Goal: Task Accomplishment & Management: Use online tool/utility

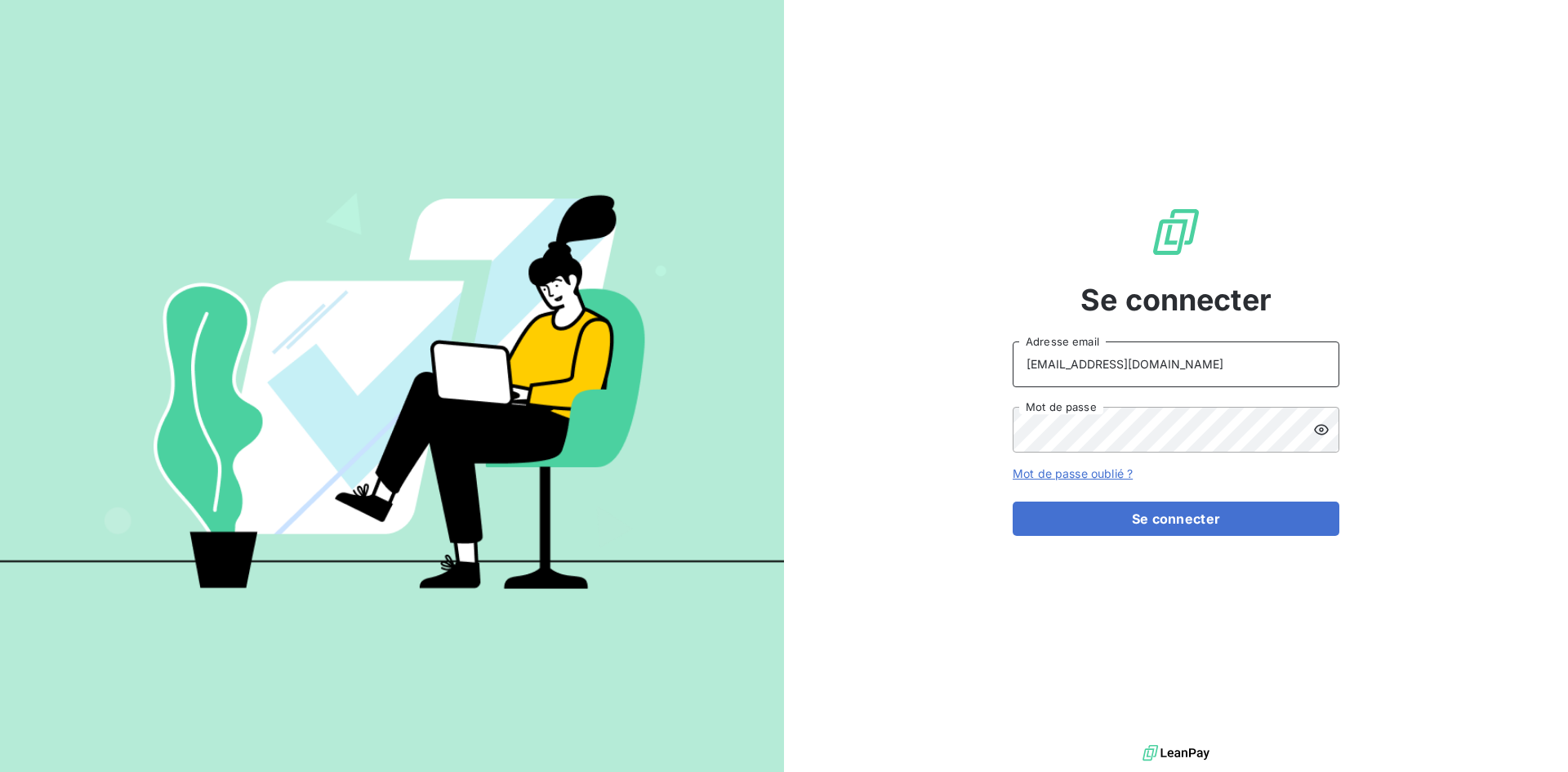
click at [1165, 360] on input "[EMAIL_ADDRESS][DOMAIN_NAME]" at bounding box center [1176, 364] width 327 height 45
type input "[EMAIL_ADDRESS][DOMAIN_NAME]"
click at [1204, 523] on button "Se connecter" at bounding box center [1176, 519] width 327 height 34
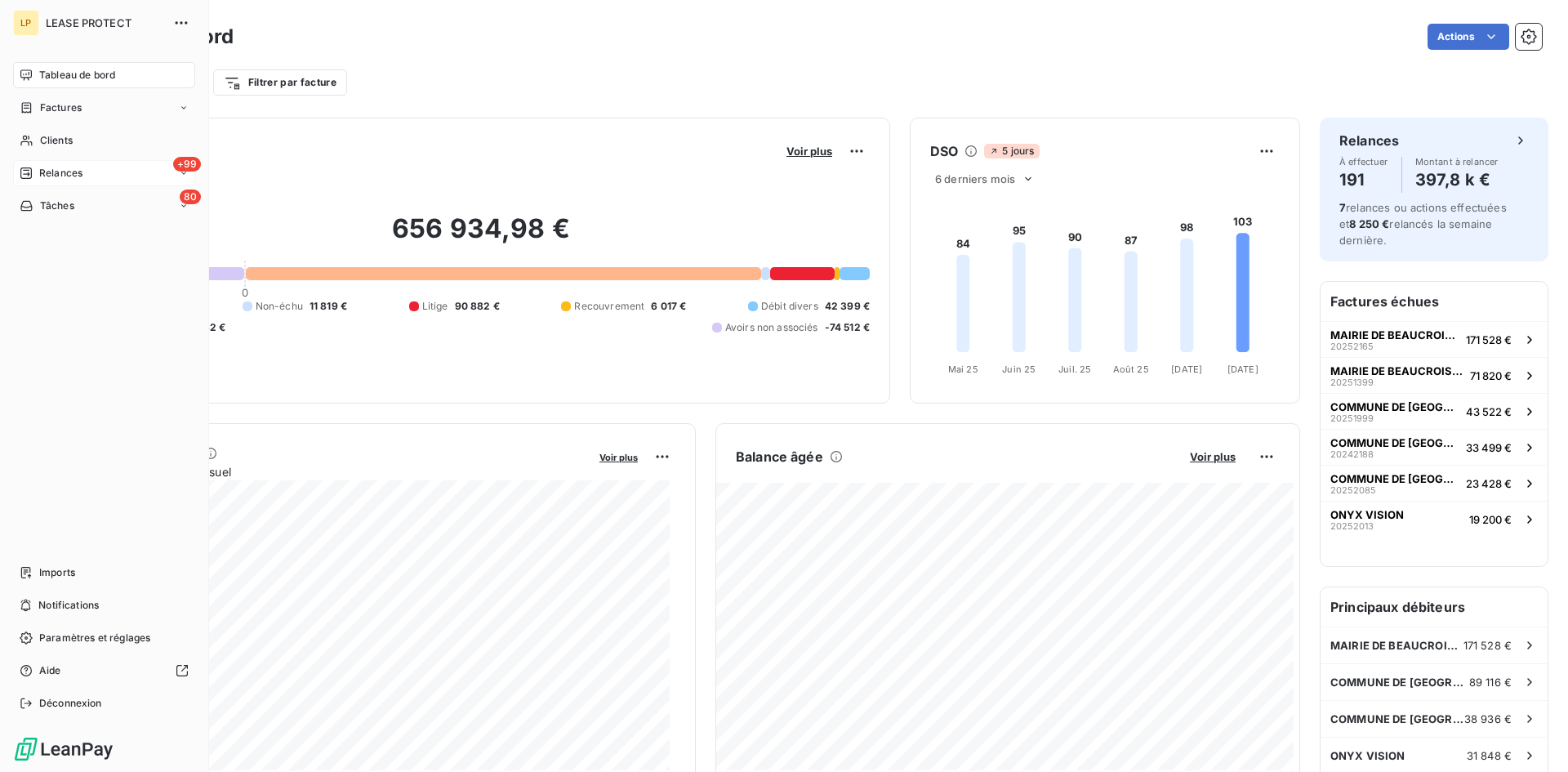
click at [56, 164] on div "+99 Relances" at bounding box center [104, 174] width 182 height 26
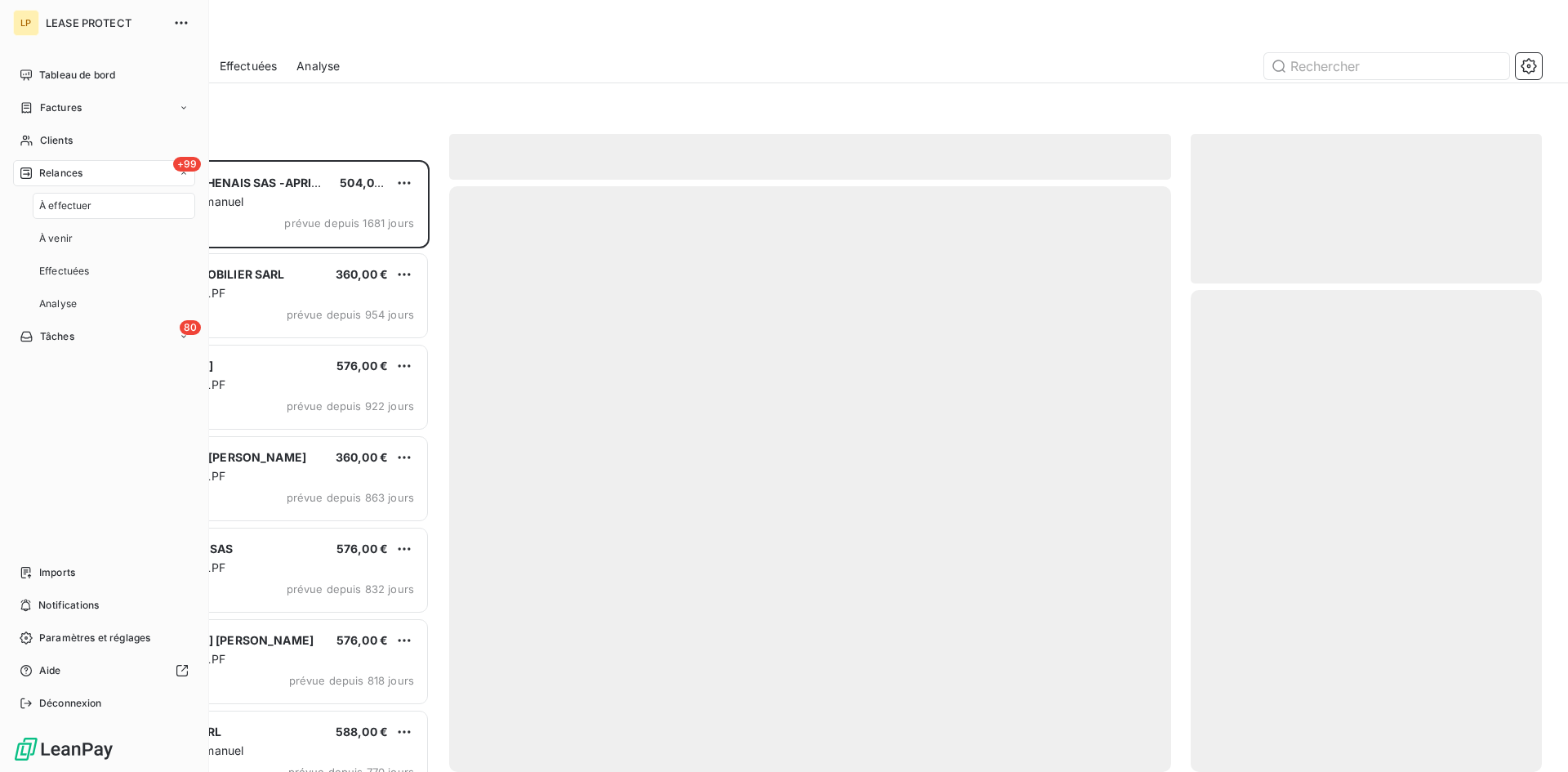
scroll to position [600, 339]
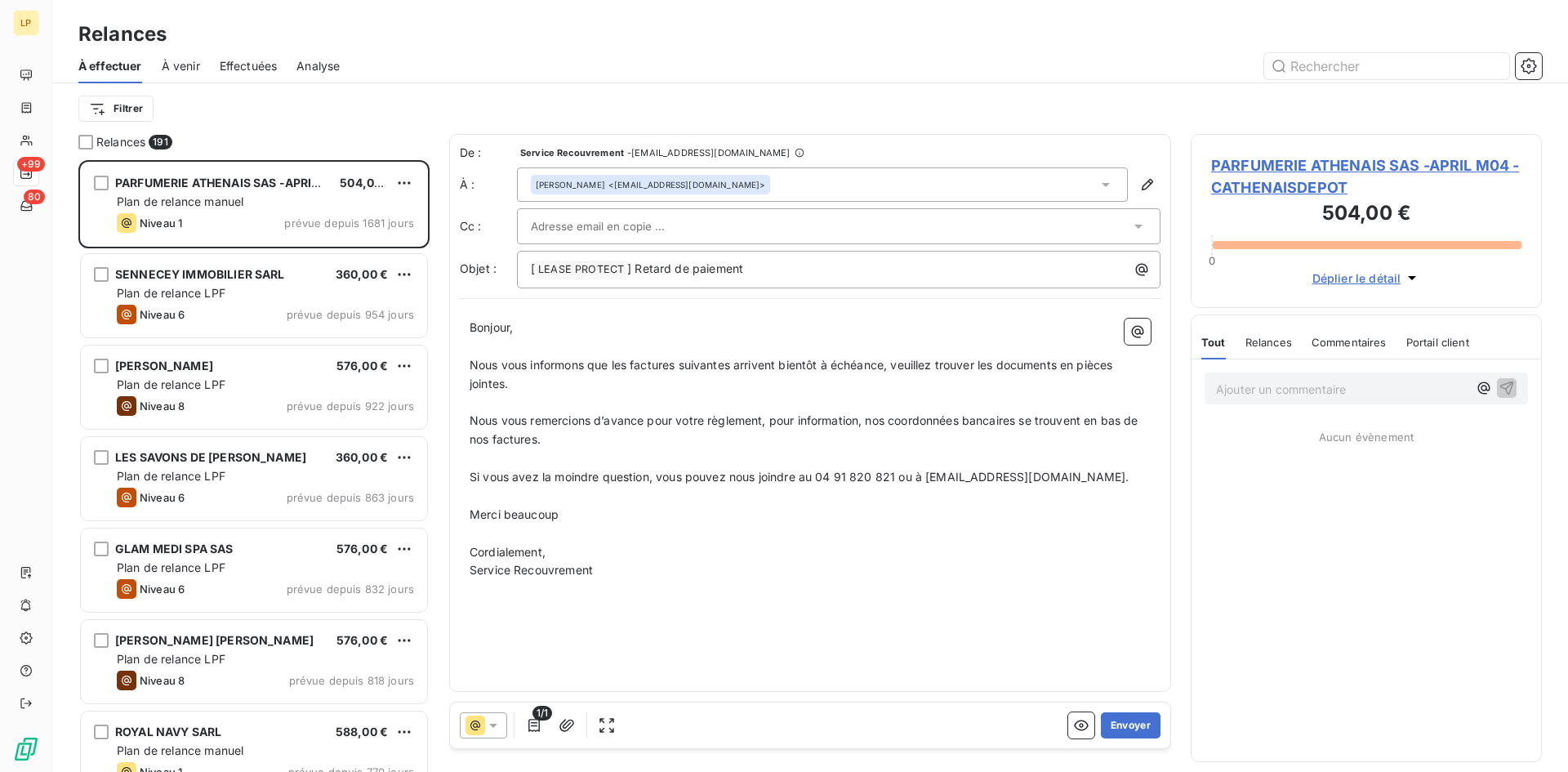
click at [407, 117] on div "Filtrer" at bounding box center [810, 109] width 1464 height 31
click at [112, 108] on html "LP +99 80 Relances À effectuer À venir Effectuées Analyse Filtrer Relances 191 …" at bounding box center [784, 386] width 1568 height 772
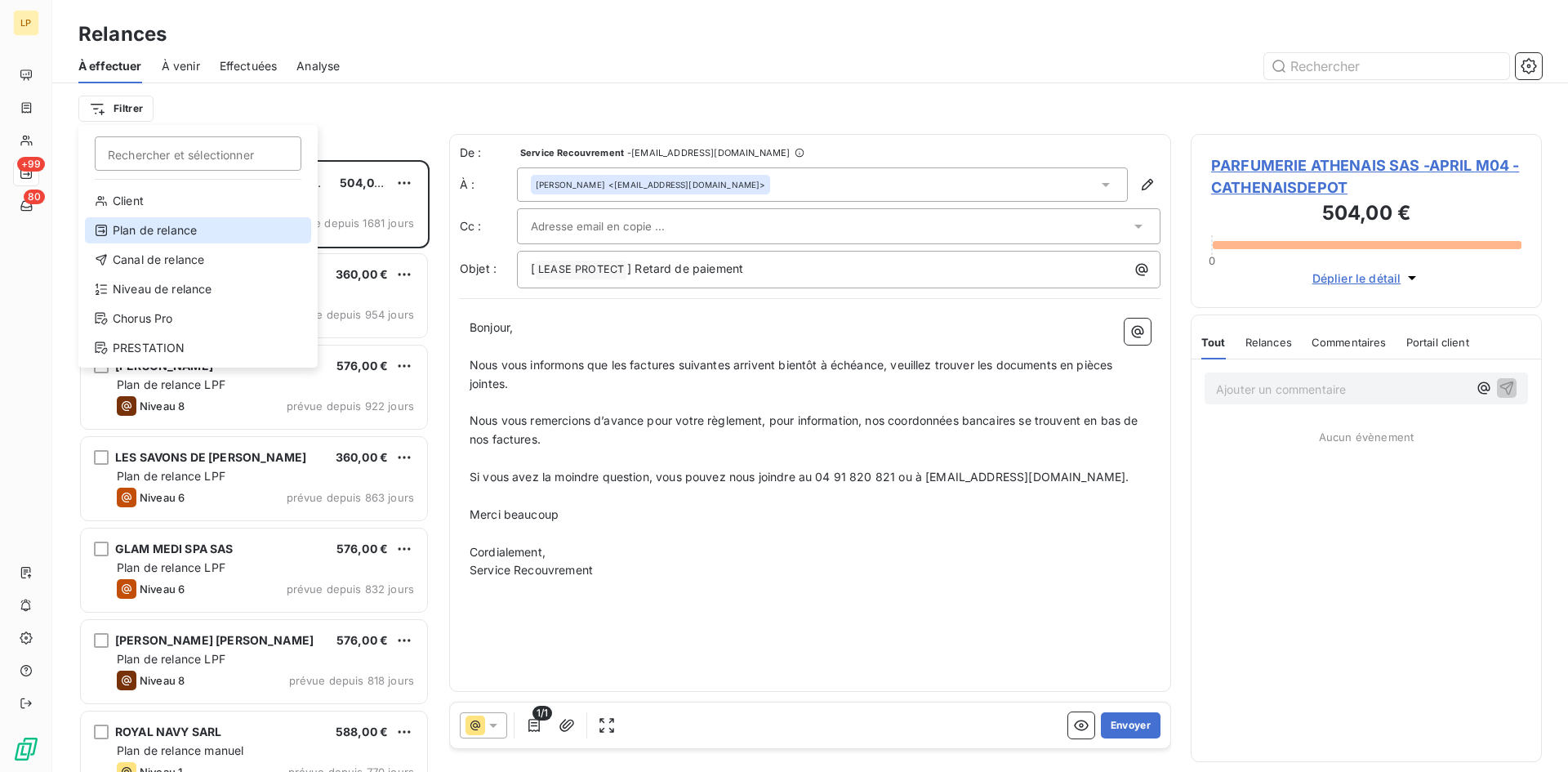
click at [206, 234] on div "Plan de relance" at bounding box center [198, 231] width 227 height 26
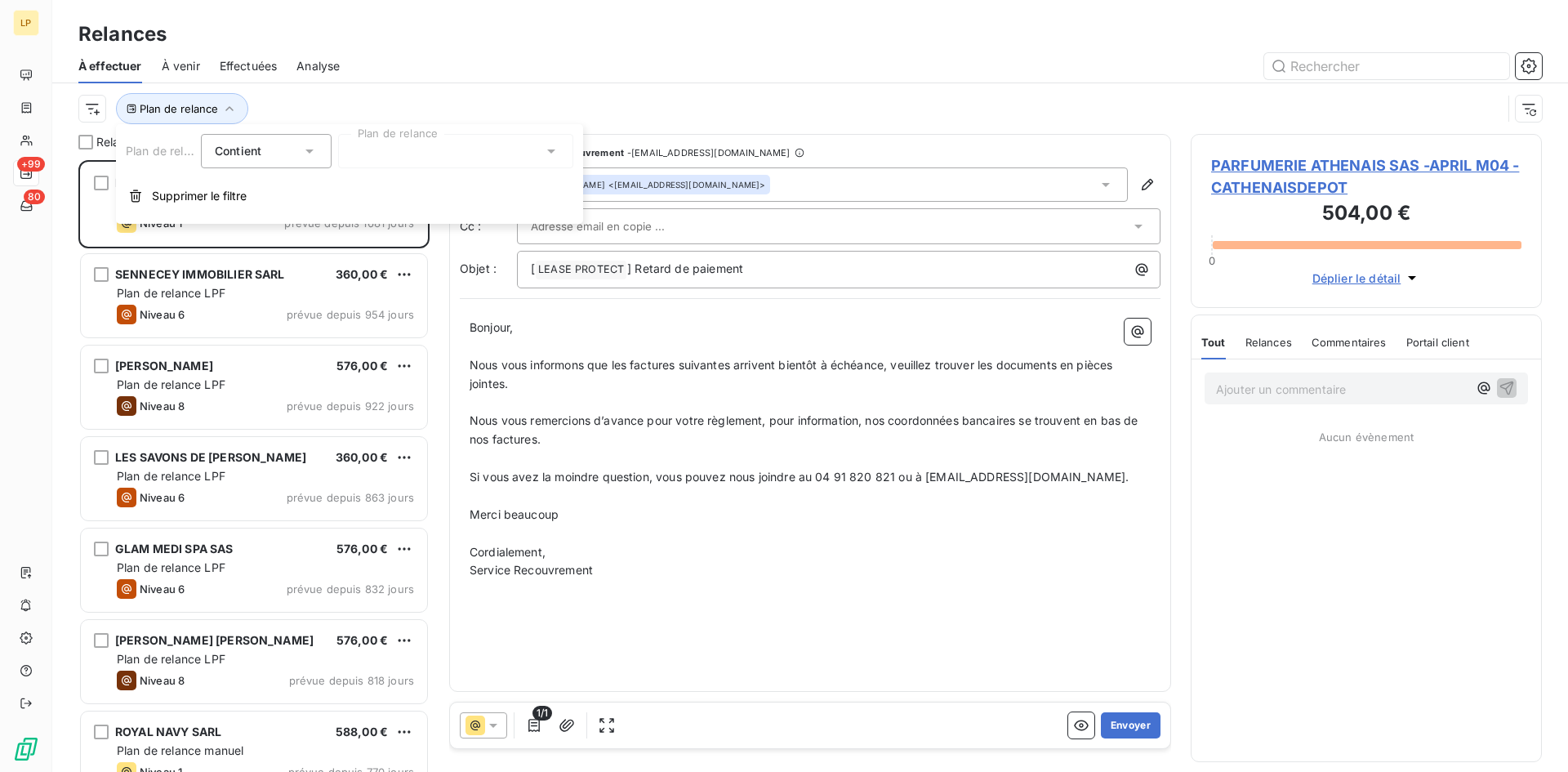
click at [435, 156] on div at bounding box center [455, 151] width 235 height 34
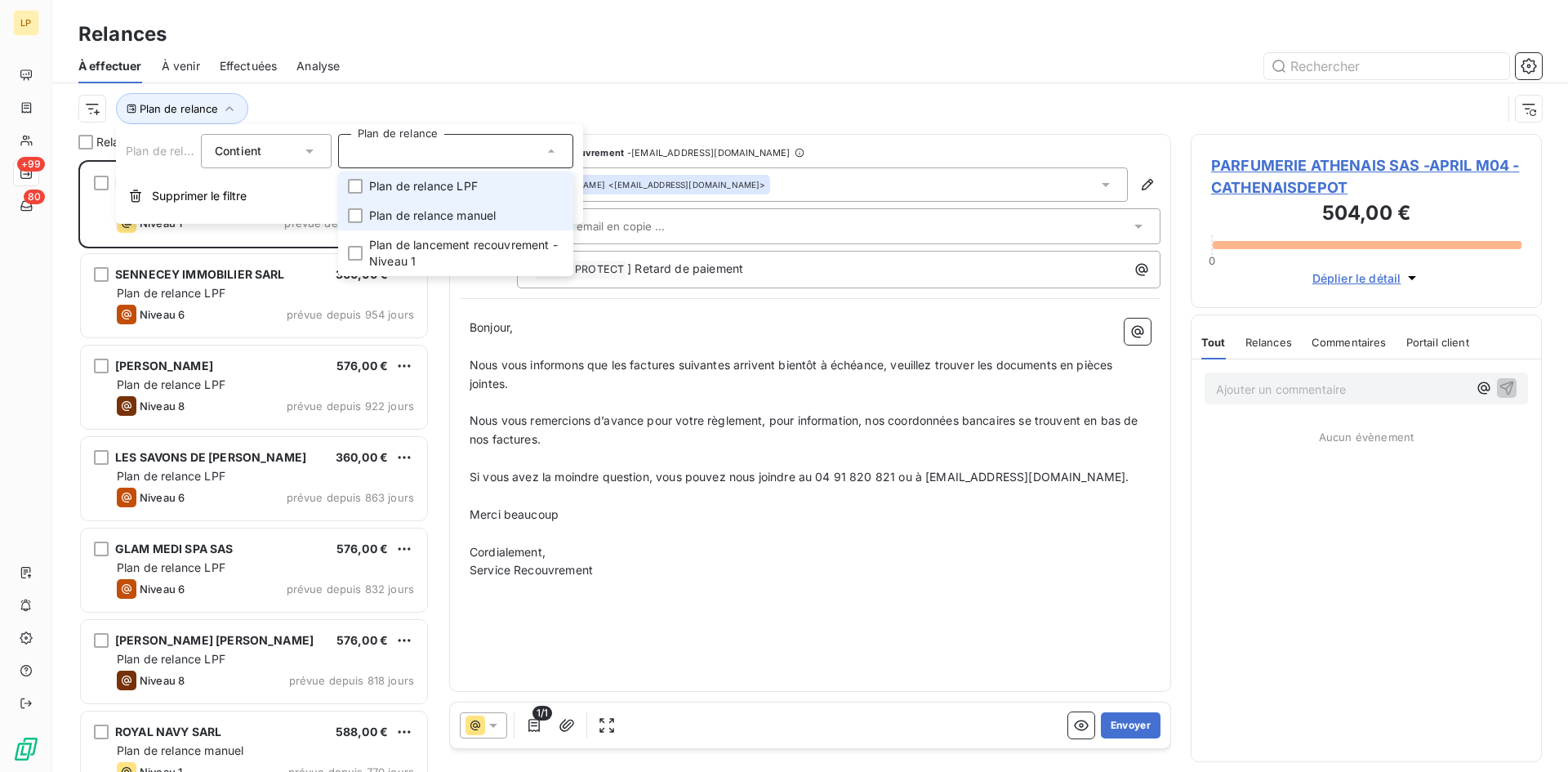
click at [420, 187] on span "Plan de relance LPF" at bounding box center [423, 186] width 109 height 16
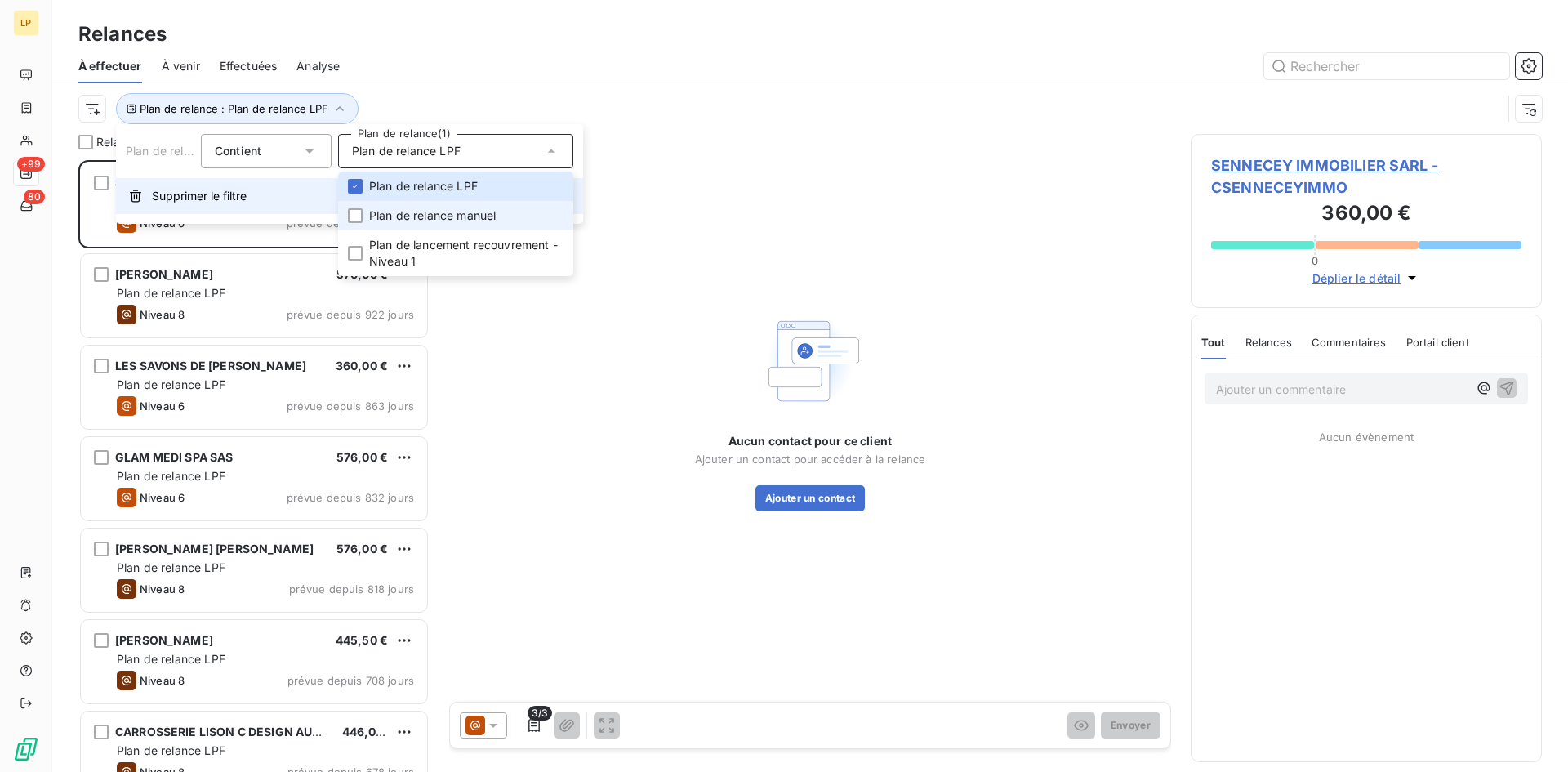
scroll to position [600, 339]
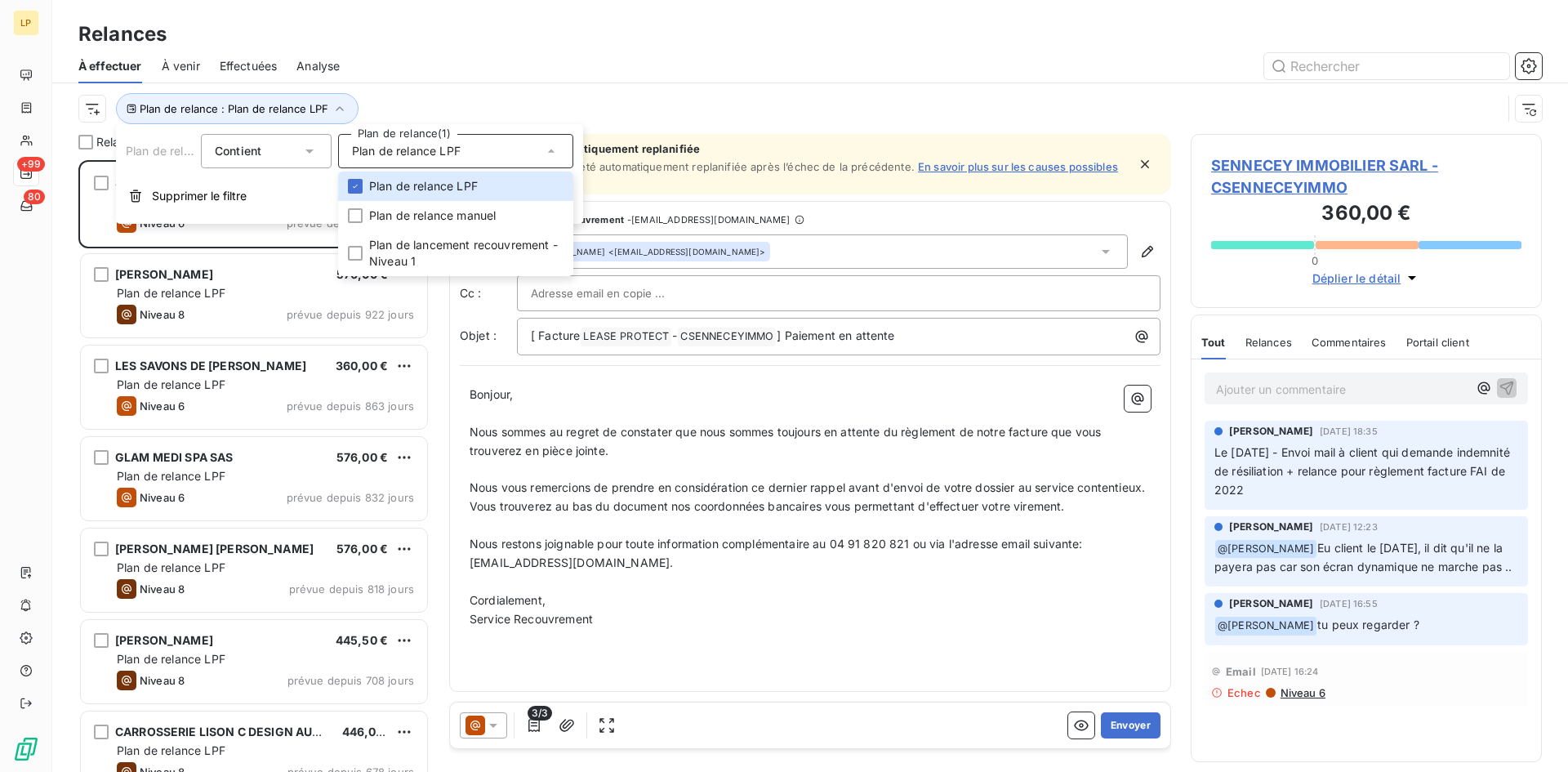
click at [457, 80] on div "À effectuer À venir Effectuées Analyse" at bounding box center [810, 66] width 1516 height 34
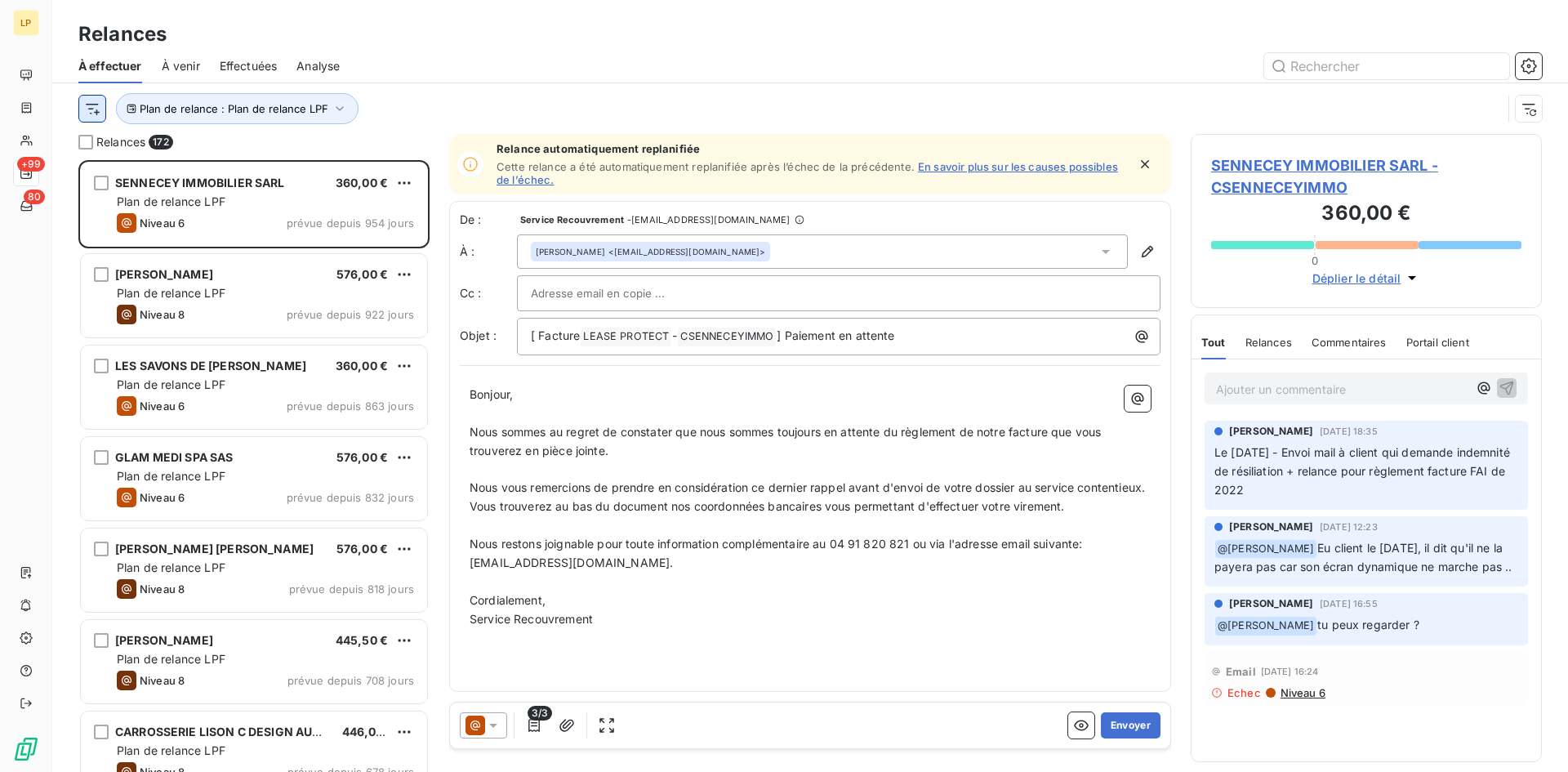
click at [94, 112] on html "LP +99 80 Relances À effectuer À venir Effectuées Analyse Plan de relance : Pla…" at bounding box center [784, 386] width 1568 height 772
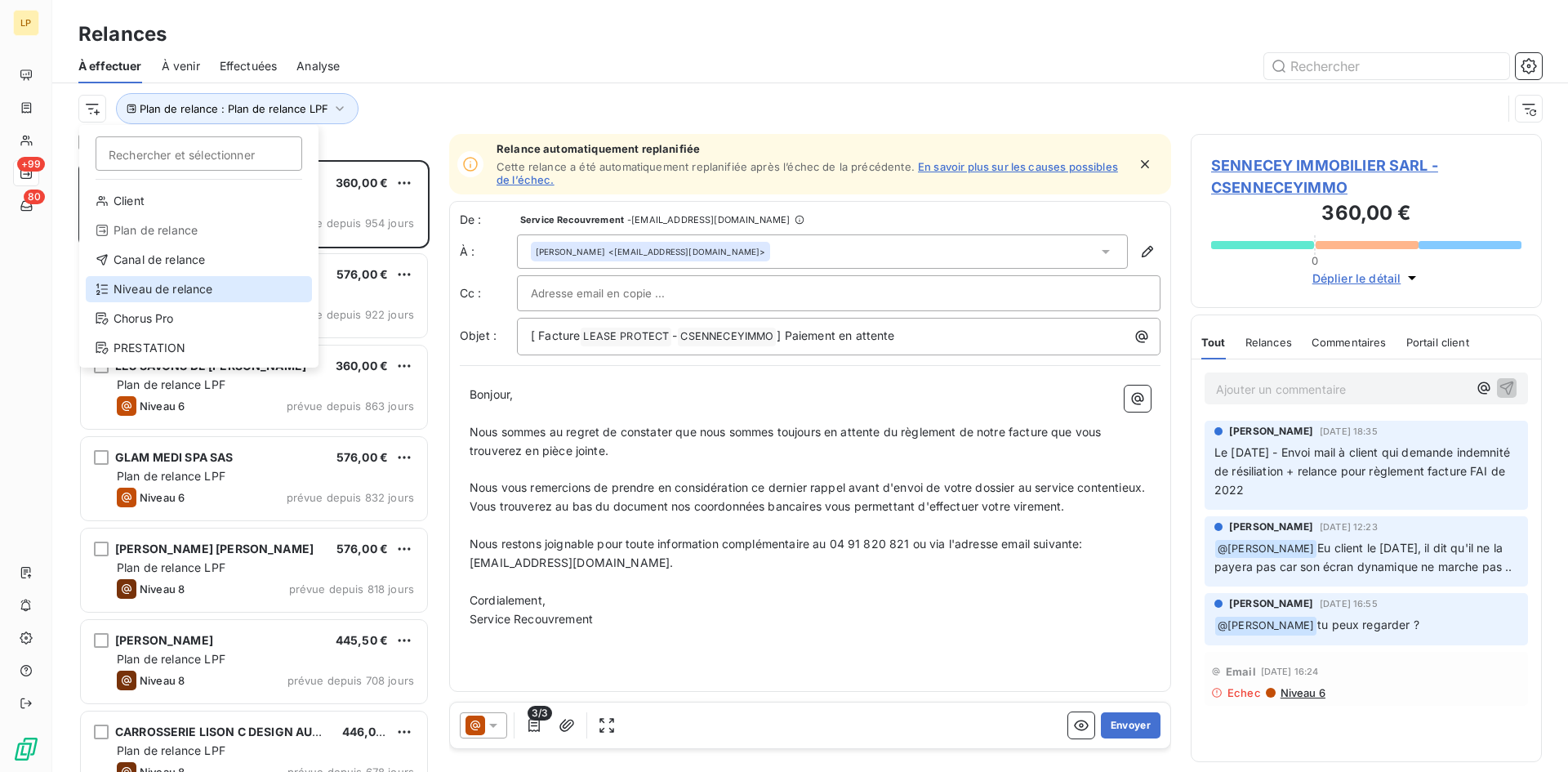
click at [153, 280] on div "Niveau de relance" at bounding box center [199, 289] width 227 height 26
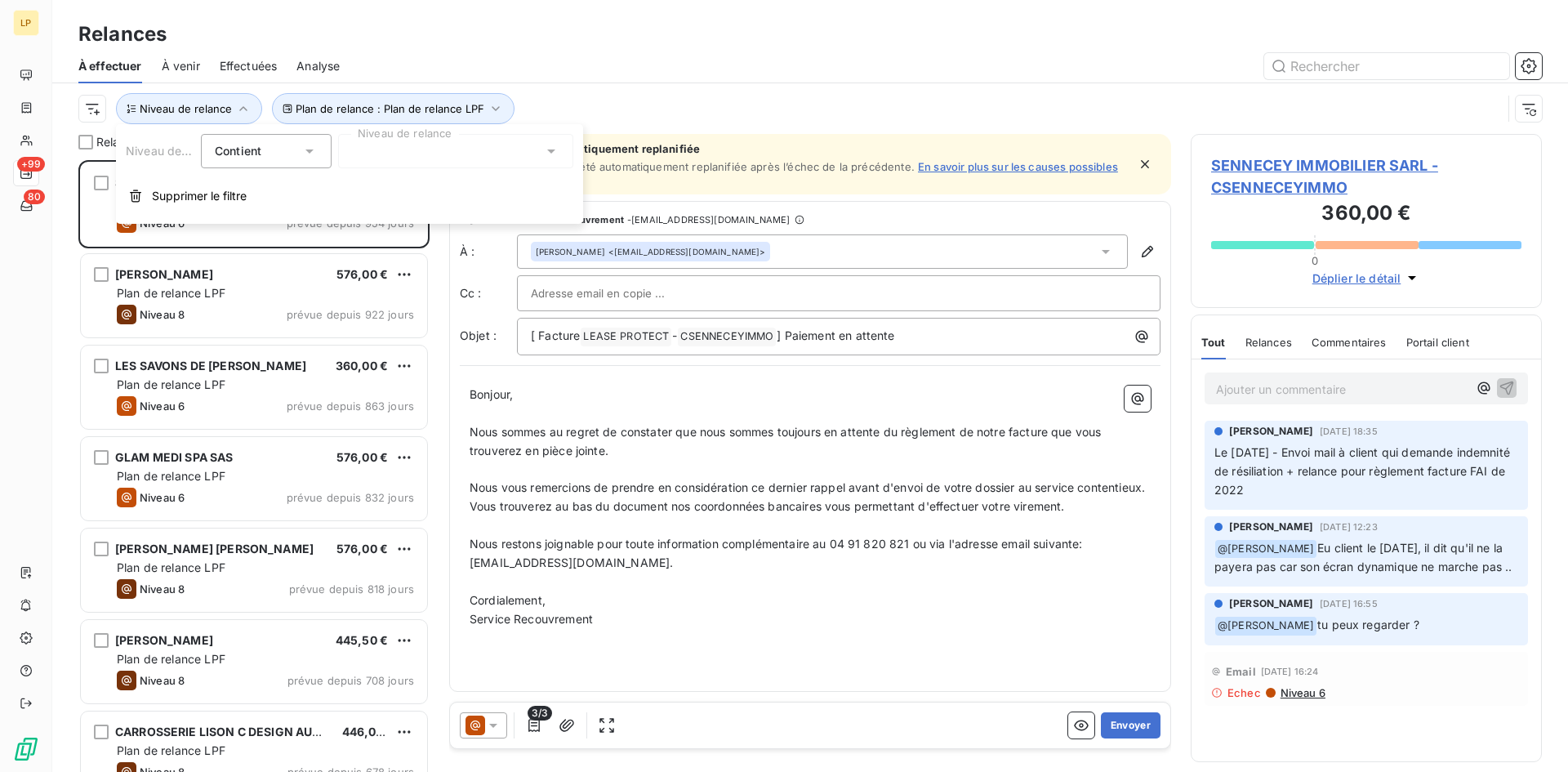
click at [514, 173] on div "Niveau de relance Contient is Niveau de relance Supprimer le filtre" at bounding box center [349, 174] width 468 height 100
click at [509, 160] on div at bounding box center [455, 151] width 235 height 34
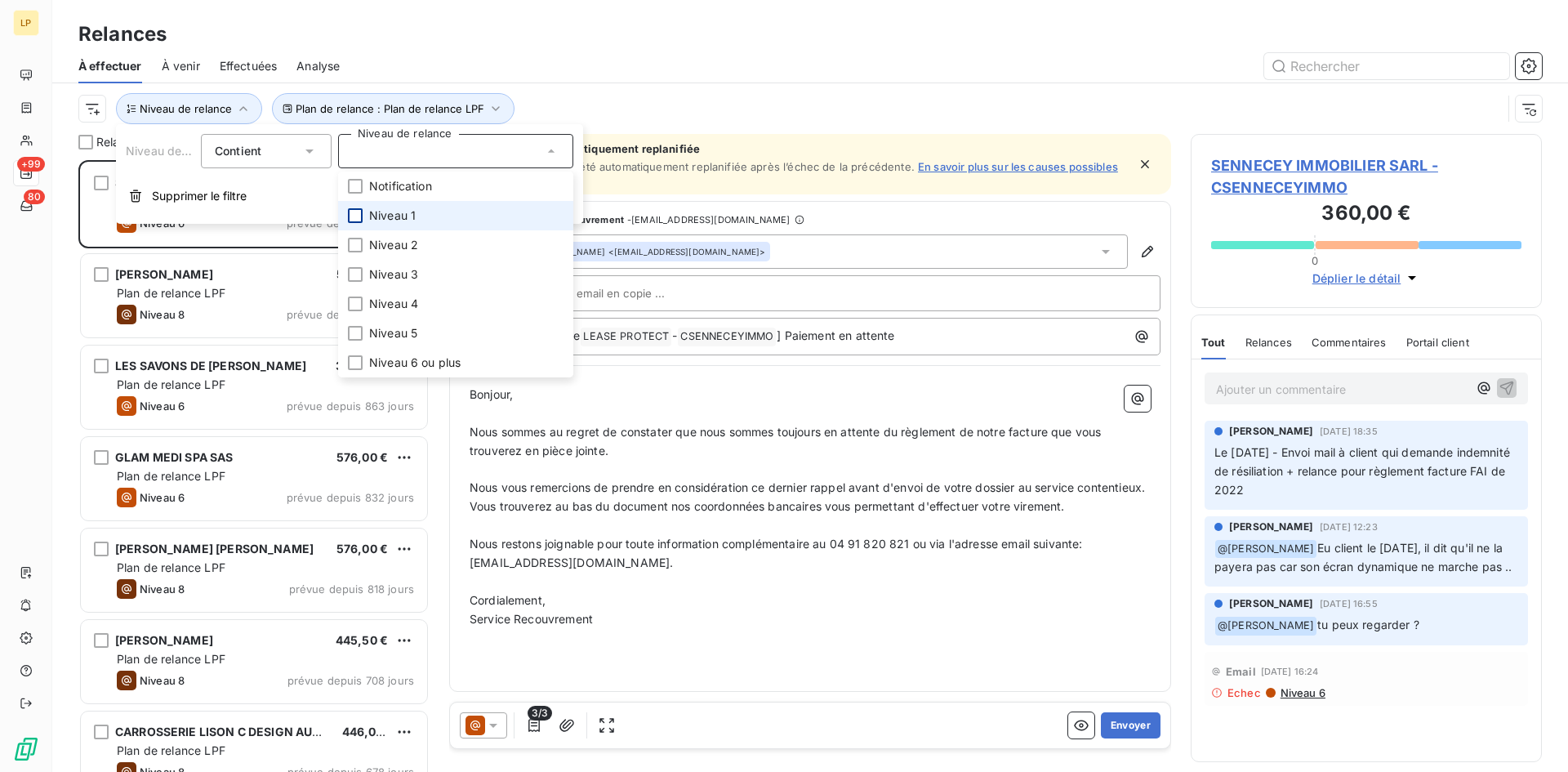
click at [360, 218] on div at bounding box center [355, 216] width 15 height 15
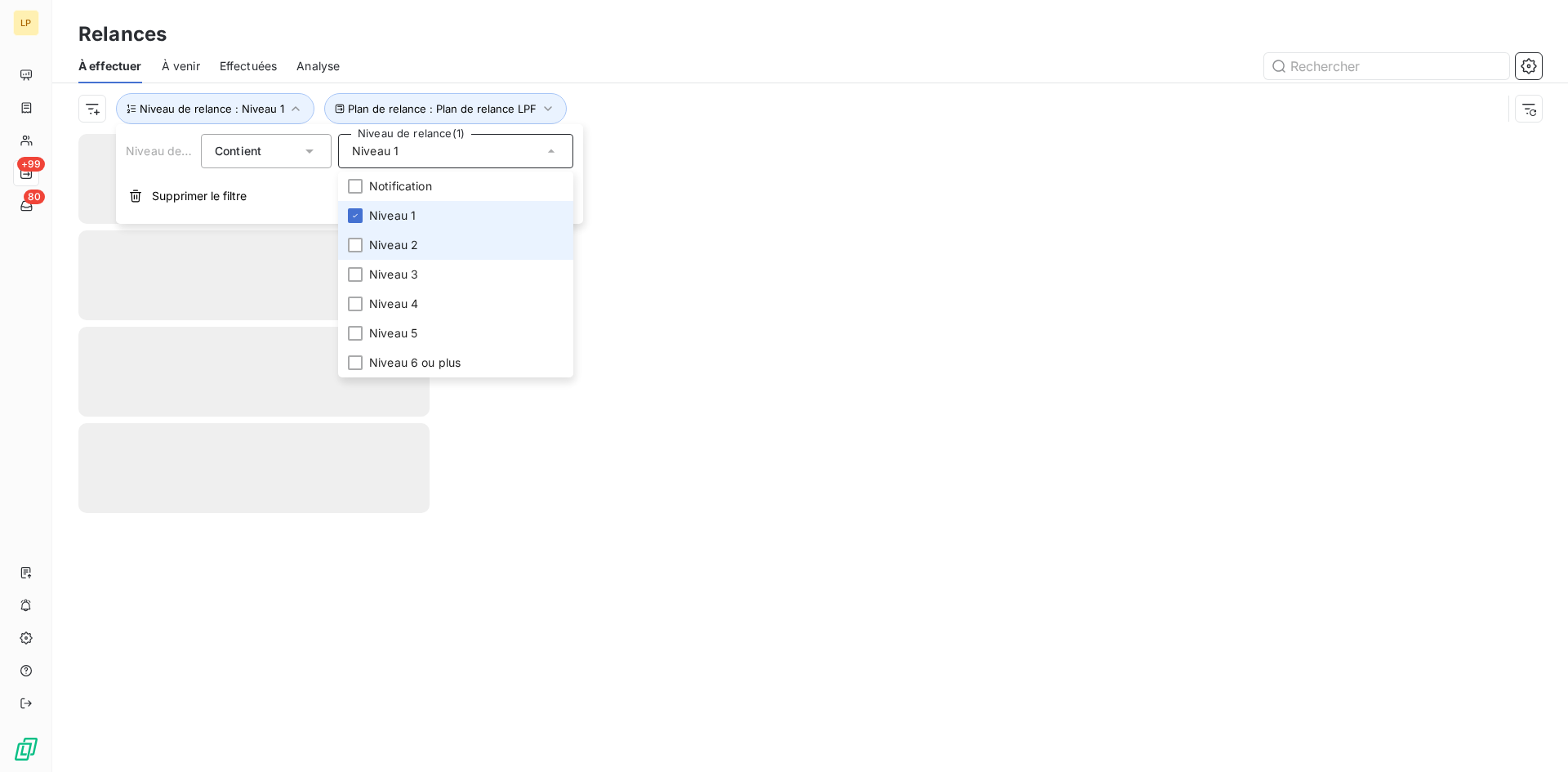
click at [368, 232] on li "Niveau 2" at bounding box center [455, 245] width 235 height 29
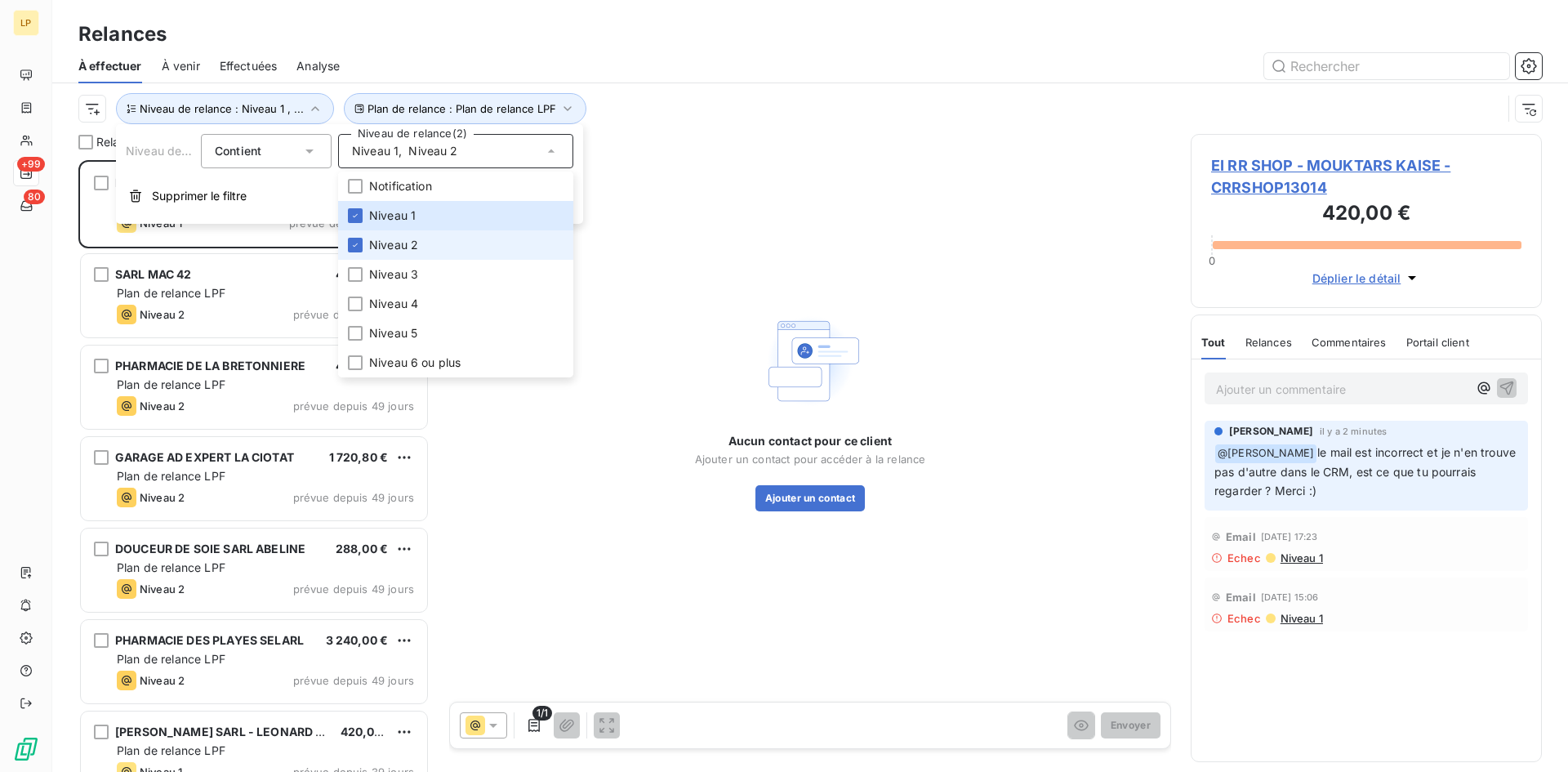
scroll to position [600, 339]
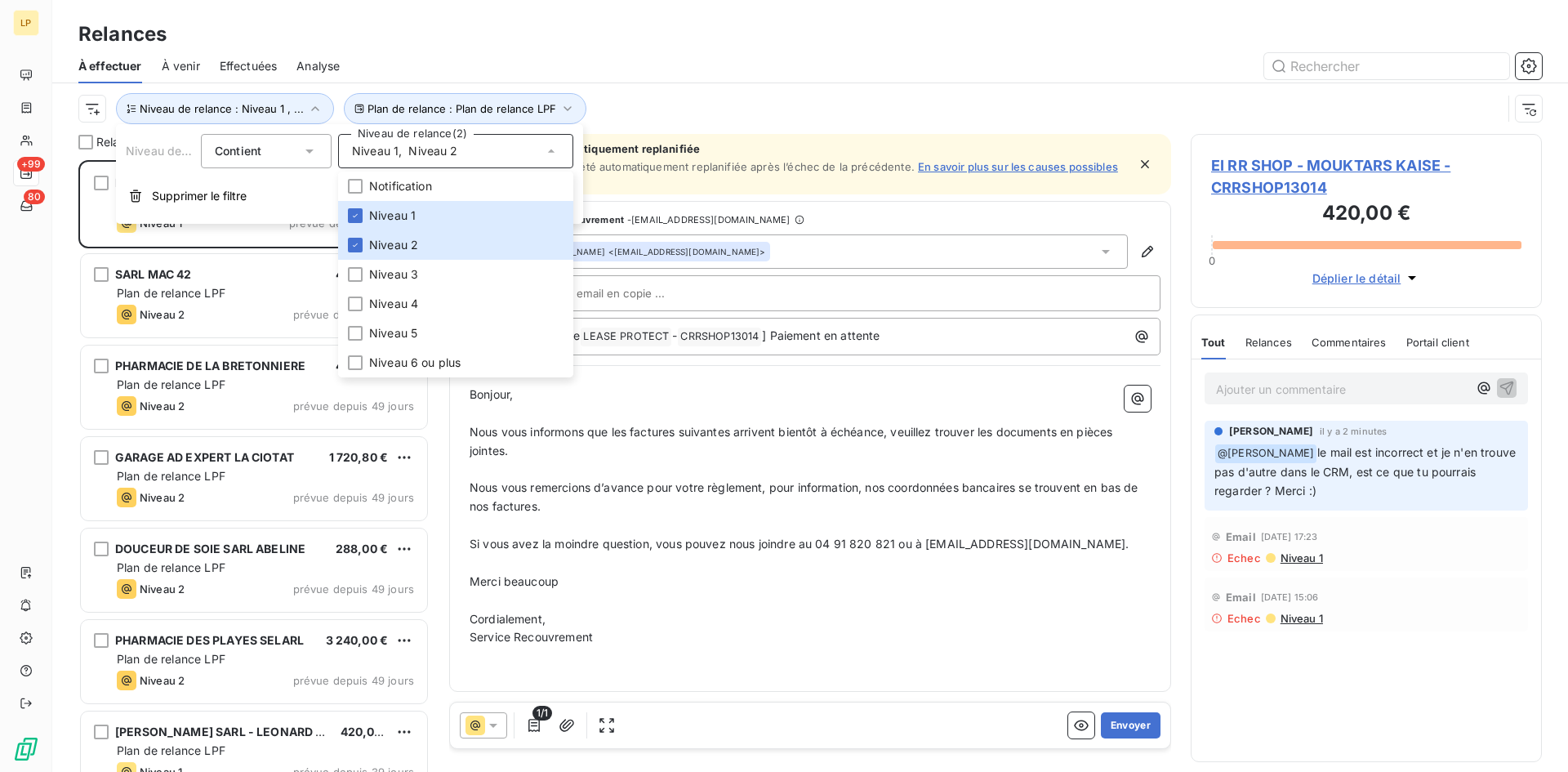
click at [699, 78] on div at bounding box center [951, 66] width 1183 height 26
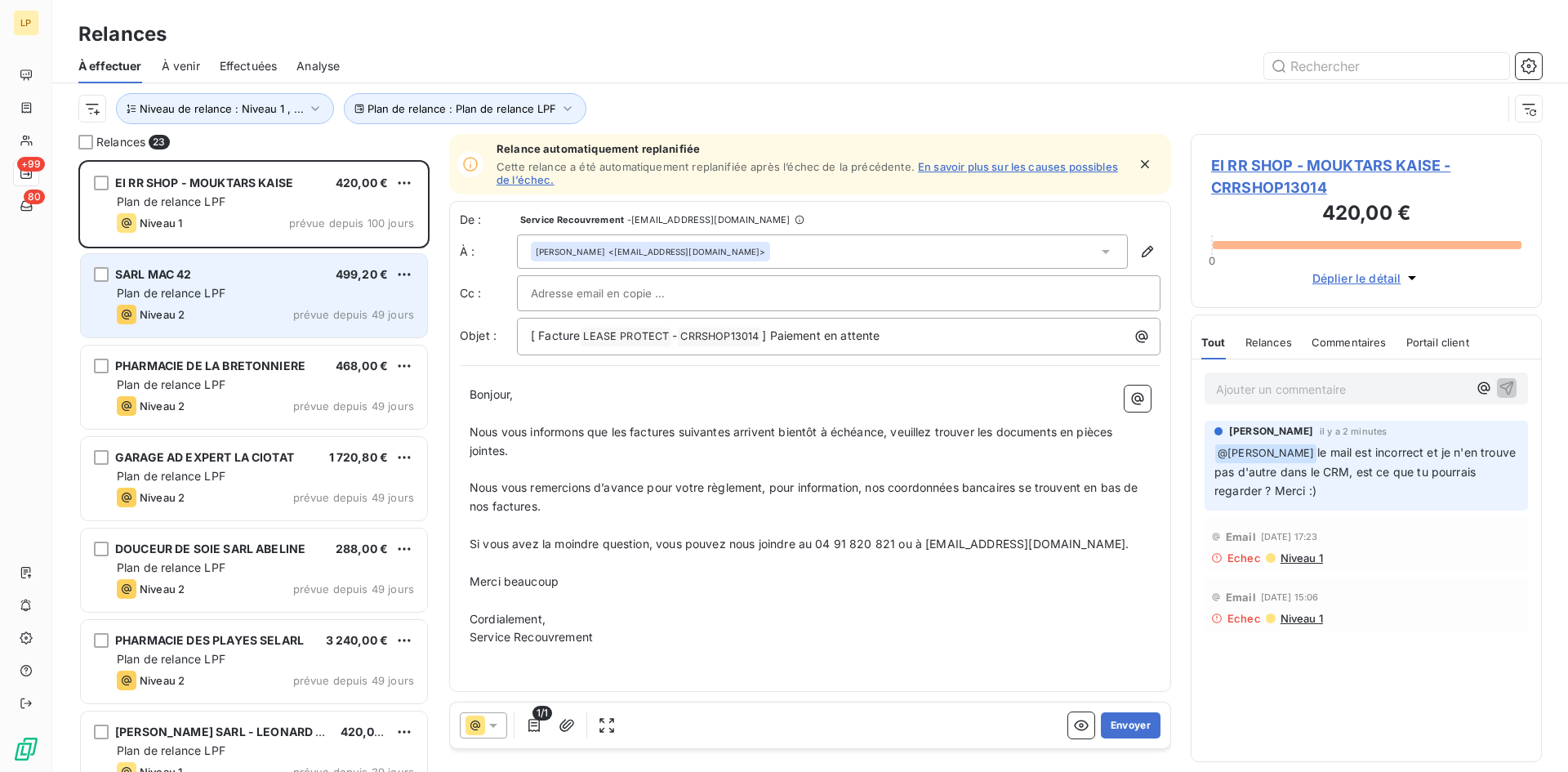
click at [182, 284] on div "SARL MAC 42 499,20 € Plan de relance LPF Niveau 2 prévue depuis 49 jours" at bounding box center [254, 296] width 347 height 83
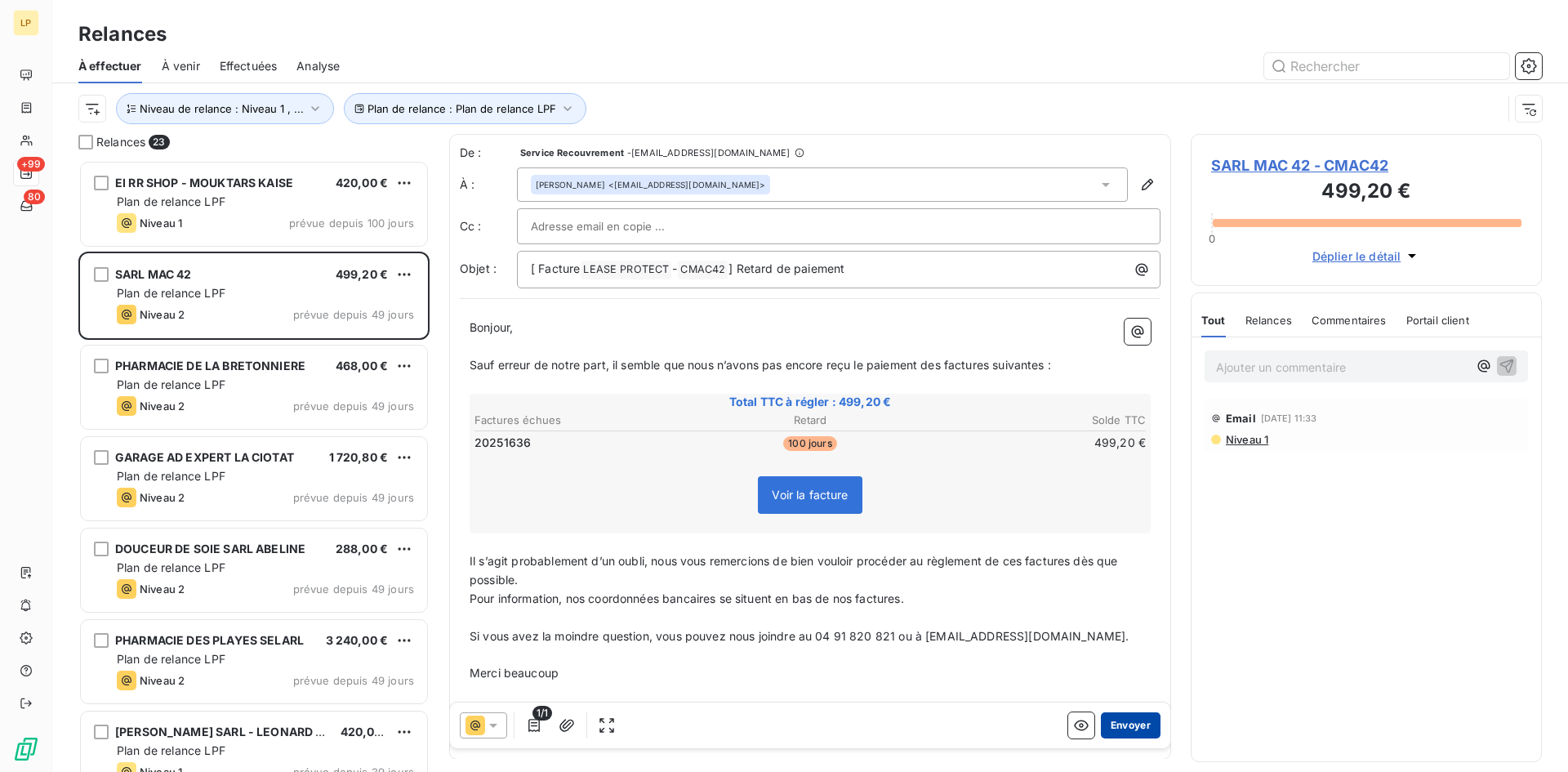
click at [1130, 722] on button "Envoyer" at bounding box center [1131, 726] width 60 height 26
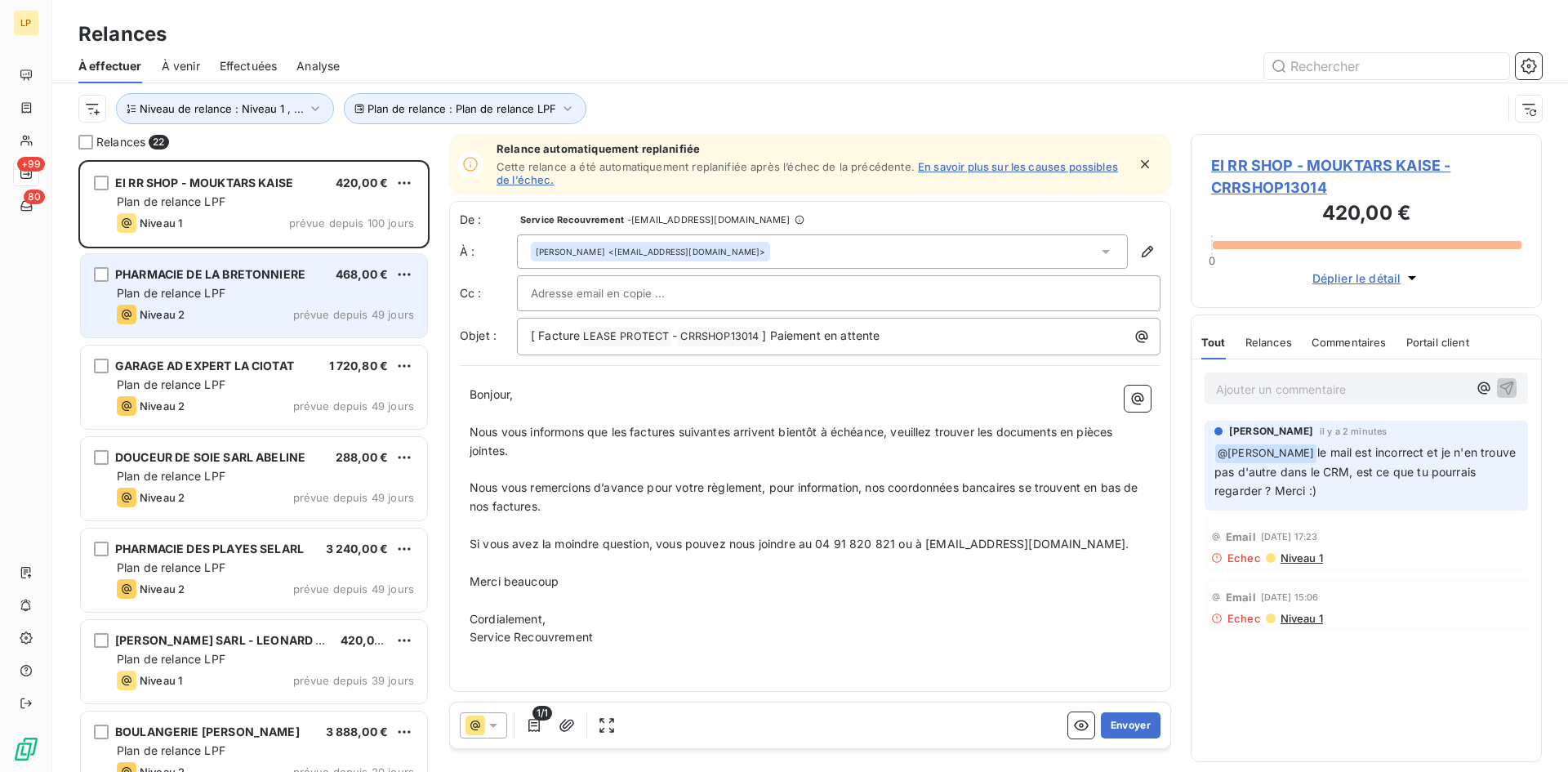
click at [281, 296] on div "Plan de relance LPF" at bounding box center [265, 293] width 298 height 16
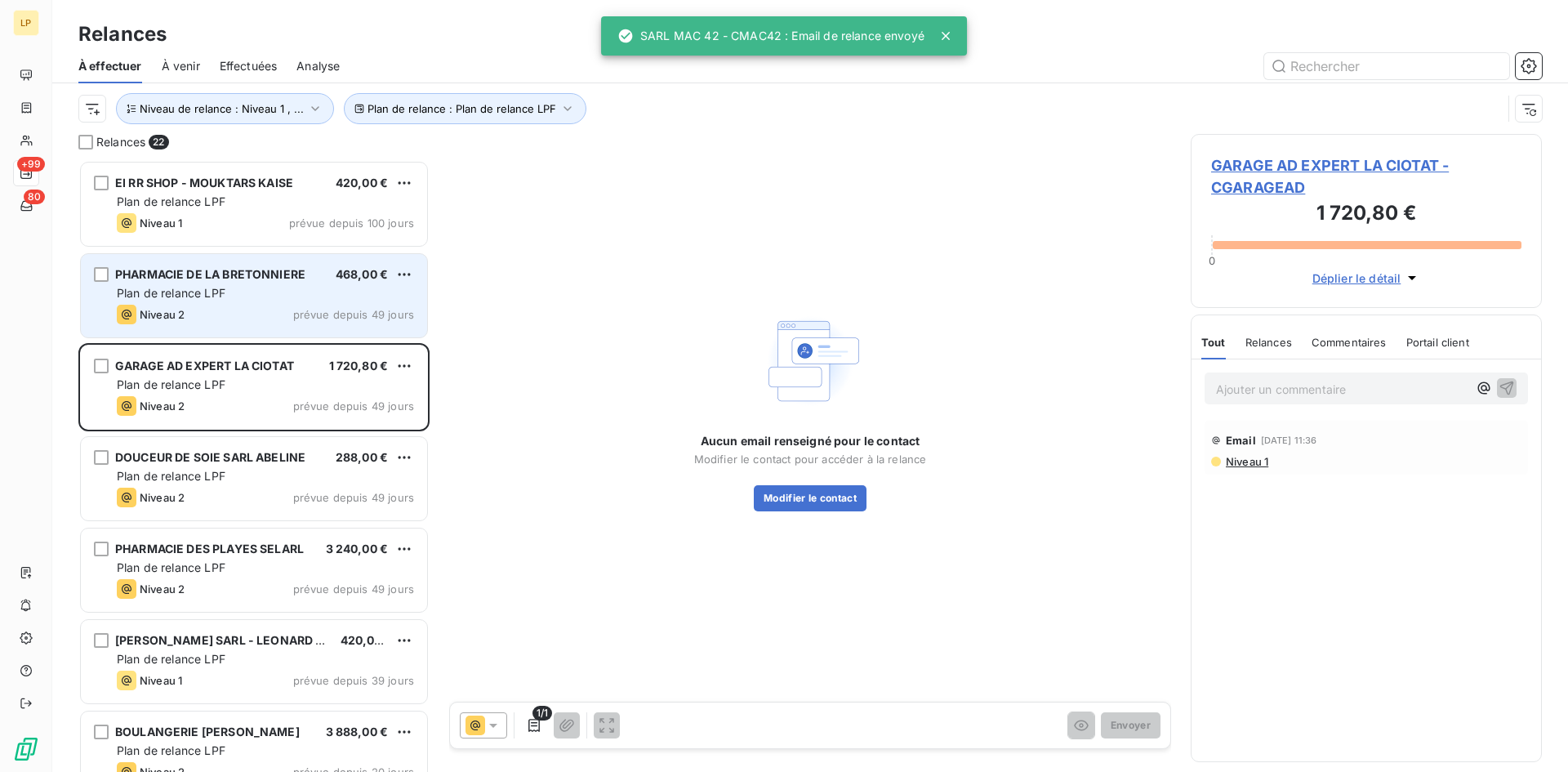
click at [237, 289] on div "Plan de relance LPF" at bounding box center [265, 293] width 298 height 16
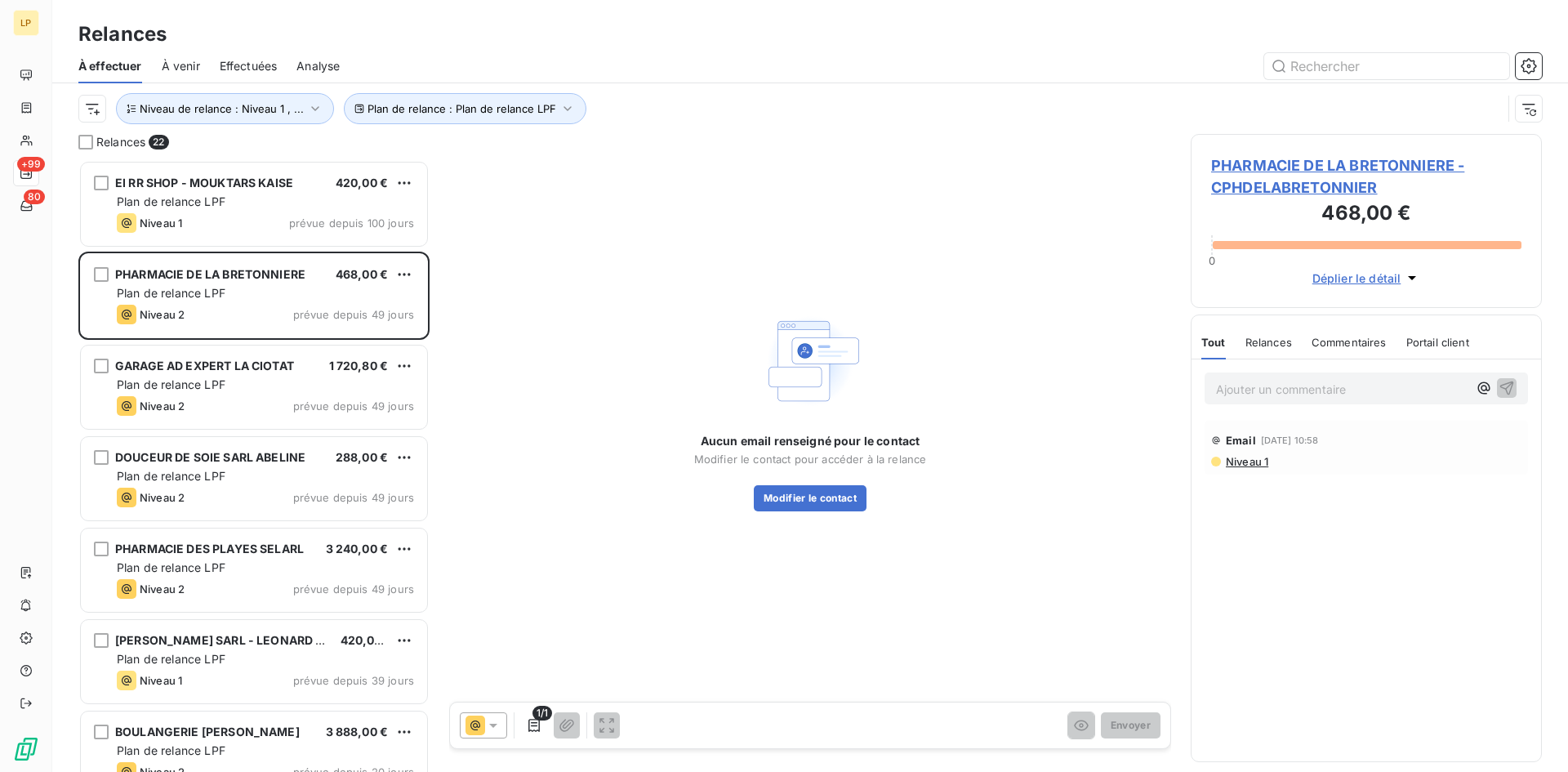
click at [1248, 455] on span "Niveau 1" at bounding box center [1246, 462] width 44 height 13
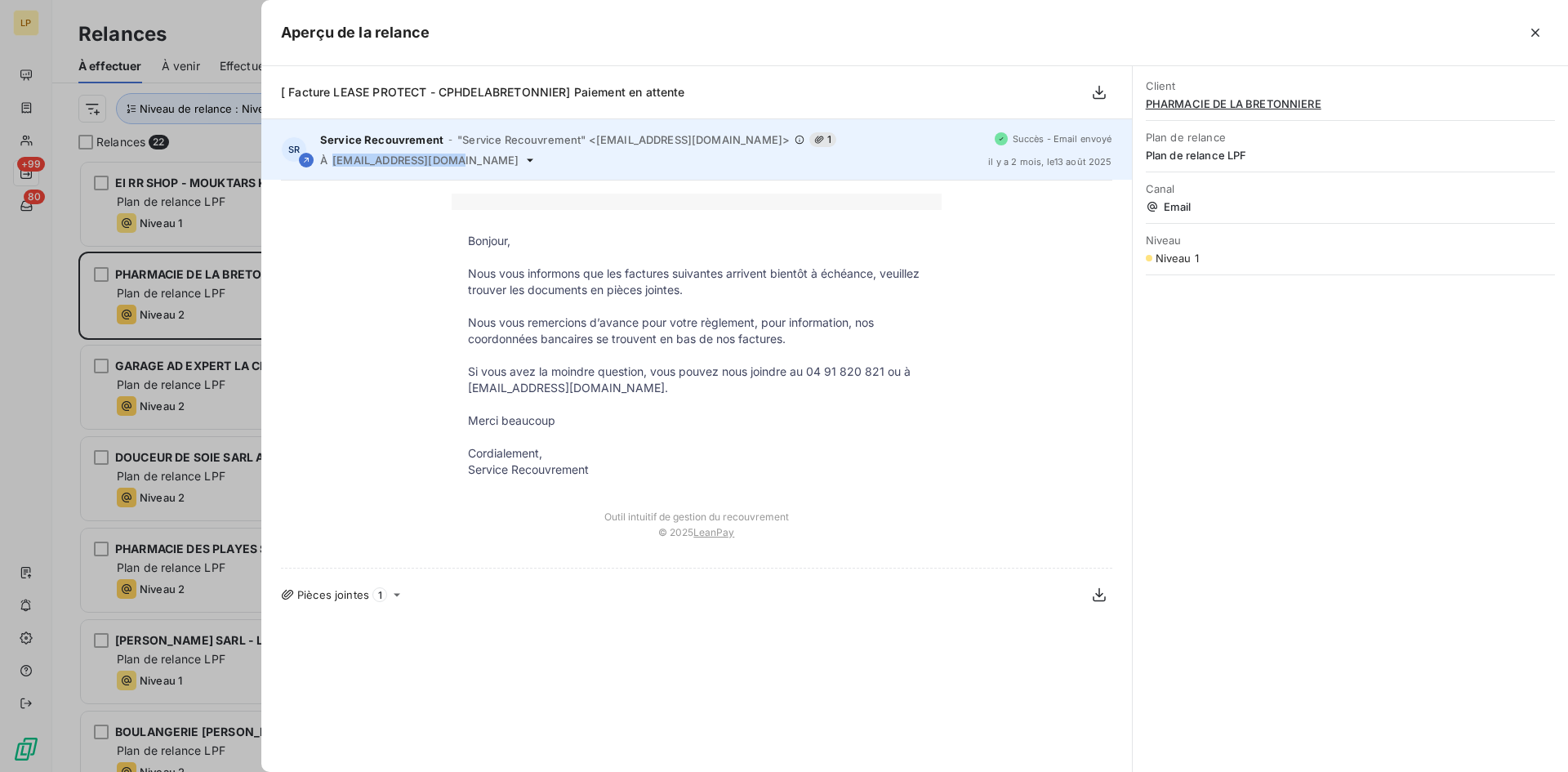
drag, startPoint x: 461, startPoint y: 158, endPoint x: 331, endPoint y: 165, distance: 130.2
click at [331, 165] on div "À [EMAIL_ADDRESS][DOMAIN_NAME]" at bounding box center [648, 161] width 656 height 13
copy span "[EMAIL_ADDRESS][DOMAIN_NAME]"
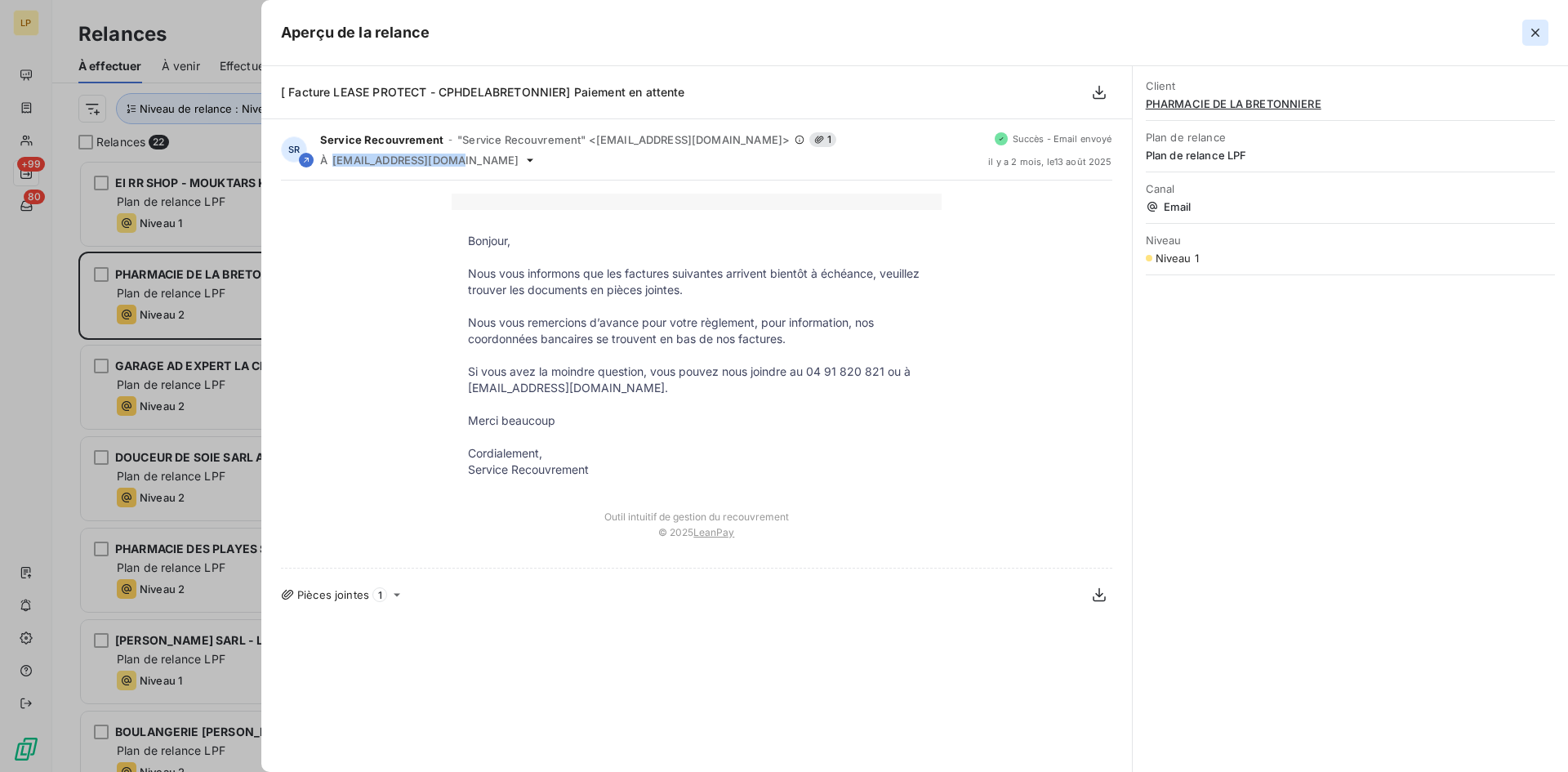
click at [1536, 32] on icon "button" at bounding box center [1536, 32] width 9 height 9
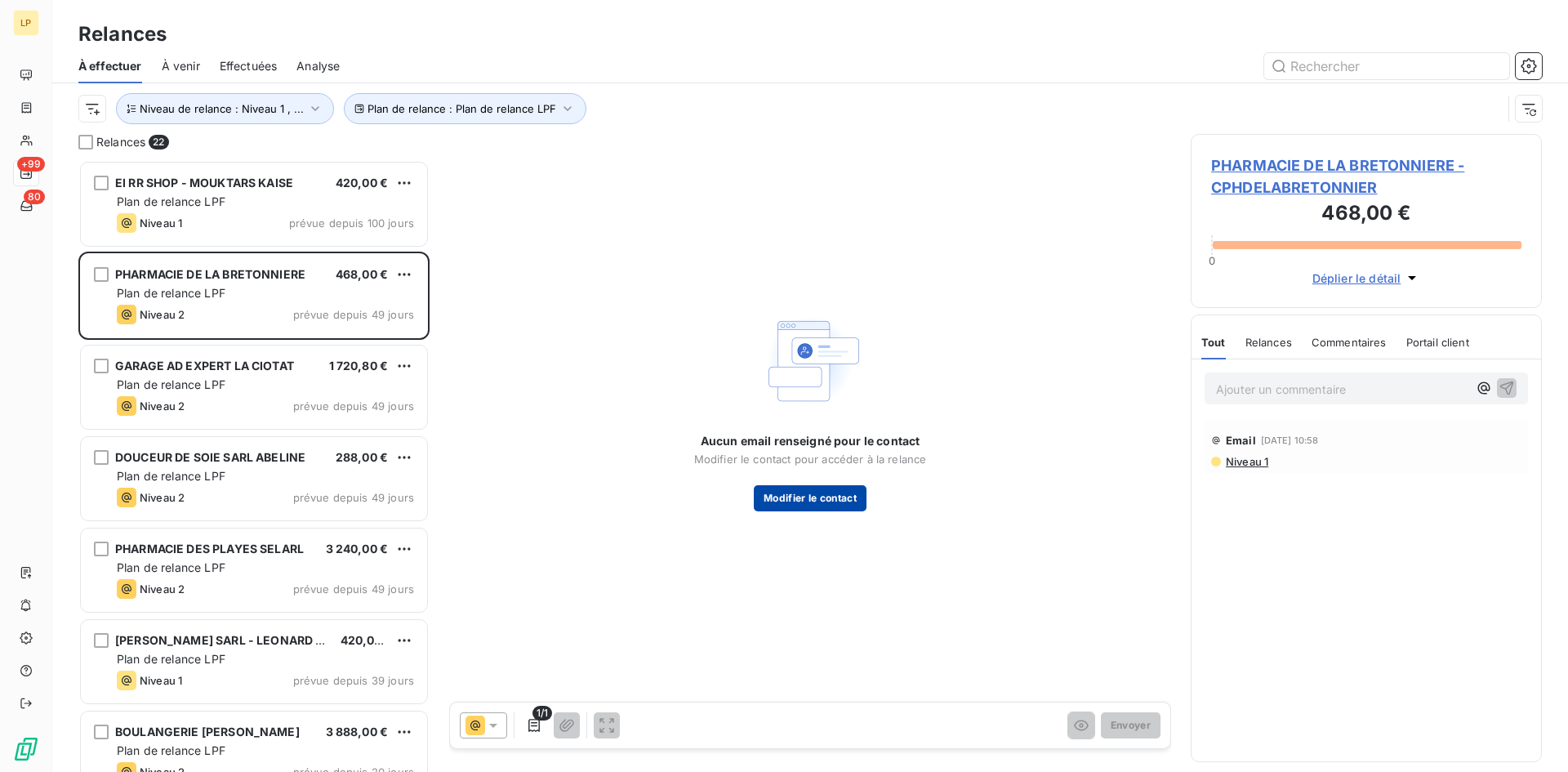
click at [837, 510] on button "Modifier le contact" at bounding box center [810, 499] width 112 height 26
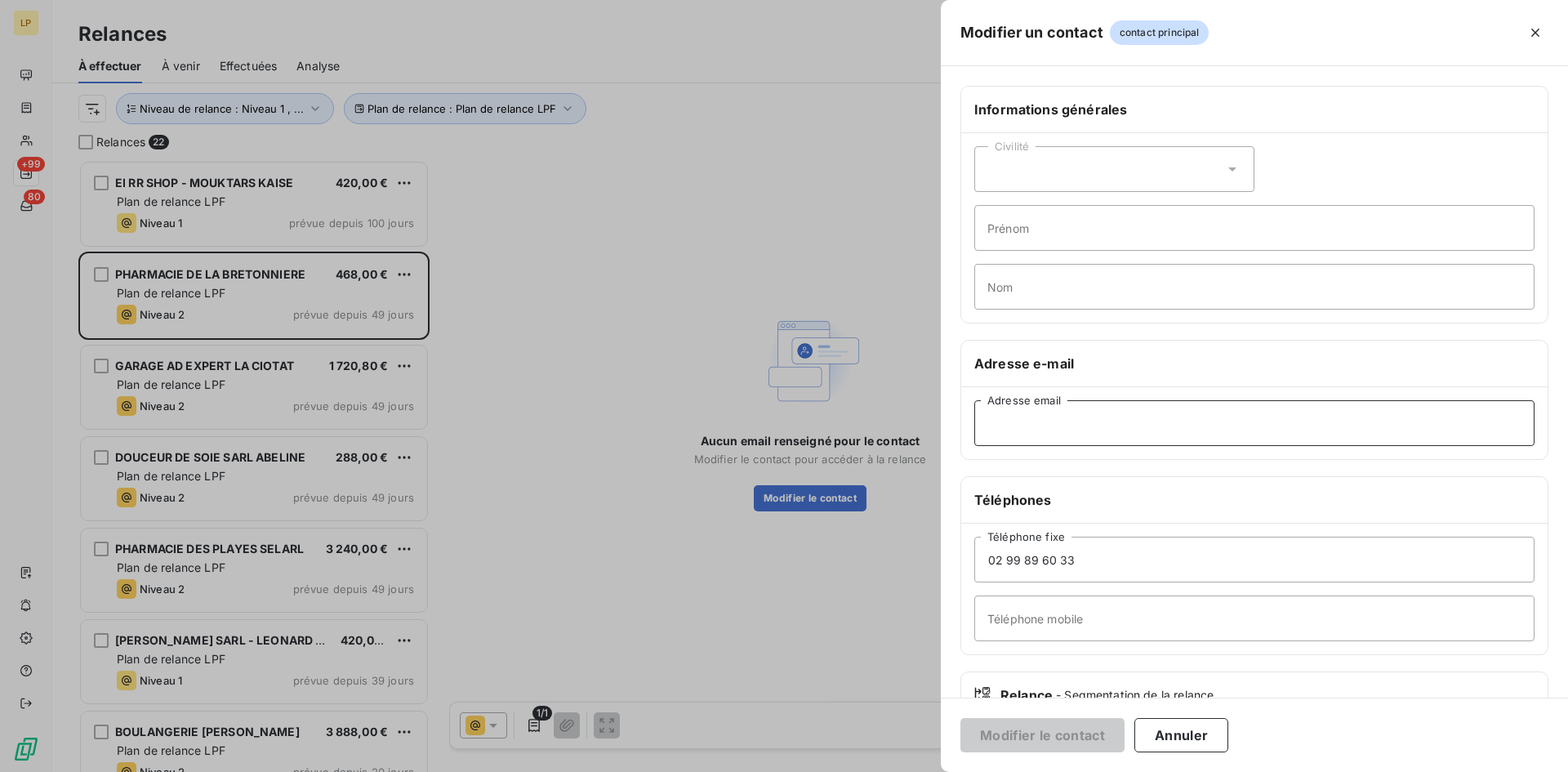
click at [1107, 438] on input "Adresse email" at bounding box center [1254, 423] width 560 height 45
paste input "[EMAIL_ADDRESS][DOMAIN_NAME]"
type input "[EMAIL_ADDRESS][DOMAIN_NAME]"
click at [1085, 729] on button "Modifier le contact" at bounding box center [1043, 735] width 164 height 34
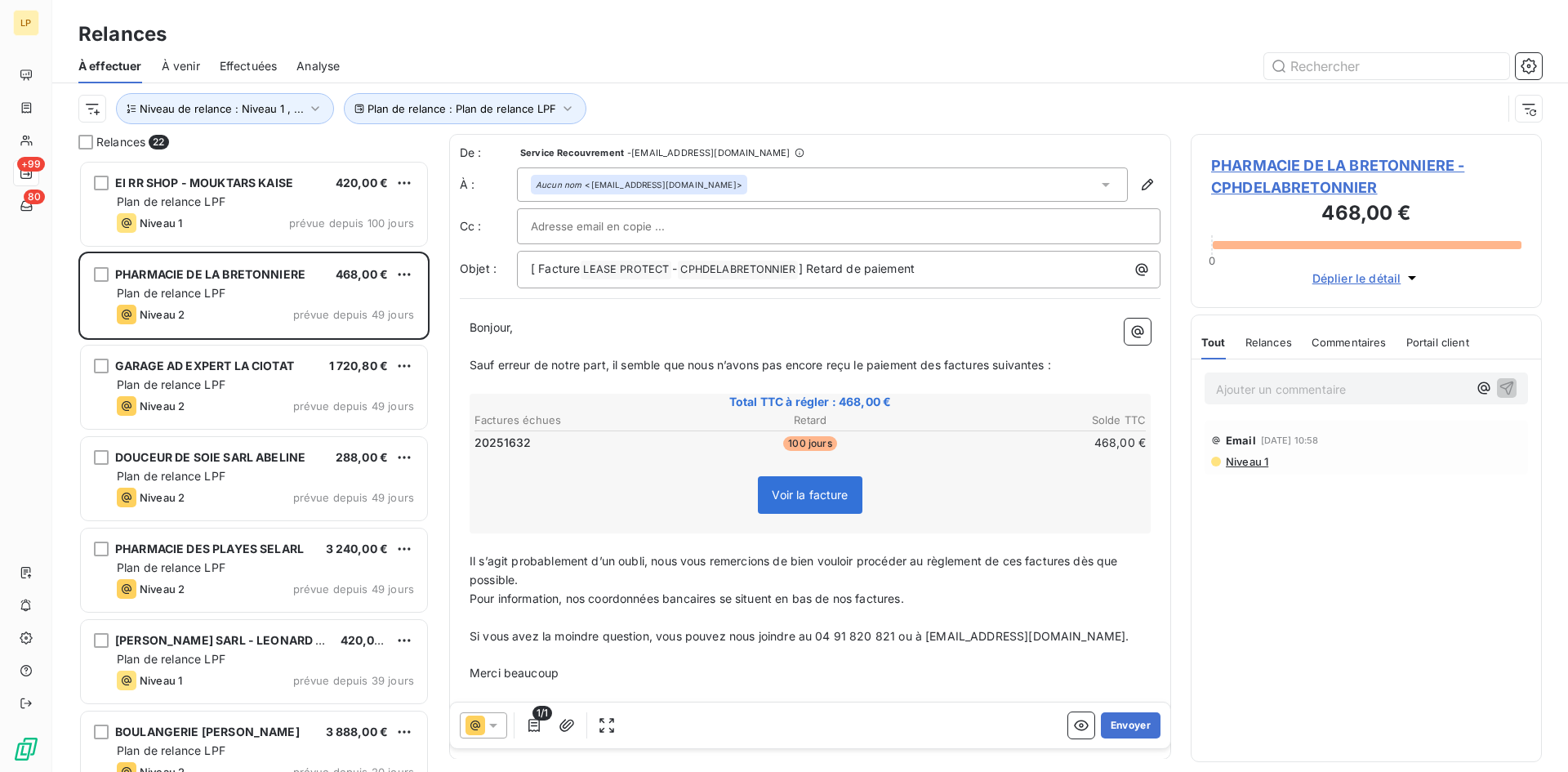
drag, startPoint x: 1124, startPoint y: 728, endPoint x: 1270, endPoint y: 643, distance: 168.9
click at [1256, 653] on div "Relances 22 EI RR SHOP - MOUKTARS KAISE 420,00 € Plan de relance LPF Niveau 1 p…" at bounding box center [810, 453] width 1516 height 638
click at [739, 266] on span "CPHDELABRETONNIER ﻿" at bounding box center [738, 270] width 120 height 19
click at [738, 266] on span "CPHDELABRETONNIER ﻿" at bounding box center [738, 270] width 120 height 19
copy span "CPHDELABRETONNIER ﻿"
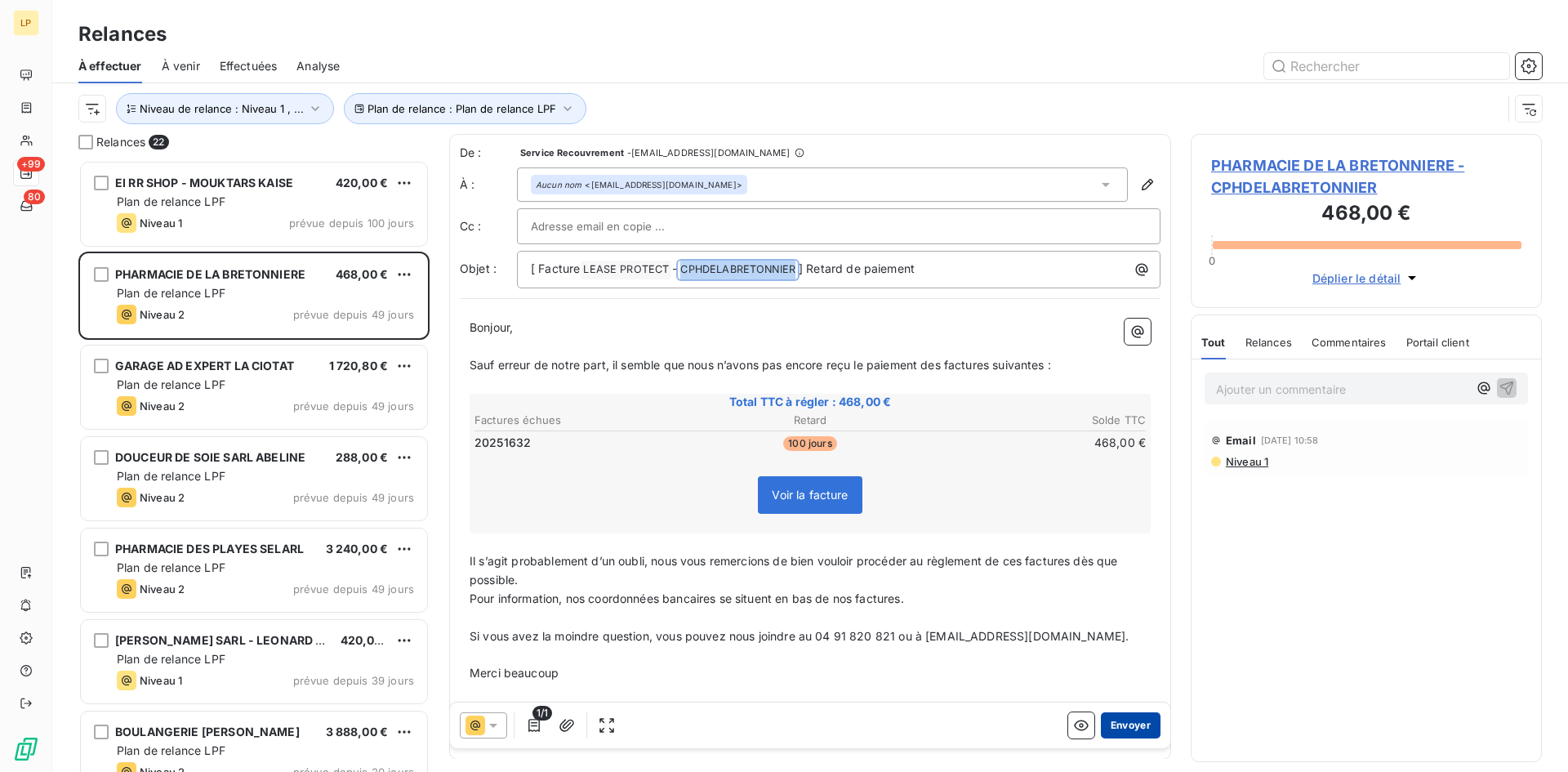
click at [1112, 727] on button "Envoyer" at bounding box center [1131, 726] width 60 height 26
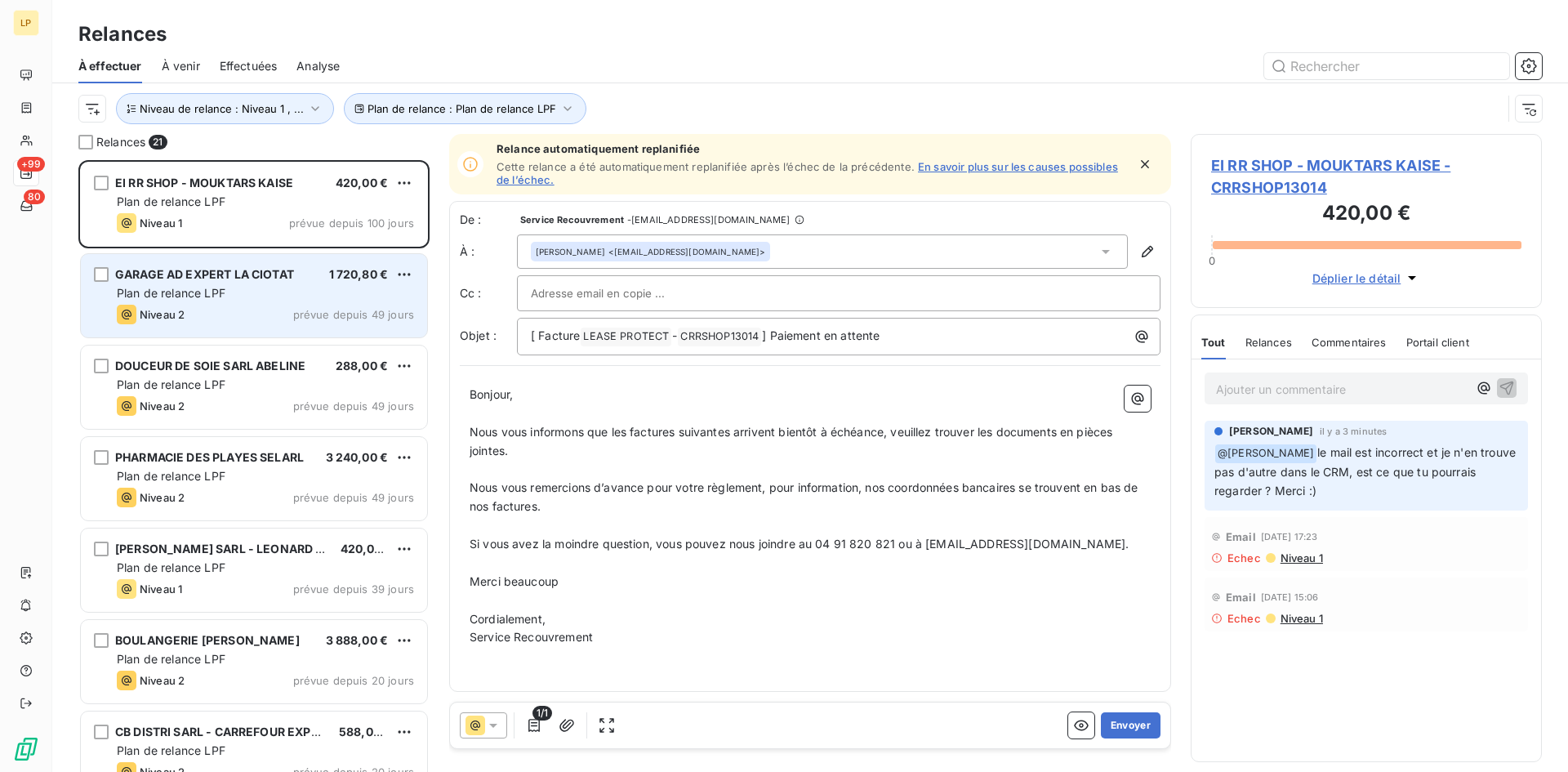
click at [254, 296] on div "Plan de relance LPF" at bounding box center [265, 293] width 298 height 16
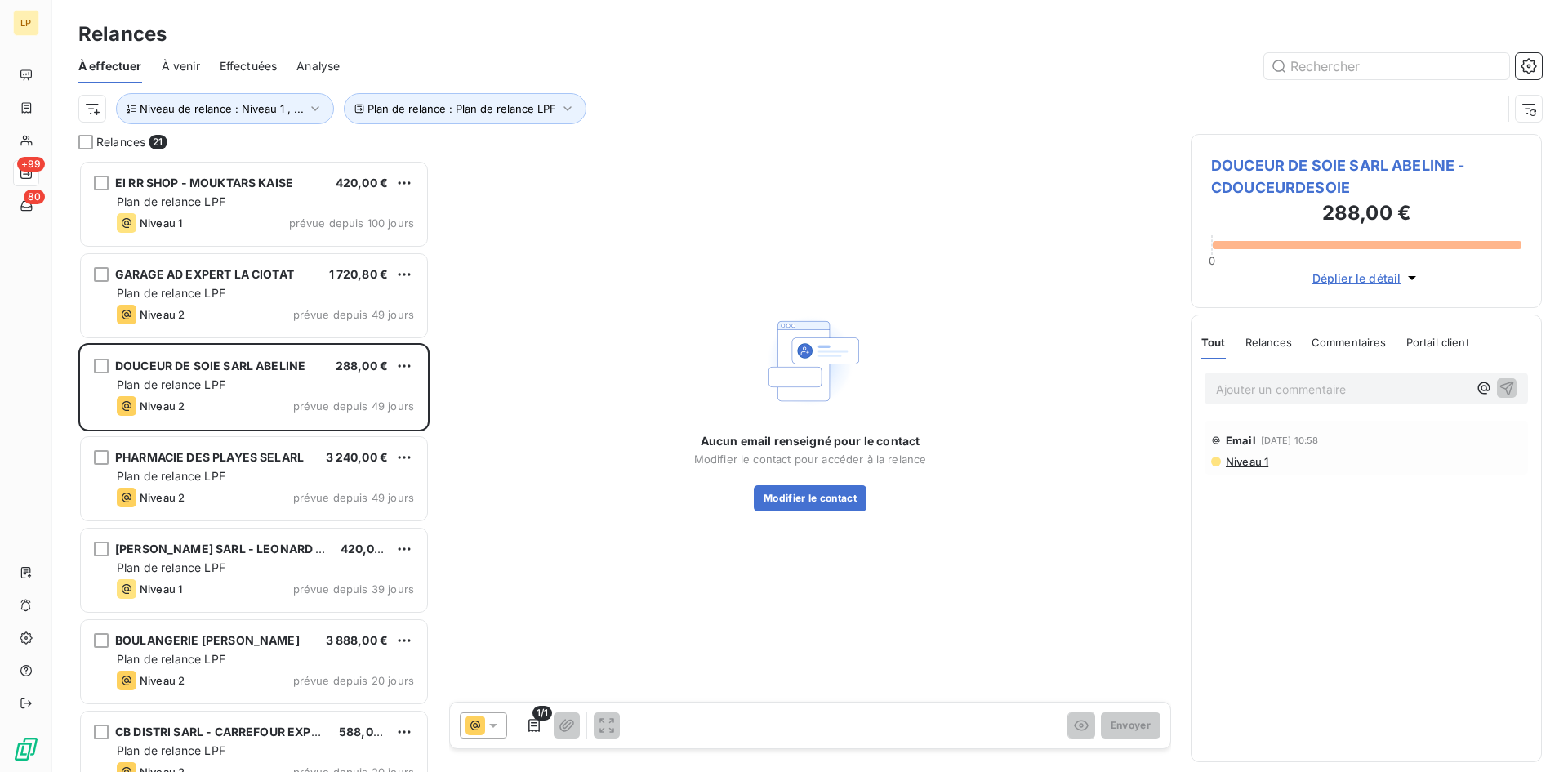
click at [1270, 462] on div "Niveau 1" at bounding box center [1367, 462] width 311 height 13
click at [1260, 463] on span "Niveau 1" at bounding box center [1246, 462] width 44 height 13
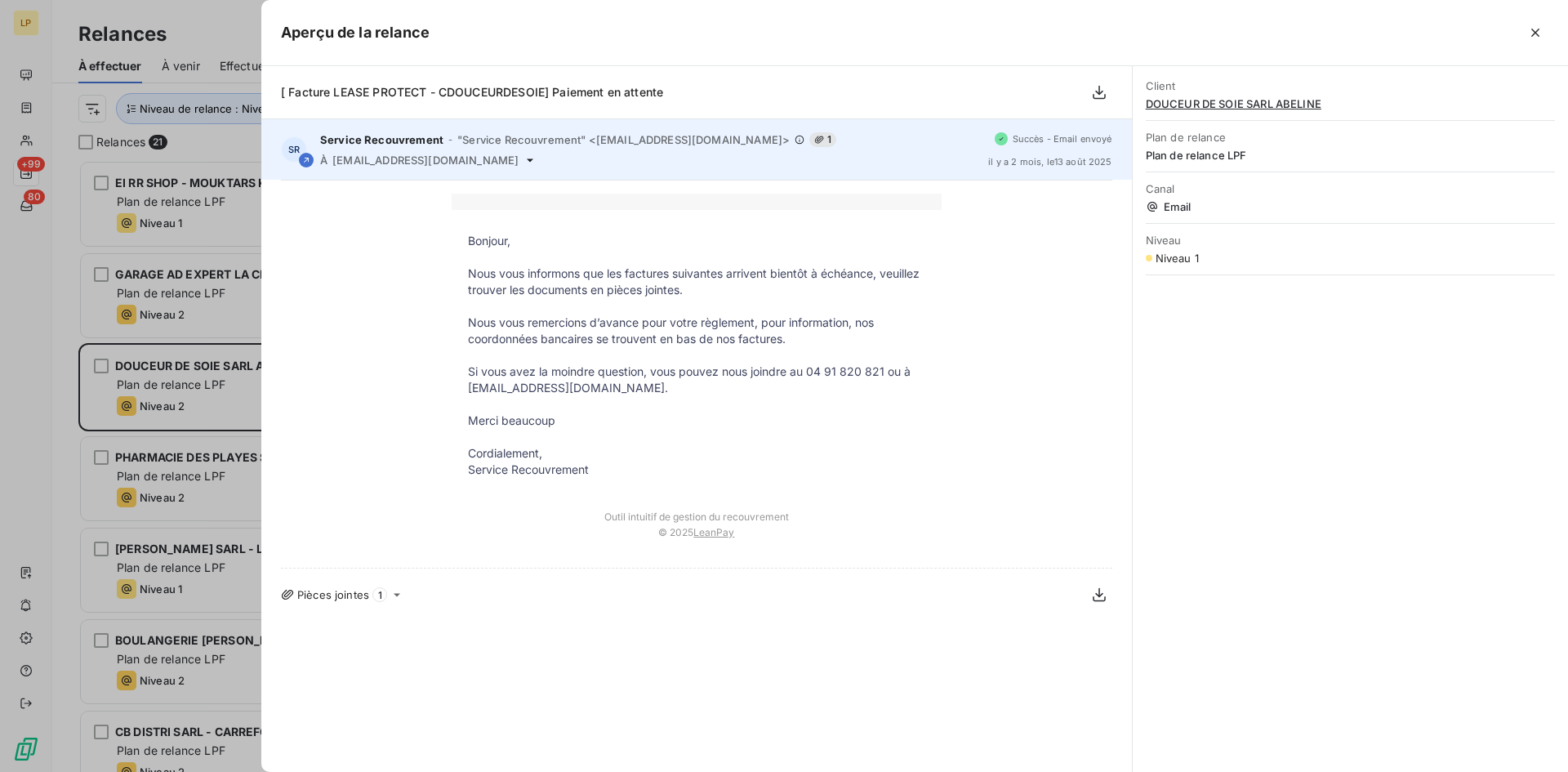
click at [433, 160] on span "[EMAIL_ADDRESS][DOMAIN_NAME]" at bounding box center [425, 161] width 186 height 13
copy div "[EMAIL_ADDRESS][DOMAIN_NAME]"
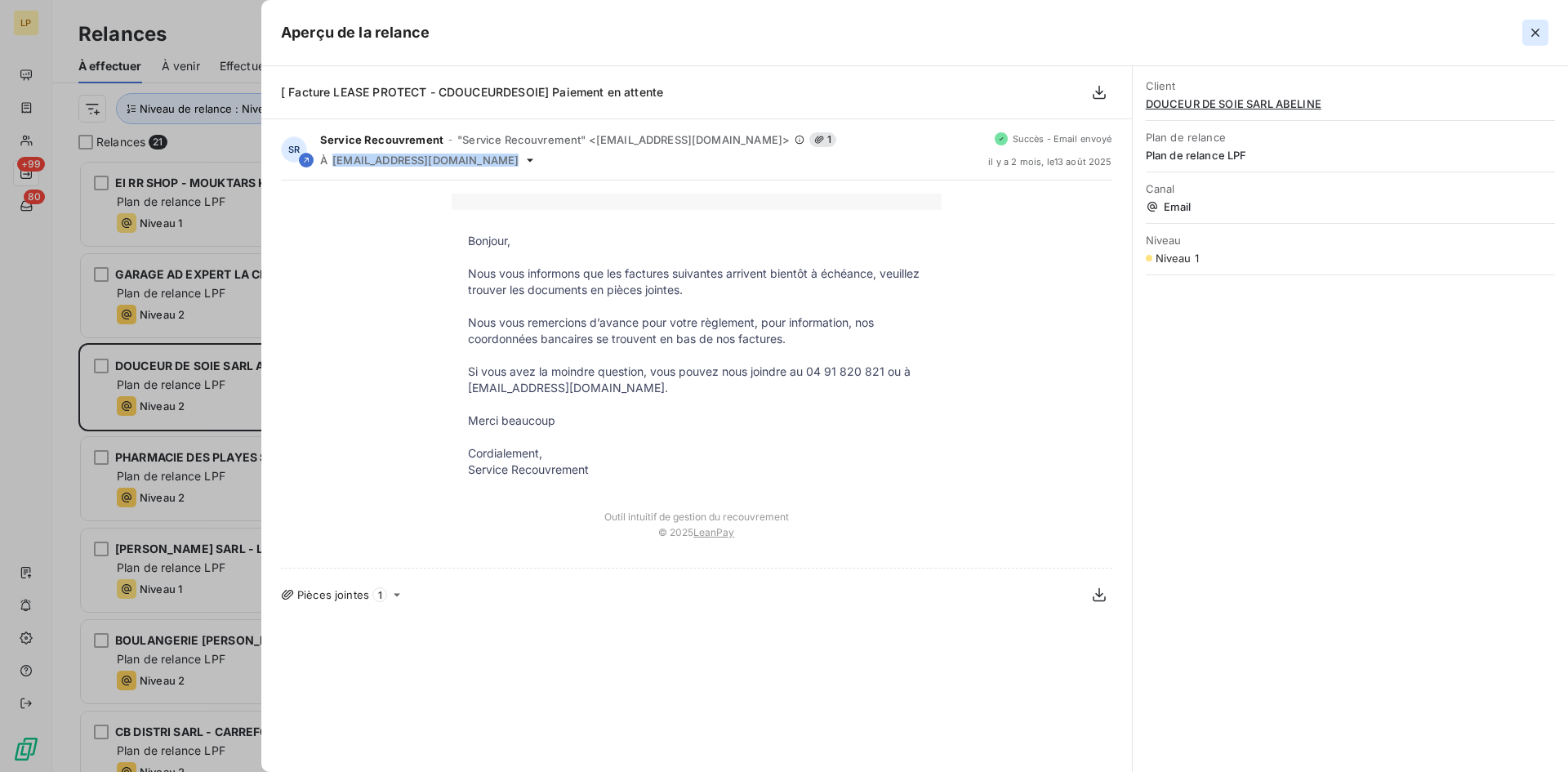
click at [1526, 33] on button "button" at bounding box center [1536, 33] width 26 height 26
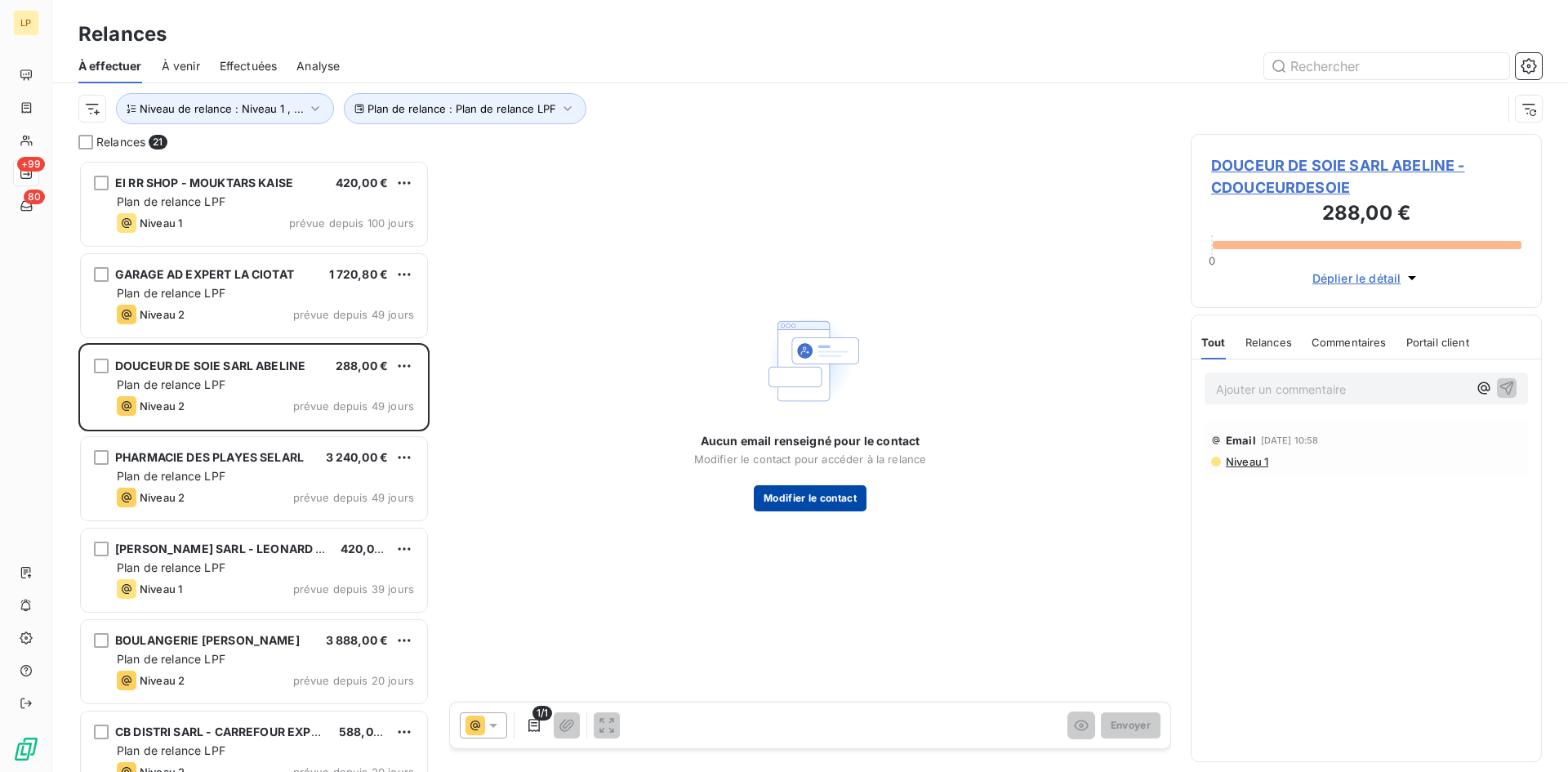
click at [831, 496] on button "Modifier le contact" at bounding box center [810, 499] width 112 height 26
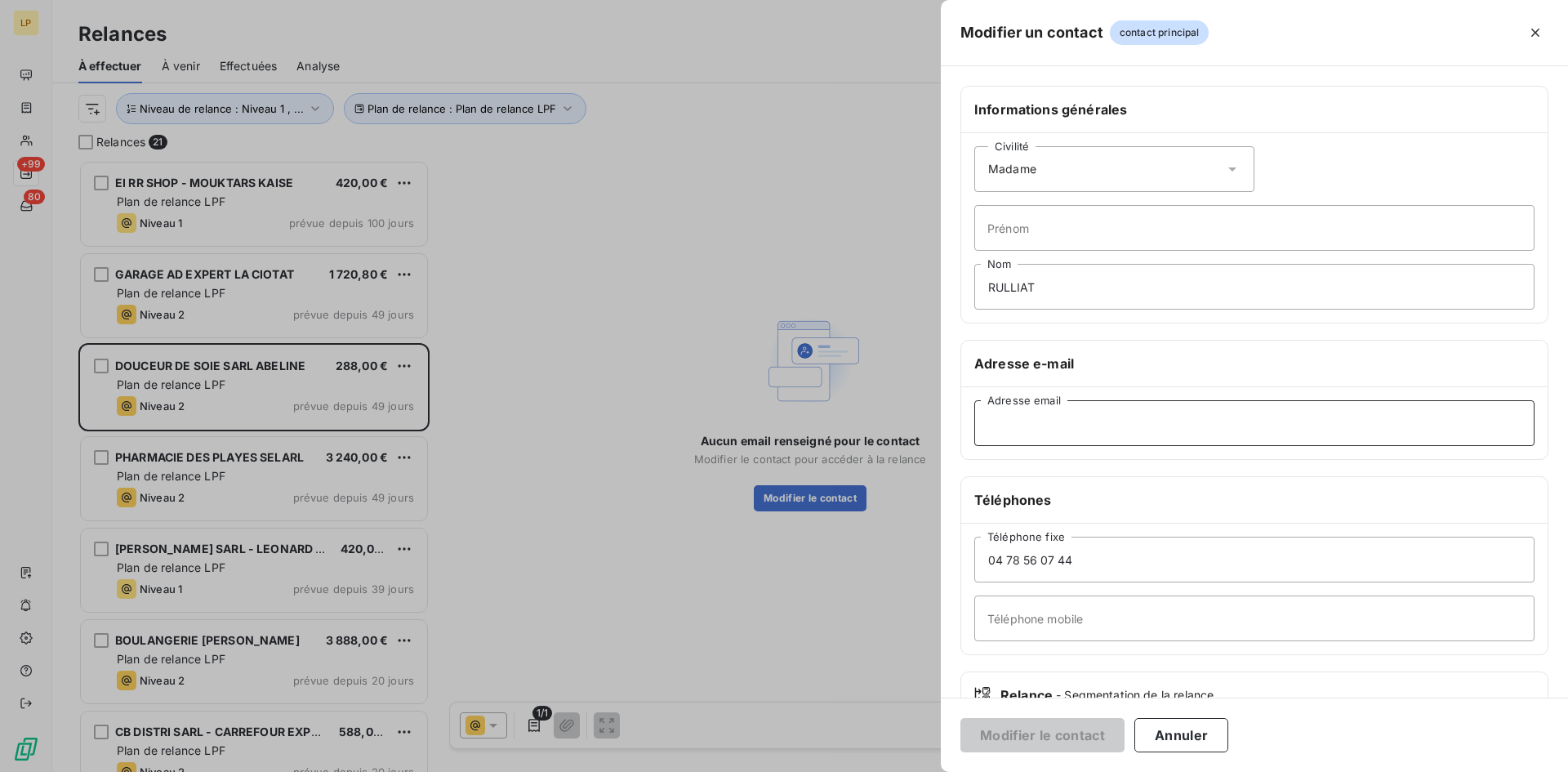
click at [1091, 420] on input "Adresse email" at bounding box center [1254, 423] width 560 height 45
paste input "[EMAIL_ADDRESS][DOMAIN_NAME]"
type input "[EMAIL_ADDRESS][DOMAIN_NAME]"
click at [1018, 731] on button "Modifier le contact" at bounding box center [1043, 735] width 164 height 34
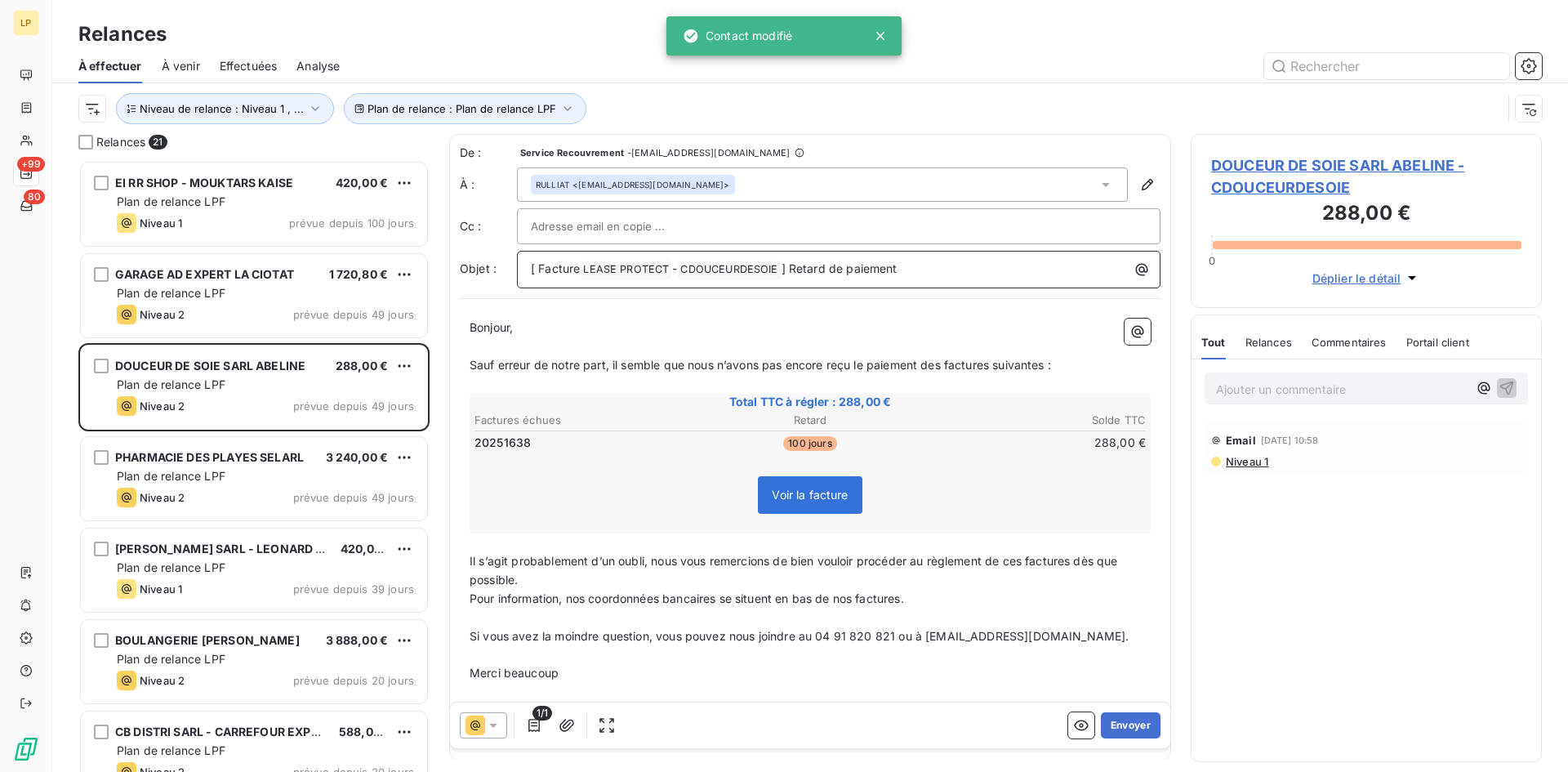
click at [742, 263] on span "CDOUCEURDESOIE ﻿" at bounding box center [729, 270] width 102 height 19
copy span "CDOUCEURDESOIE ﻿"
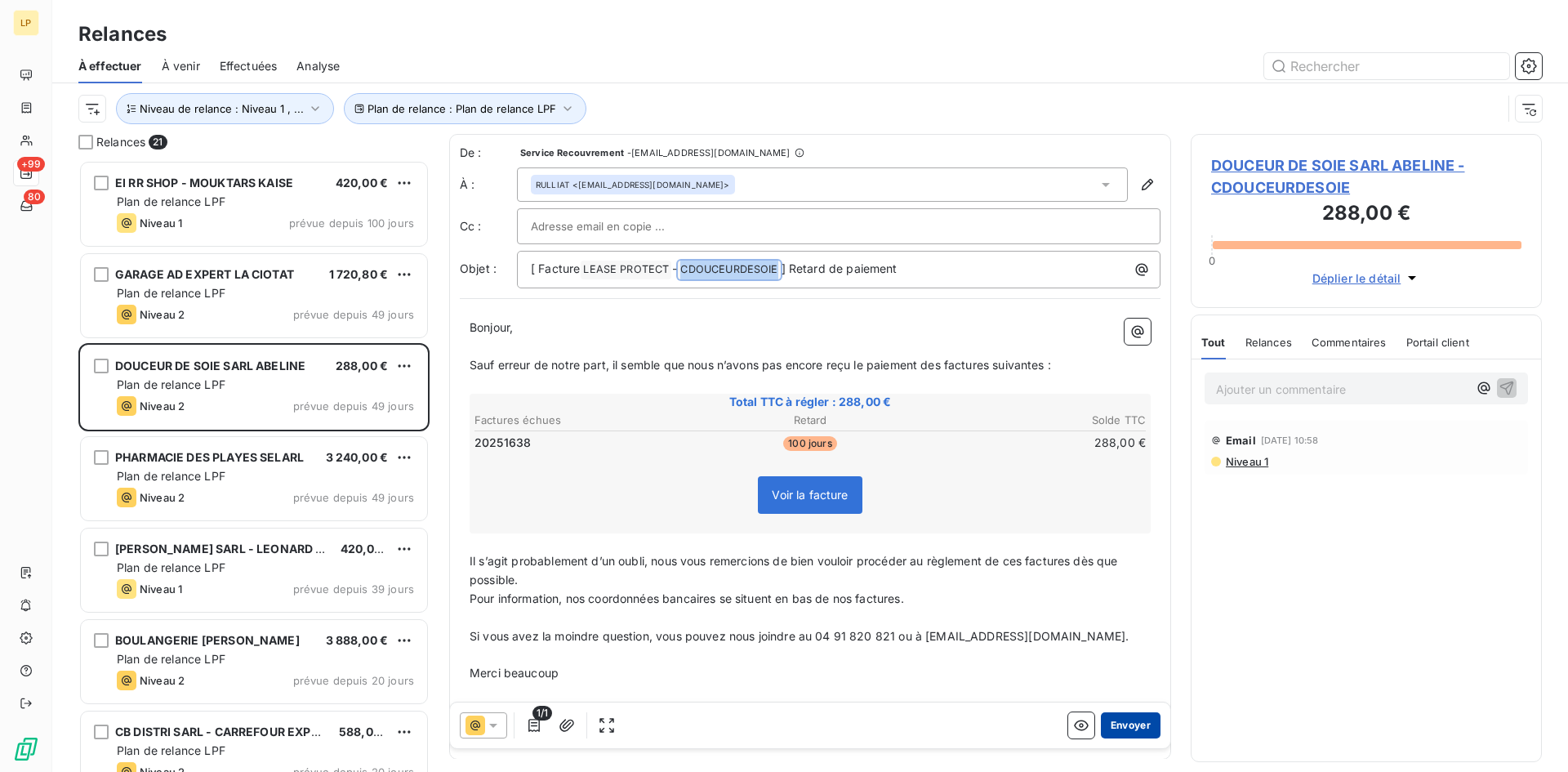
click at [1124, 729] on button "Envoyer" at bounding box center [1131, 726] width 60 height 26
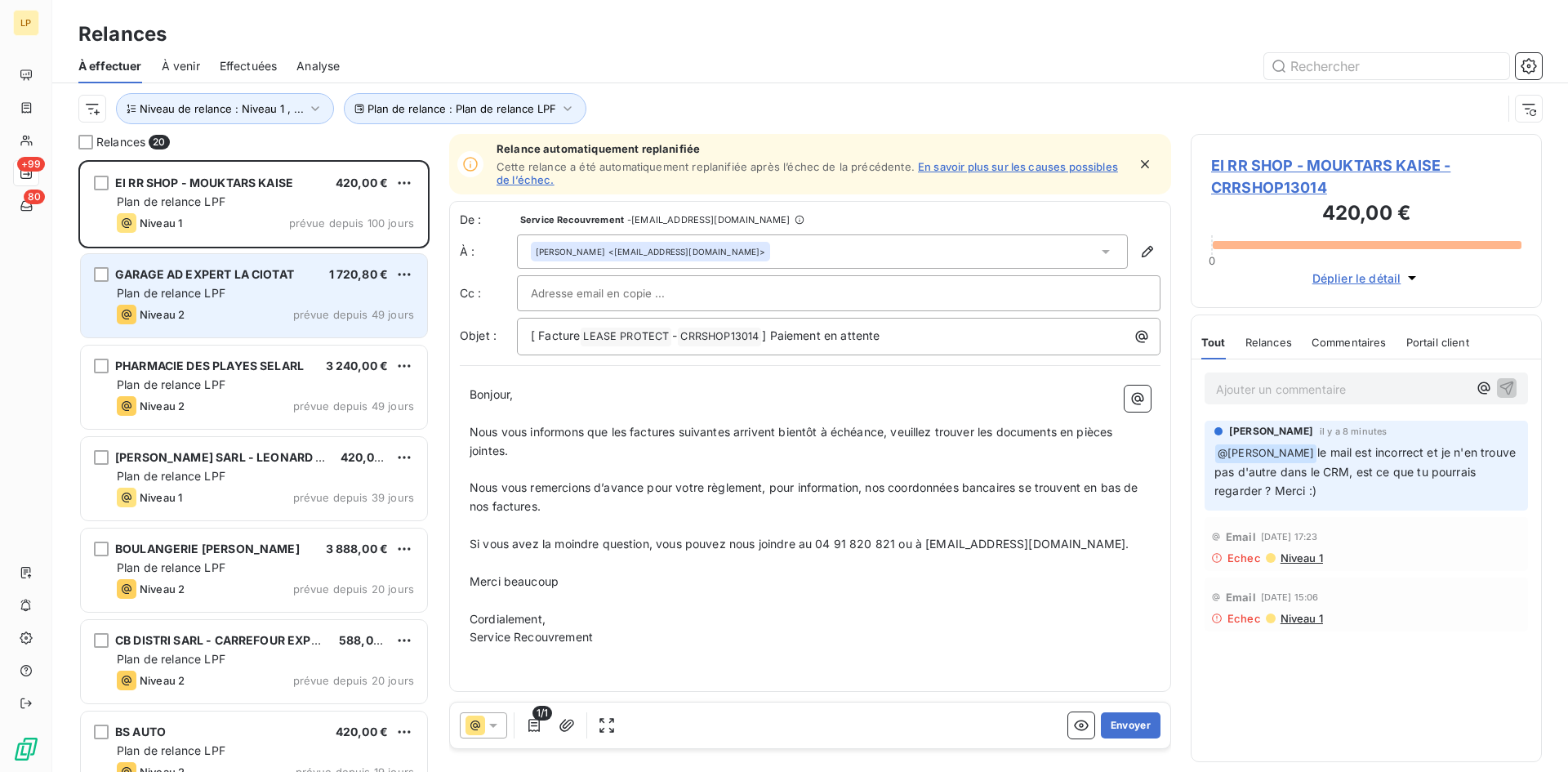
click at [232, 282] on div "GARAGE AD EXPERT LA CIOTAT" at bounding box center [204, 274] width 179 height 16
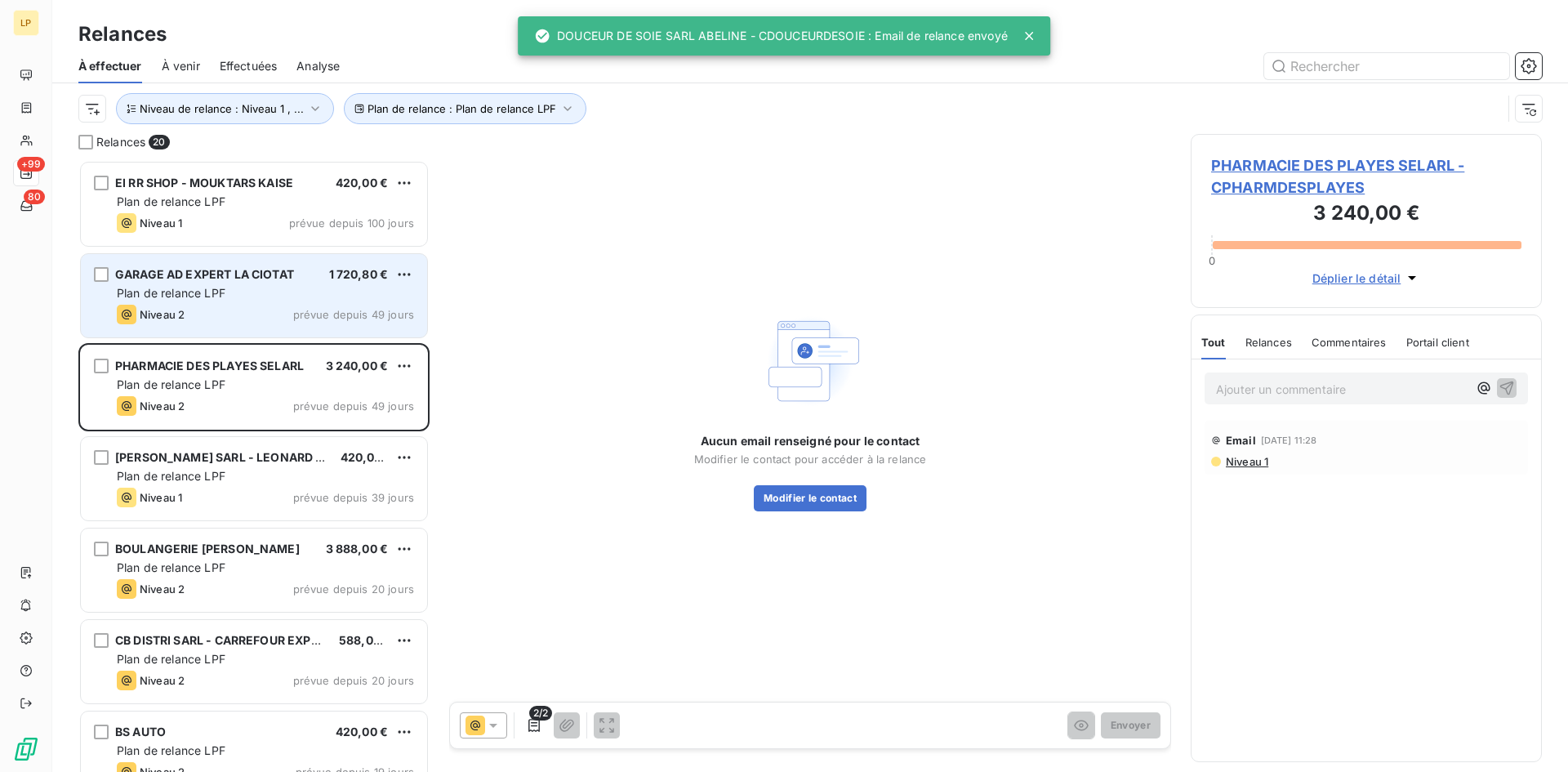
click at [225, 298] on span "Plan de relance LPF" at bounding box center [171, 293] width 109 height 14
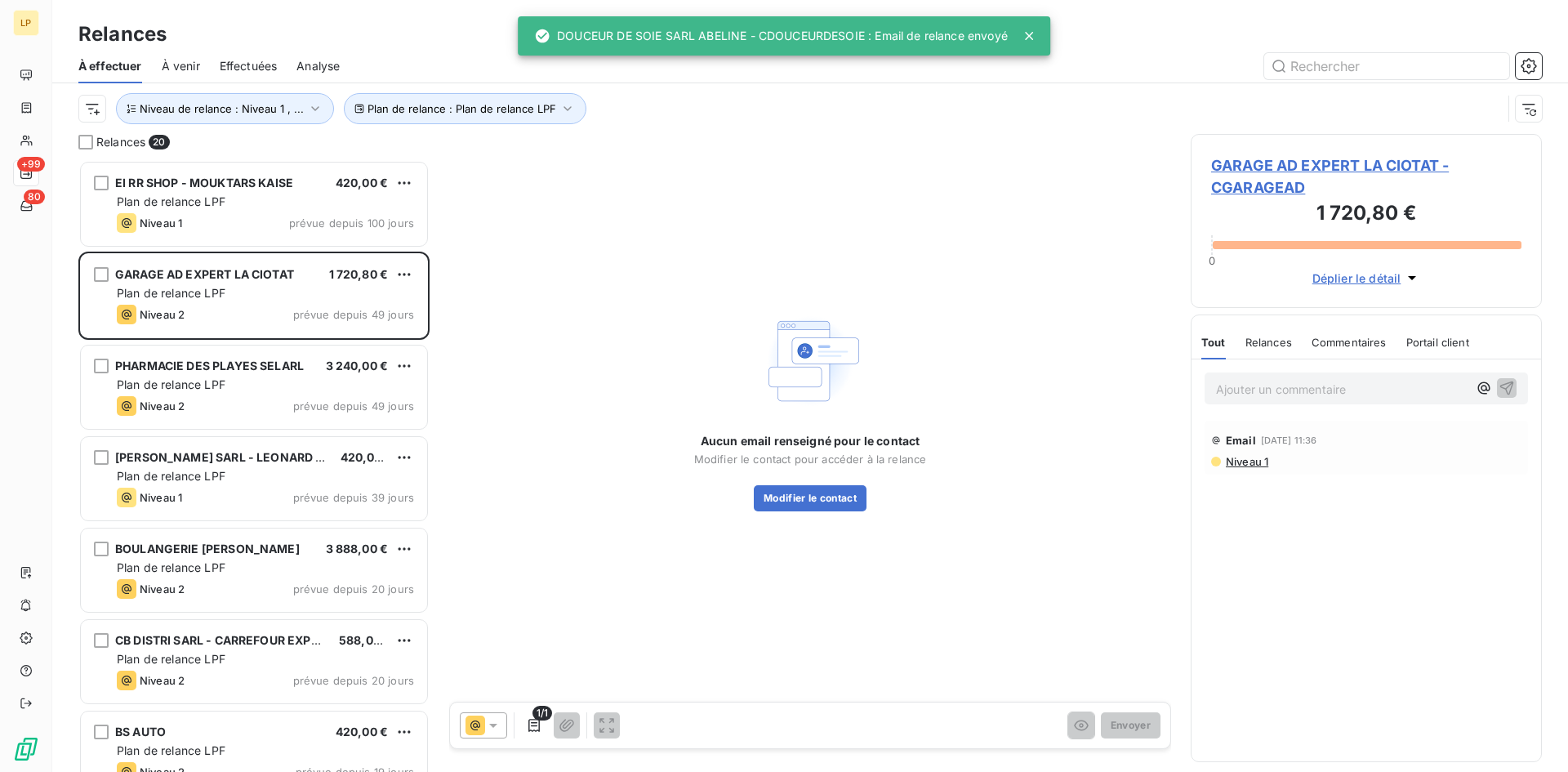
click at [1260, 464] on span "Niveau 1" at bounding box center [1246, 462] width 44 height 13
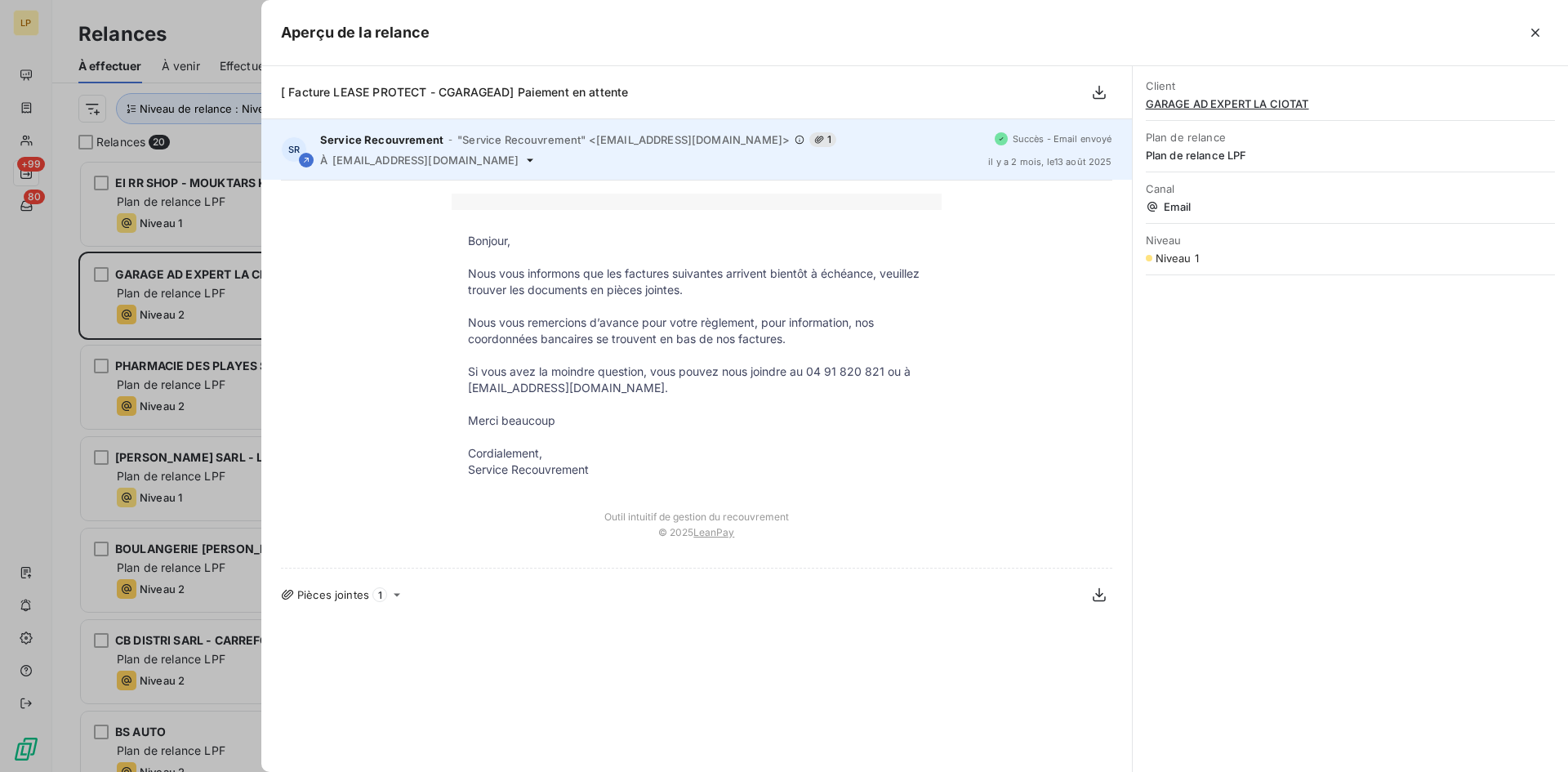
click at [346, 160] on span "[EMAIL_ADDRESS][DOMAIN_NAME]" at bounding box center [425, 161] width 186 height 13
click at [432, 161] on span "[EMAIL_ADDRESS][DOMAIN_NAME]" at bounding box center [425, 161] width 186 height 13
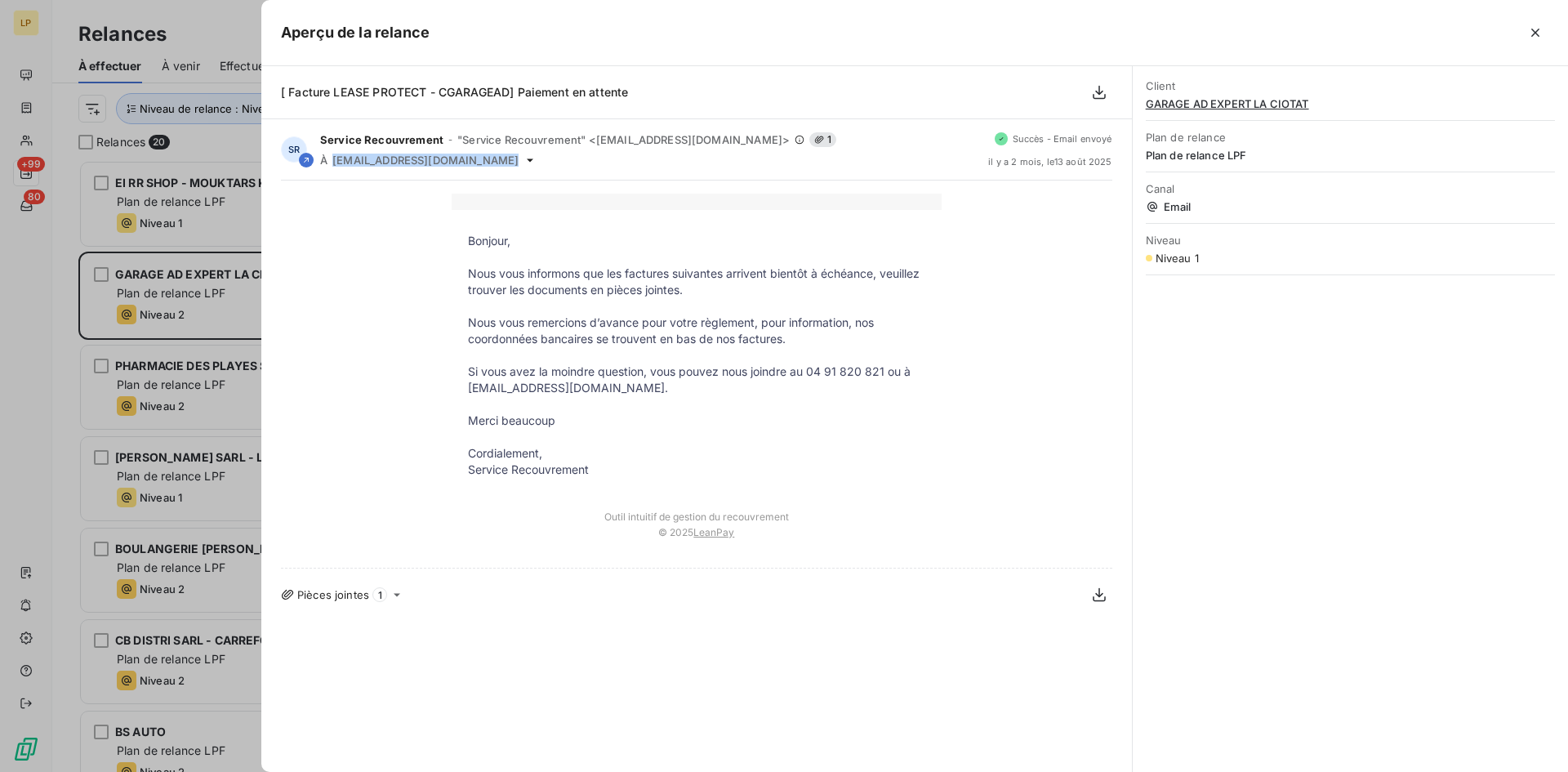
copy div "[EMAIL_ADDRESS][DOMAIN_NAME]"
click at [1538, 35] on icon "button" at bounding box center [1536, 32] width 9 height 9
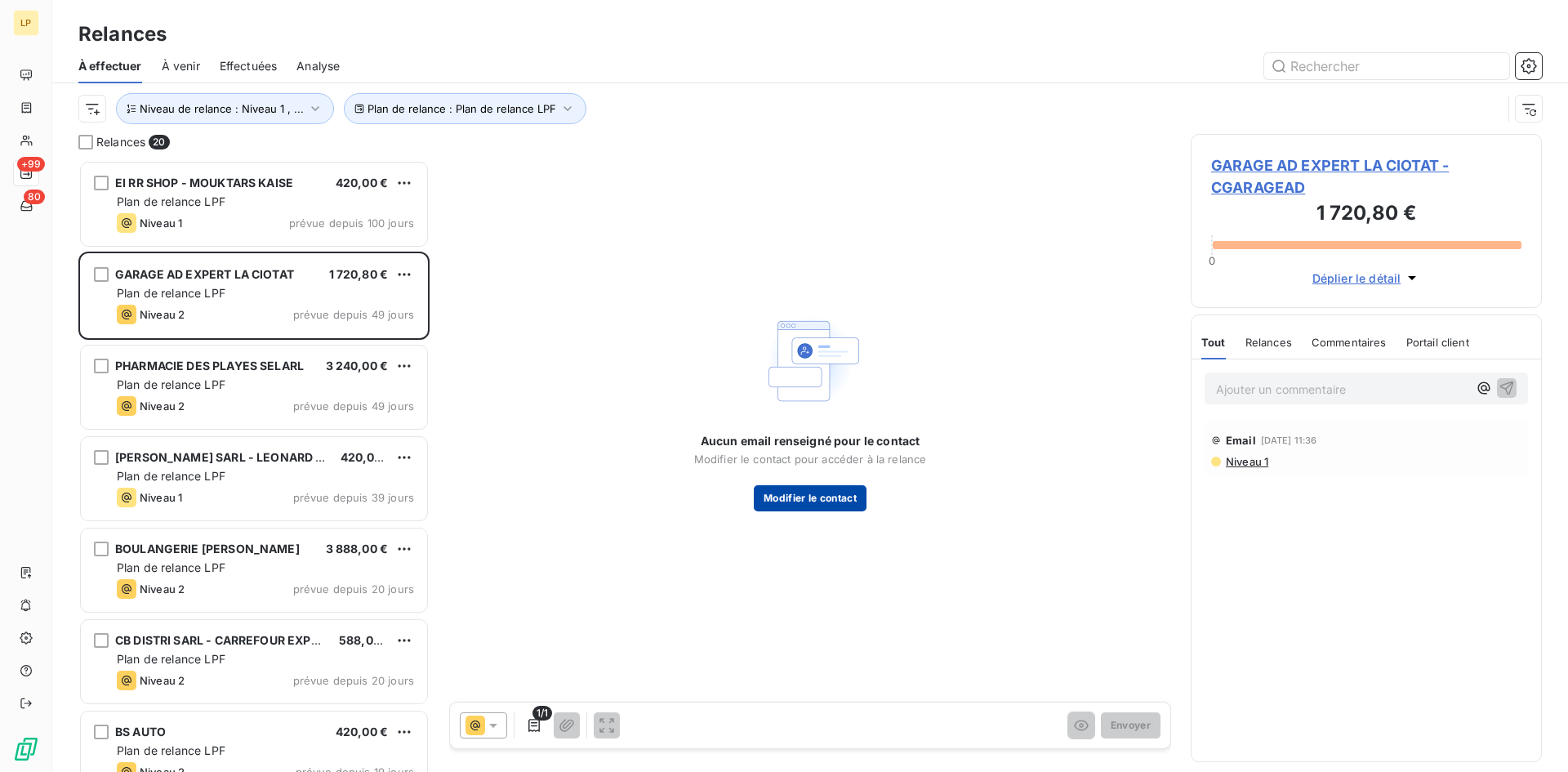
click at [852, 502] on button "Modifier le contact" at bounding box center [810, 499] width 112 height 26
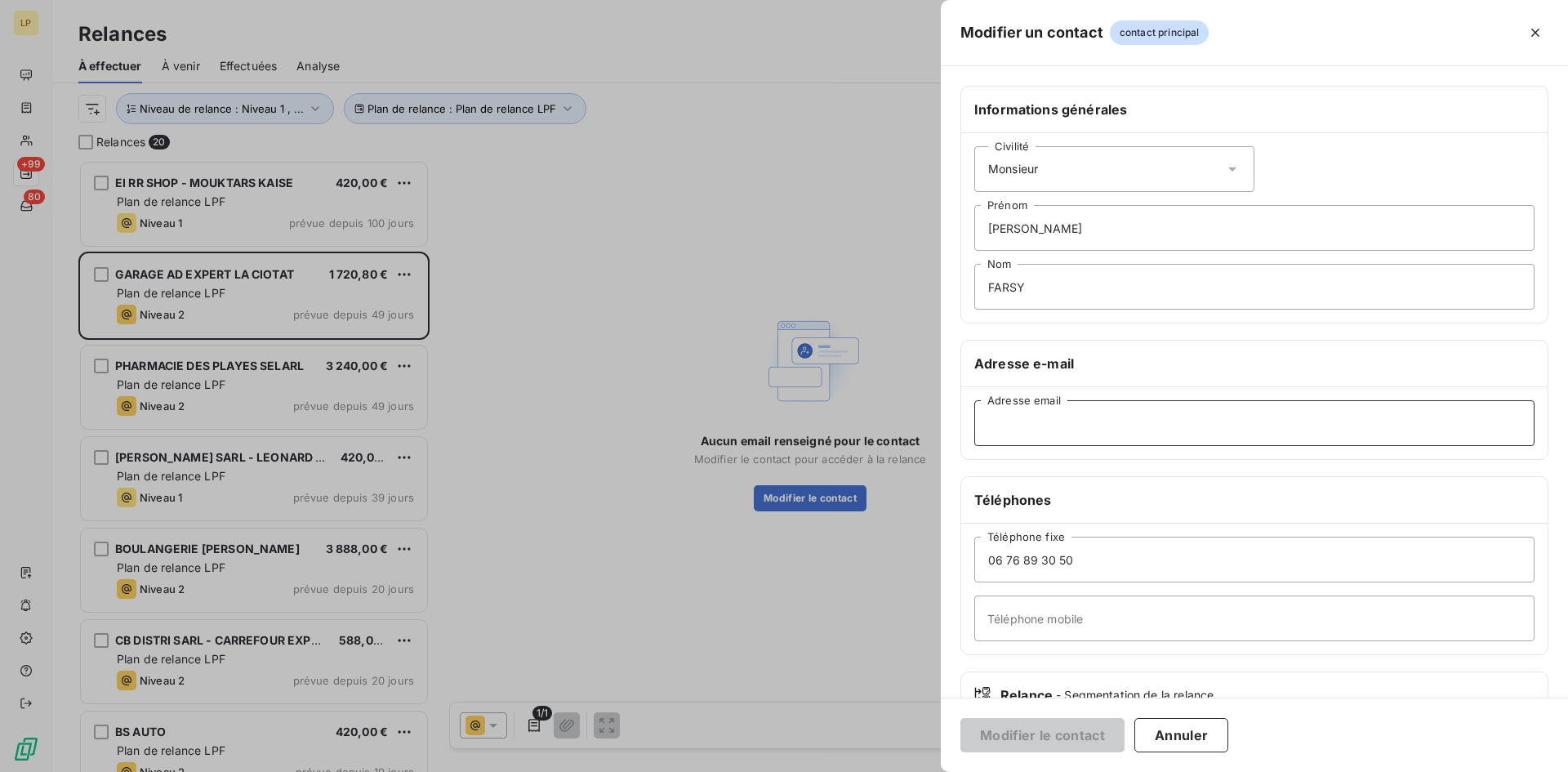
click at [1107, 426] on input "Adresse email" at bounding box center [1254, 423] width 560 height 45
paste input "[EMAIL_ADDRESS][DOMAIN_NAME]"
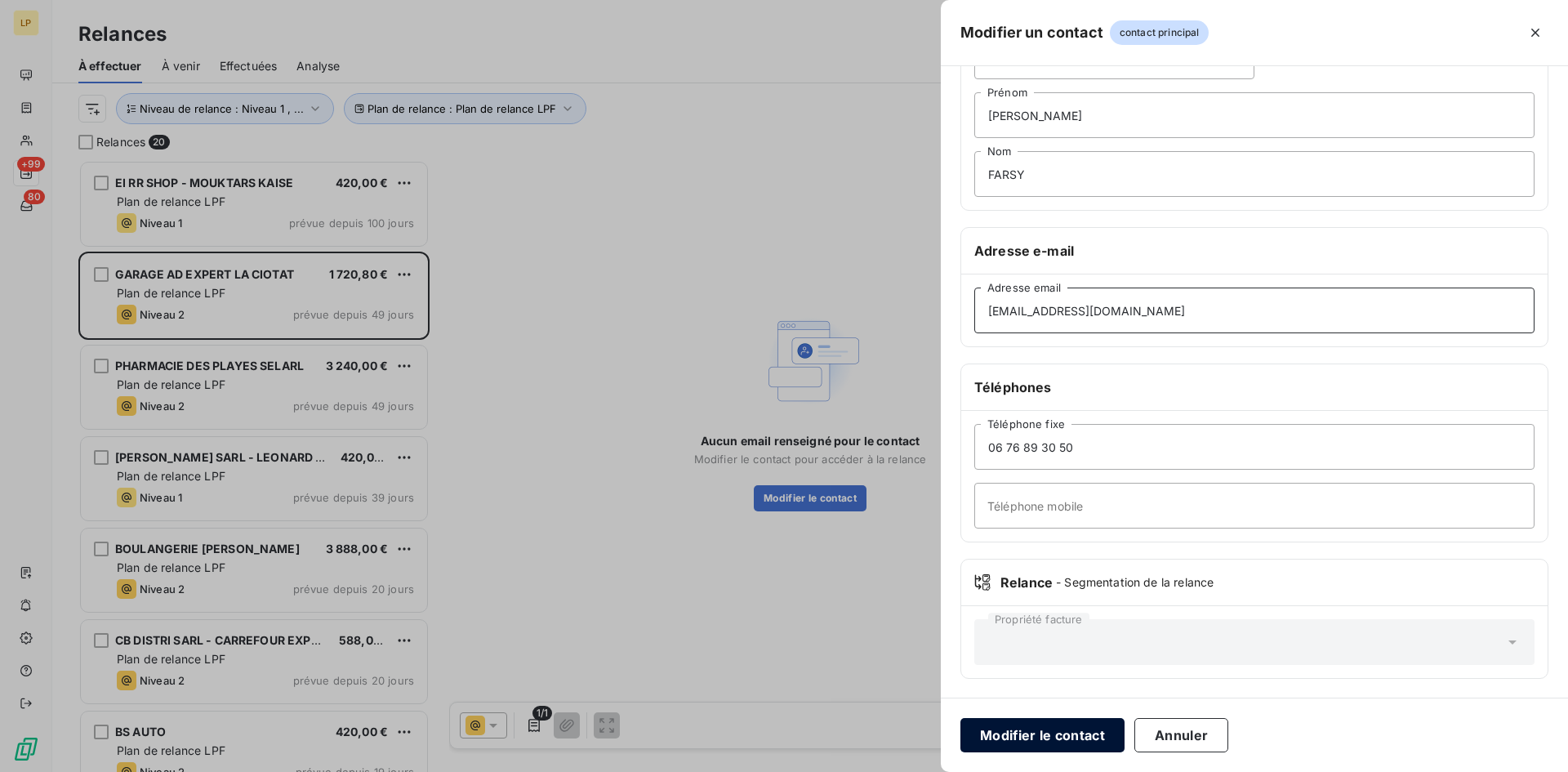
scroll to position [113, 0]
type input "[EMAIL_ADDRESS][DOMAIN_NAME]"
click at [1060, 733] on button "Modifier le contact" at bounding box center [1043, 735] width 164 height 34
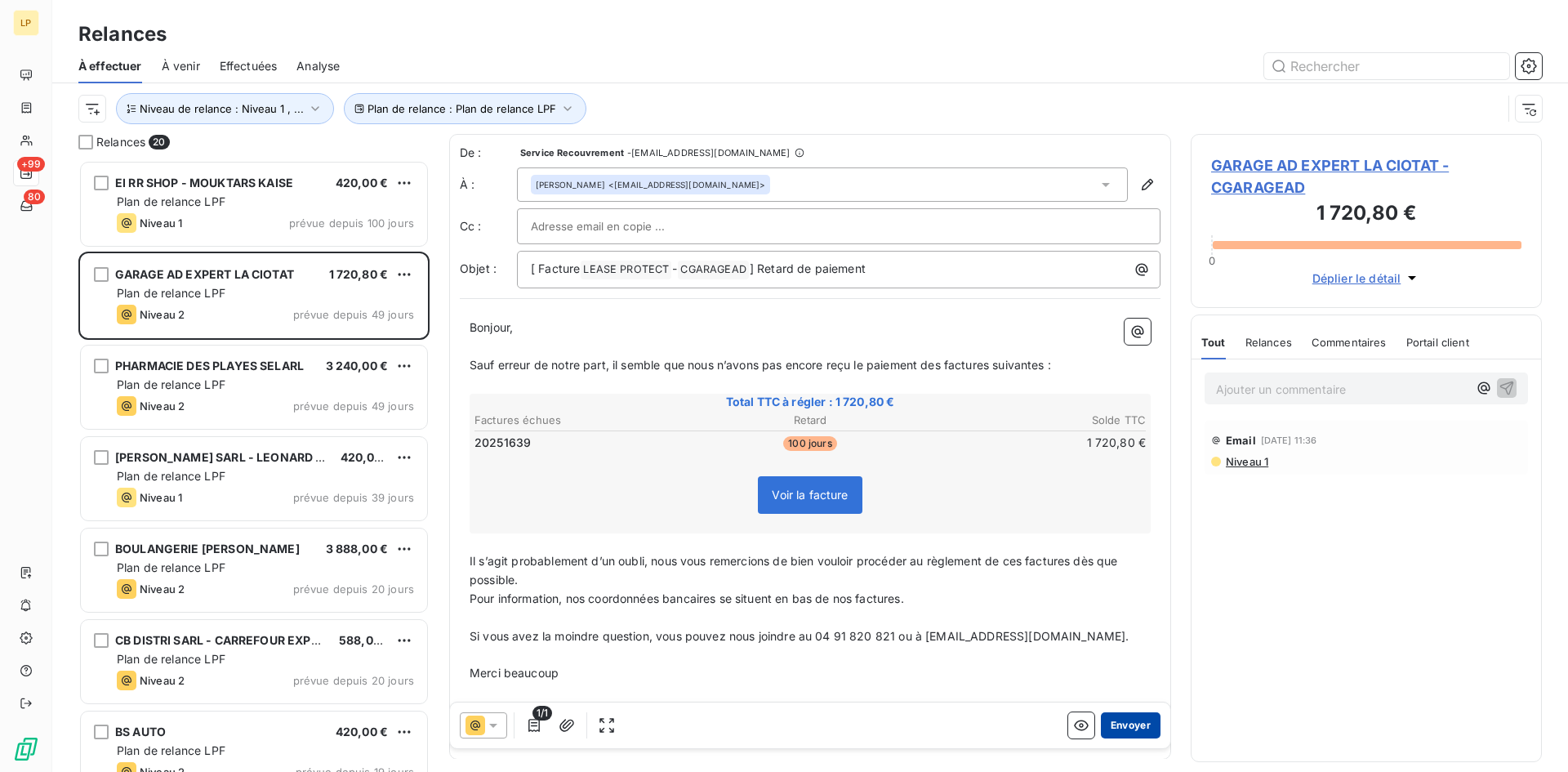
click at [1114, 731] on button "Envoyer" at bounding box center [1131, 726] width 60 height 26
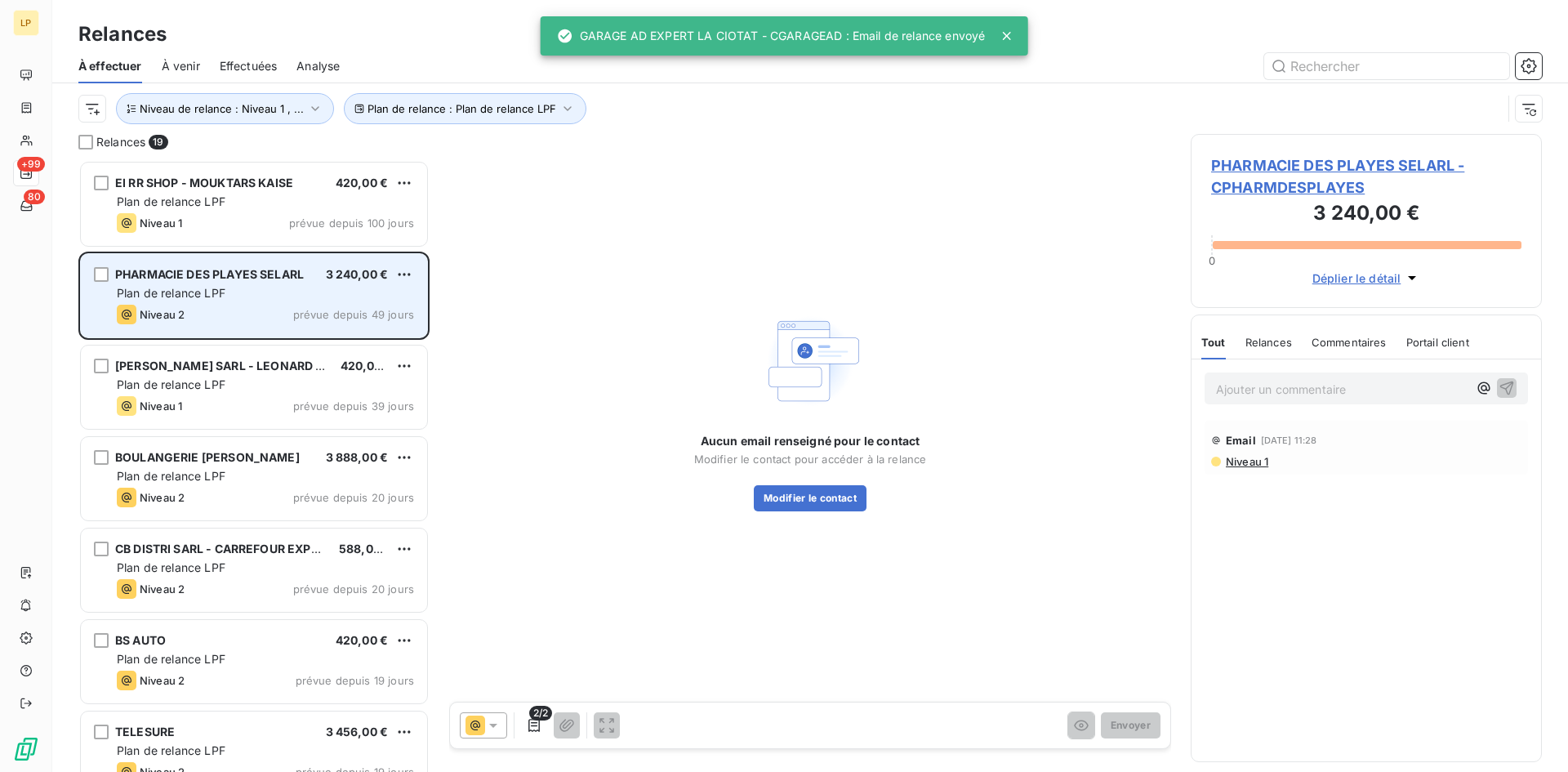
click at [285, 299] on div "Plan de relance LPF" at bounding box center [265, 293] width 298 height 16
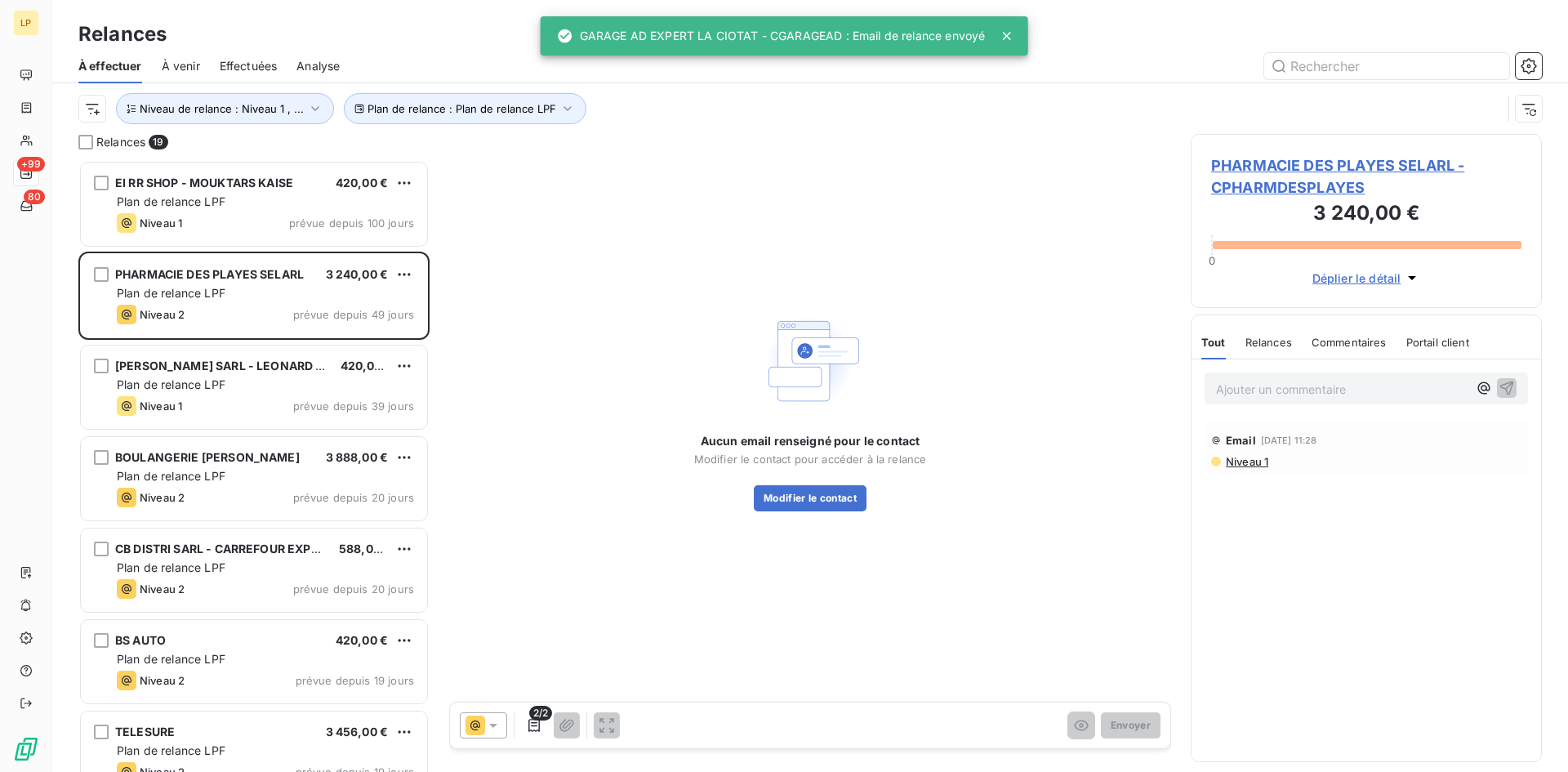
click at [1252, 461] on span "Niveau 1" at bounding box center [1246, 462] width 44 height 13
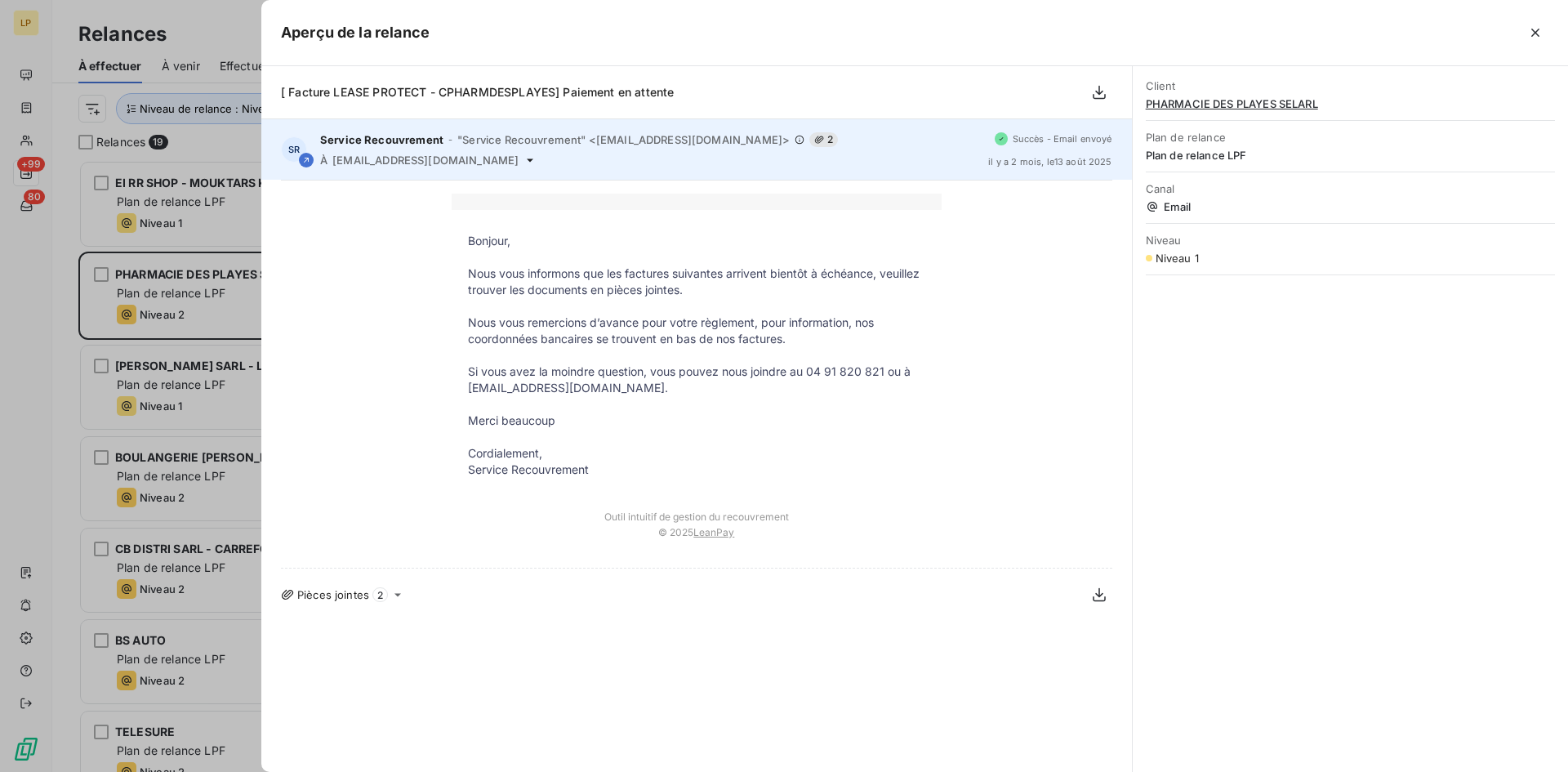
click at [398, 153] on div "Service Recouvrement - "Service Recouvrement" <[EMAIL_ADDRESS][DOMAIN_NAME]> 2 …" at bounding box center [648, 149] width 656 height 34
copy div "[EMAIL_ADDRESS][DOMAIN_NAME]"
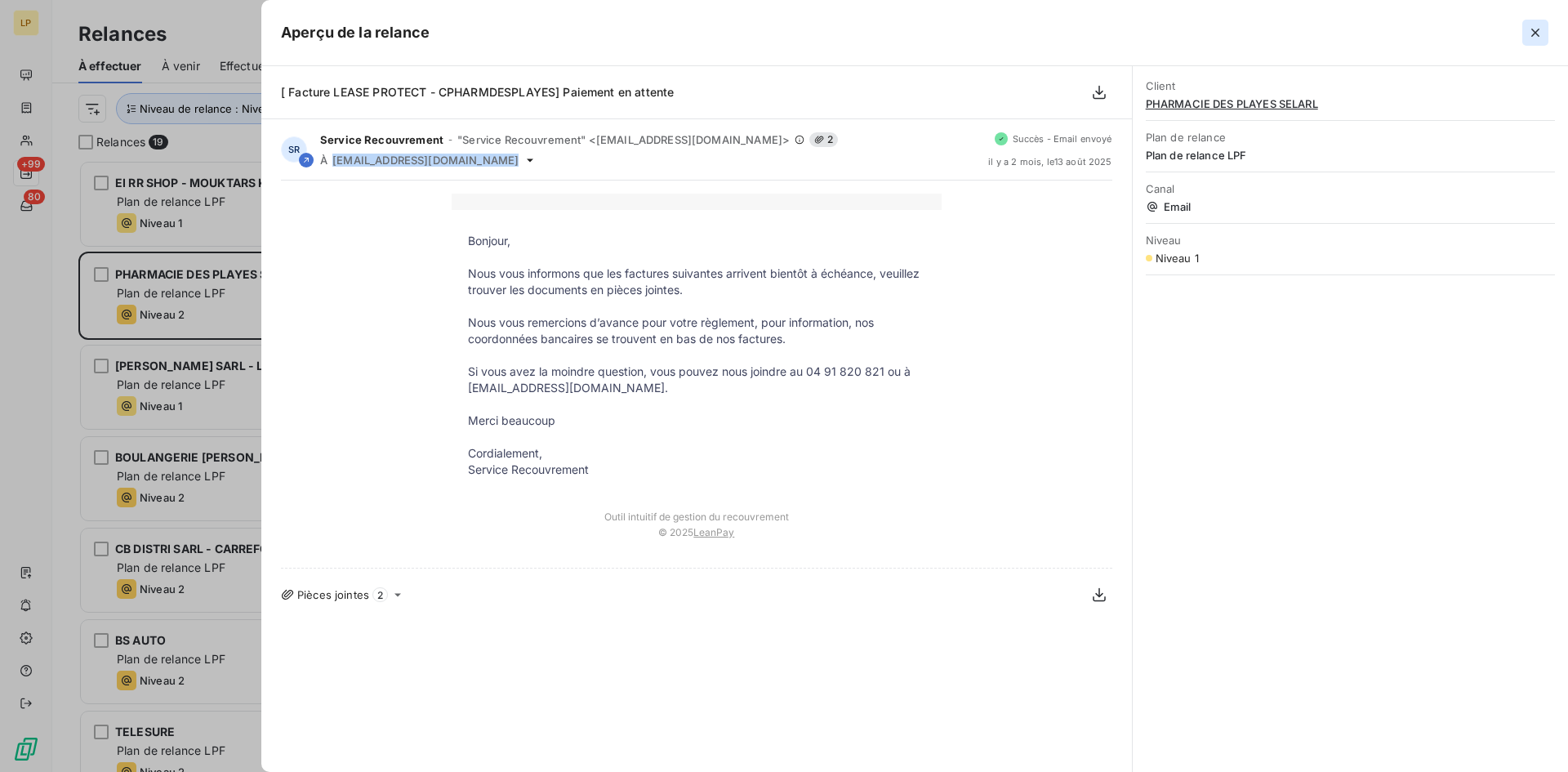
click at [1540, 33] on icon "button" at bounding box center [1535, 32] width 16 height 16
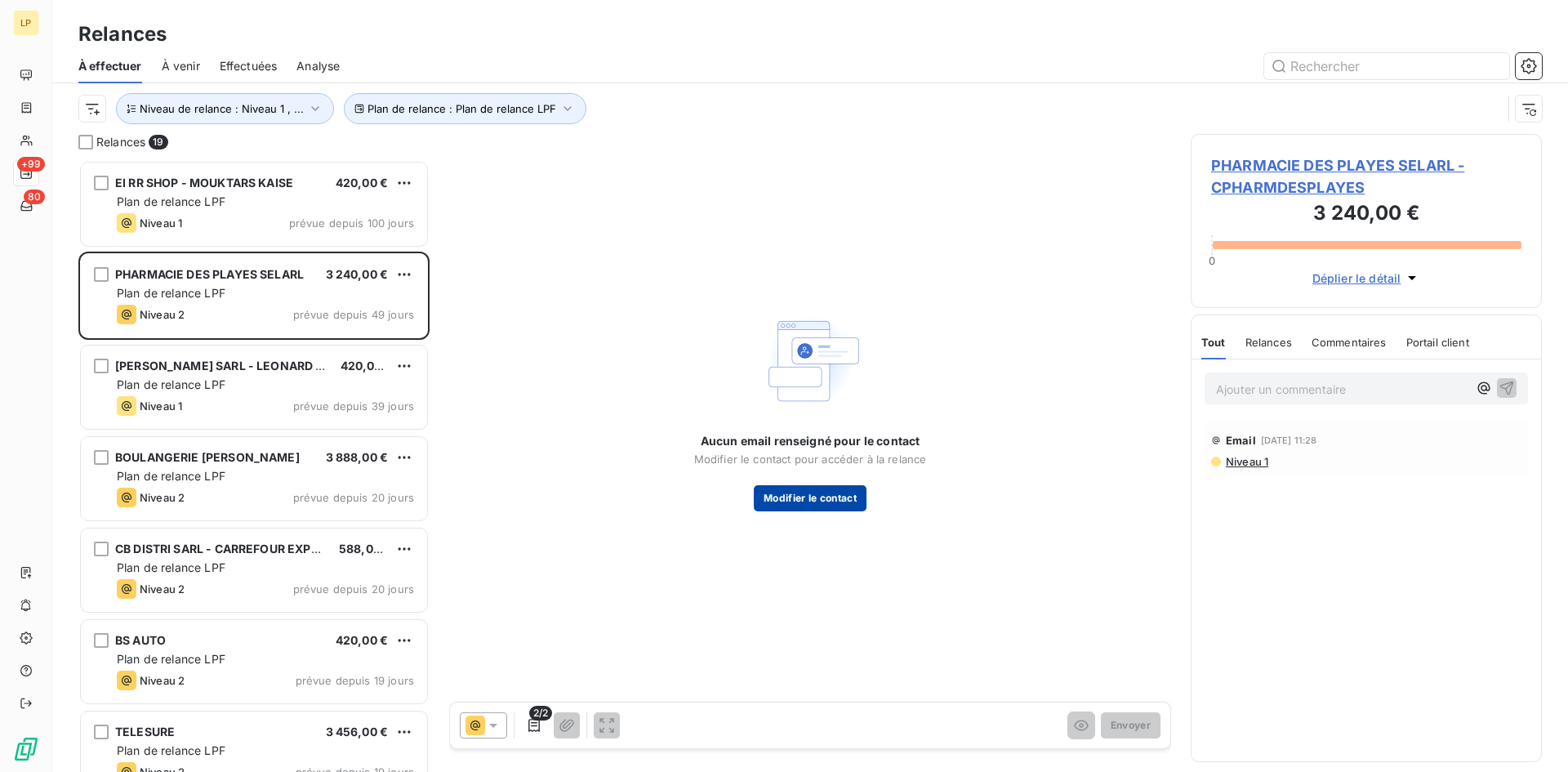
click at [840, 499] on button "Modifier le contact" at bounding box center [810, 499] width 112 height 26
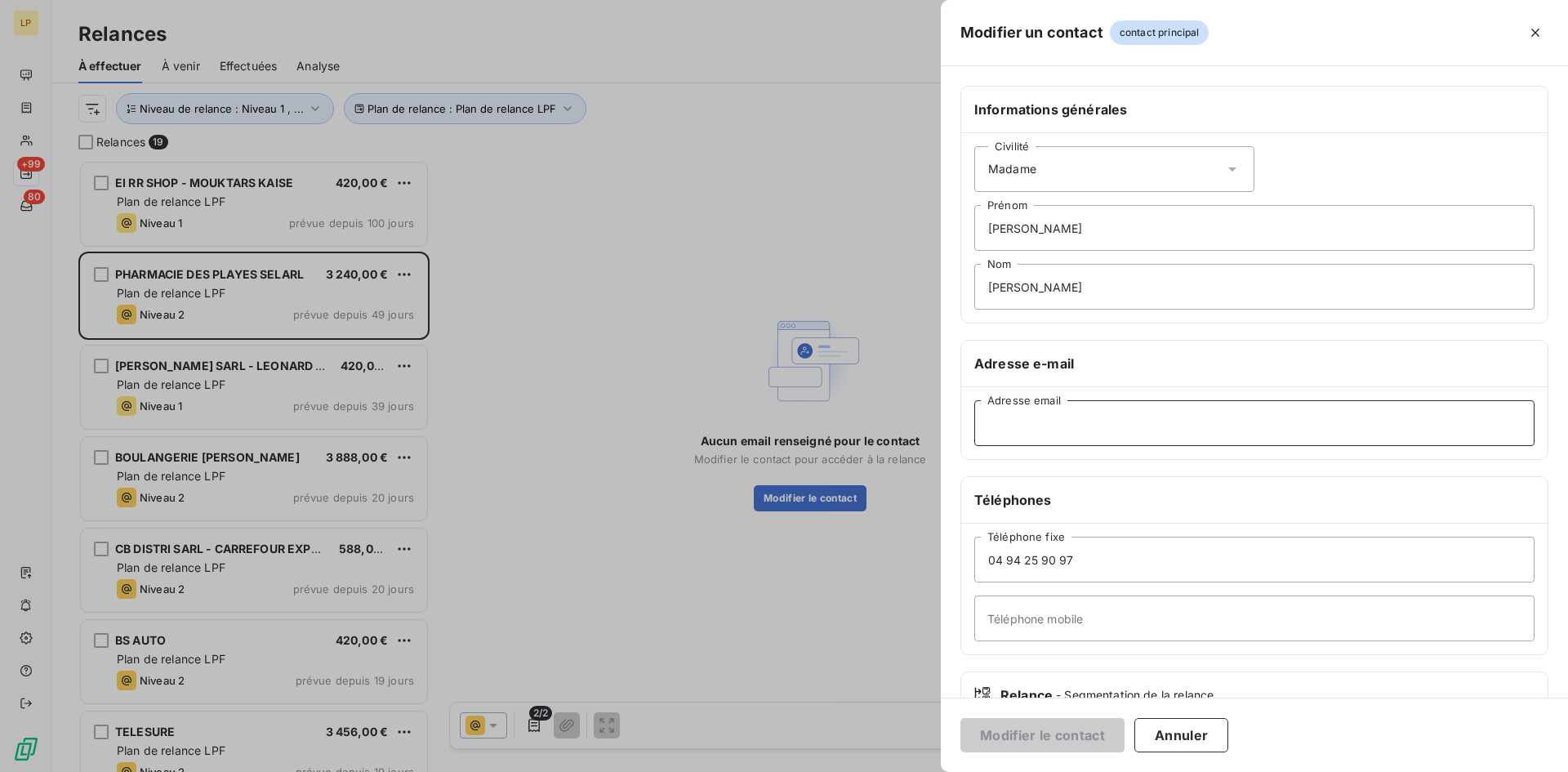
click at [1099, 426] on input "Adresse email" at bounding box center [1254, 423] width 560 height 45
paste input "[EMAIL_ADDRESS][DOMAIN_NAME]"
type input "[EMAIL_ADDRESS][DOMAIN_NAME]"
click at [1055, 731] on button "Modifier le contact" at bounding box center [1043, 735] width 164 height 34
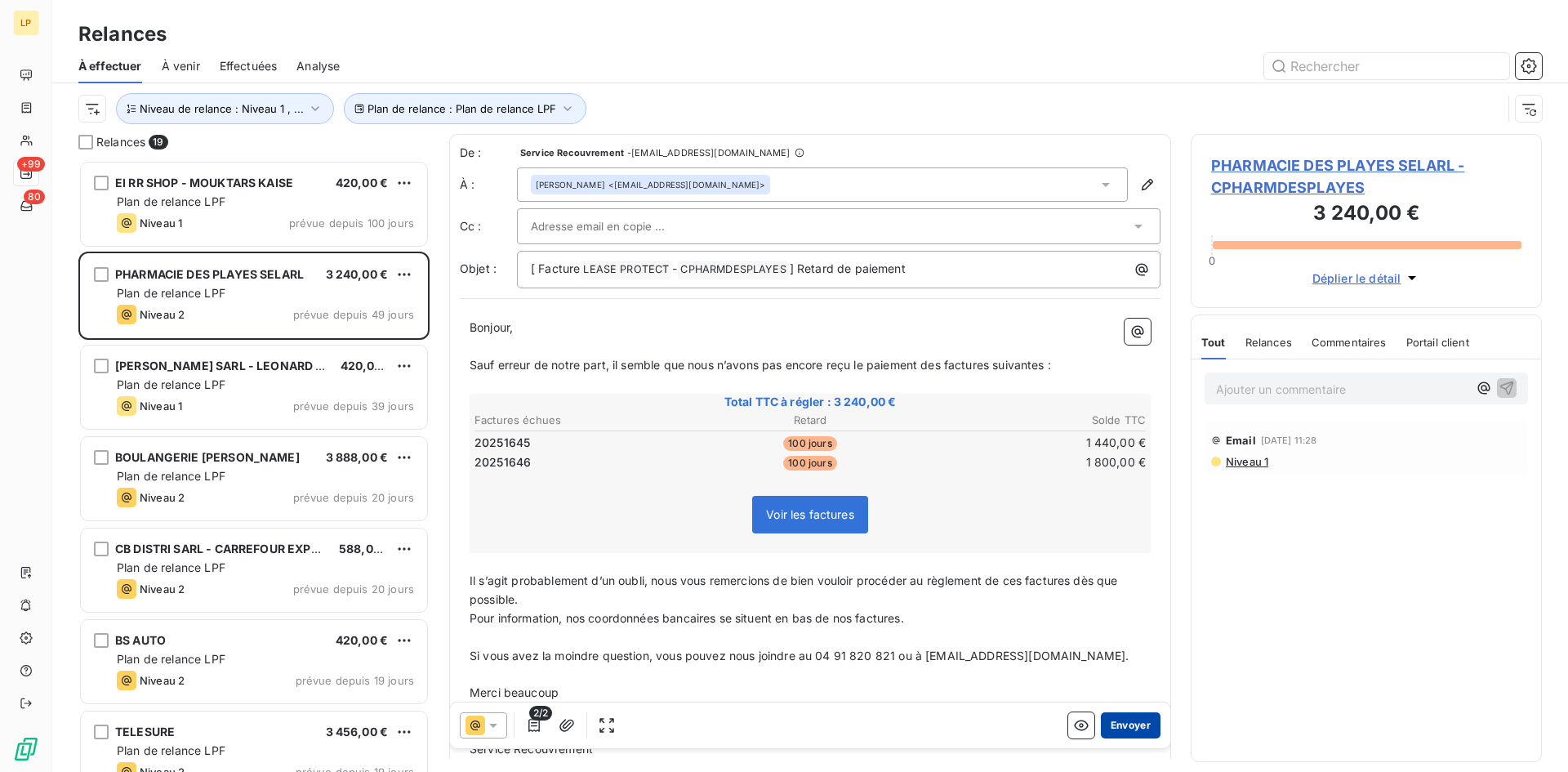
click at [1115, 720] on button "Envoyer" at bounding box center [1131, 726] width 60 height 26
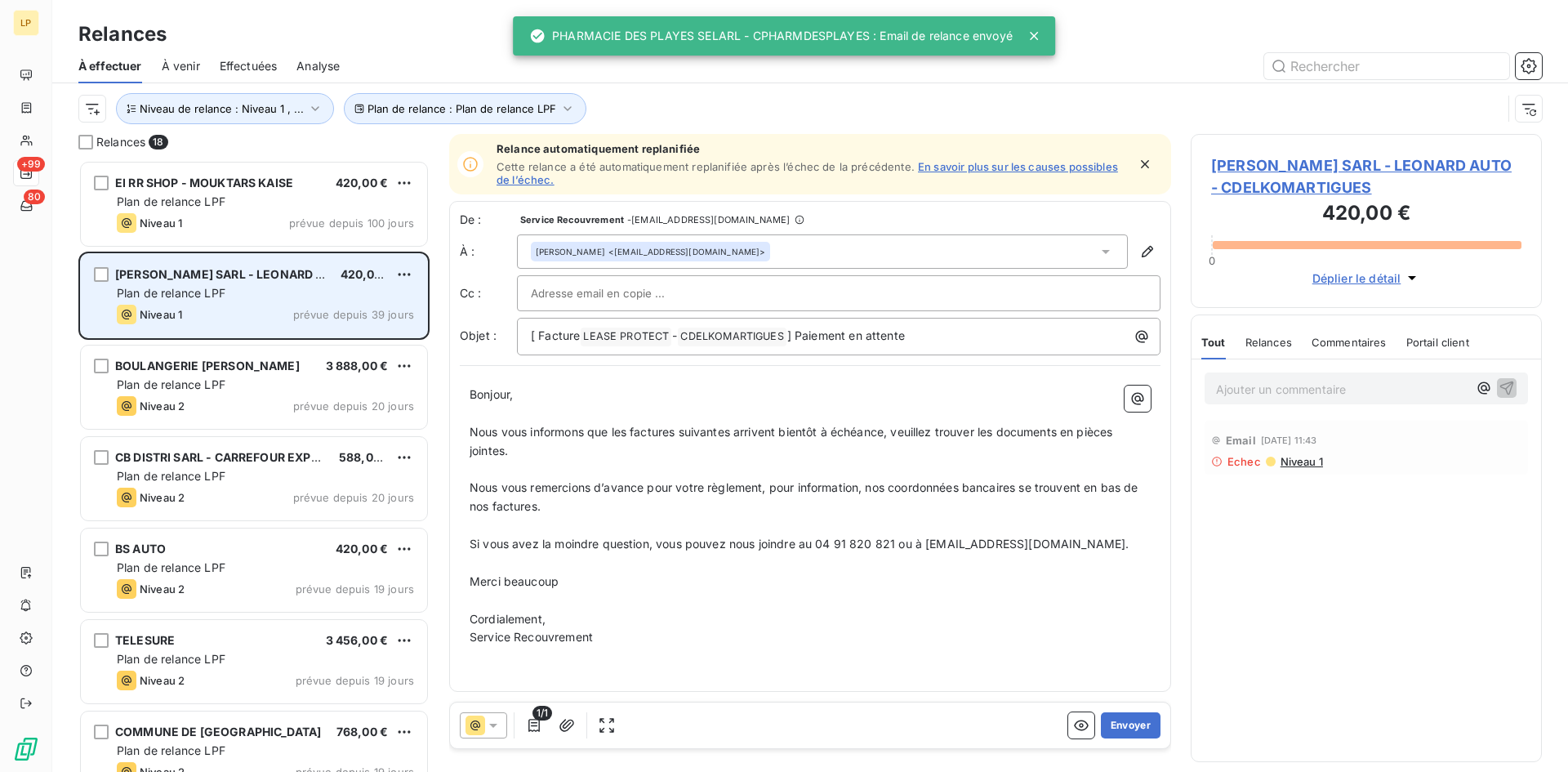
click at [243, 317] on div "Niveau 1 prévue depuis 39 jours" at bounding box center [265, 315] width 298 height 20
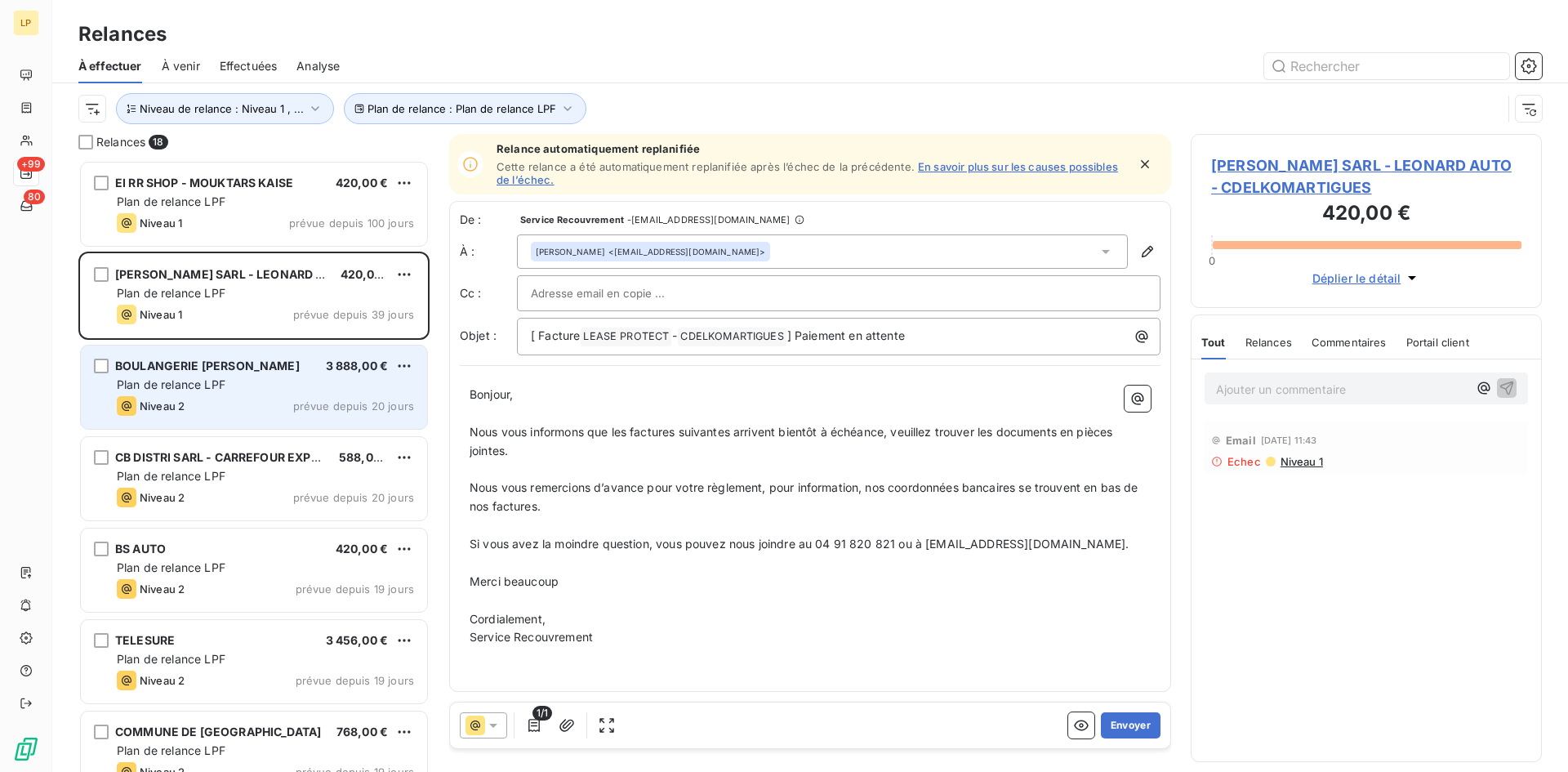
click at [233, 369] on span "BOULANGERIE [PERSON_NAME]" at bounding box center [207, 366] width 184 height 14
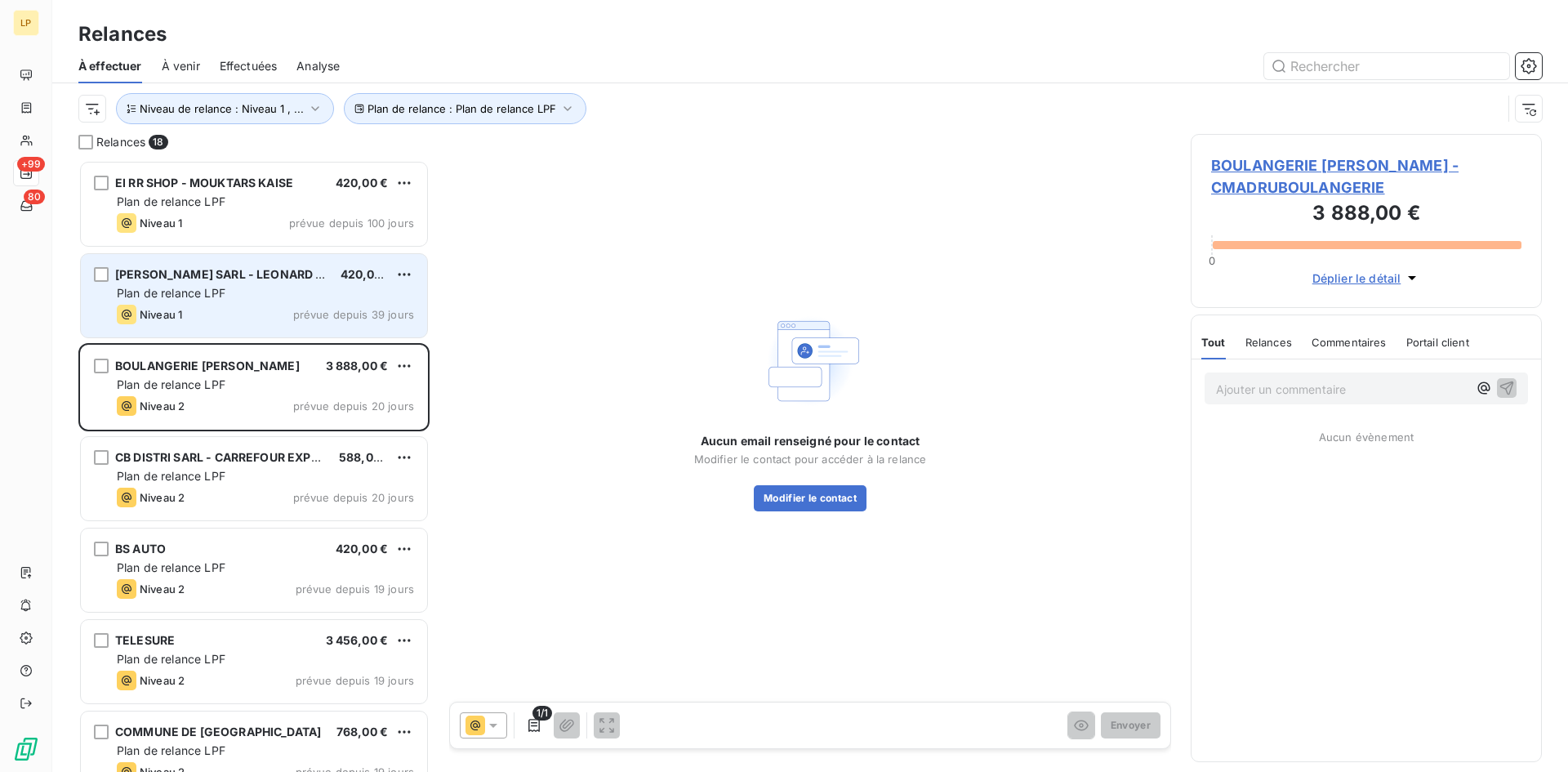
click at [198, 299] on span "Plan de relance LPF" at bounding box center [171, 293] width 109 height 14
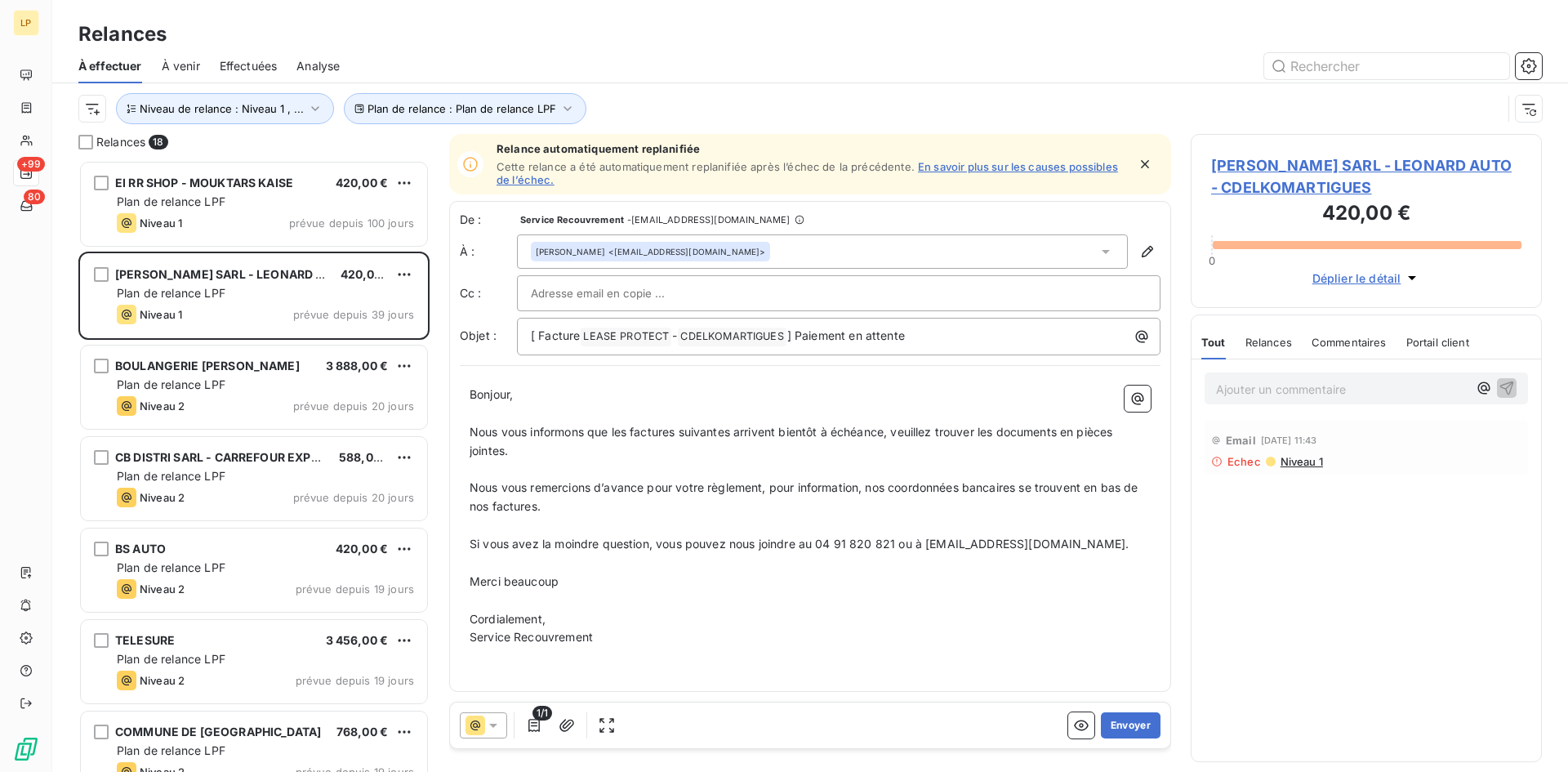
click at [1295, 458] on span "Niveau 1" at bounding box center [1301, 462] width 44 height 13
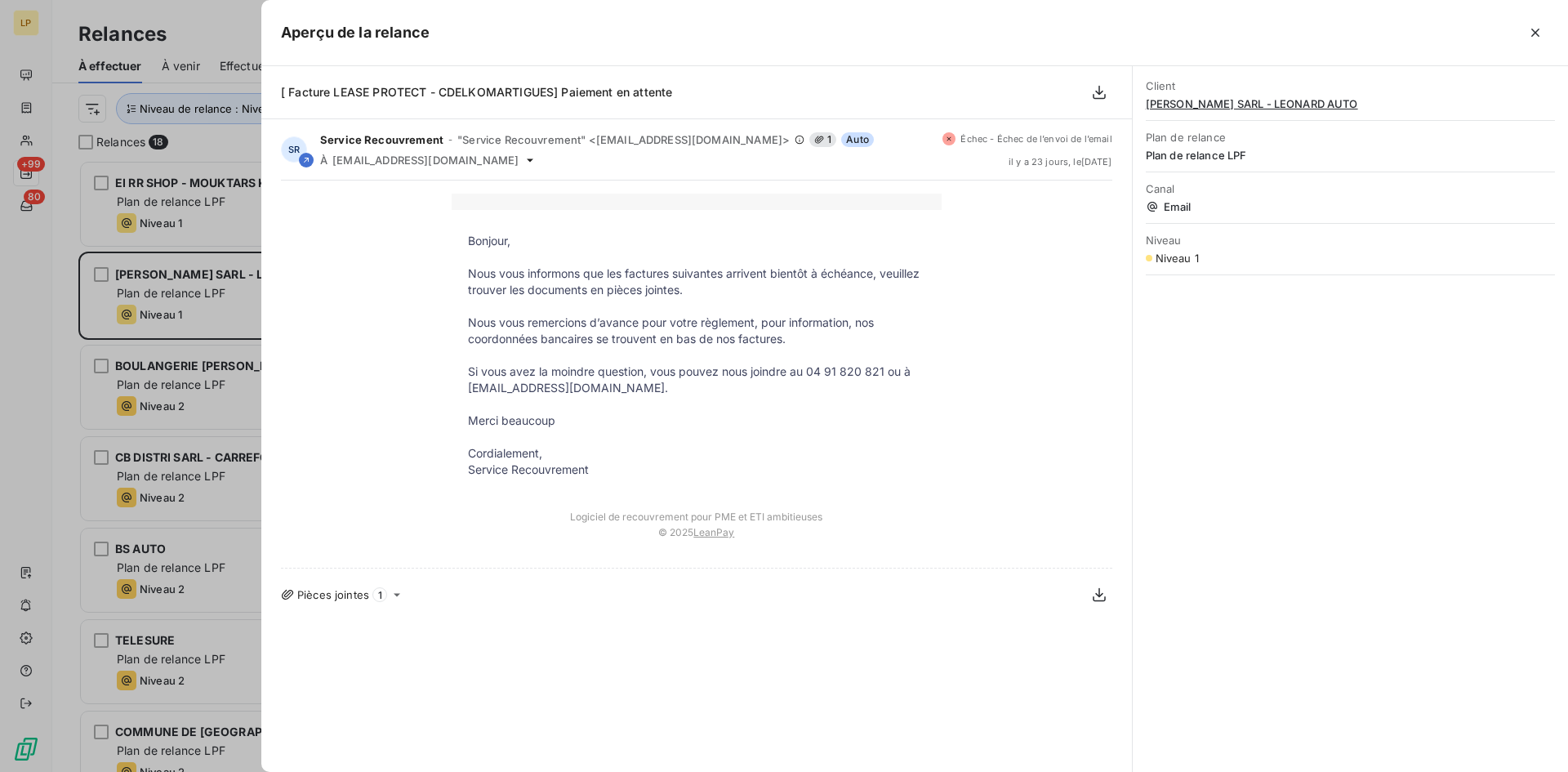
click at [1534, 28] on icon "button" at bounding box center [1535, 32] width 16 height 16
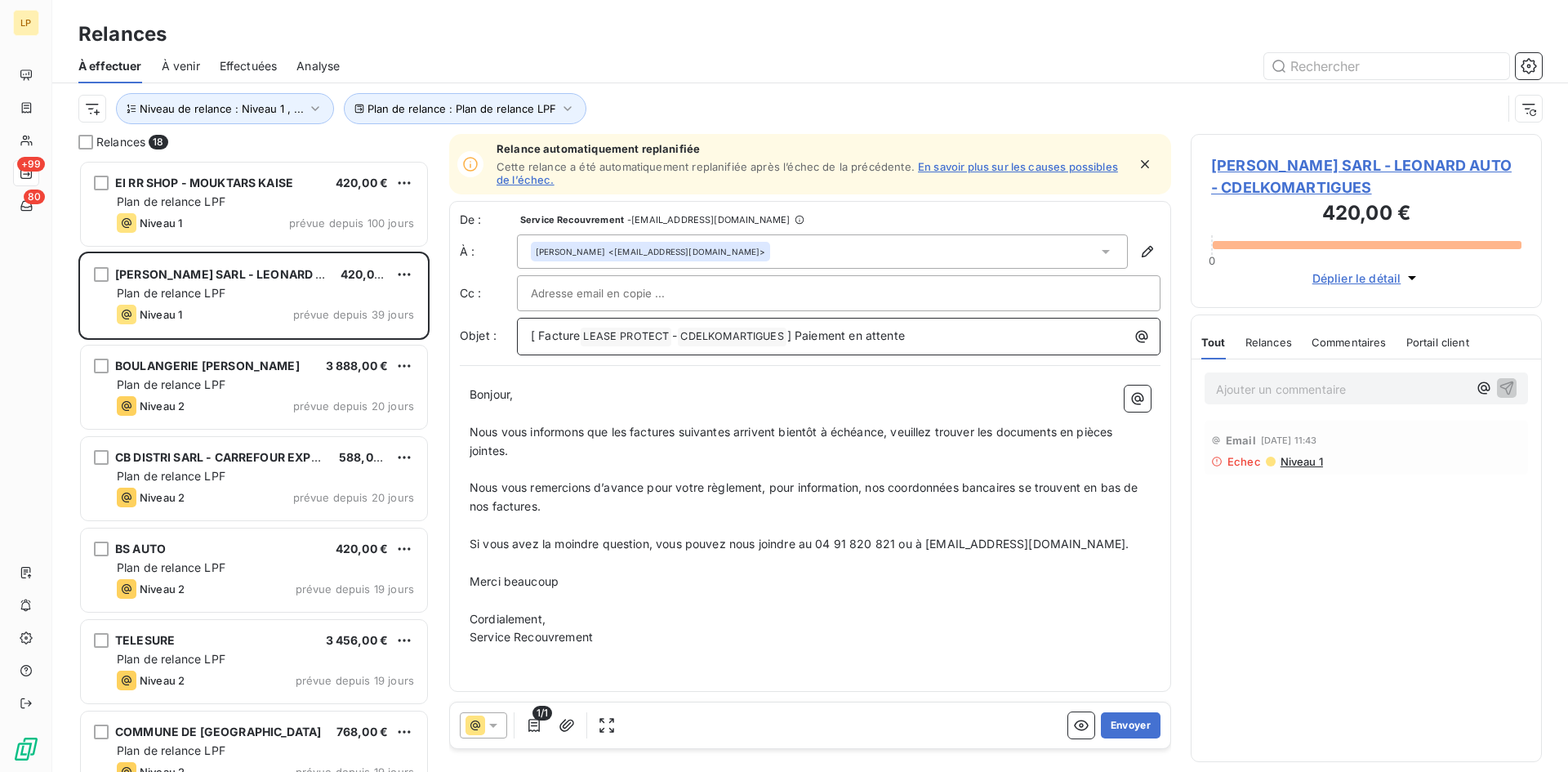
click at [709, 328] on span "CDELKOMARTIGUES ﻿" at bounding box center [732, 337] width 108 height 19
copy span "CDELKOMARTIGUES ﻿"
click at [1151, 253] on icon "button" at bounding box center [1147, 251] width 16 height 16
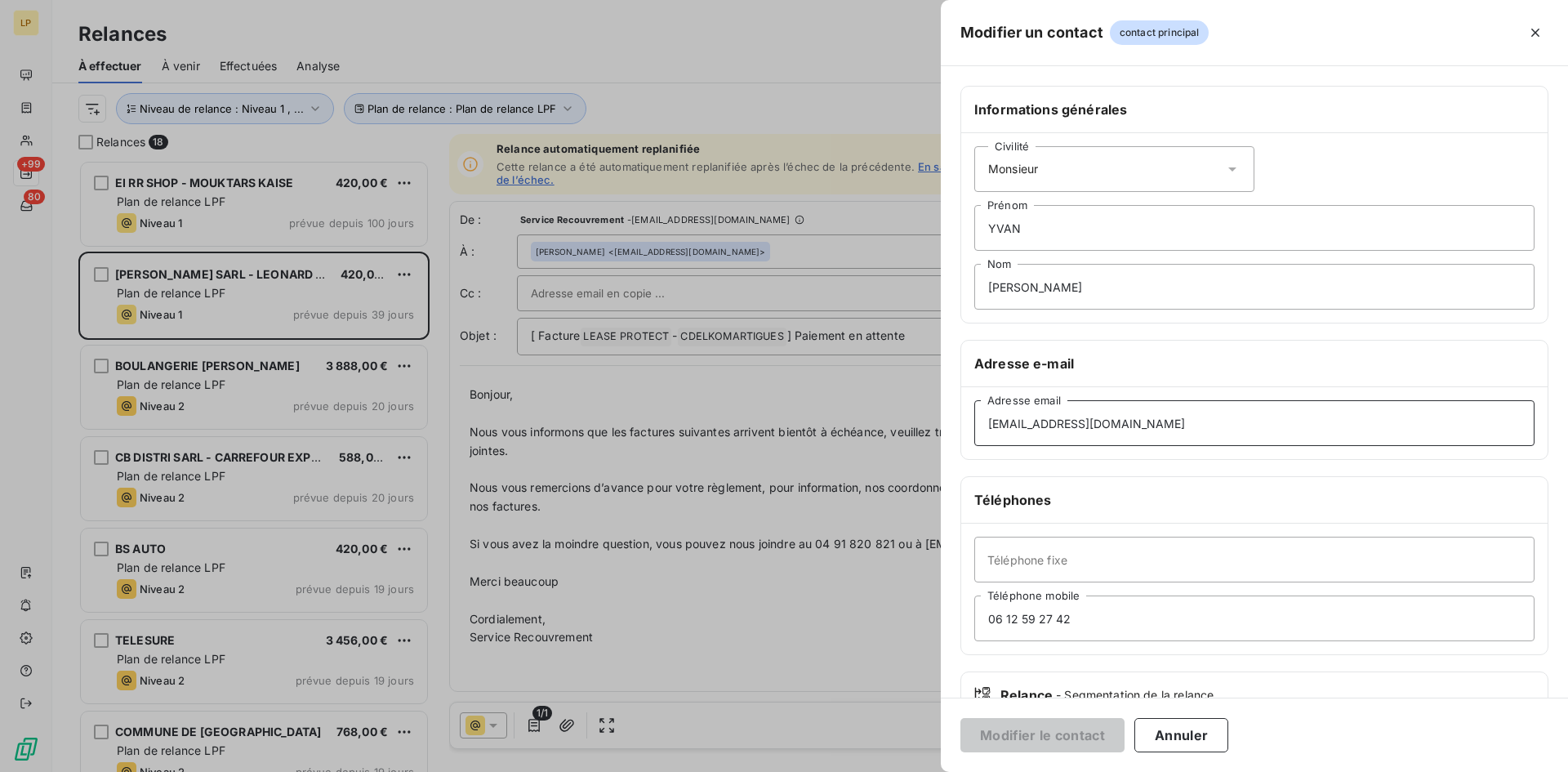
click at [1049, 428] on input "[EMAIL_ADDRESS][DOMAIN_NAME]" at bounding box center [1254, 423] width 560 height 45
type input "[EMAIL_ADDRESS][DOMAIN_NAME]"
click at [1066, 744] on button "Modifier le contact" at bounding box center [1043, 735] width 164 height 34
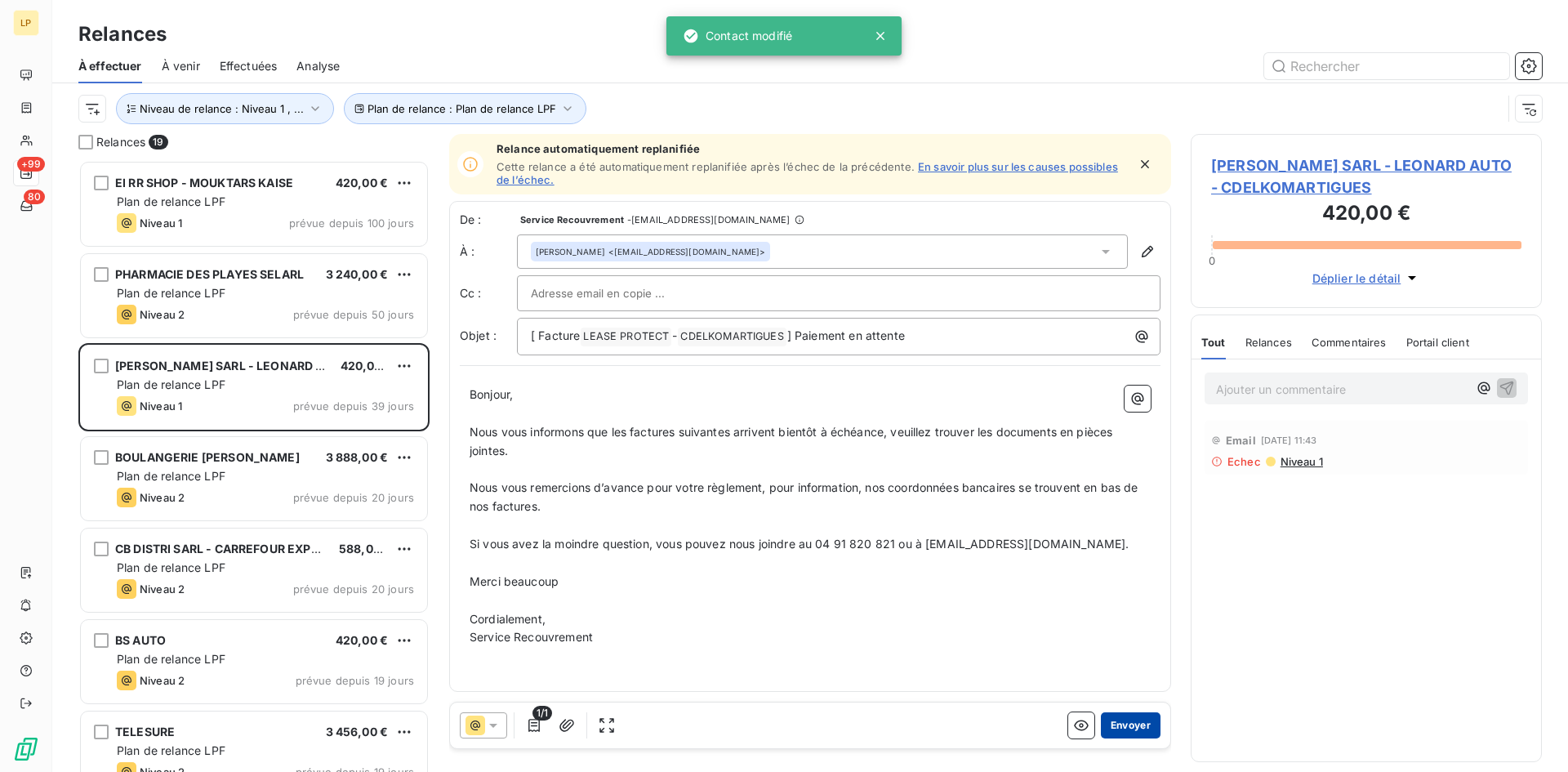
click at [1124, 725] on button "Envoyer" at bounding box center [1131, 726] width 60 height 26
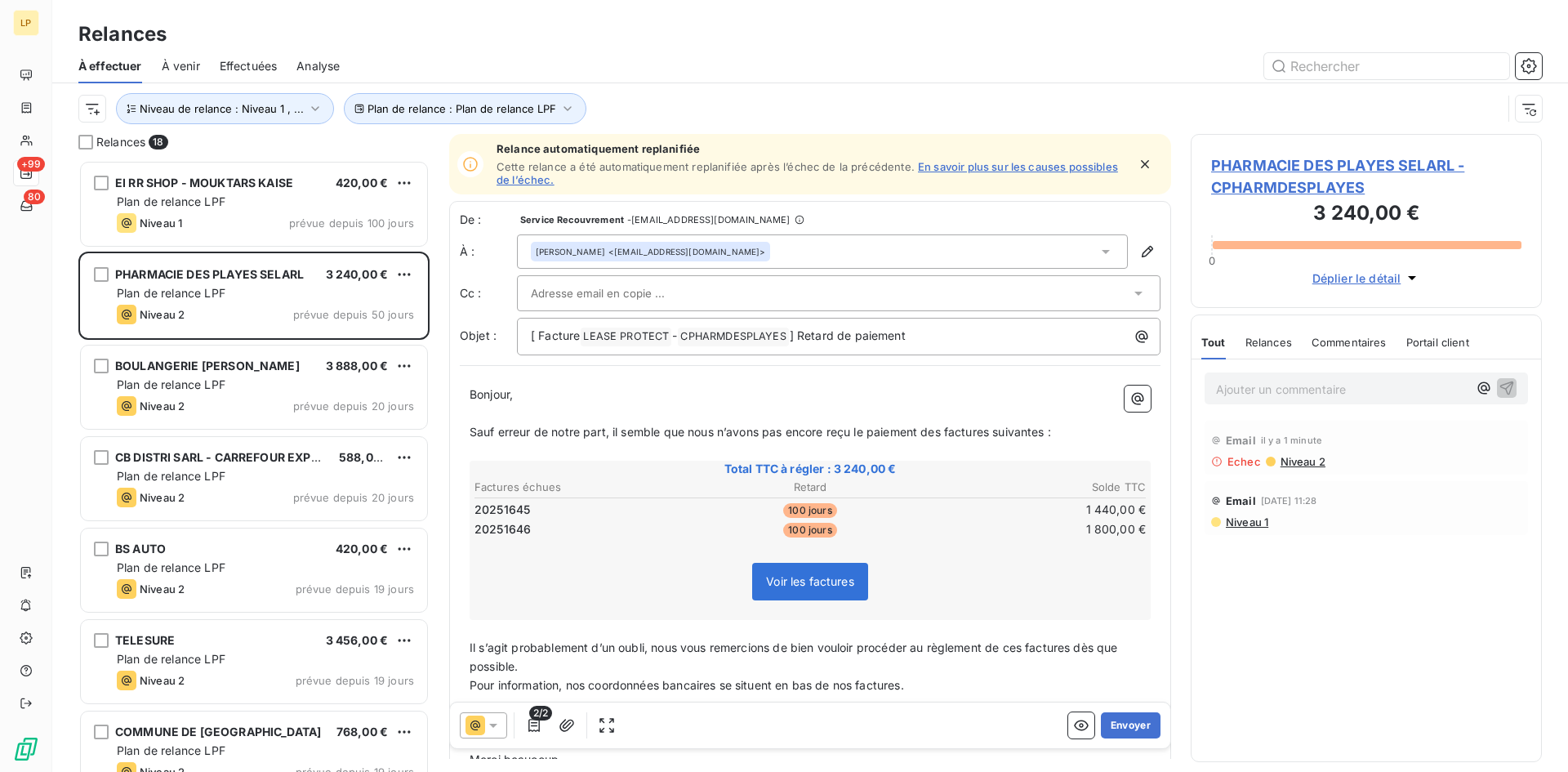
click at [1307, 464] on span "Niveau 2" at bounding box center [1302, 462] width 46 height 13
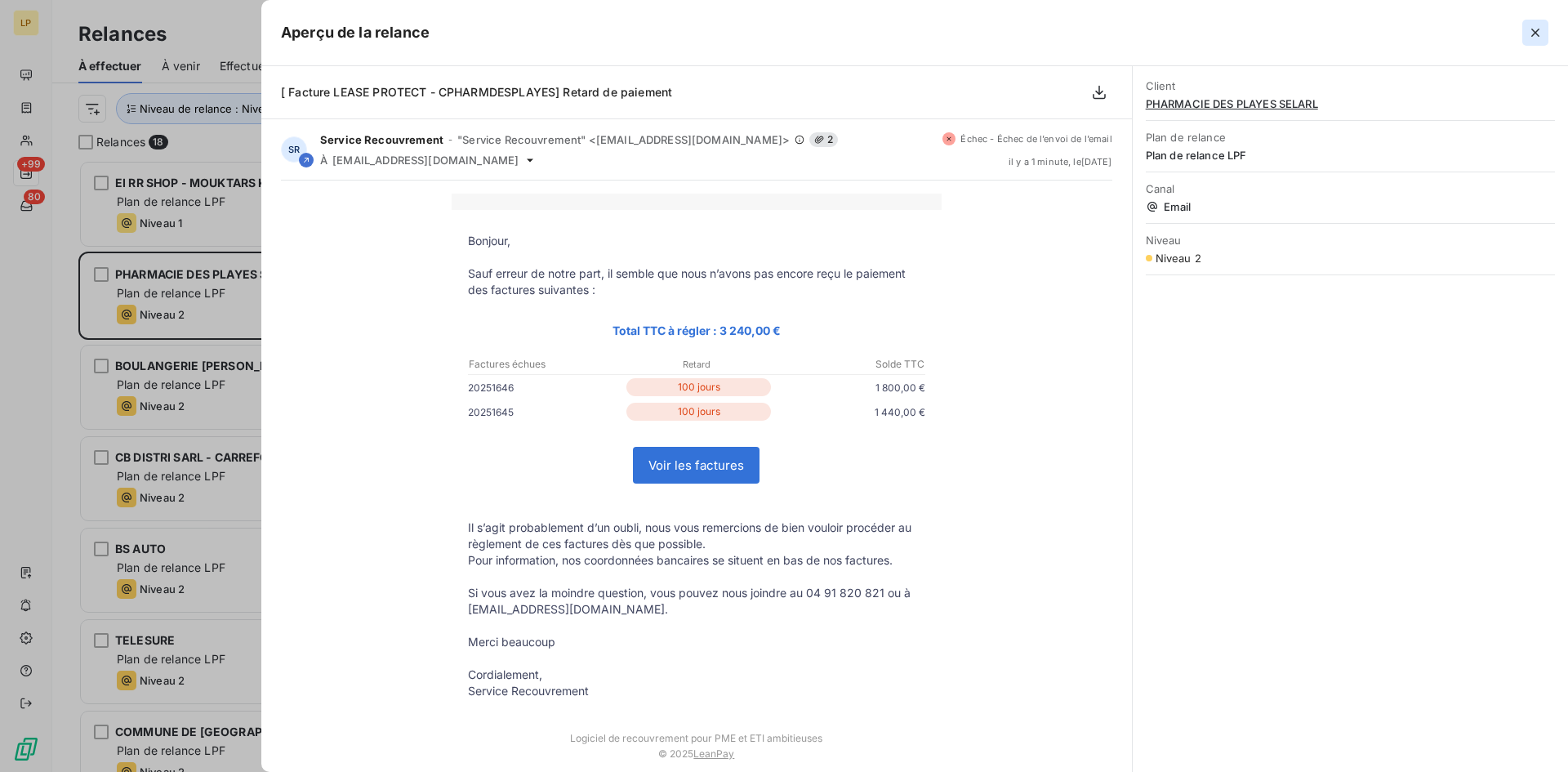
click at [1538, 39] on icon "button" at bounding box center [1535, 32] width 16 height 16
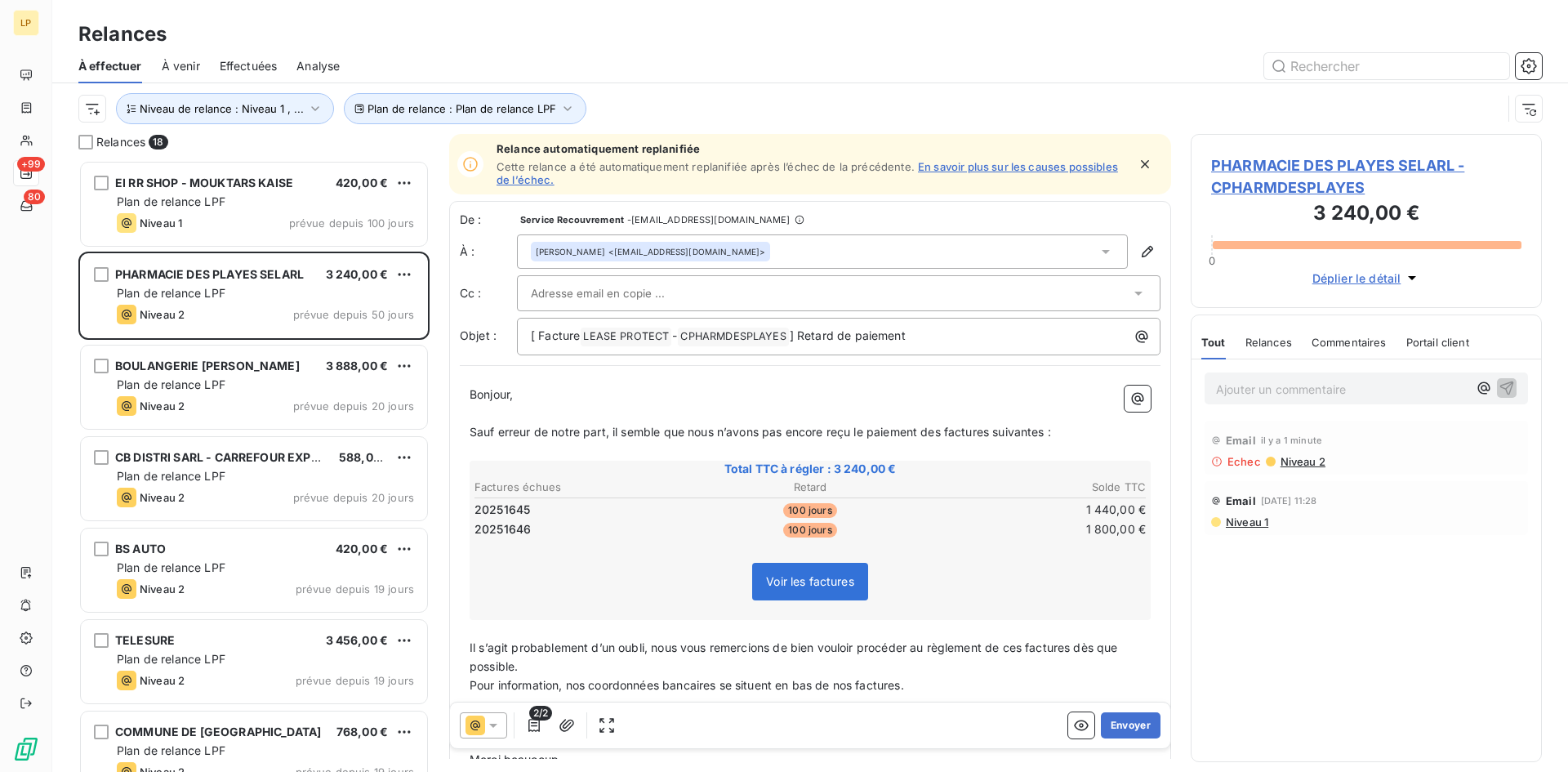
click at [1255, 522] on span "Niveau 1" at bounding box center [1246, 523] width 44 height 13
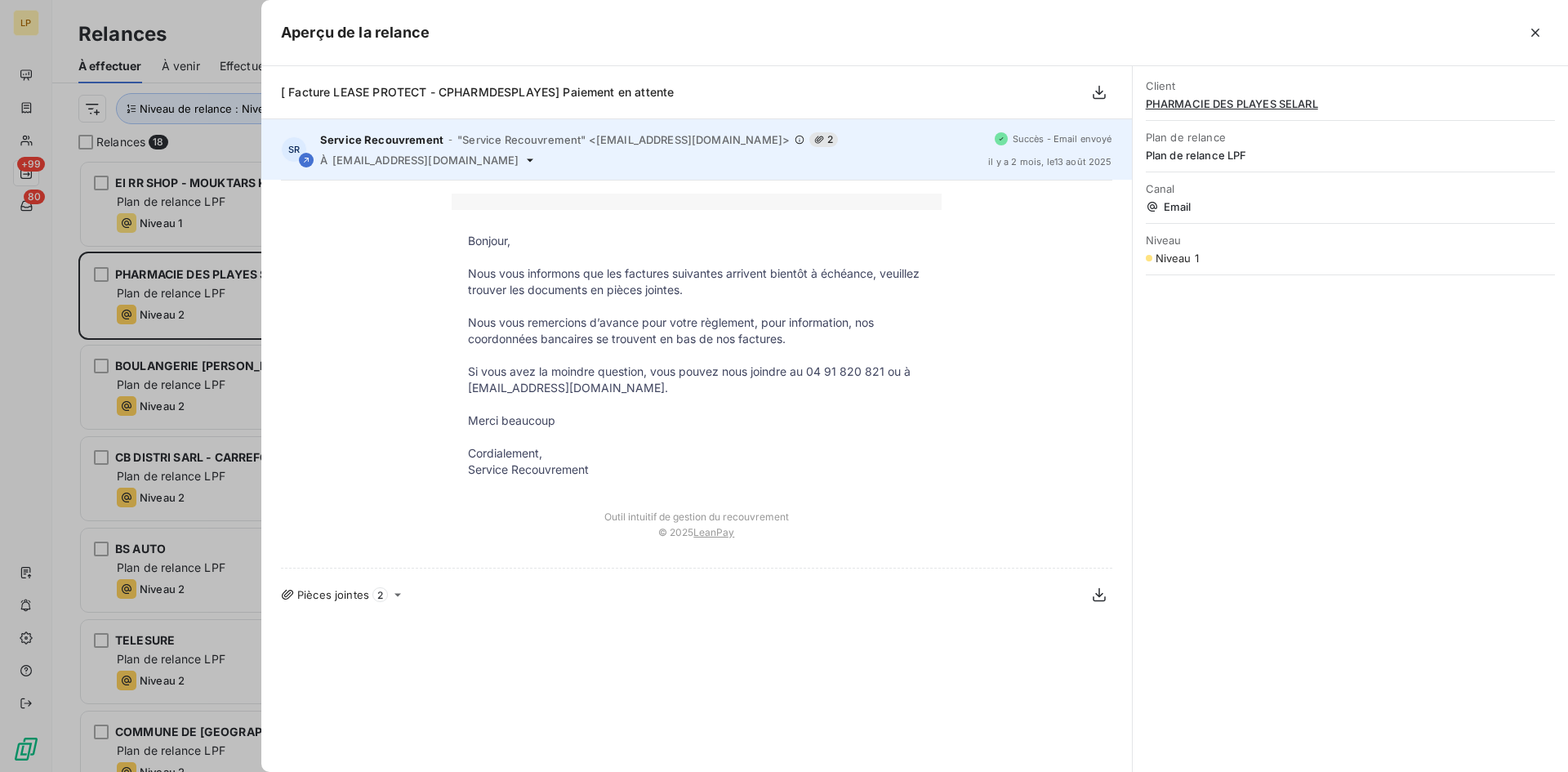
click at [400, 160] on span "[EMAIL_ADDRESS][DOMAIN_NAME]" at bounding box center [425, 161] width 186 height 13
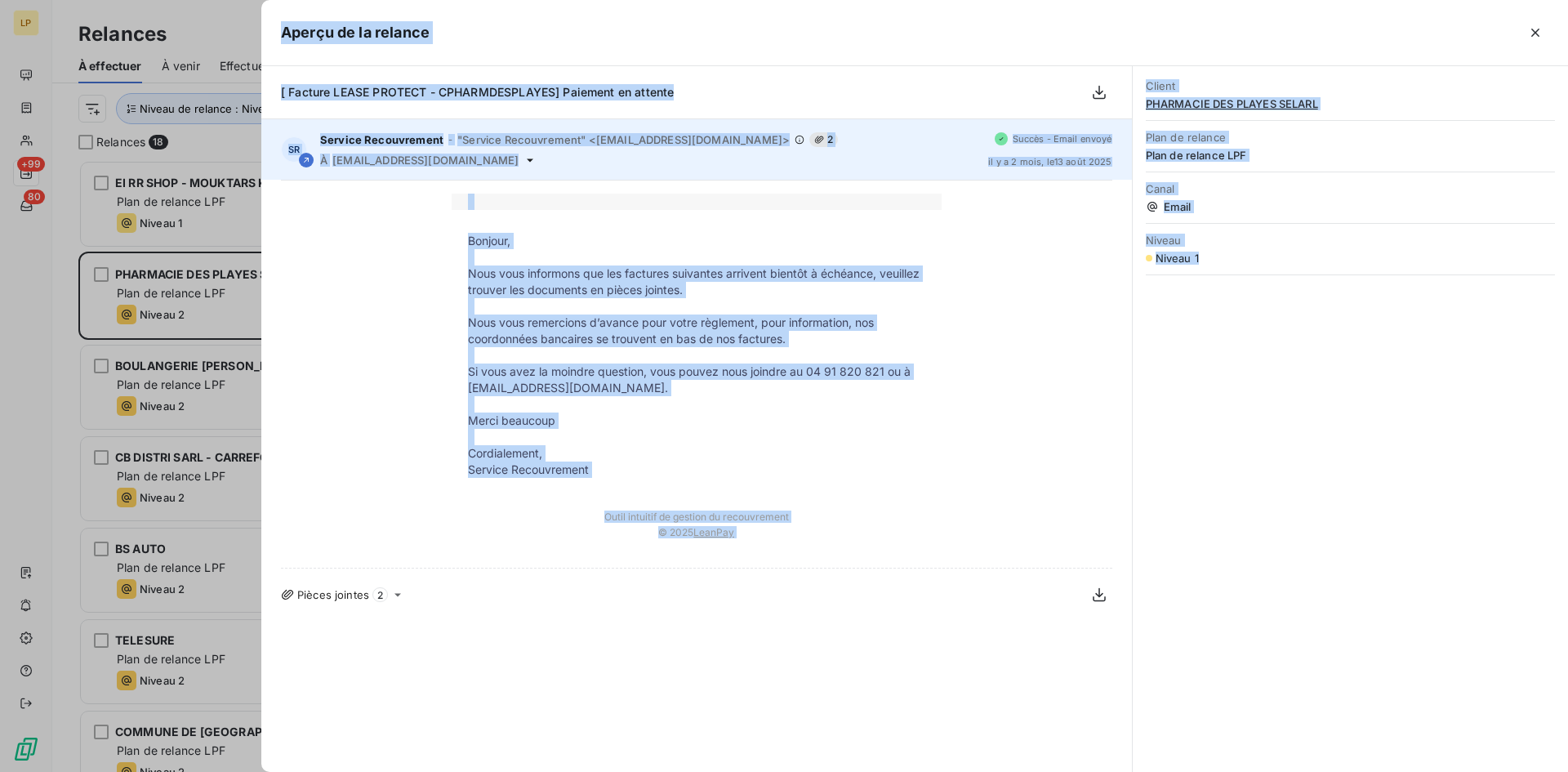
click at [400, 160] on span "[EMAIL_ADDRESS][DOMAIN_NAME]" at bounding box center [425, 161] width 186 height 13
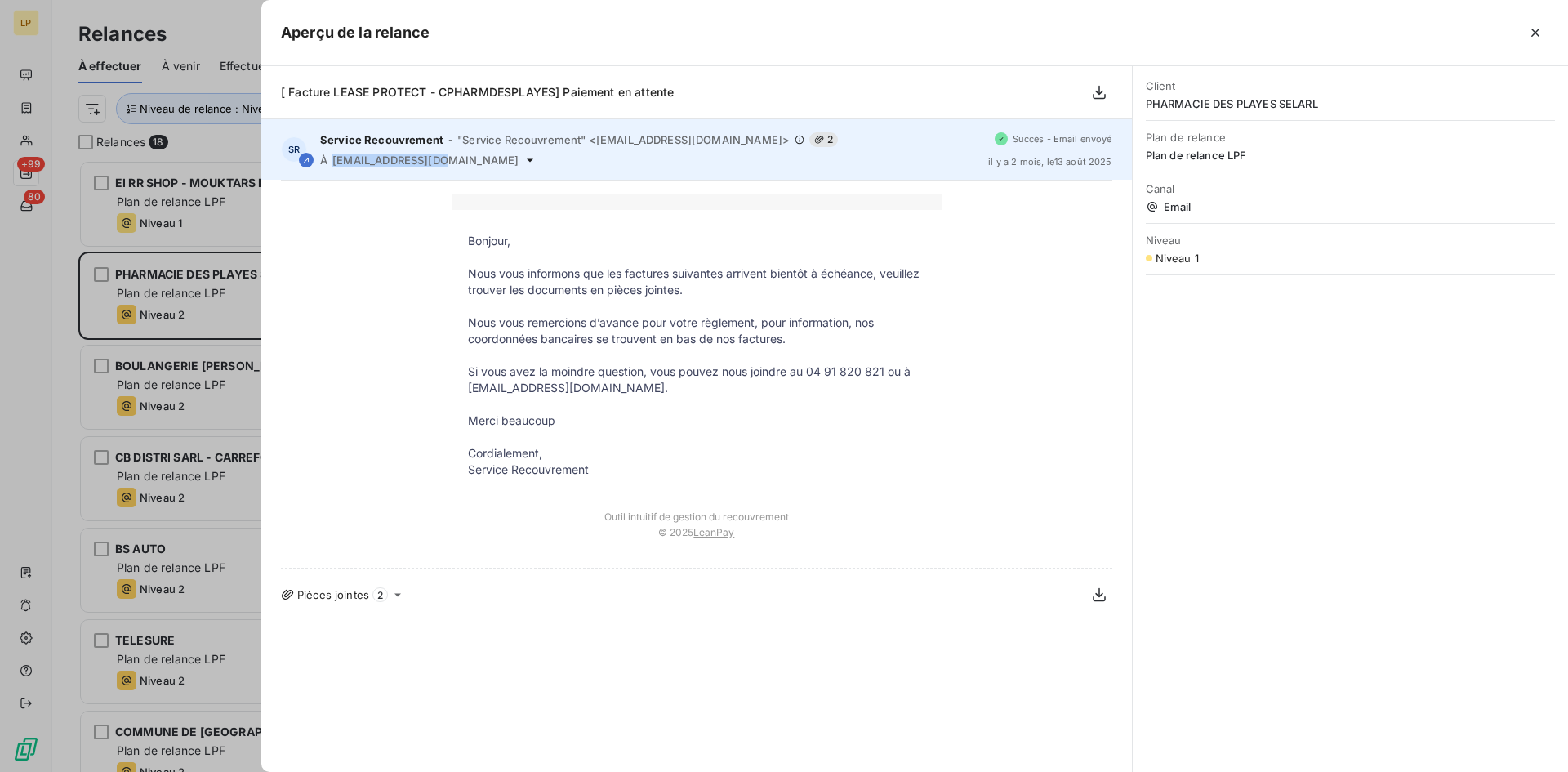
click at [400, 160] on span "[EMAIL_ADDRESS][DOMAIN_NAME]" at bounding box center [425, 161] width 186 height 13
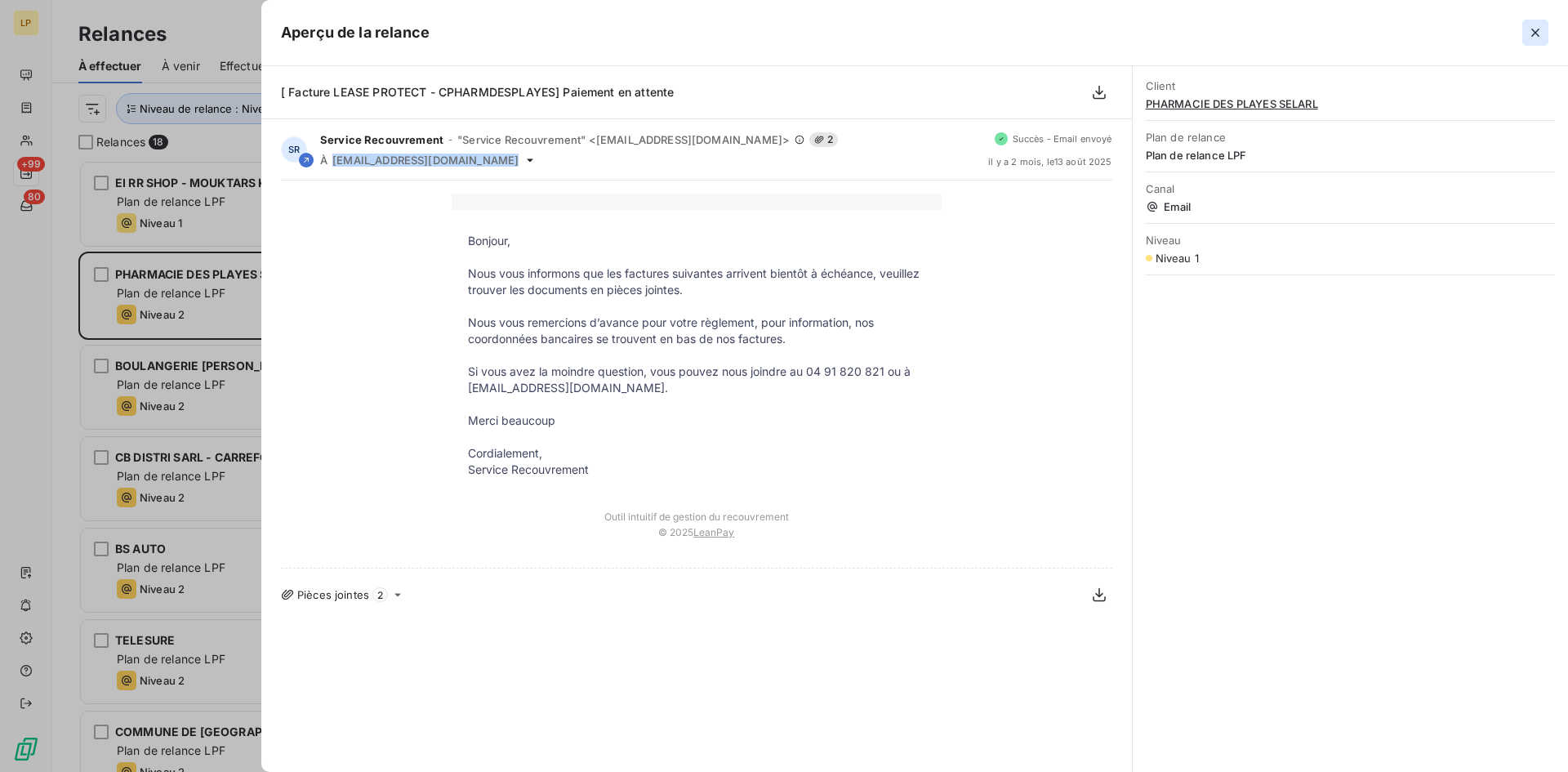
click at [1528, 39] on icon "button" at bounding box center [1535, 32] width 16 height 16
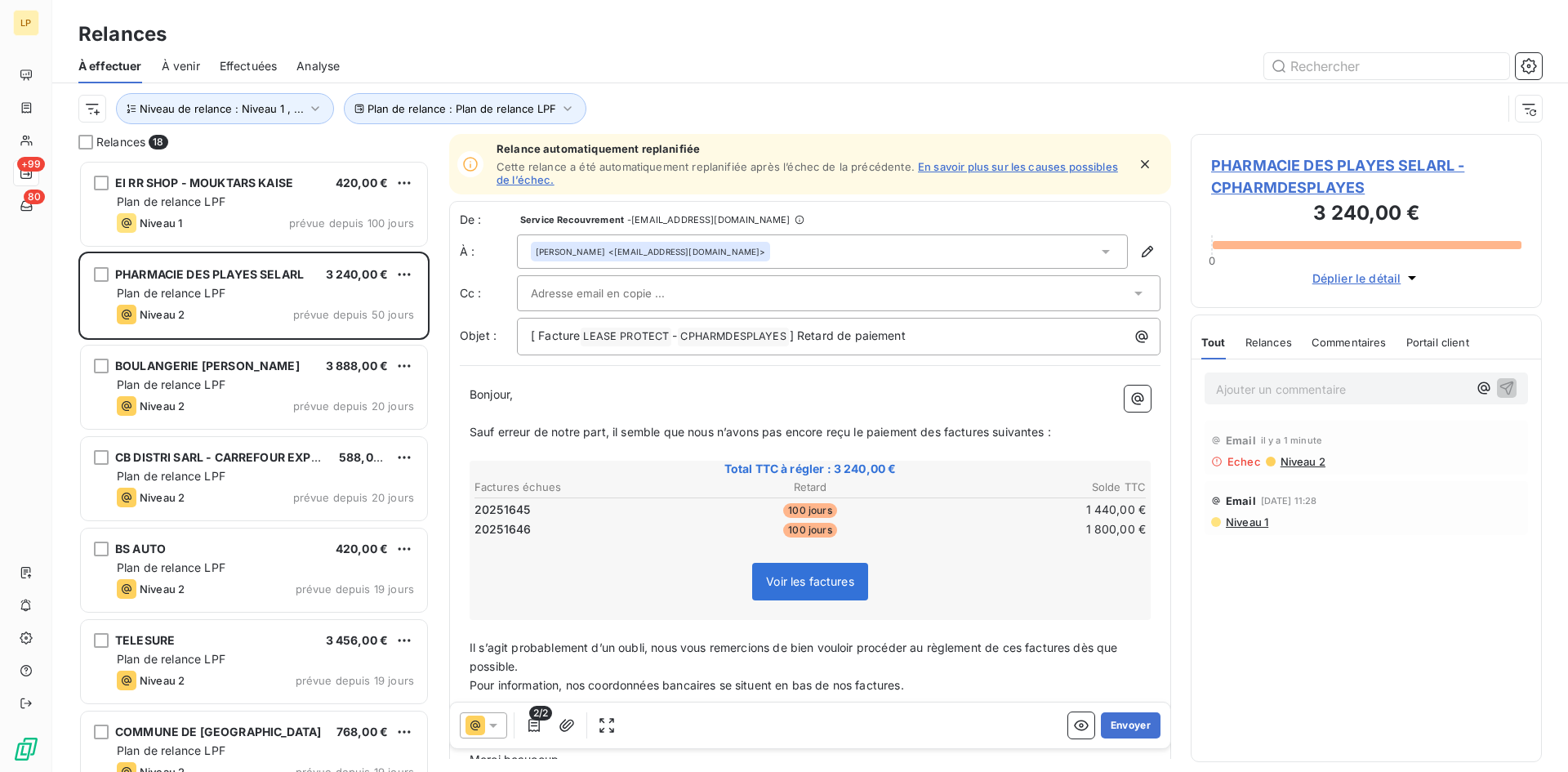
click at [981, 249] on div "[PERSON_NAME] <[EMAIL_ADDRESS][DOMAIN_NAME]>" at bounding box center [822, 251] width 611 height 34
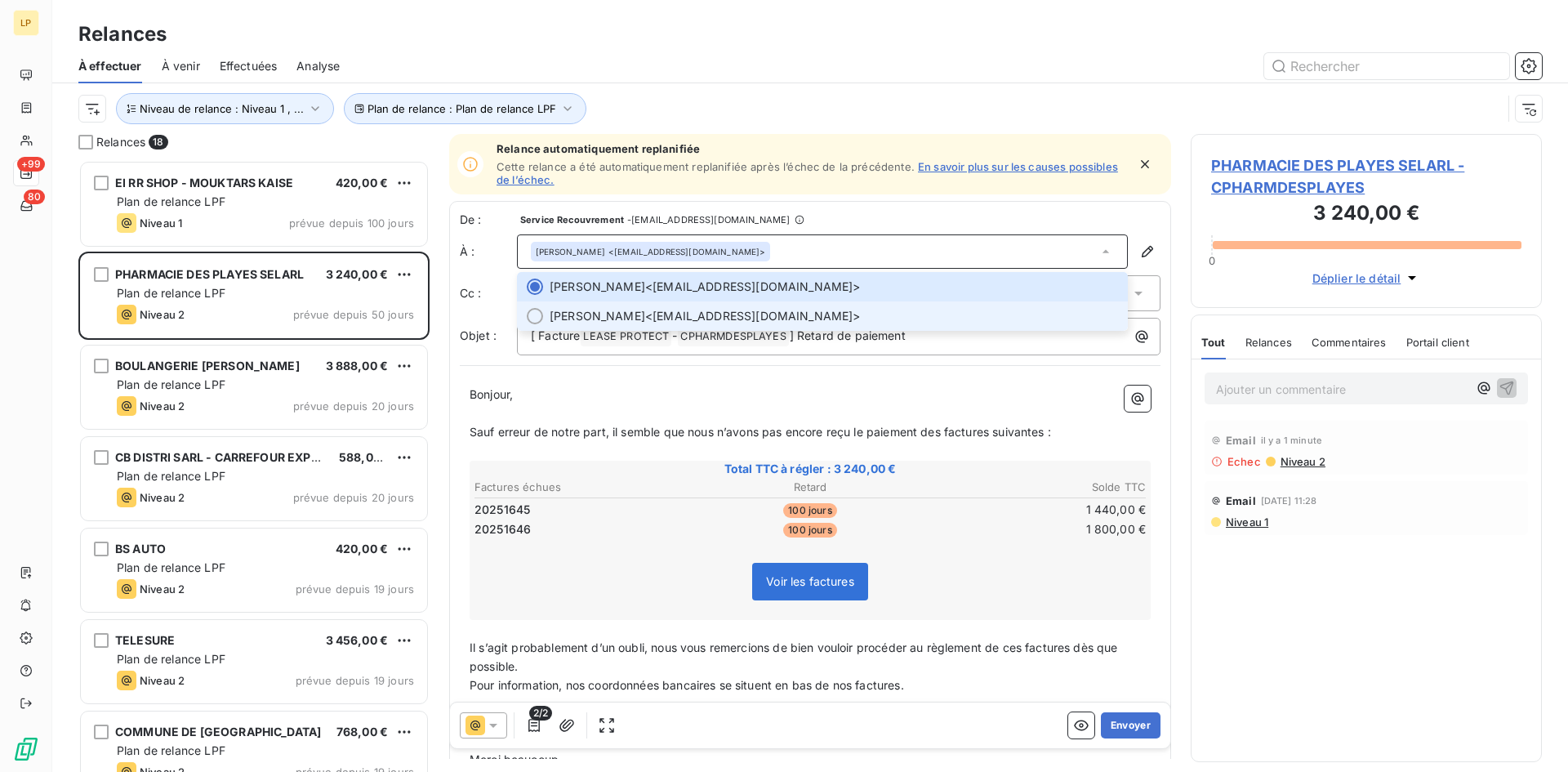
click at [902, 313] on span "[PERSON_NAME] <[EMAIL_ADDRESS][DOMAIN_NAME]>" at bounding box center [834, 316] width 569 height 16
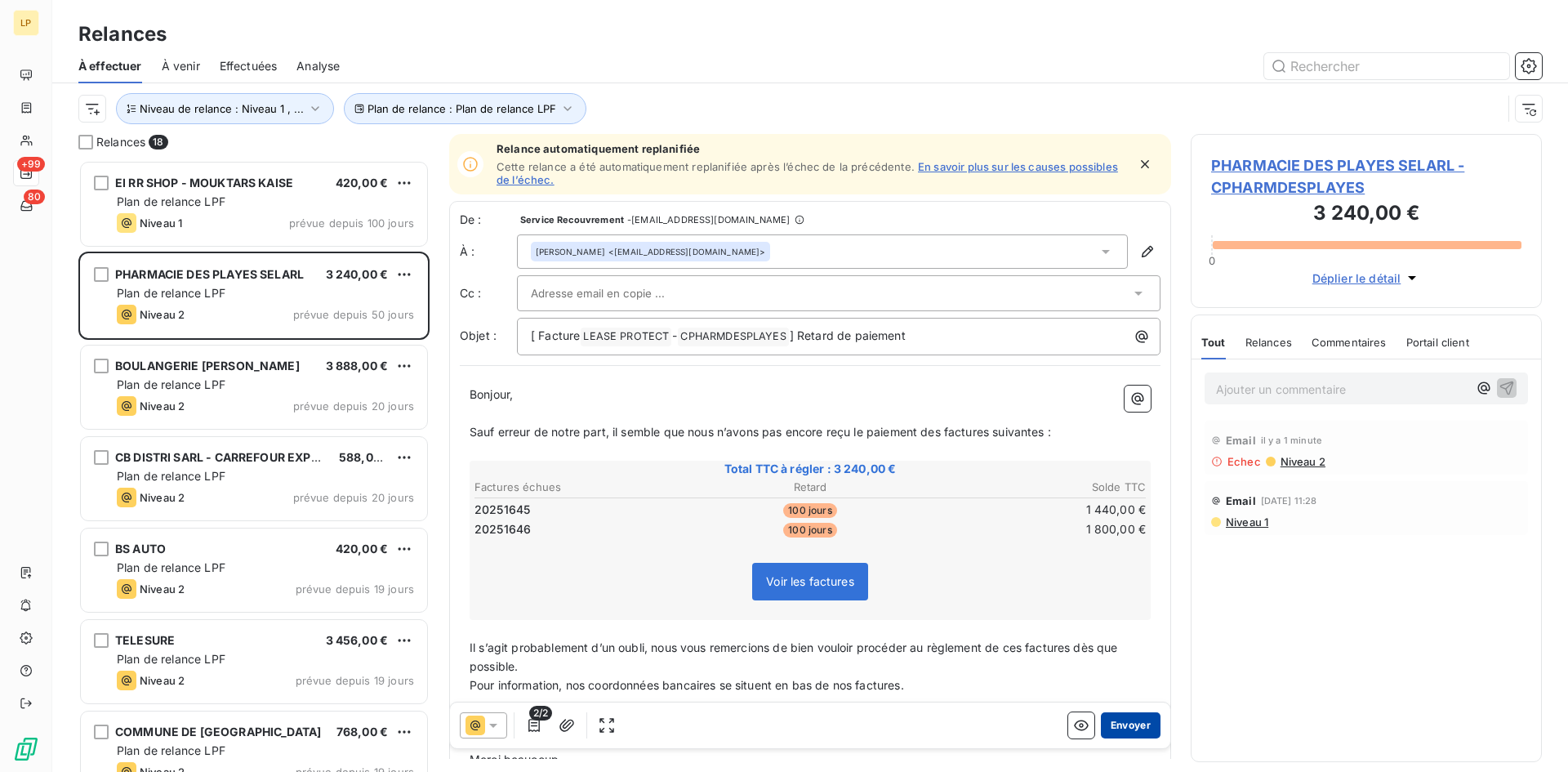
click at [1110, 727] on button "Envoyer" at bounding box center [1131, 726] width 60 height 26
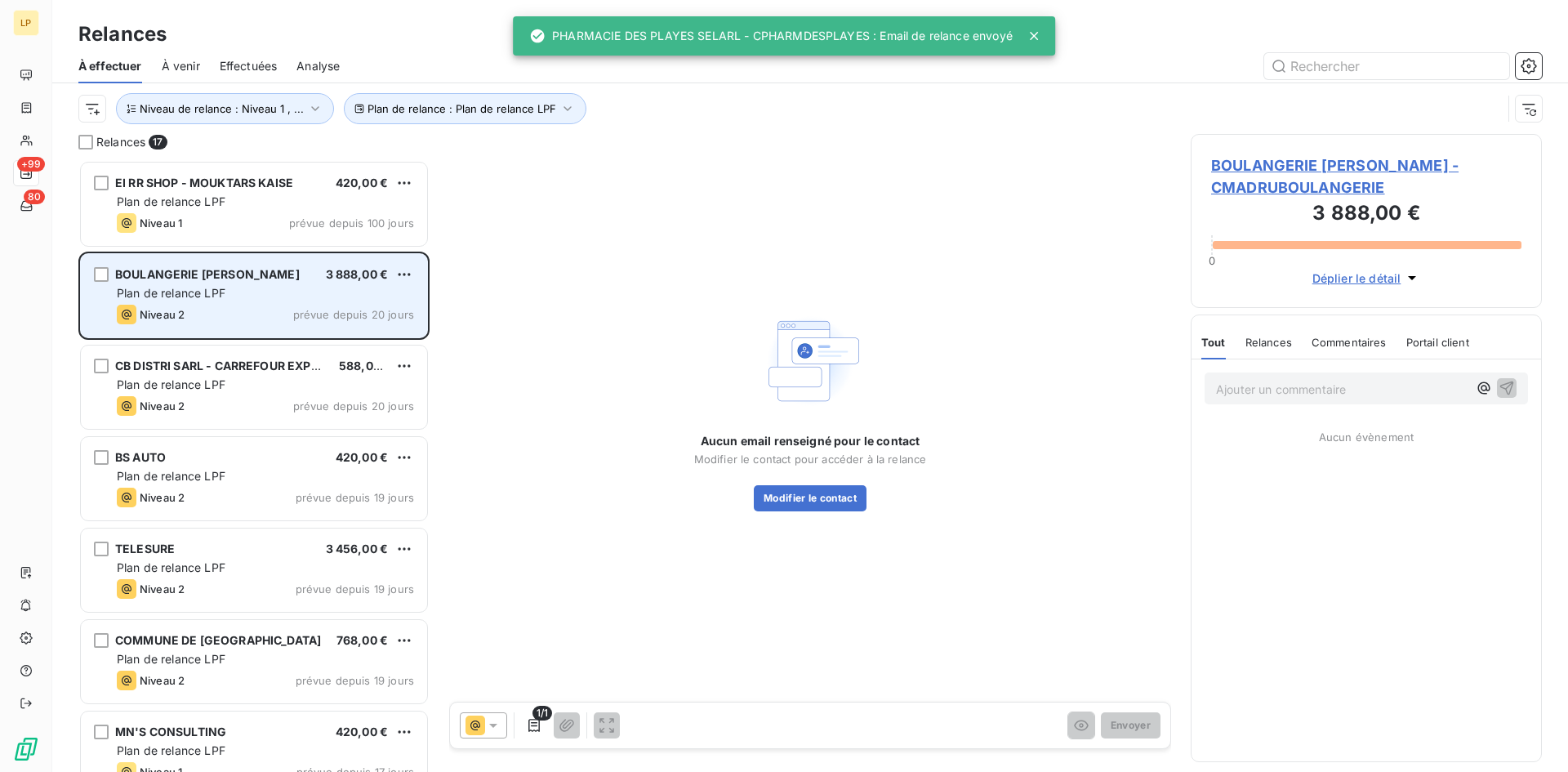
click at [279, 308] on div "Niveau 2 prévue depuis 20 jours" at bounding box center [265, 315] width 298 height 20
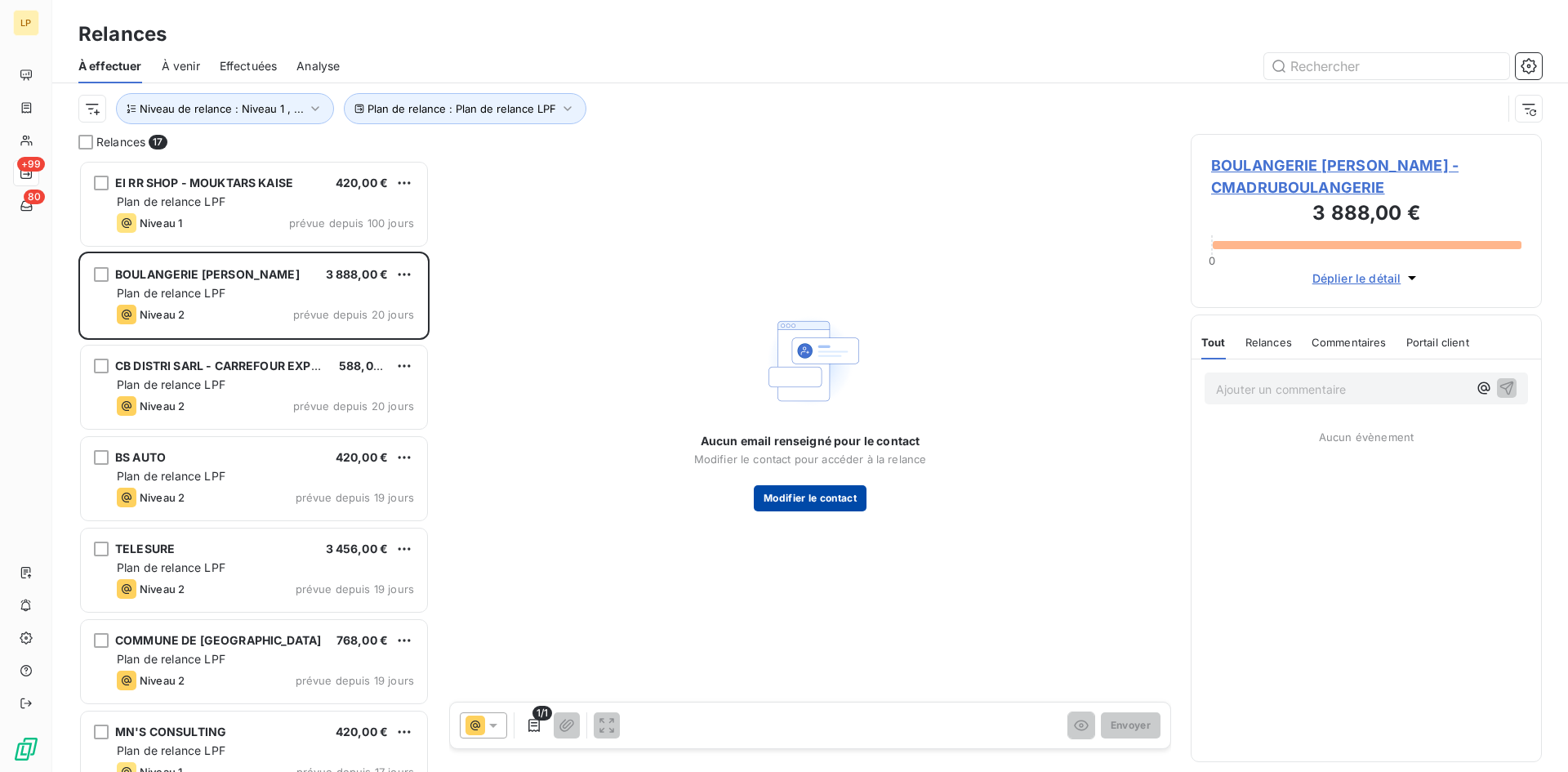
click at [819, 495] on button "Modifier le contact" at bounding box center [810, 499] width 112 height 26
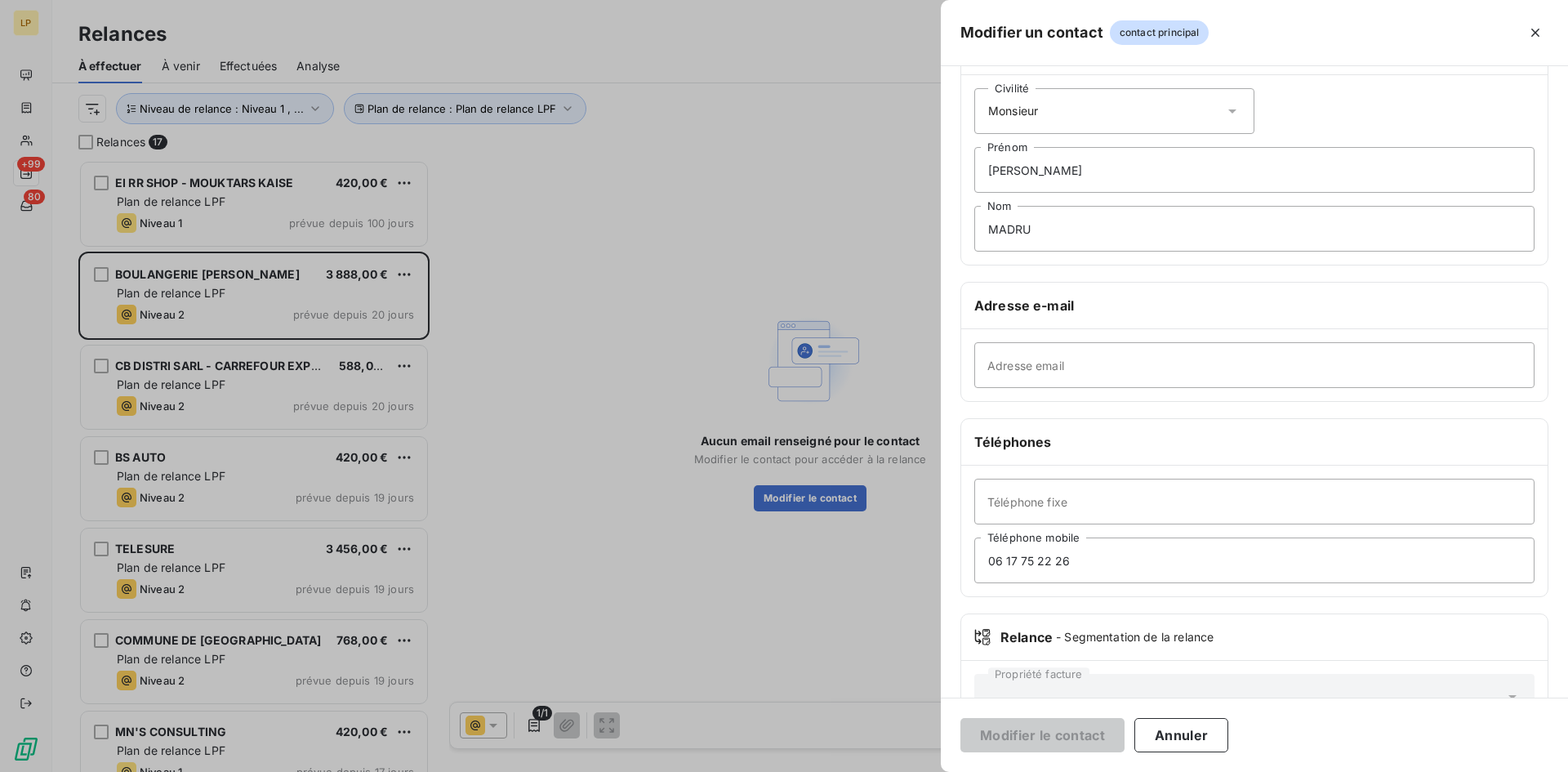
scroll to position [113, 0]
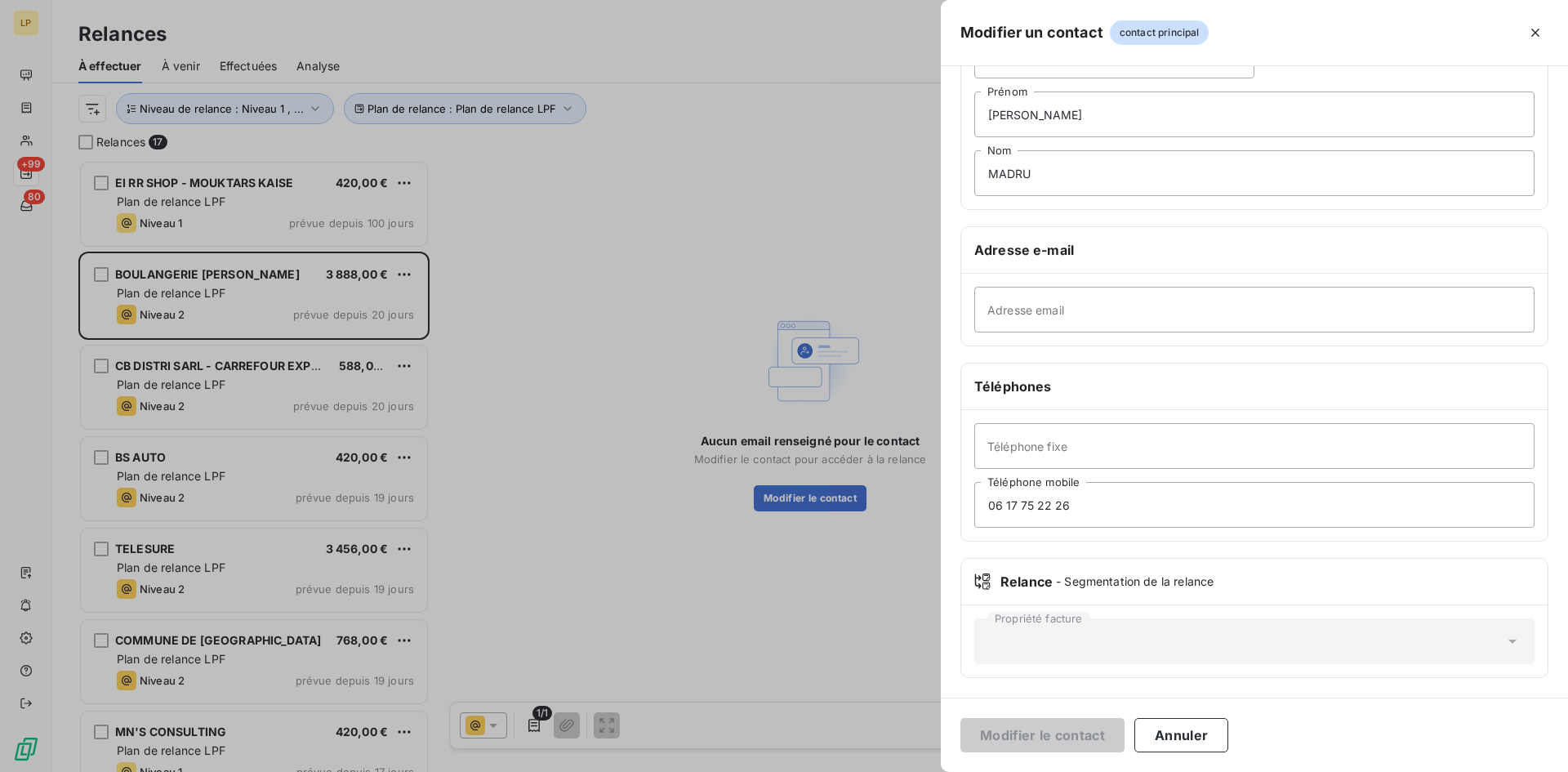
click at [771, 323] on div at bounding box center [784, 386] width 1568 height 772
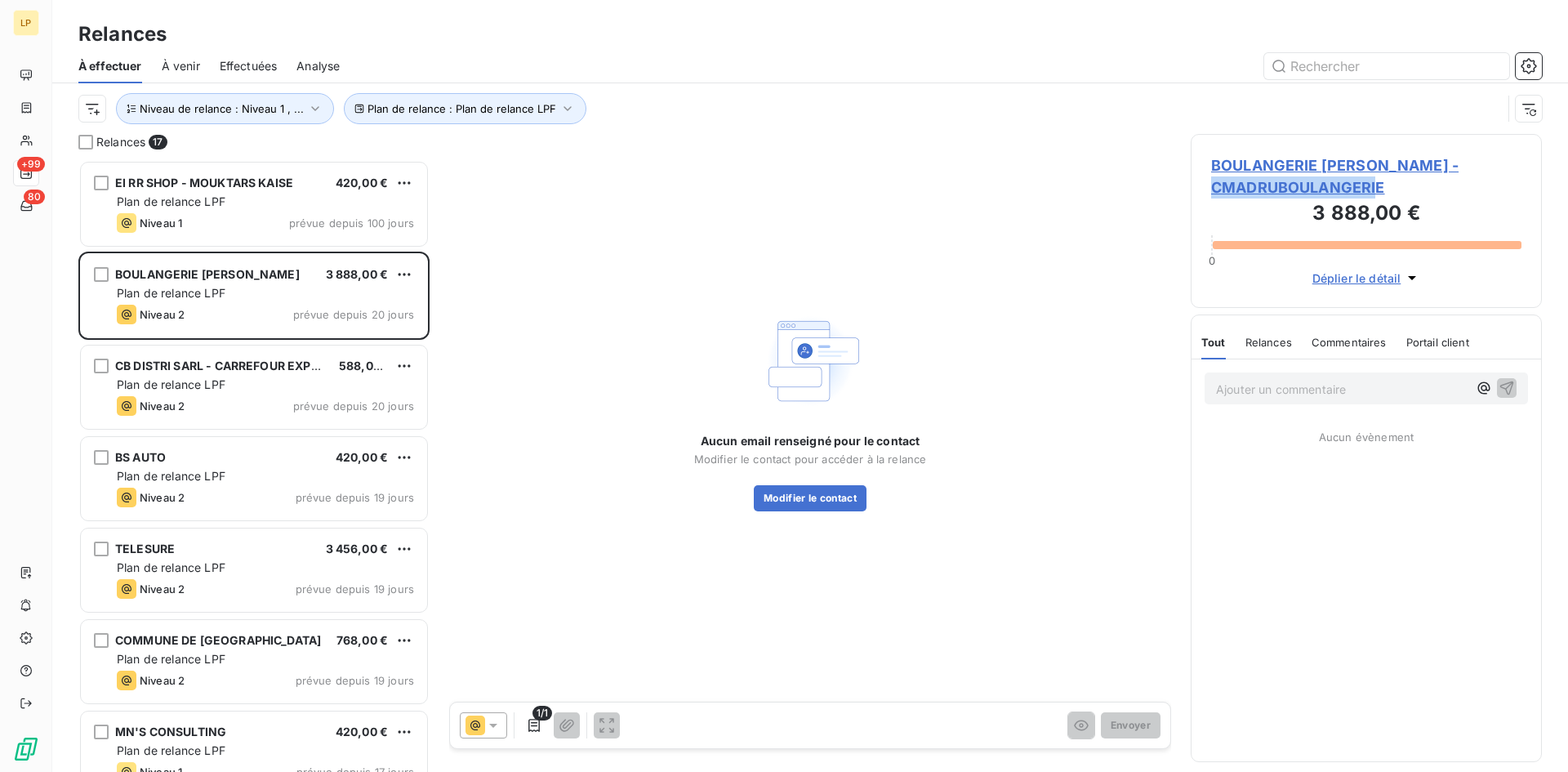
drag, startPoint x: 1402, startPoint y: 197, endPoint x: 1190, endPoint y: 192, distance: 212.1
click at [1190, 192] on div "Relances 17 EI RR SHOP - MOUKTARS KAISE 420,00 € Plan de relance LPF Niveau 1 p…" at bounding box center [810, 453] width 1516 height 638
copy span "CMADRUBOULANGERIE"
click at [1355, 279] on span "Déplier le détail" at bounding box center [1357, 278] width 89 height 17
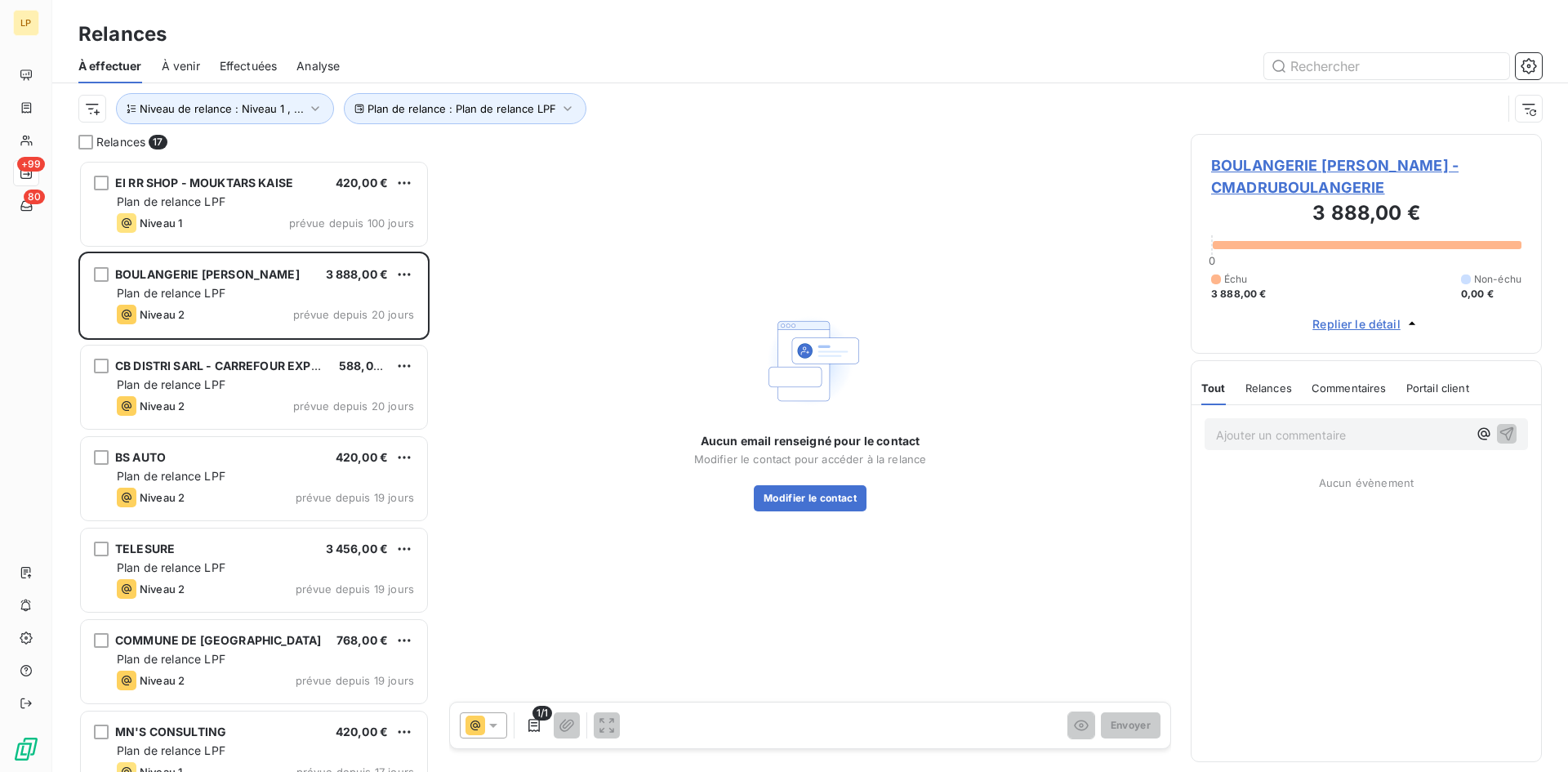
click at [1314, 160] on span "BOULANGERIE [PERSON_NAME] - CMADRUBOULANGERIE" at bounding box center [1367, 176] width 311 height 44
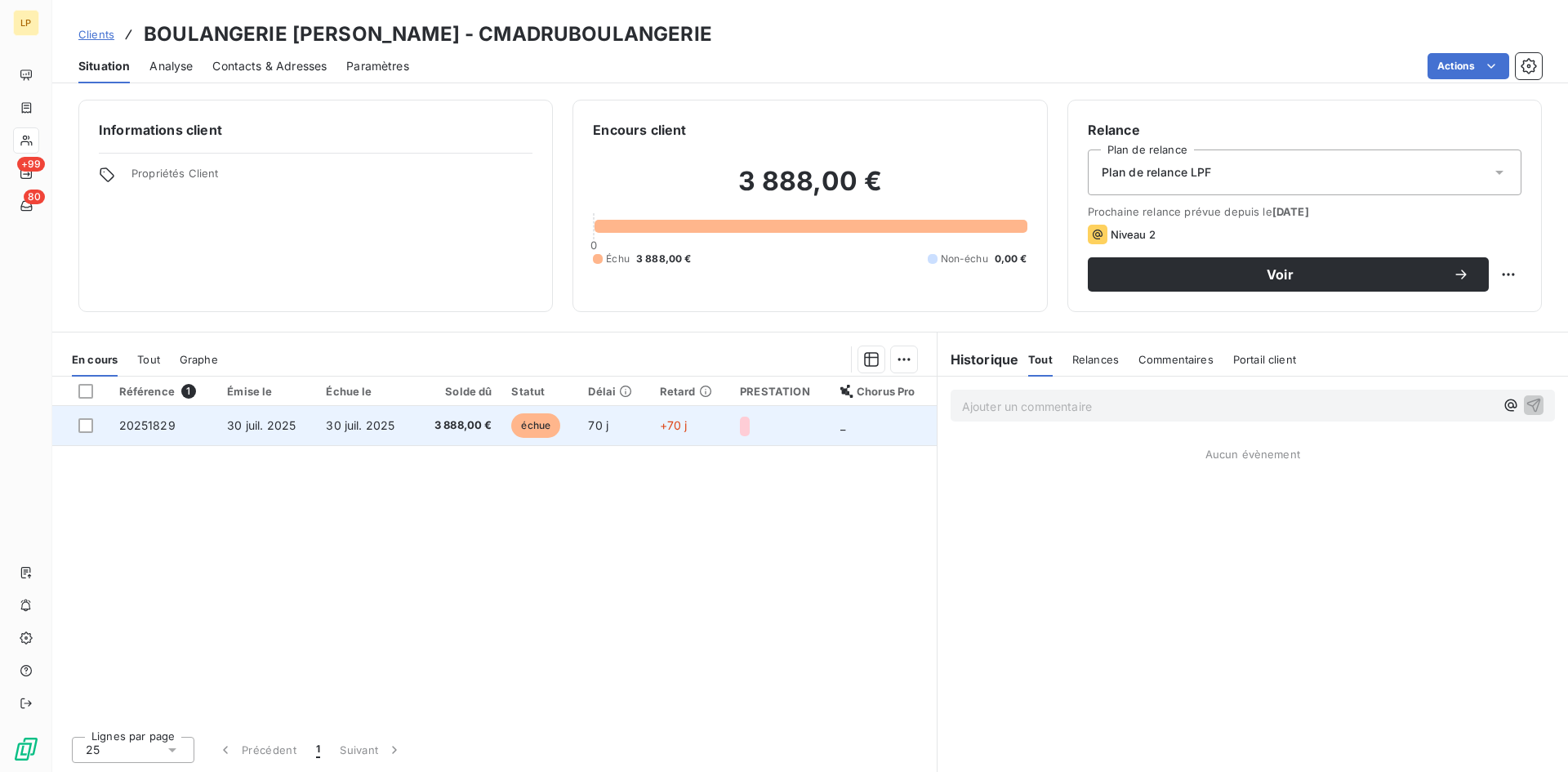
click at [419, 436] on td "3 888,00 €" at bounding box center [458, 426] width 87 height 40
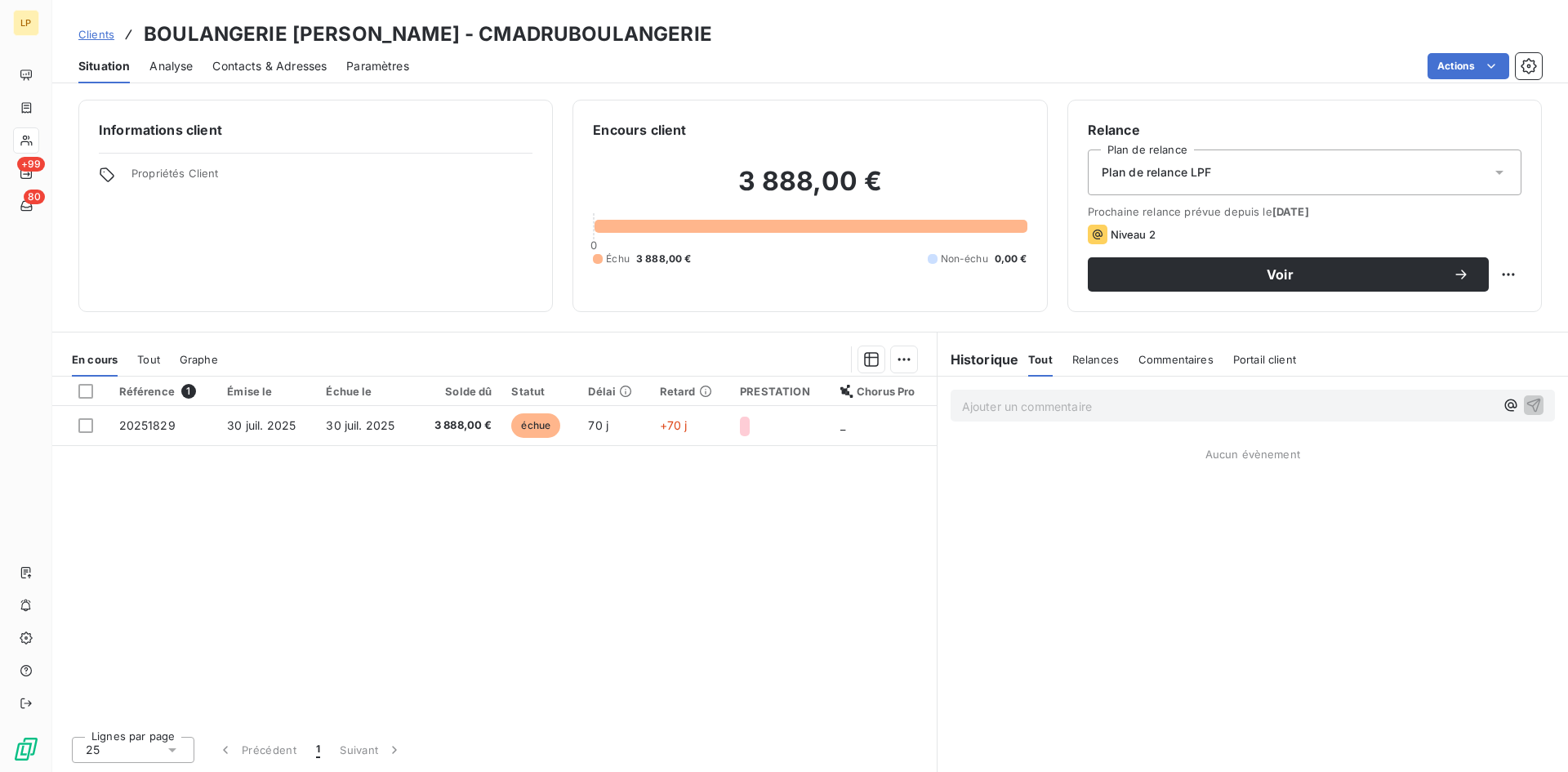
click at [1067, 410] on p "Ajouter un commentaire ﻿" at bounding box center [1229, 406] width 533 height 21
click at [1389, 474] on span "[PERSON_NAME]" at bounding box center [1394, 479] width 146 height 14
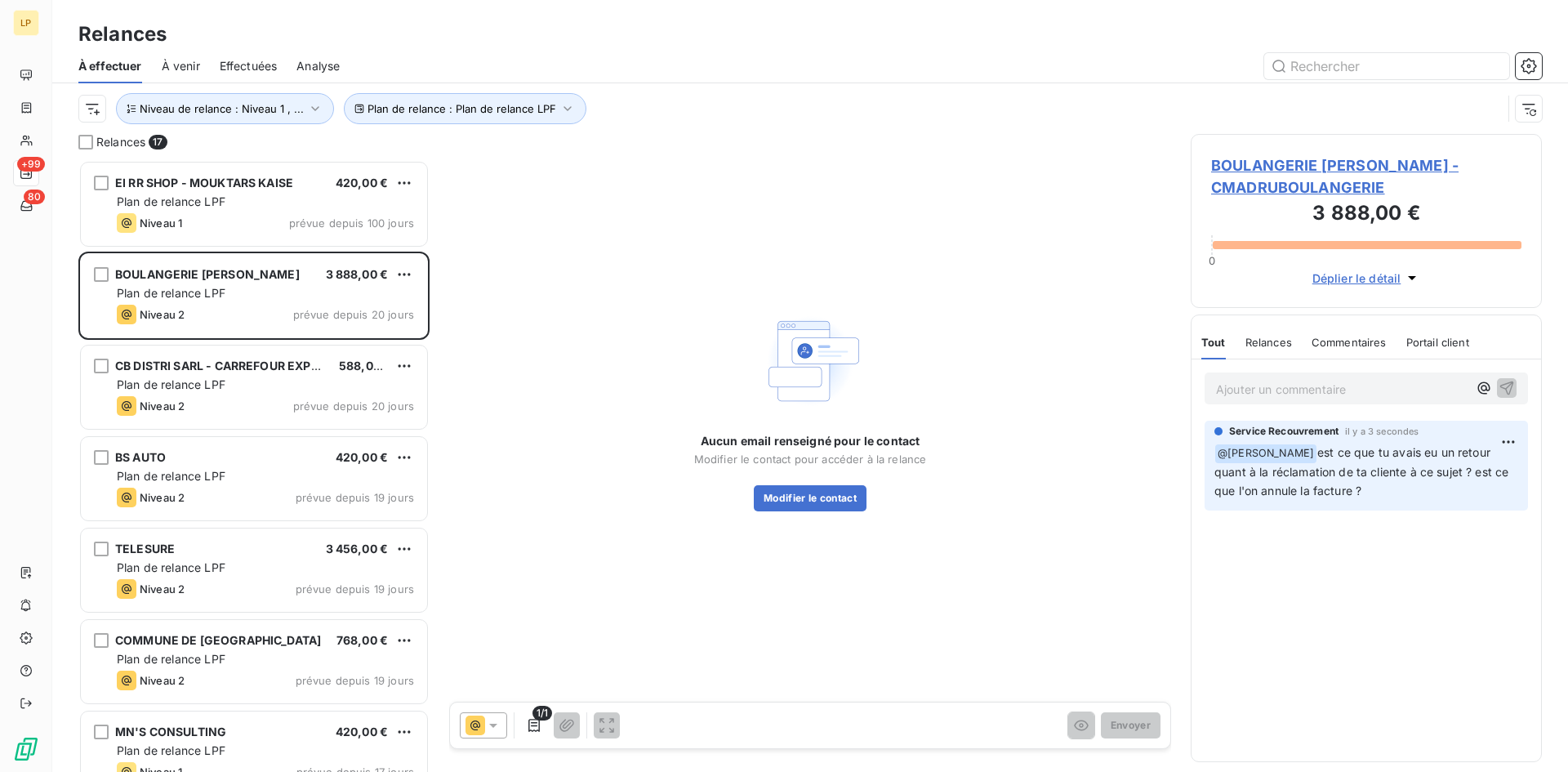
scroll to position [600, 339]
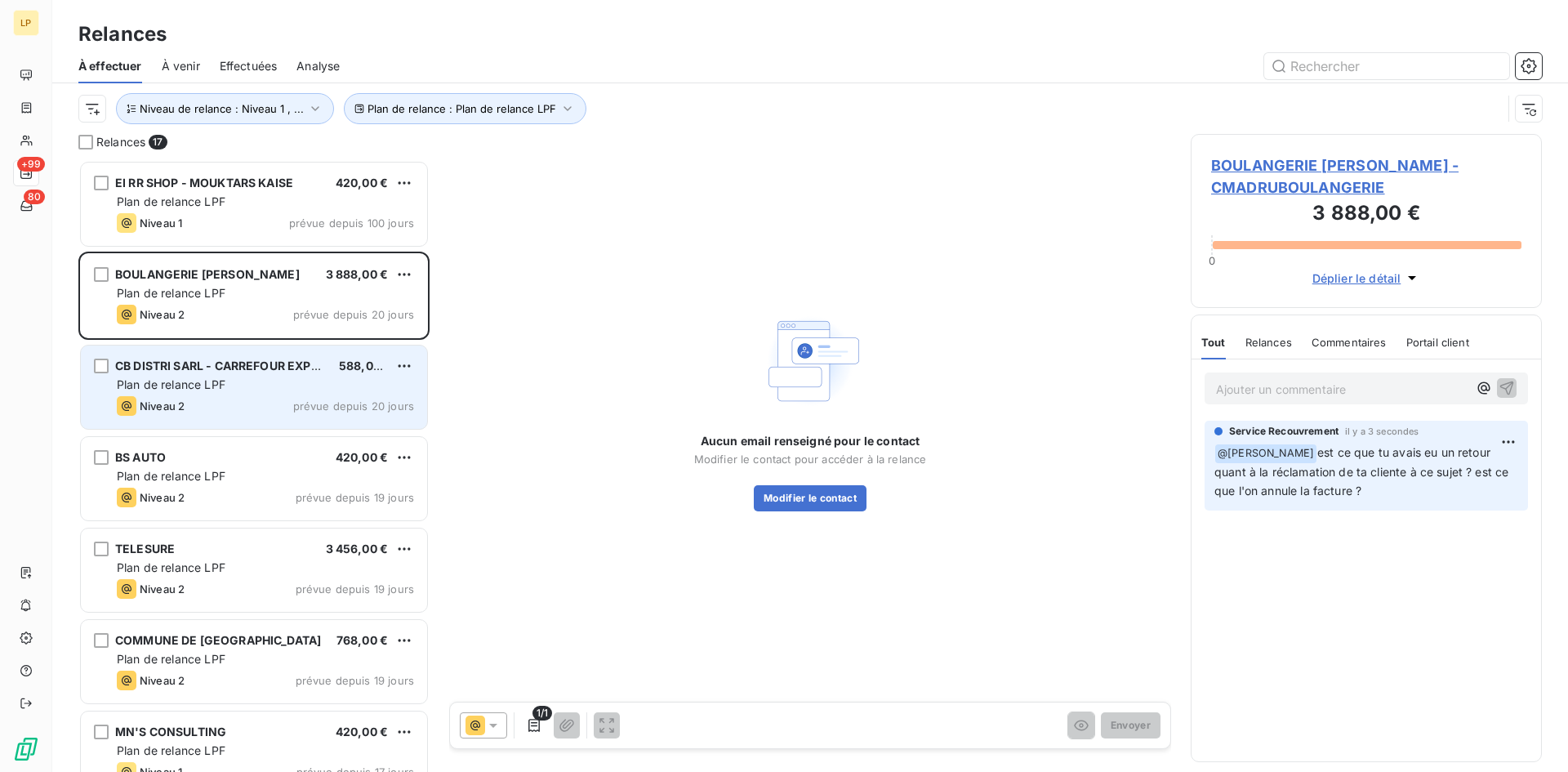
click at [212, 389] on span "Plan de relance LPF" at bounding box center [171, 385] width 109 height 14
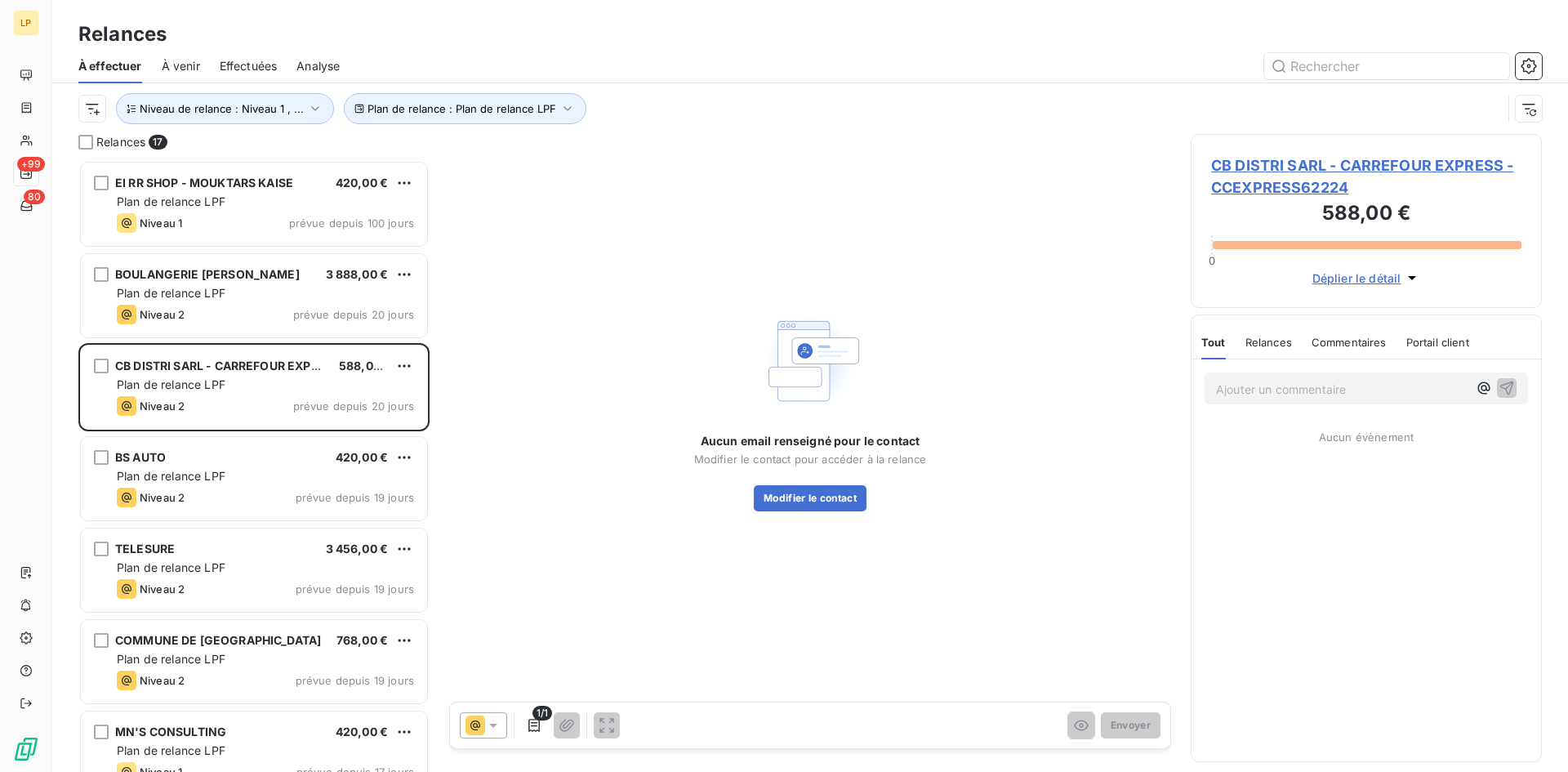
drag, startPoint x: 1372, startPoint y: 191, endPoint x: 1208, endPoint y: 196, distance: 164.1
click at [1209, 196] on div "CB DISTRI SARL - CARREFOUR EXPRESS - CCEXPRESS62224 588,00 € 0 Déplier le détail" at bounding box center [1367, 221] width 351 height 174
copy span "CCEXPRESS62224"
click at [1286, 392] on p "Ajouter un commentaire ﻿" at bounding box center [1342, 389] width 251 height 21
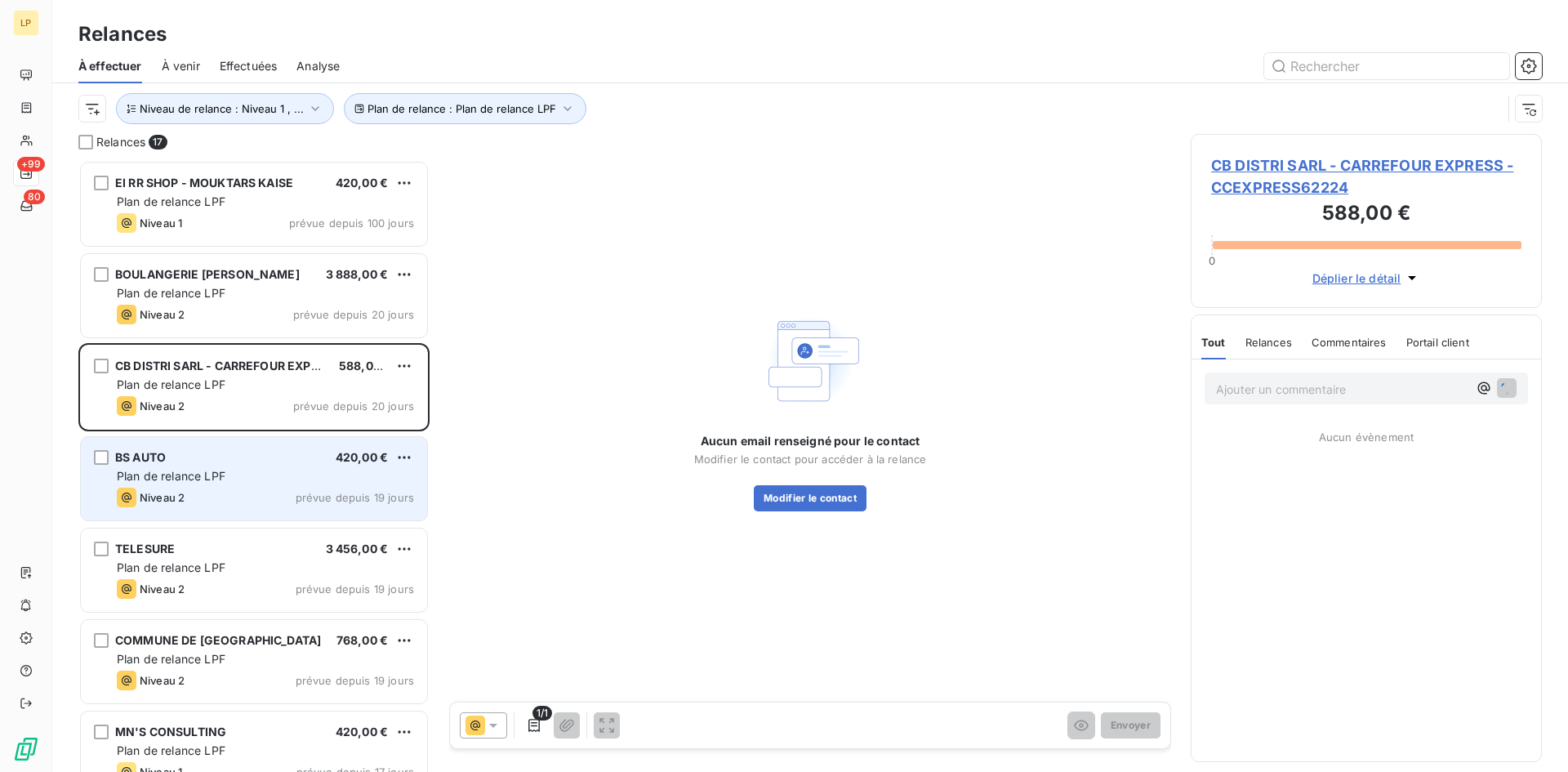
click at [184, 467] on div "BS AUTO 420,00 € Plan de relance LPF Niveau 2 prévue depuis 19 jours" at bounding box center [254, 479] width 347 height 83
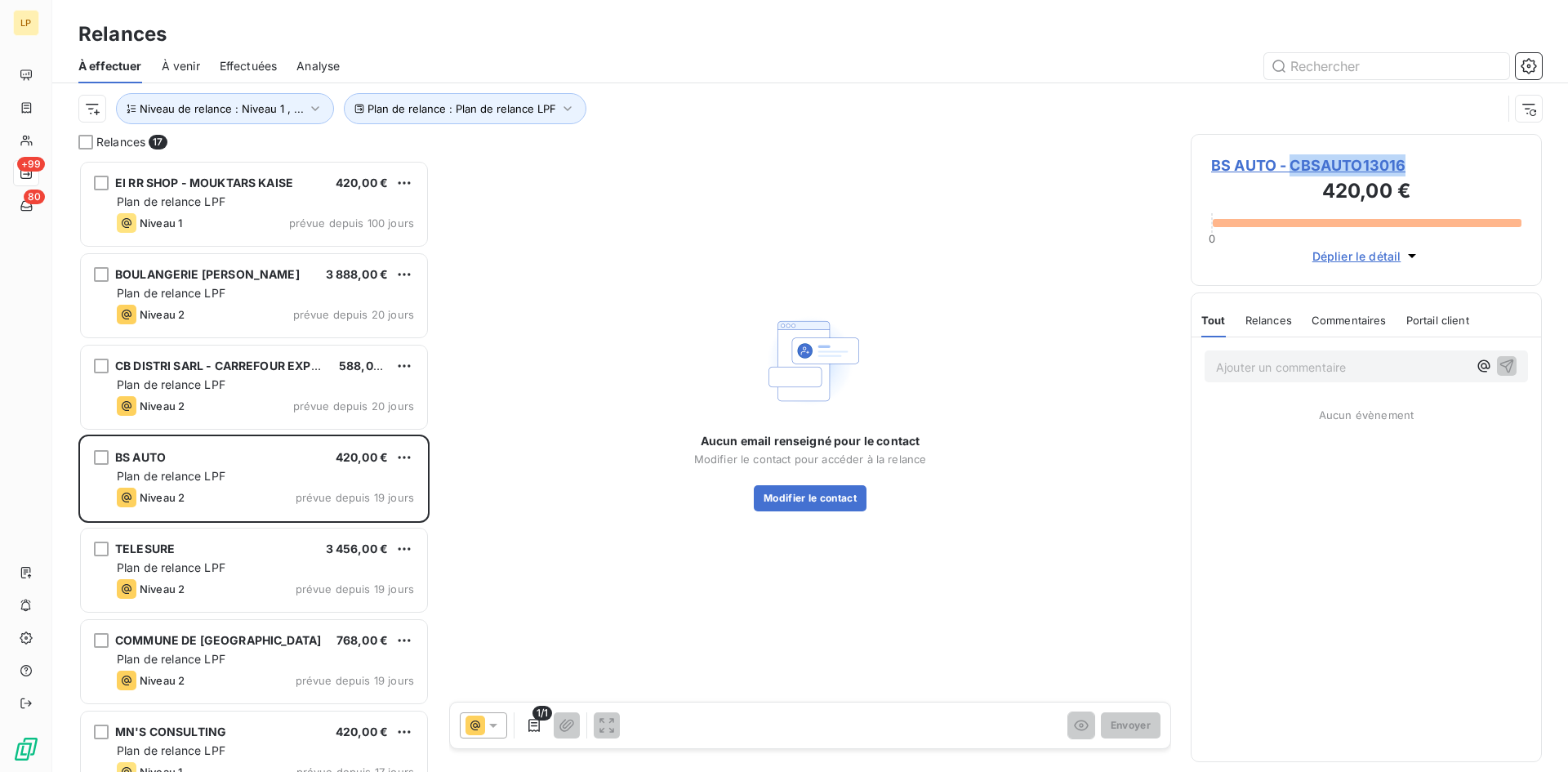
drag, startPoint x: 1408, startPoint y: 163, endPoint x: 1296, endPoint y: 169, distance: 112.2
click at [1296, 169] on span "BS AUTO - CBSAUTO13016" at bounding box center [1367, 164] width 311 height 22
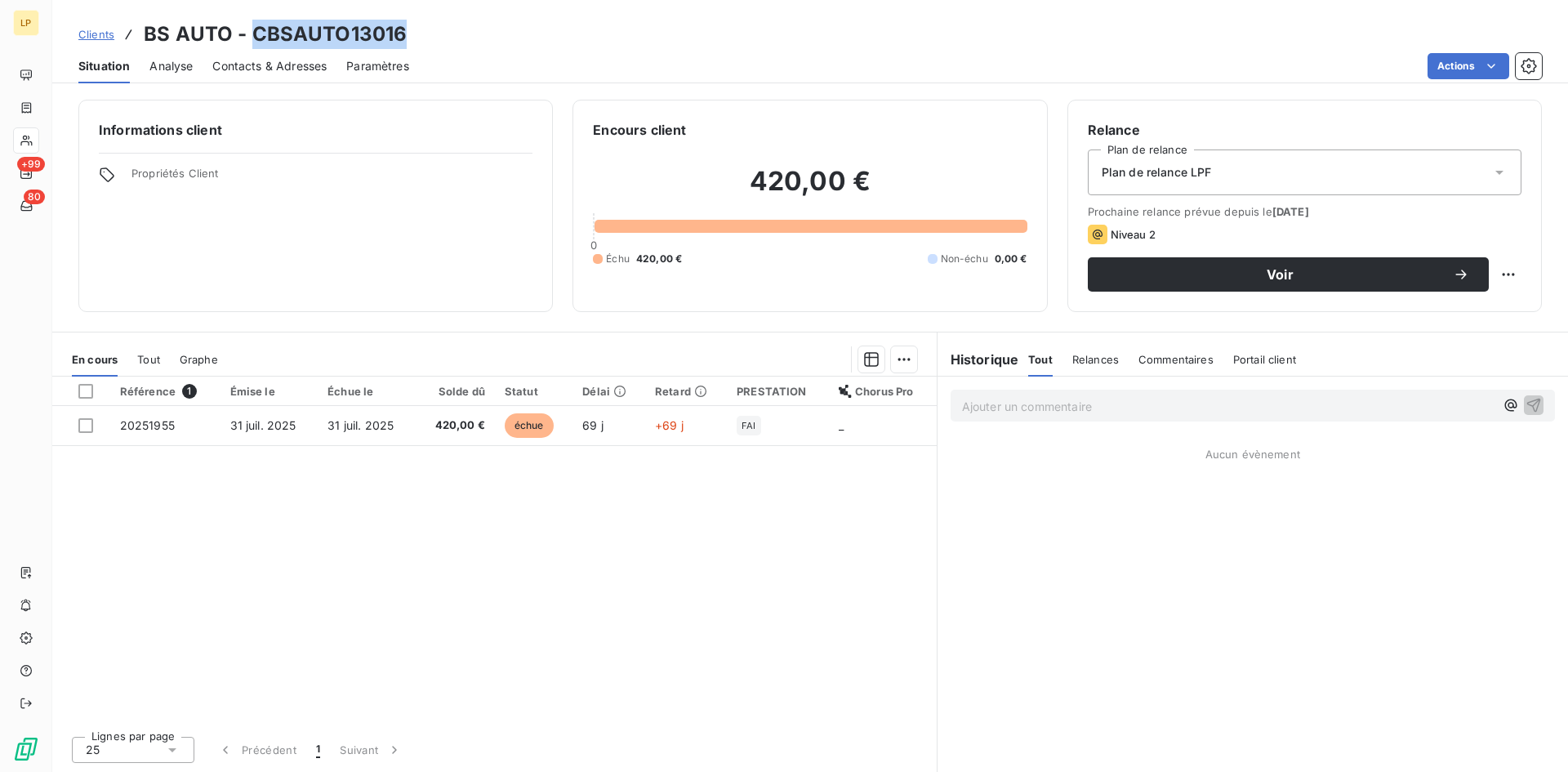
drag, startPoint x: 383, startPoint y: 29, endPoint x: 252, endPoint y: 33, distance: 131.1
click at [252, 33] on div "Clients BS AUTO - CBSAUTO13016" at bounding box center [810, 34] width 1516 height 29
click at [1069, 405] on p "Ajouter un commentaire ﻿" at bounding box center [1229, 406] width 533 height 21
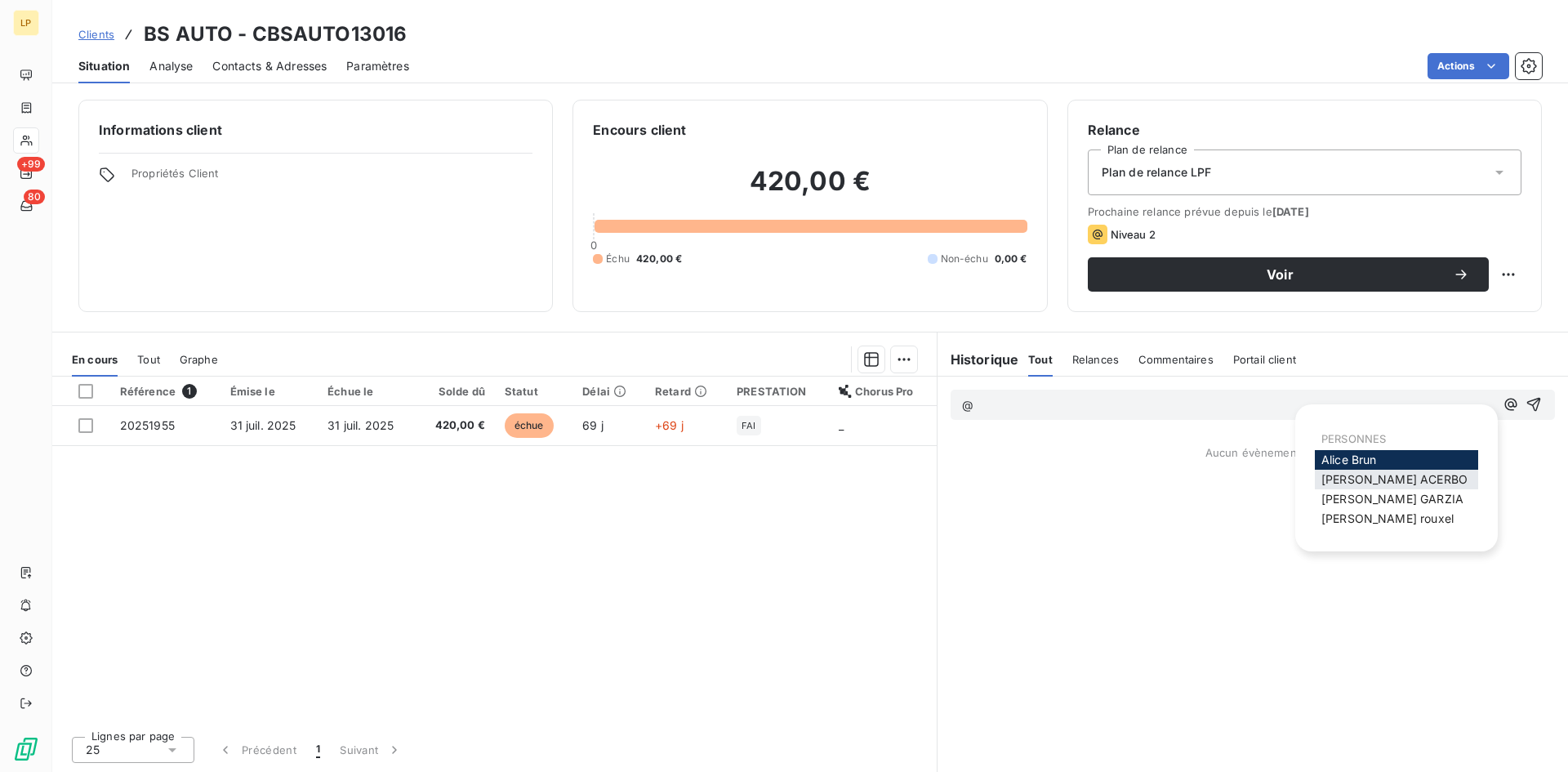
click at [1399, 476] on span "[PERSON_NAME]" at bounding box center [1394, 479] width 146 height 14
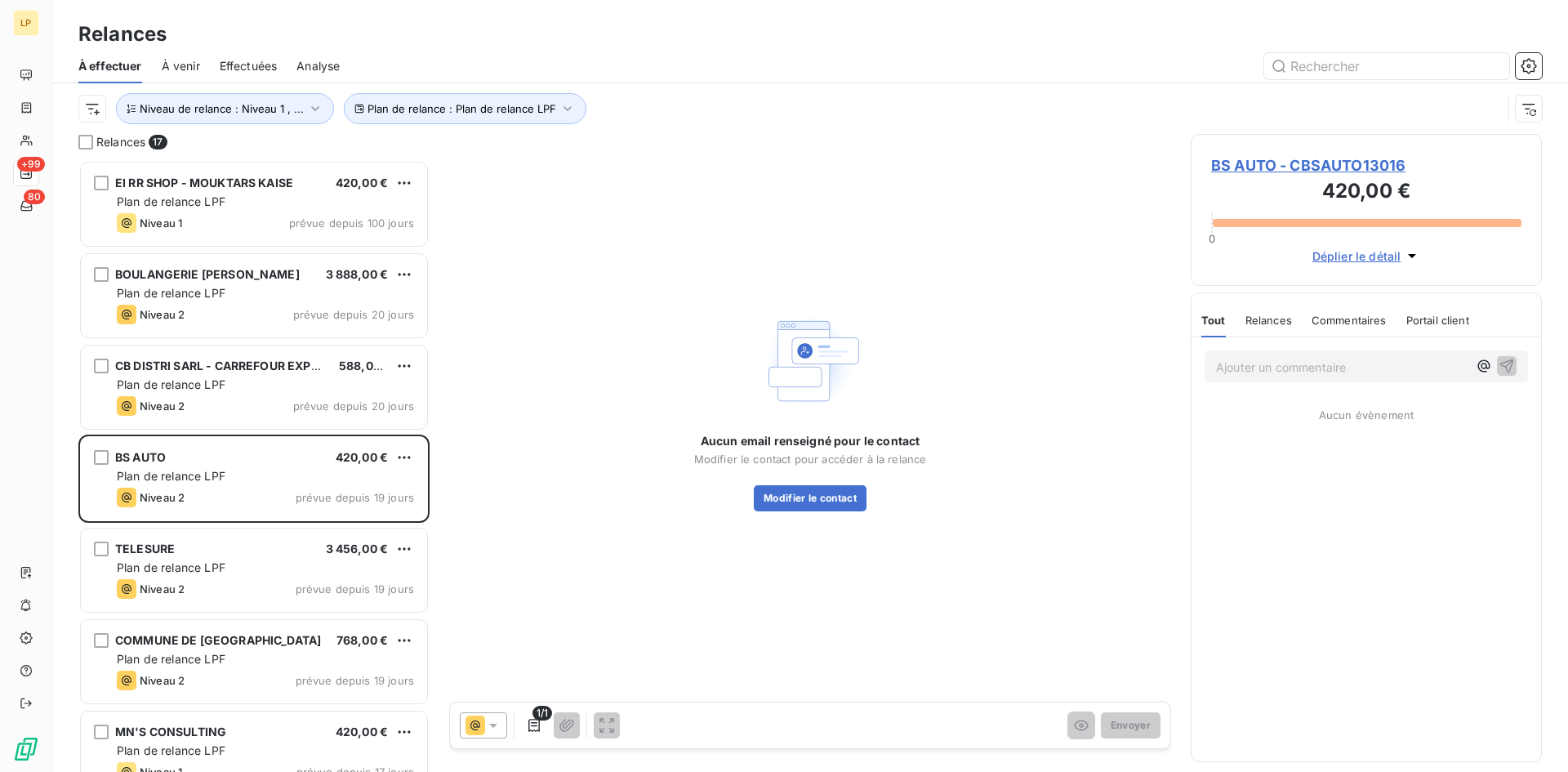
scroll to position [600, 339]
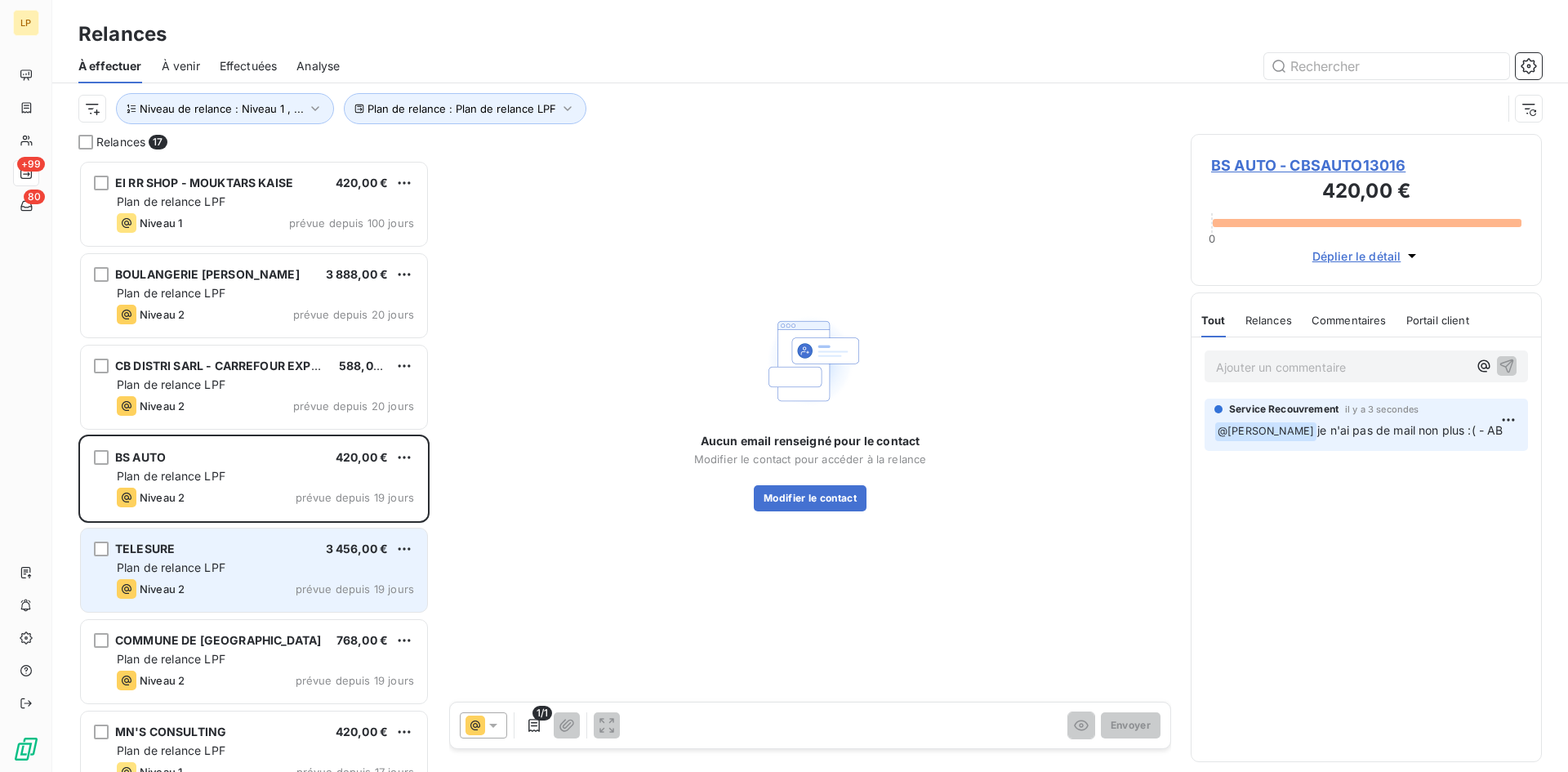
click at [173, 599] on div "TELESURE 3 456,00 € Plan de relance LPF Niveau 2 prévue depuis 19 jours" at bounding box center [254, 571] width 347 height 83
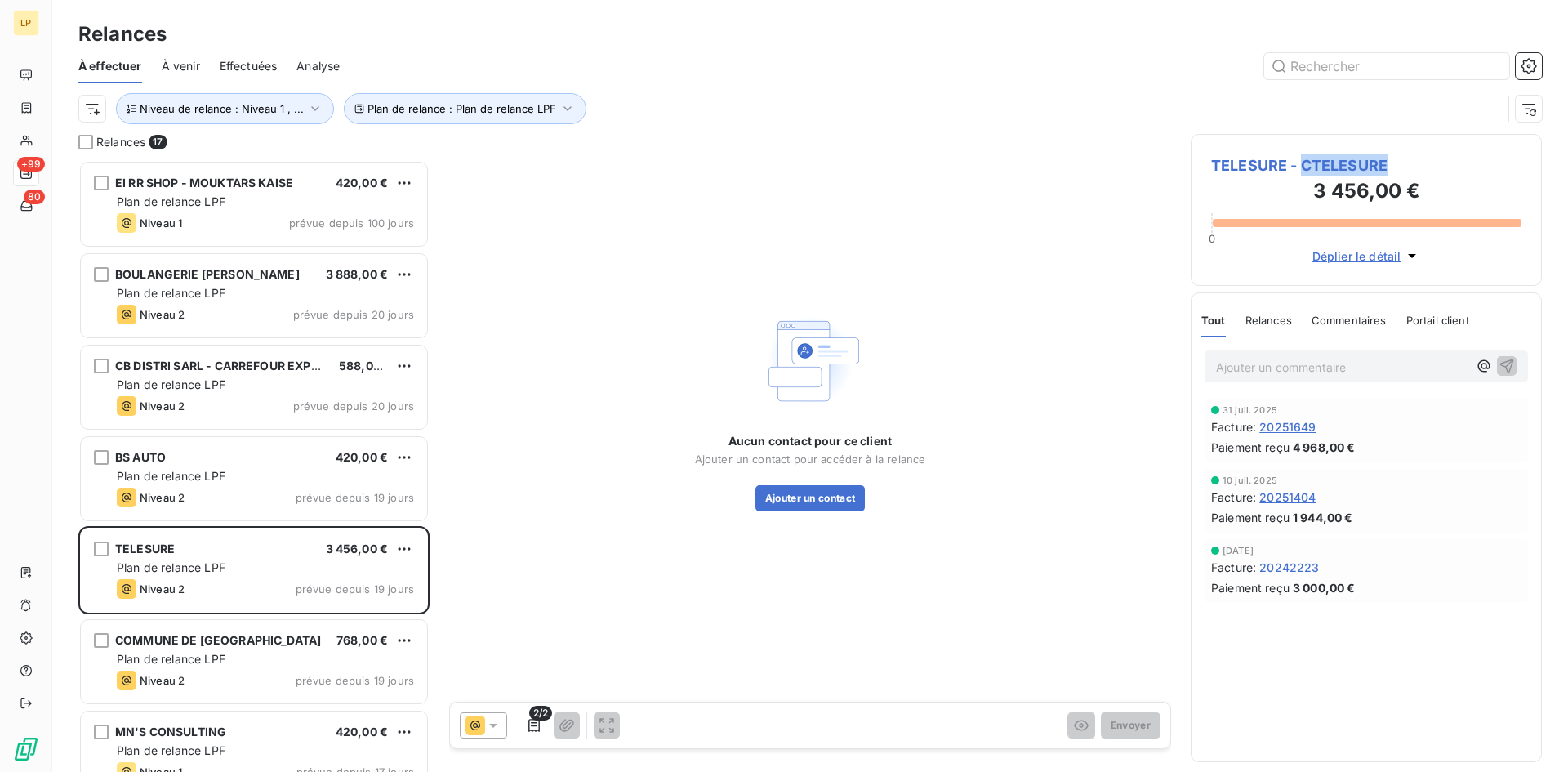
drag, startPoint x: 1415, startPoint y: 166, endPoint x: 1303, endPoint y: 168, distance: 112.0
click at [1303, 168] on span "TELESURE - CTELESURE" at bounding box center [1367, 164] width 311 height 22
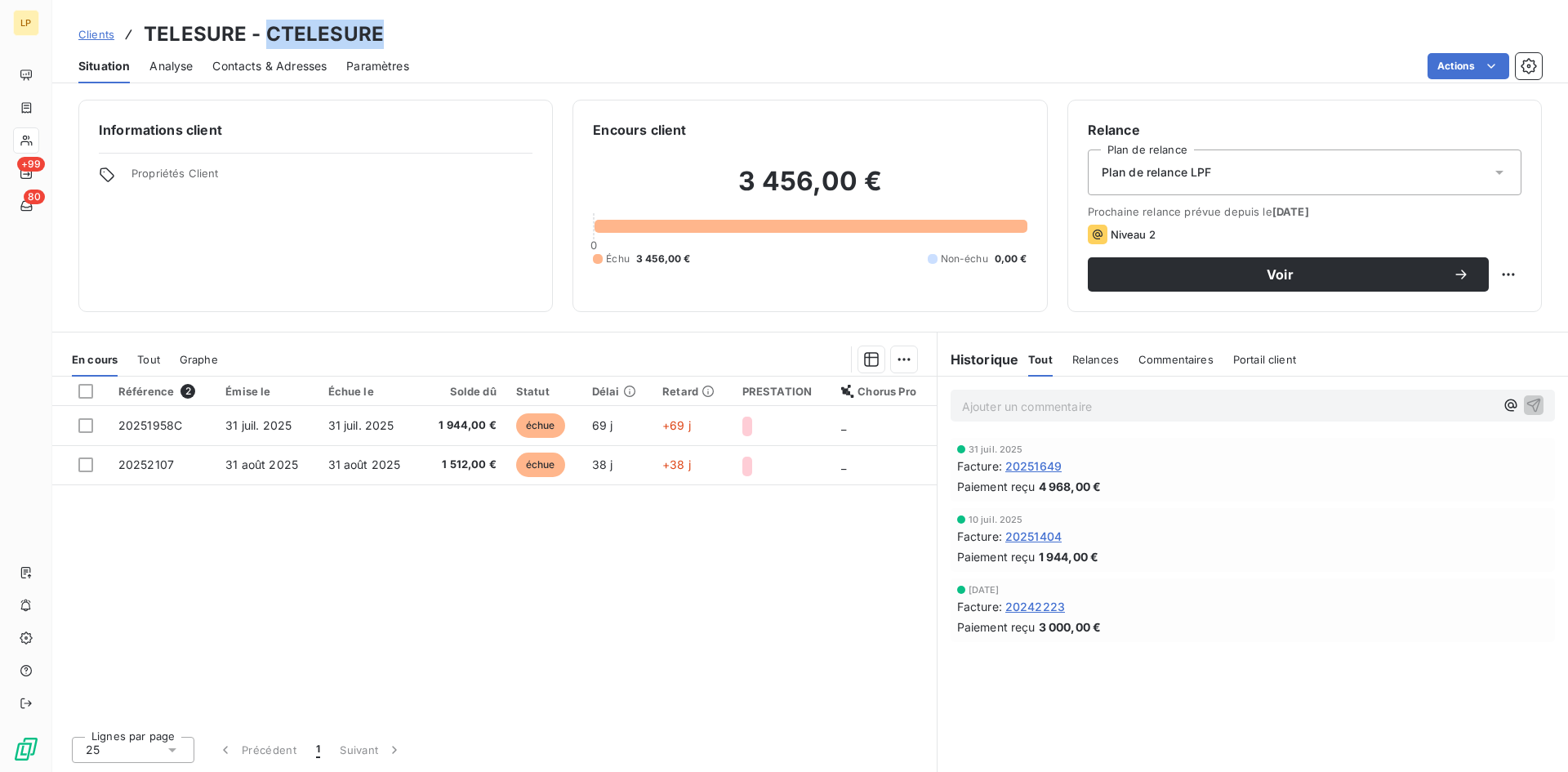
drag, startPoint x: 393, startPoint y: 37, endPoint x: 269, endPoint y: 39, distance: 124.0
click at [269, 39] on div "Clients TELESURE - CTELESURE" at bounding box center [810, 34] width 1516 height 29
copy h3 "CTELESURE"
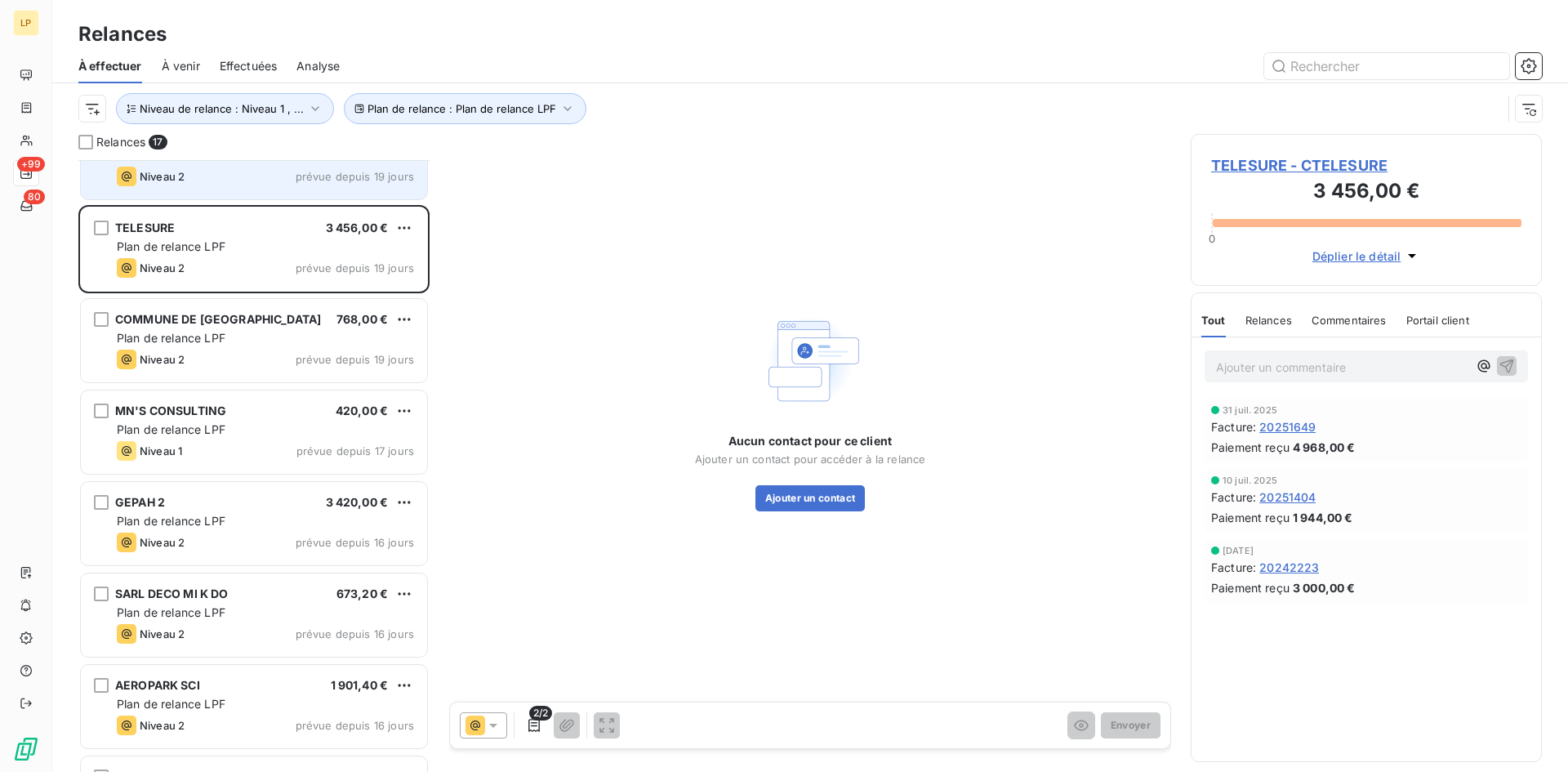
scroll to position [328, 0]
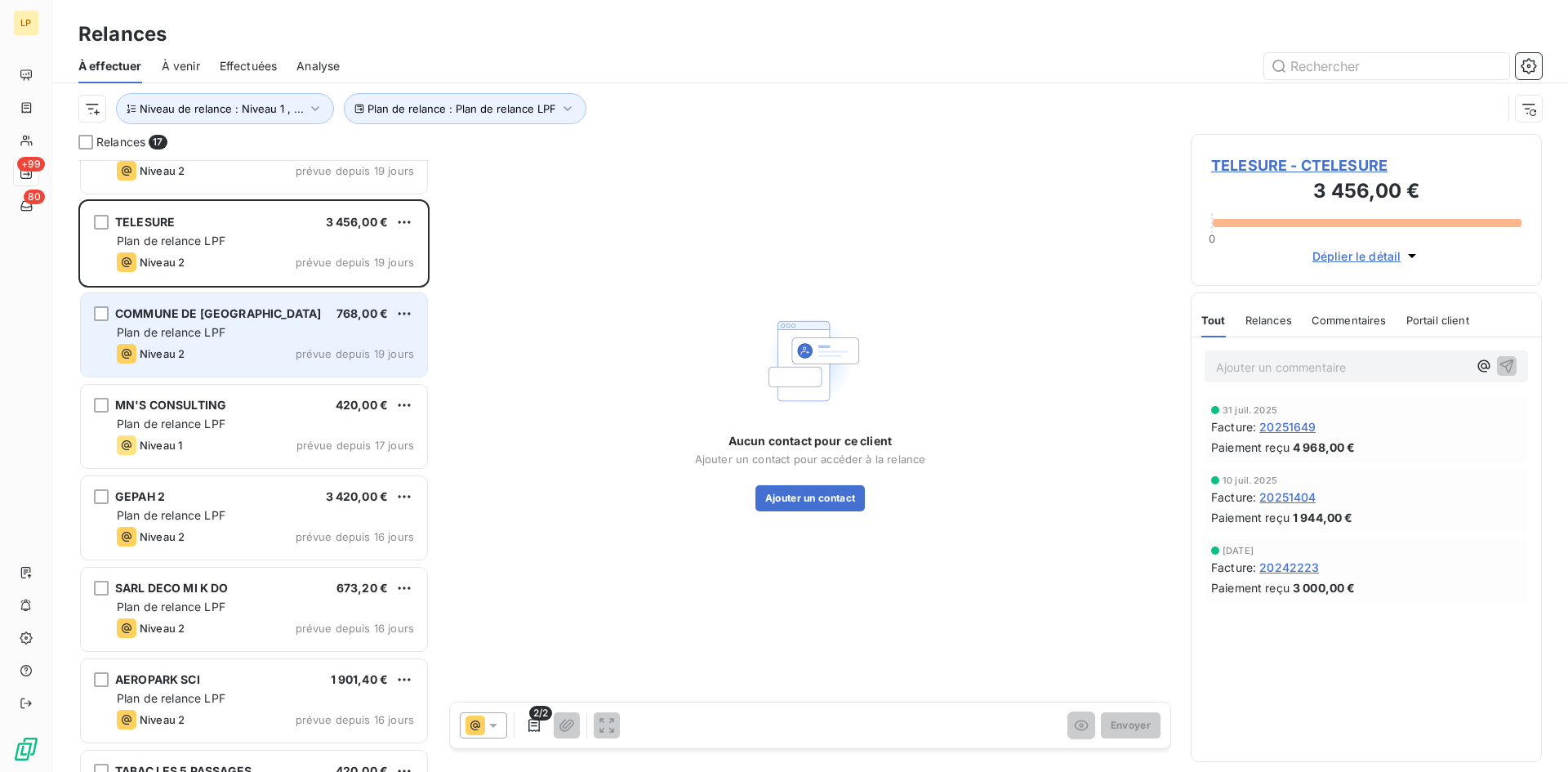
click at [237, 344] on div "Niveau 2 prévue depuis 19 jours" at bounding box center [265, 353] width 298 height 20
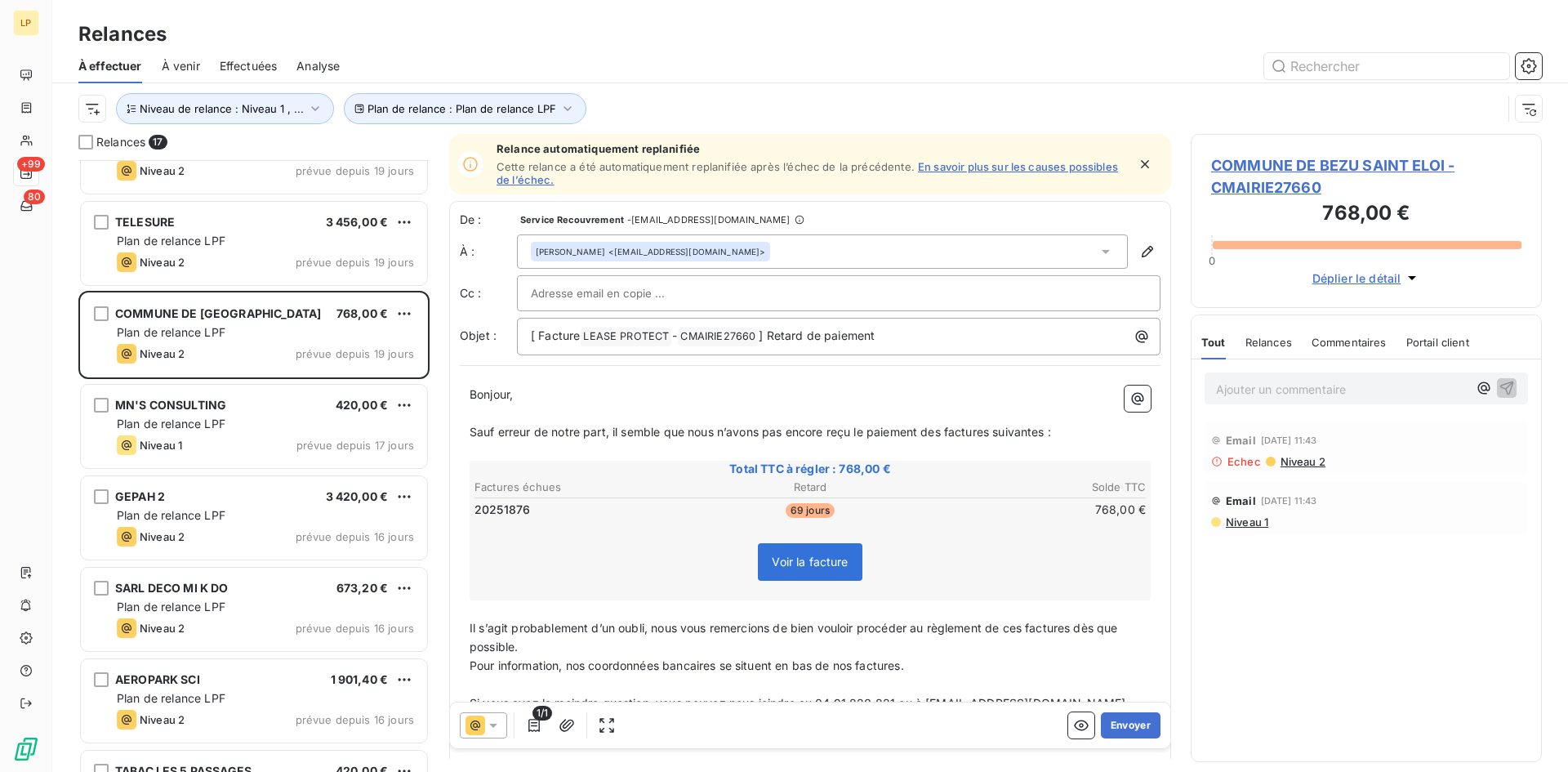
click at [1312, 467] on span "Niveau 2" at bounding box center [1302, 462] width 46 height 13
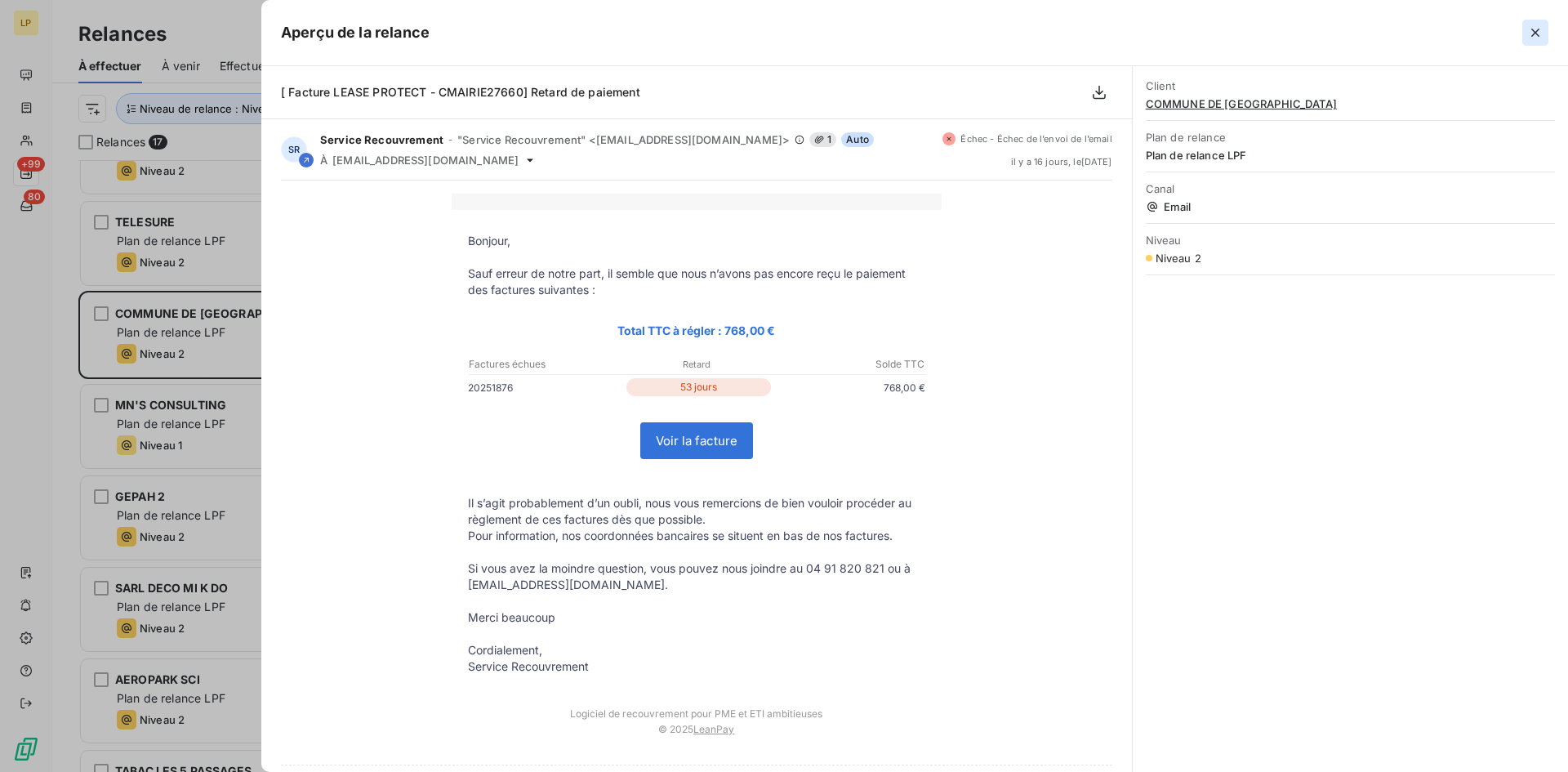
click at [1537, 34] on icon "button" at bounding box center [1536, 32] width 9 height 9
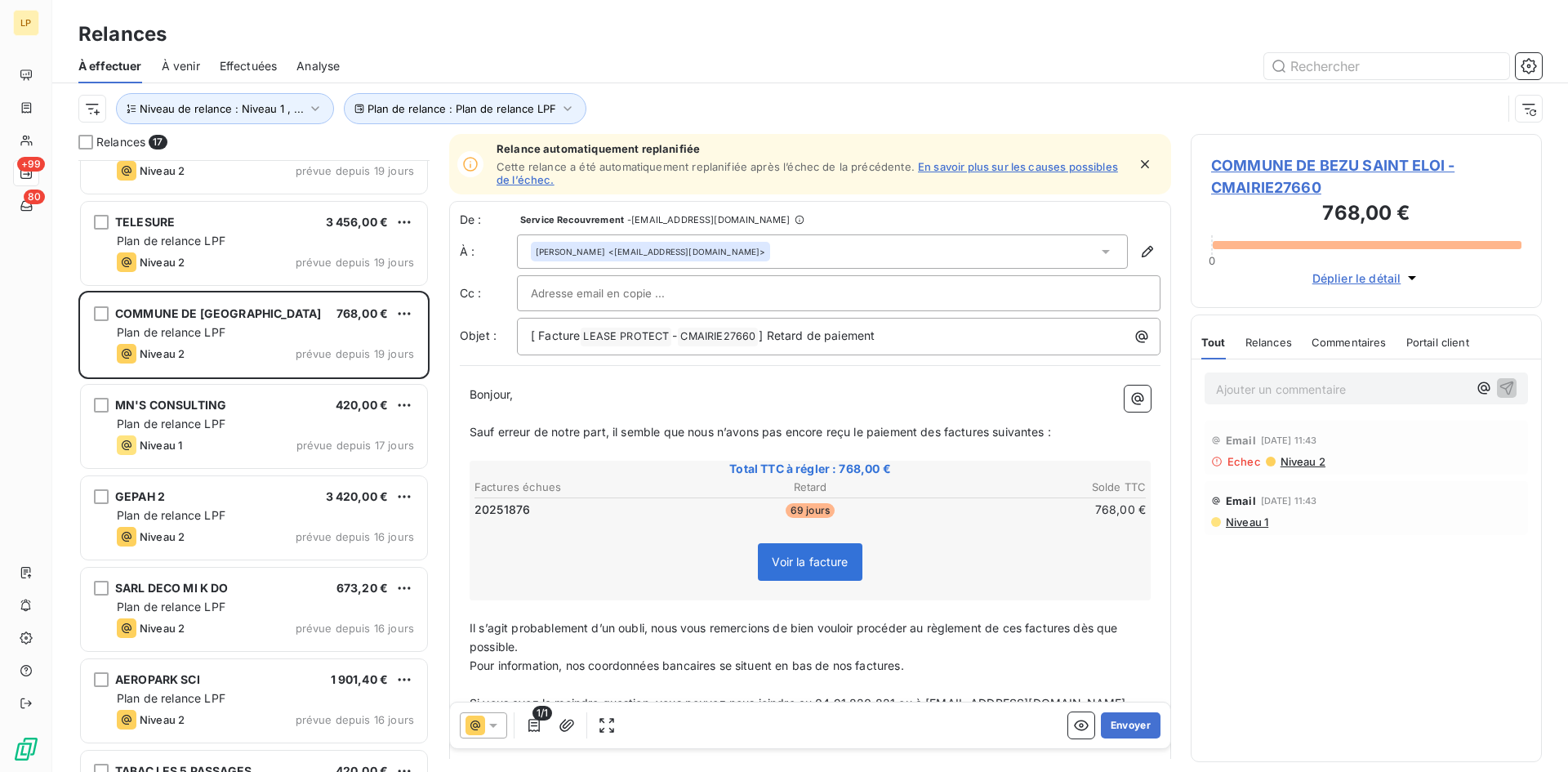
click at [1252, 526] on span "Niveau 1" at bounding box center [1246, 523] width 44 height 13
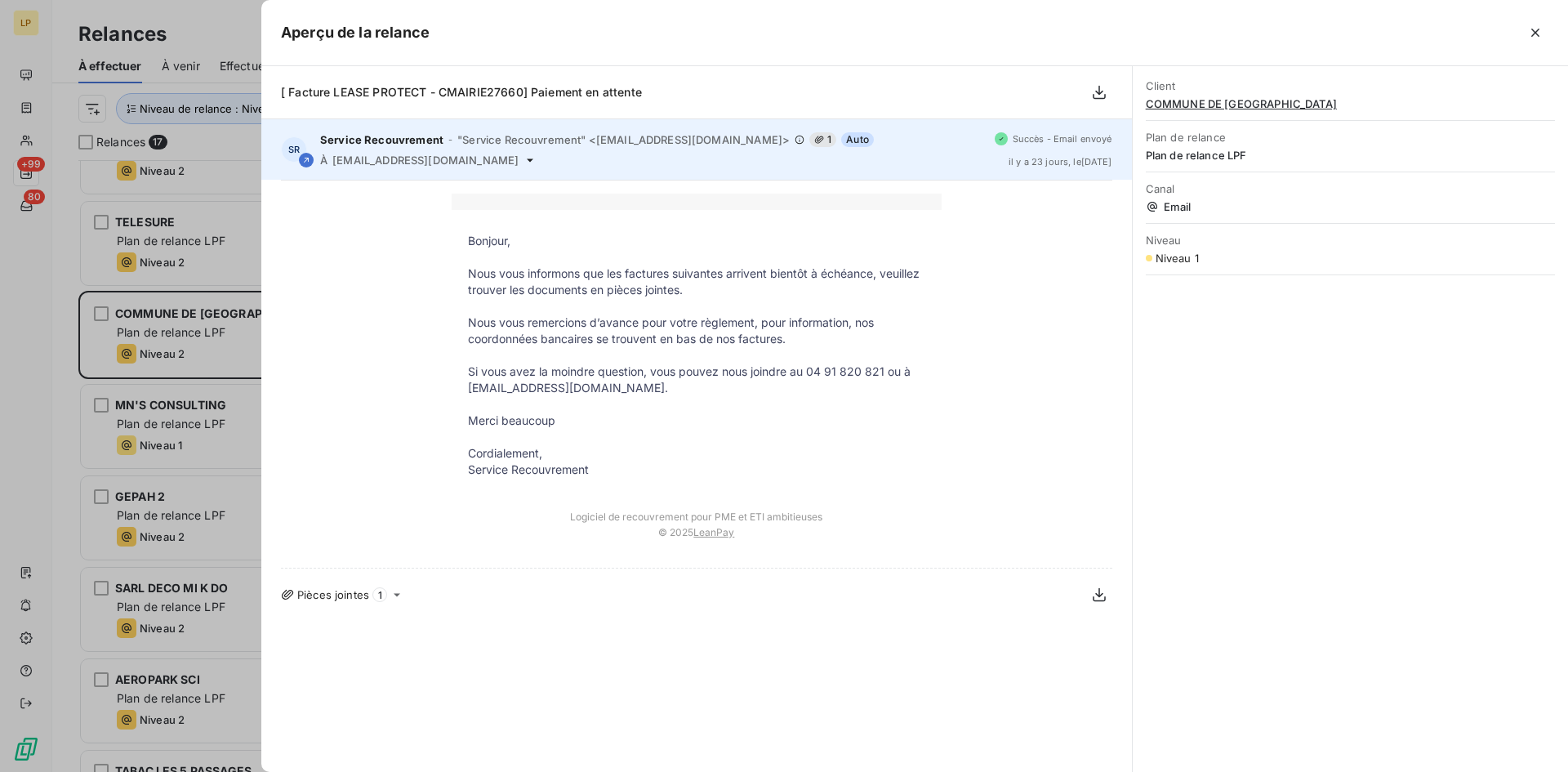
click at [425, 163] on span "[EMAIL_ADDRESS][DOMAIN_NAME]" at bounding box center [425, 161] width 186 height 13
click at [421, 163] on span "[EMAIL_ADDRESS][DOMAIN_NAME]" at bounding box center [425, 161] width 186 height 13
click at [420, 163] on span "[EMAIL_ADDRESS][DOMAIN_NAME]" at bounding box center [425, 161] width 186 height 13
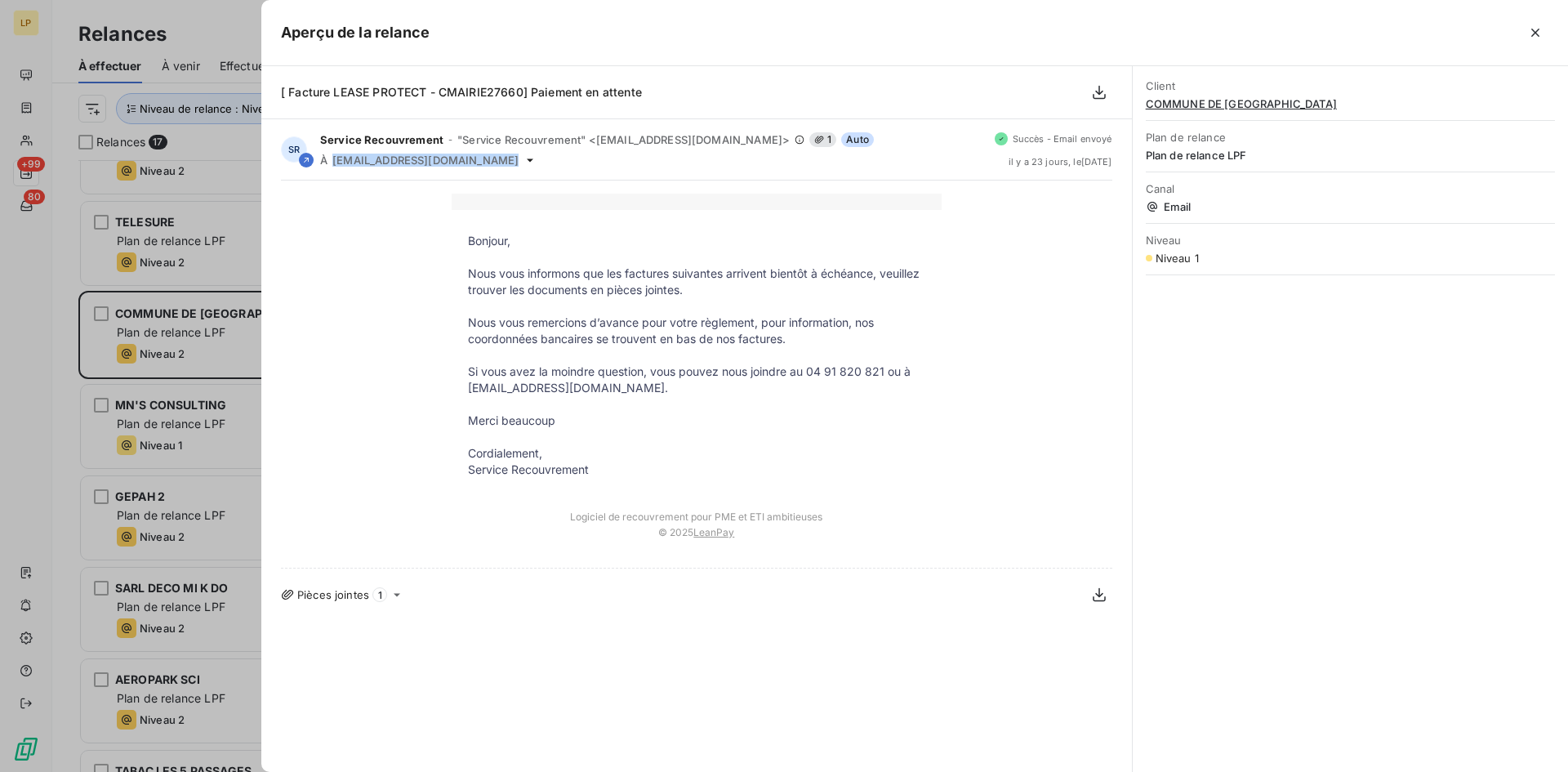
click at [1528, 29] on button "button" at bounding box center [1536, 33] width 26 height 26
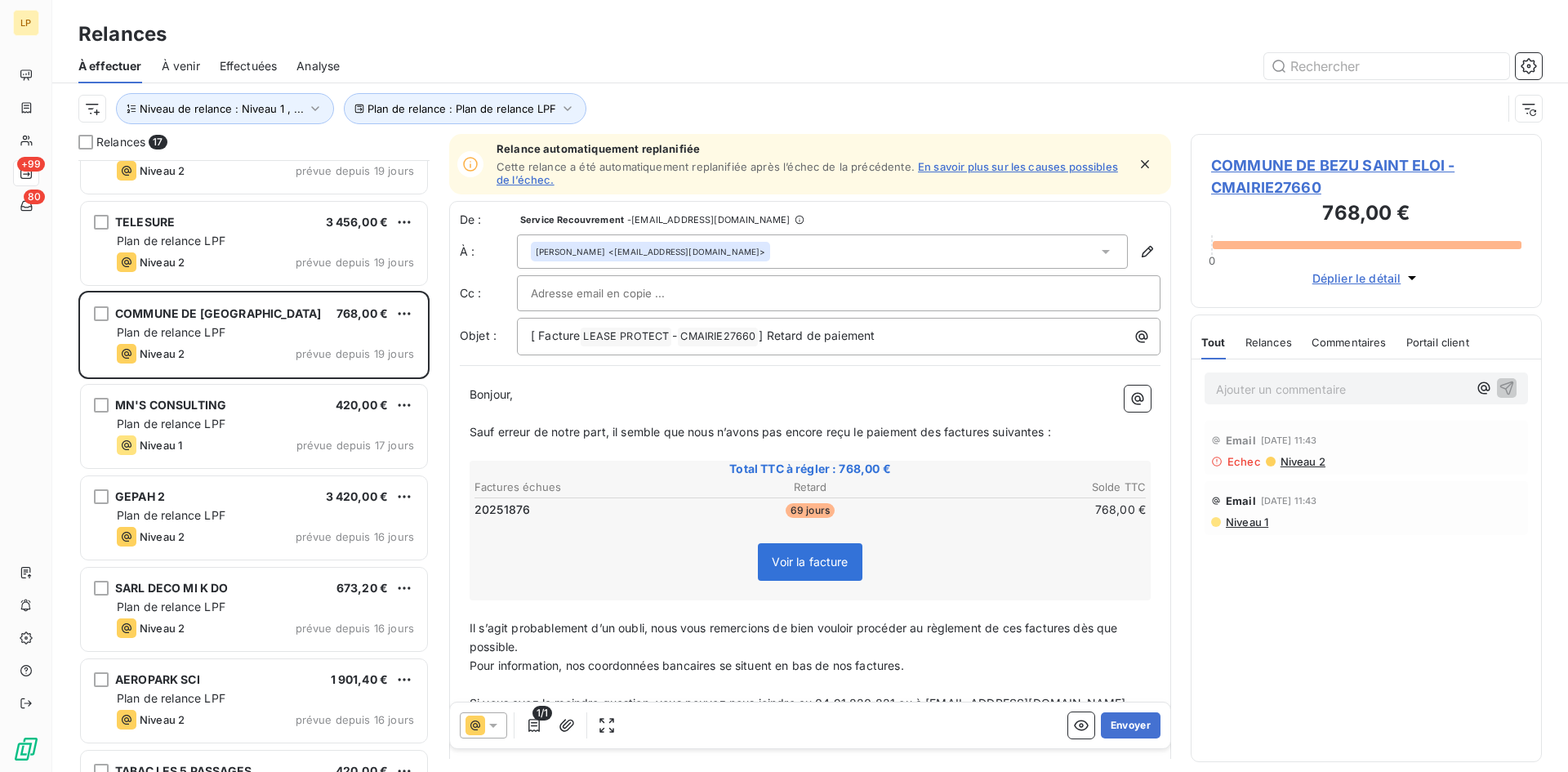
click at [1098, 249] on icon at bounding box center [1105, 251] width 16 height 16
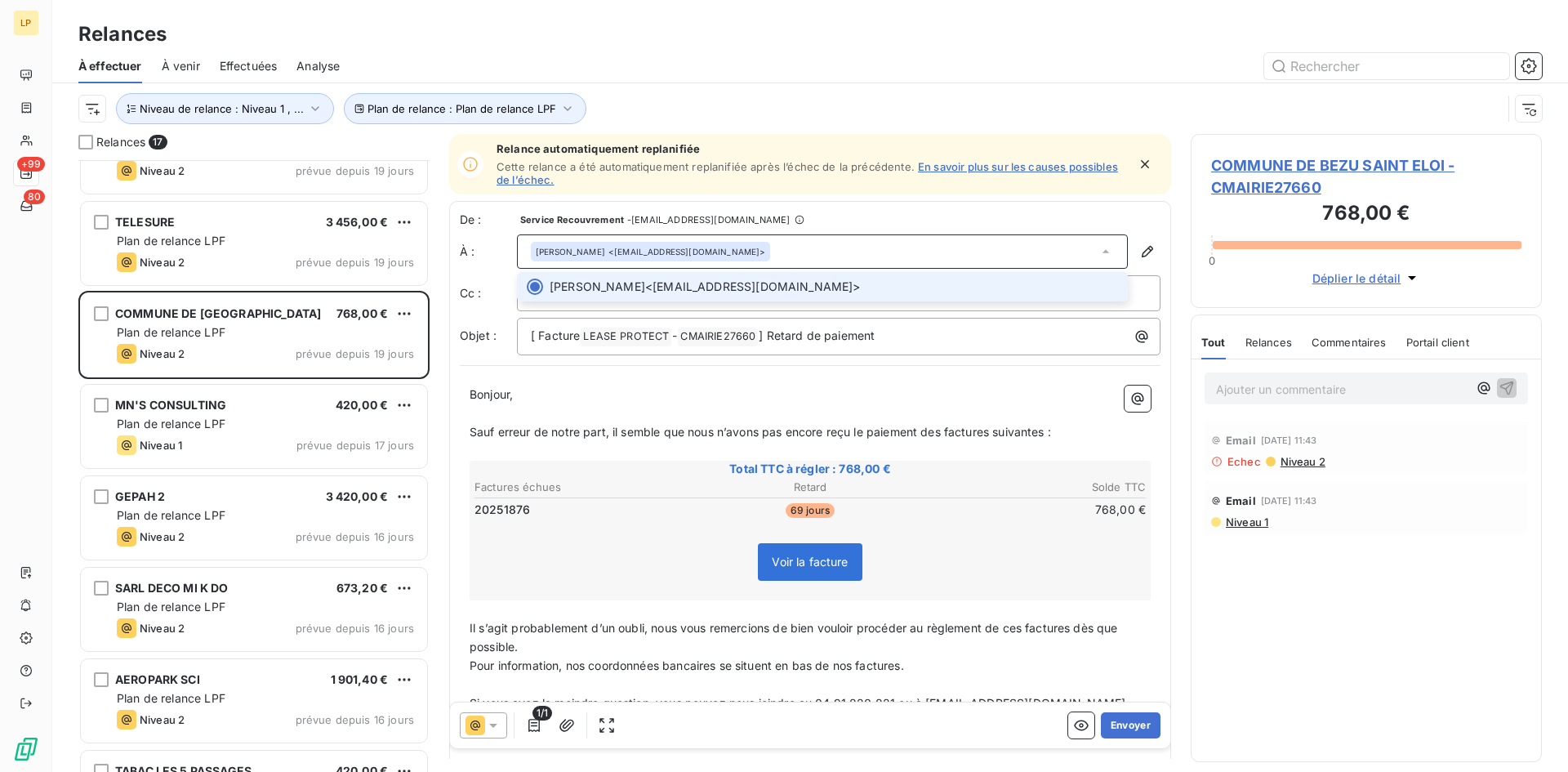
click at [1098, 249] on icon at bounding box center [1105, 251] width 16 height 16
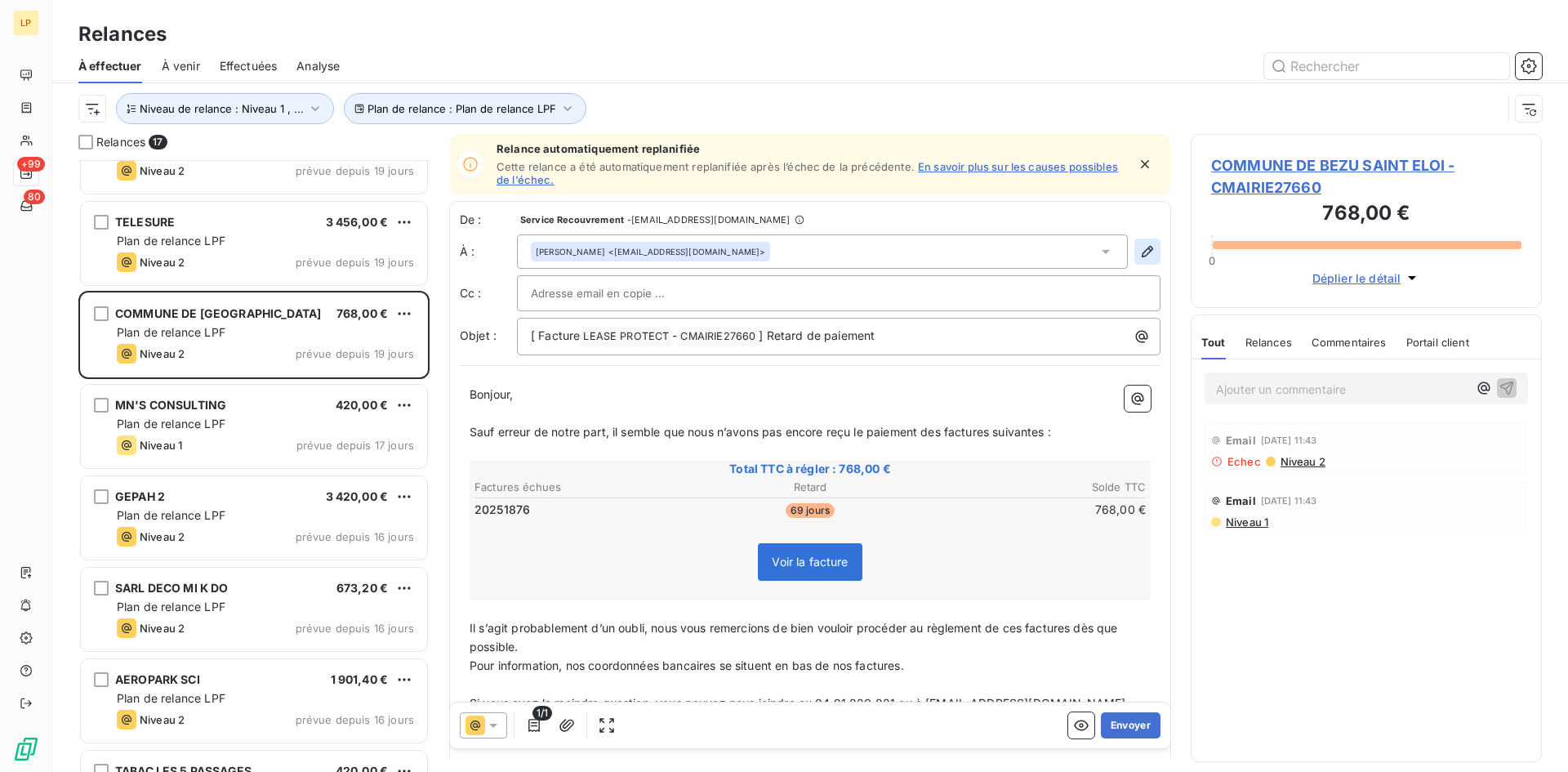
click at [1139, 248] on icon "button" at bounding box center [1147, 251] width 16 height 16
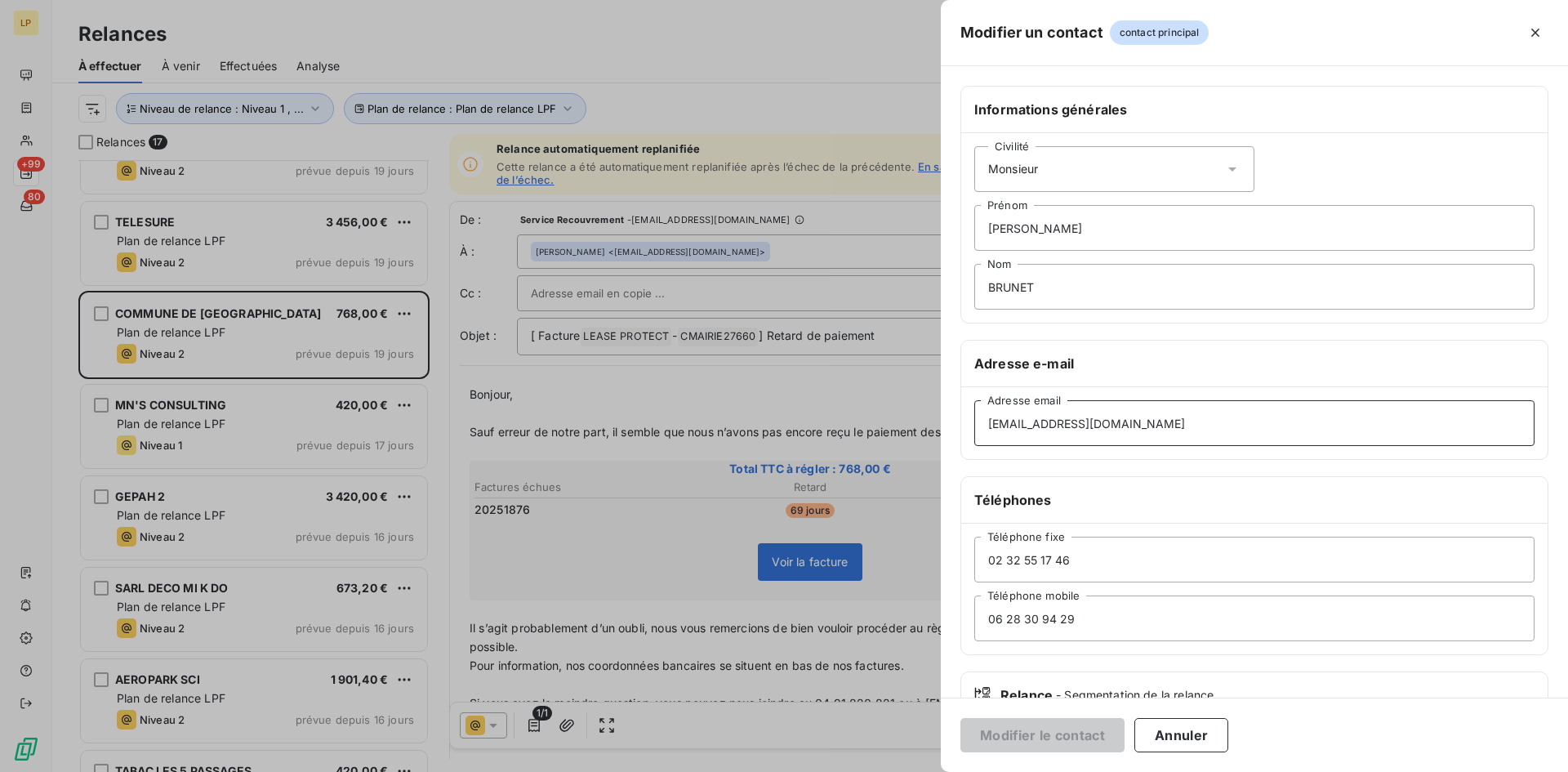
drag, startPoint x: 1186, startPoint y: 422, endPoint x: 844, endPoint y: 423, distance: 342.0
click at [844, 771] on div "Modifier un contact contact principal Informations générales Civilité [PERSON_N…" at bounding box center [784, 772] width 1568 height 0
click at [724, 402] on div at bounding box center [784, 386] width 1568 height 772
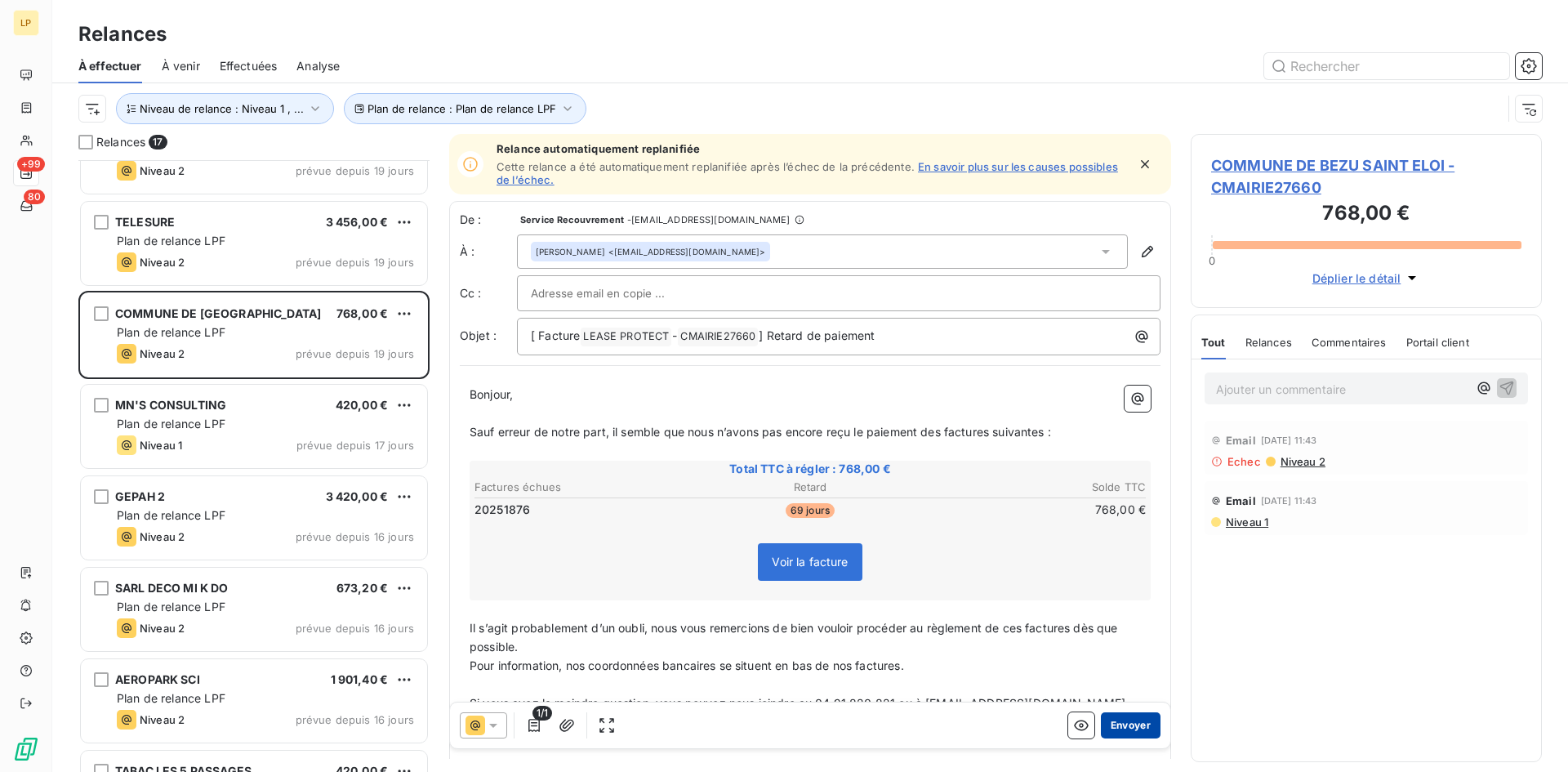
click at [1121, 731] on button "Envoyer" at bounding box center [1131, 726] width 60 height 26
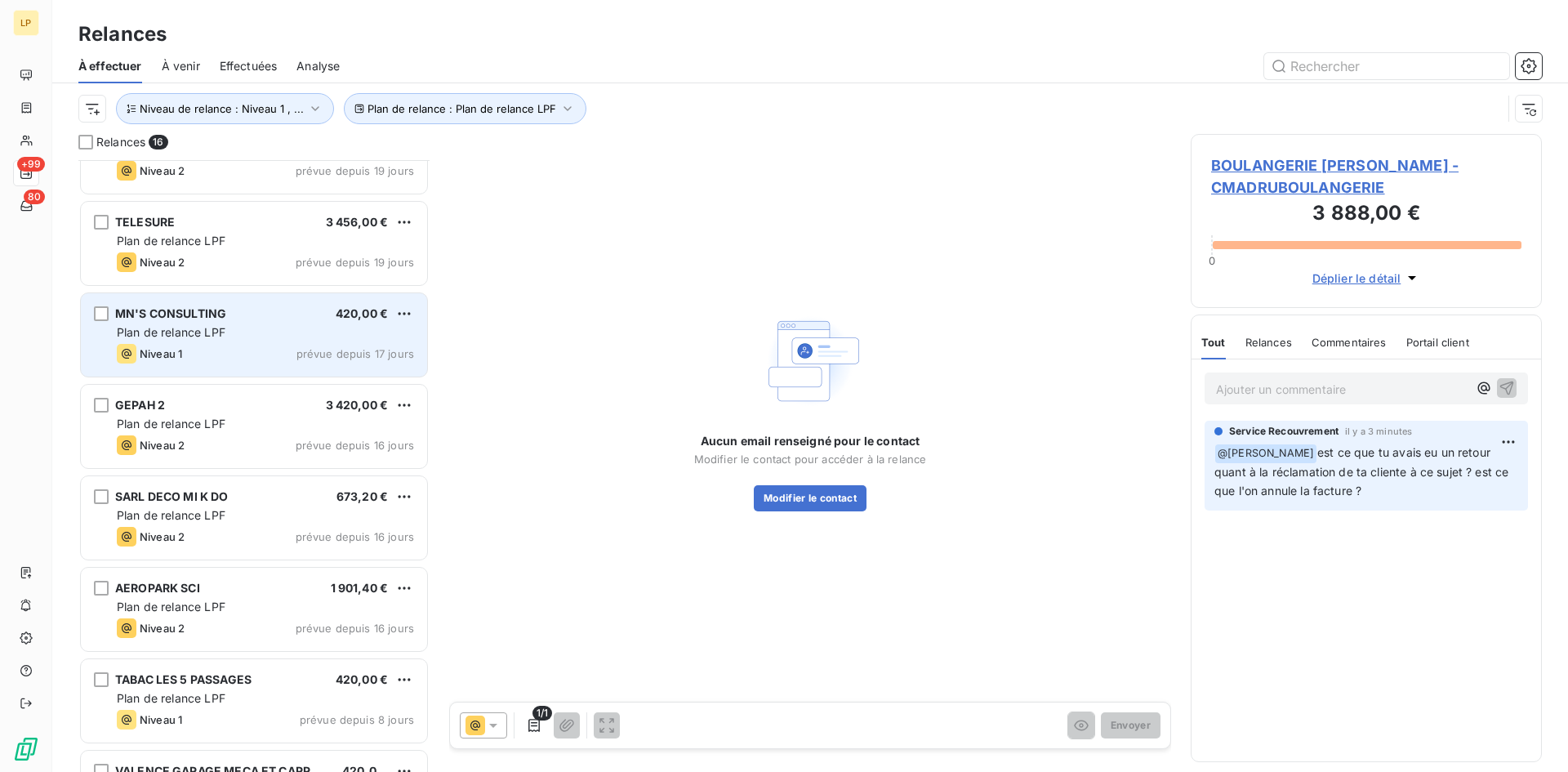
click at [220, 360] on div "Niveau 1 prévue depuis 17 jours" at bounding box center [265, 353] width 298 height 20
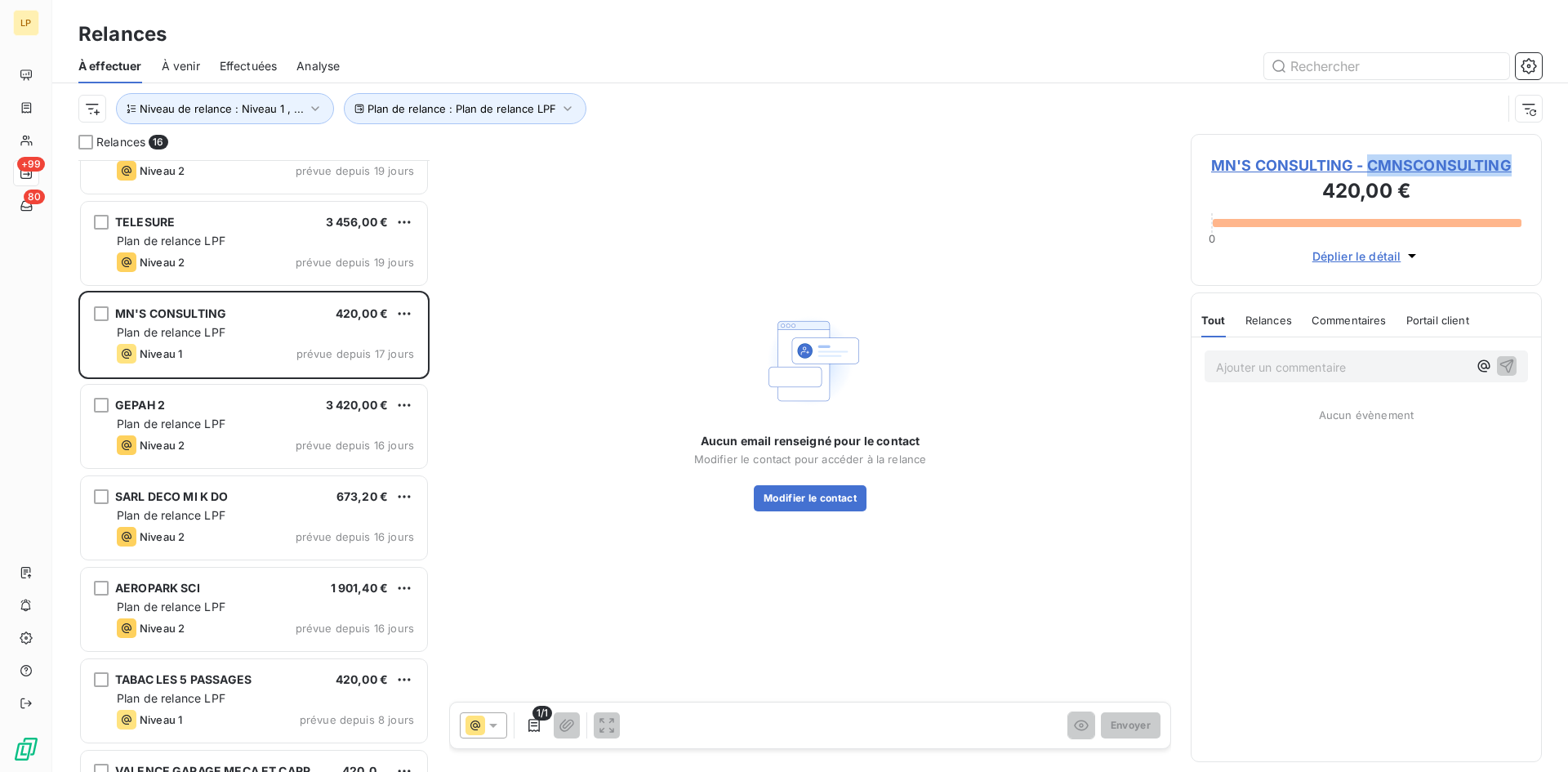
drag, startPoint x: 1514, startPoint y: 166, endPoint x: 1369, endPoint y: 172, distance: 145.1
click at [1369, 172] on div "MN'S CONSULTING - CMNSCONSULTING 420,00 € 0 Déplier le détail" at bounding box center [1367, 210] width 351 height 152
click at [1262, 366] on p "Ajouter un commentaire ﻿" at bounding box center [1342, 368] width 251 height 21
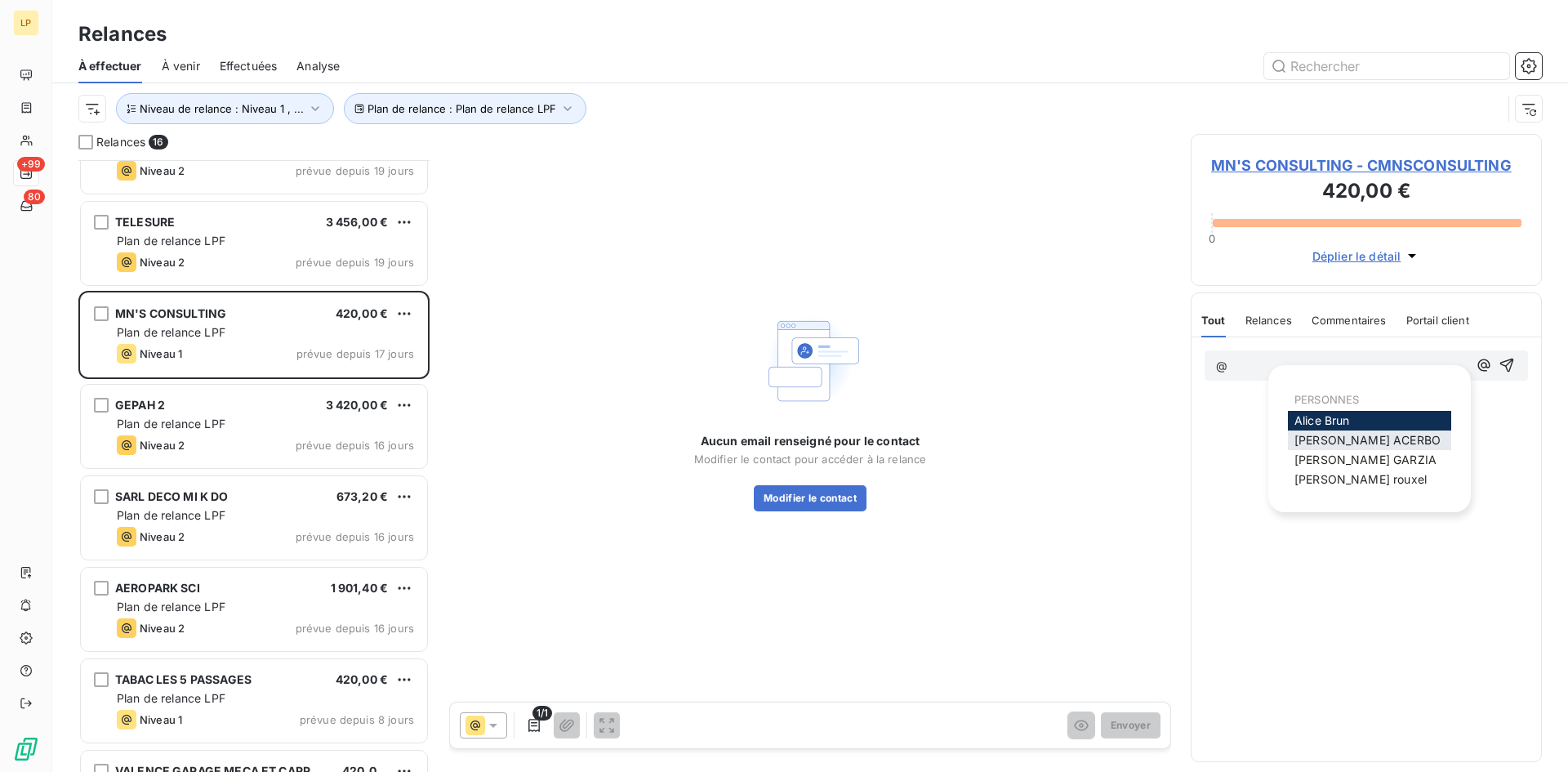
click at [1345, 439] on span "[PERSON_NAME]" at bounding box center [1368, 439] width 146 height 14
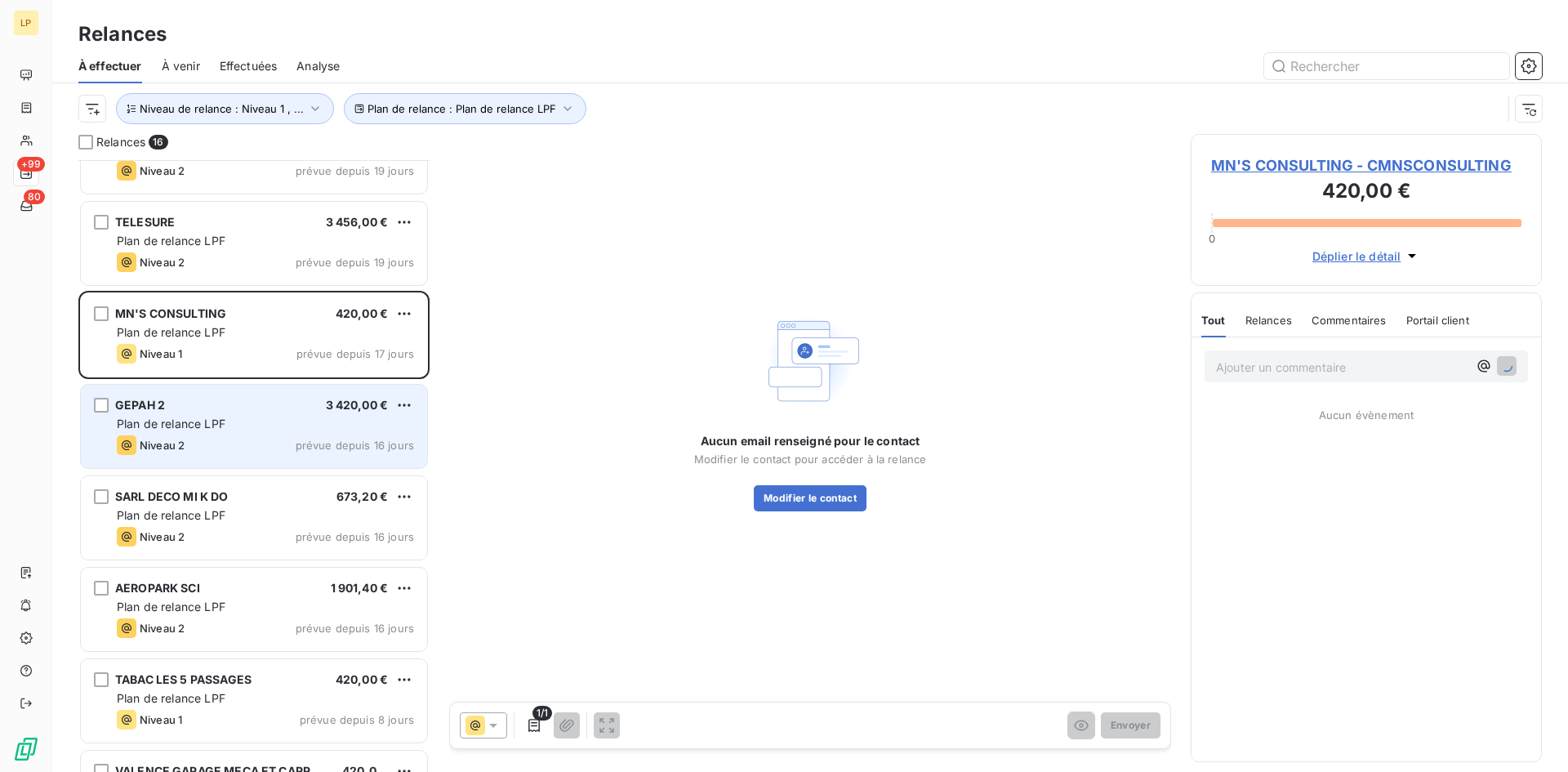
click at [196, 433] on div "GEPAH 2 3 420,00 € Plan de relance LPF Niveau 2 prévue depuis 16 jours" at bounding box center [254, 426] width 347 height 83
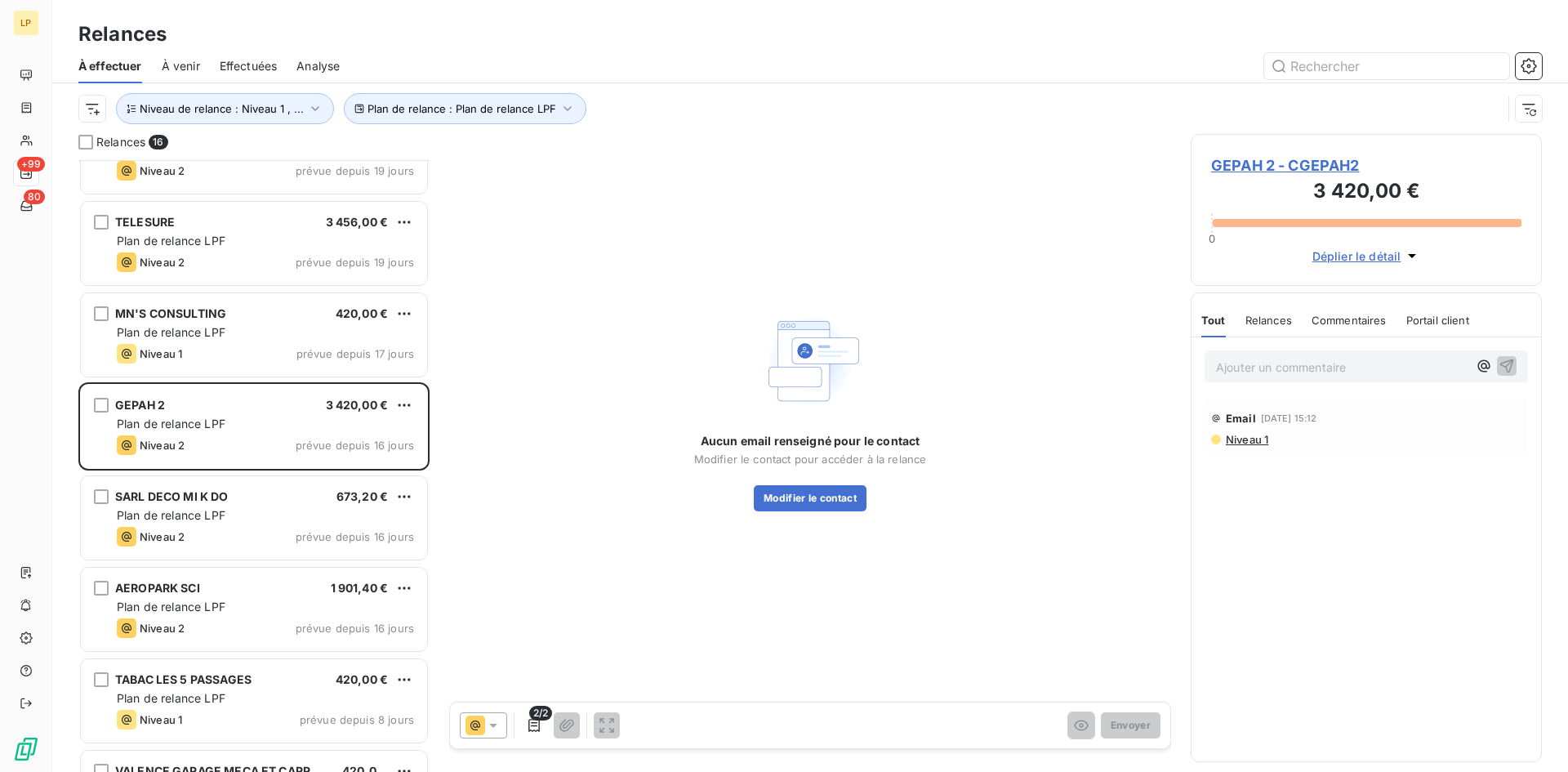
click at [1253, 444] on span "Niveau 1" at bounding box center [1246, 439] width 44 height 13
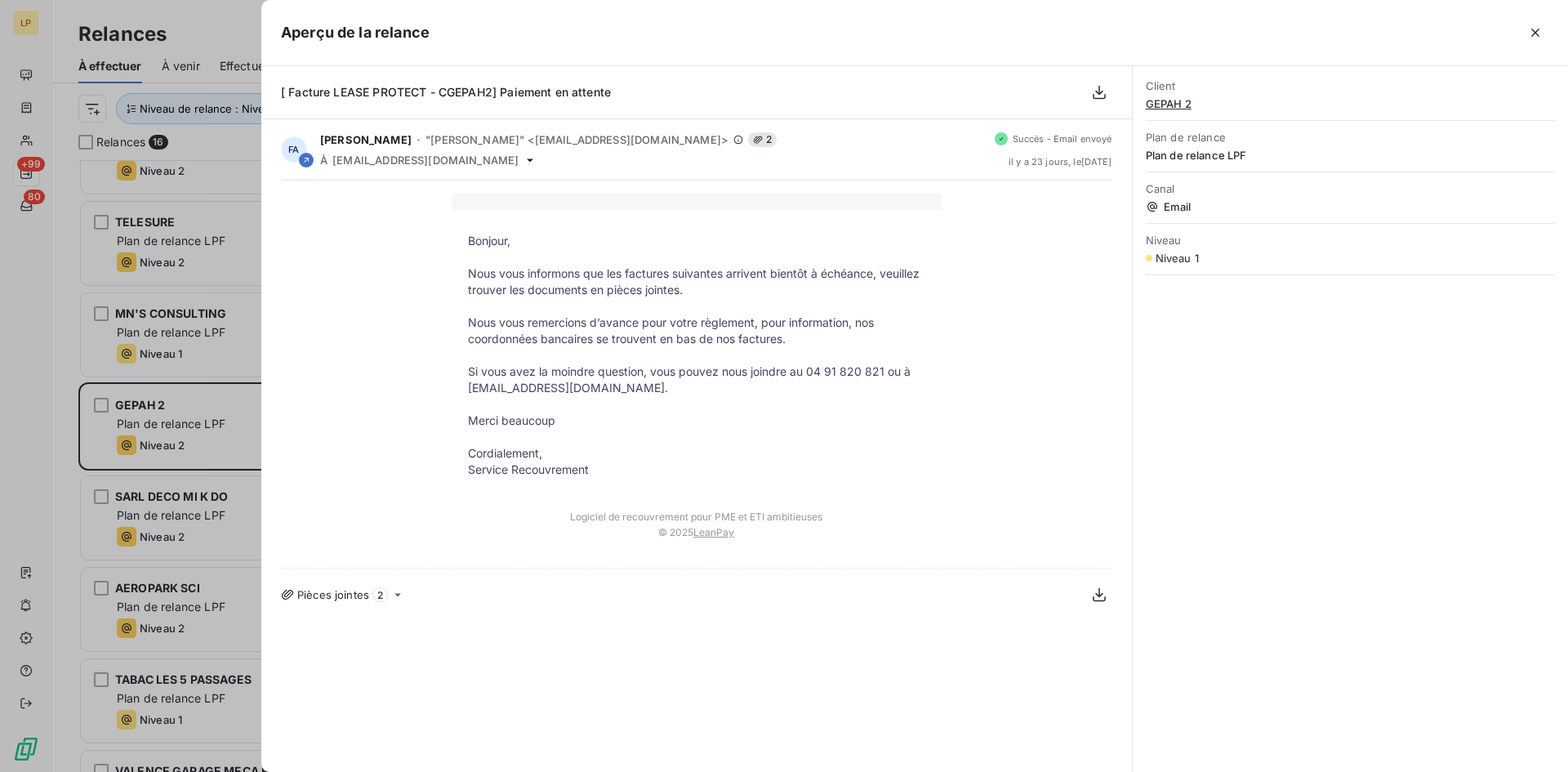
click at [1253, 444] on div "Client GEPAH 2 Plan de relance Plan de relance LPF Canal Email Niveau Niveau 1" at bounding box center [1350, 419] width 435 height 706
click at [1536, 33] on icon "button" at bounding box center [1536, 32] width 9 height 9
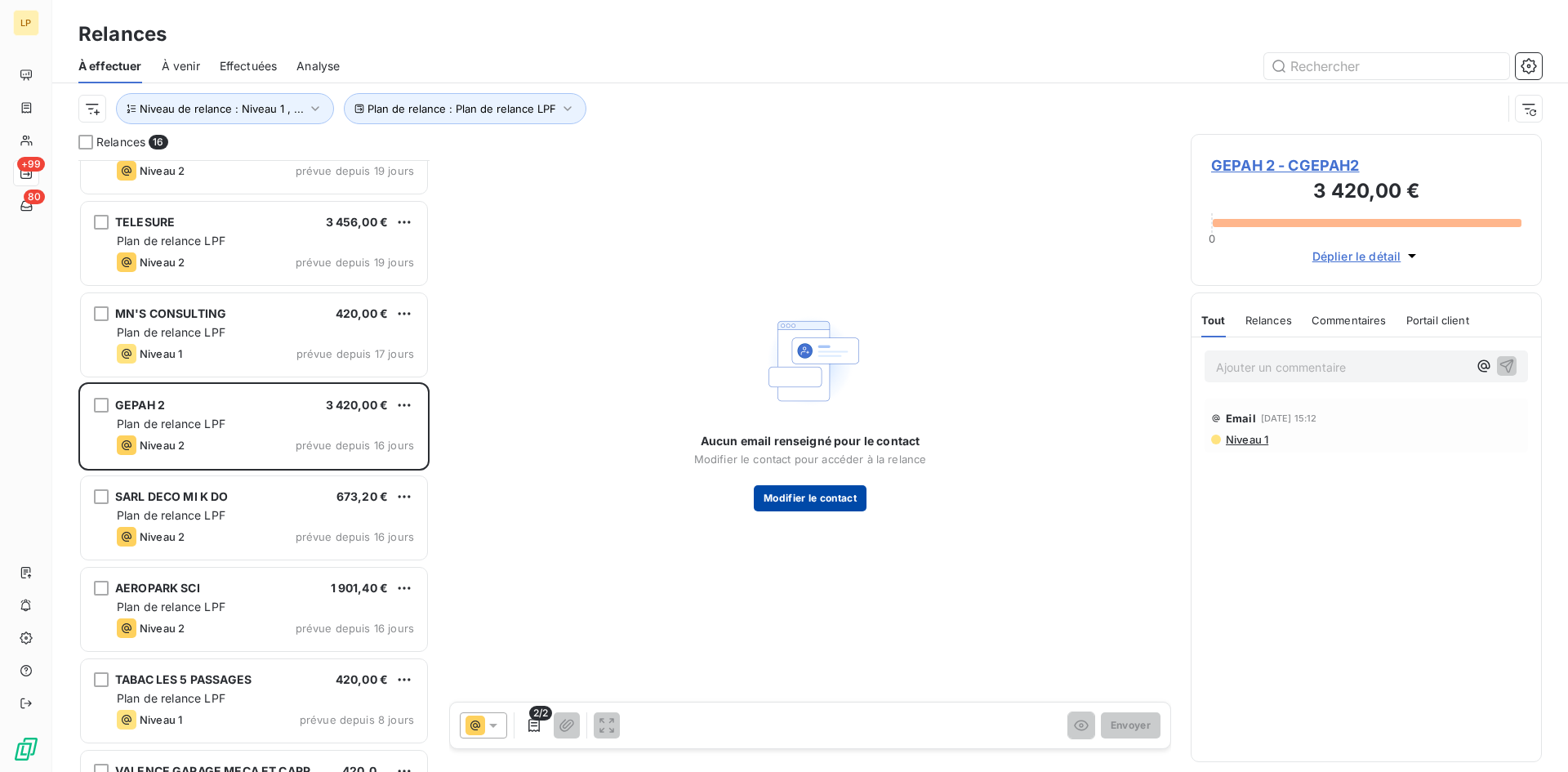
click at [807, 510] on button "Modifier le contact" at bounding box center [810, 499] width 112 height 26
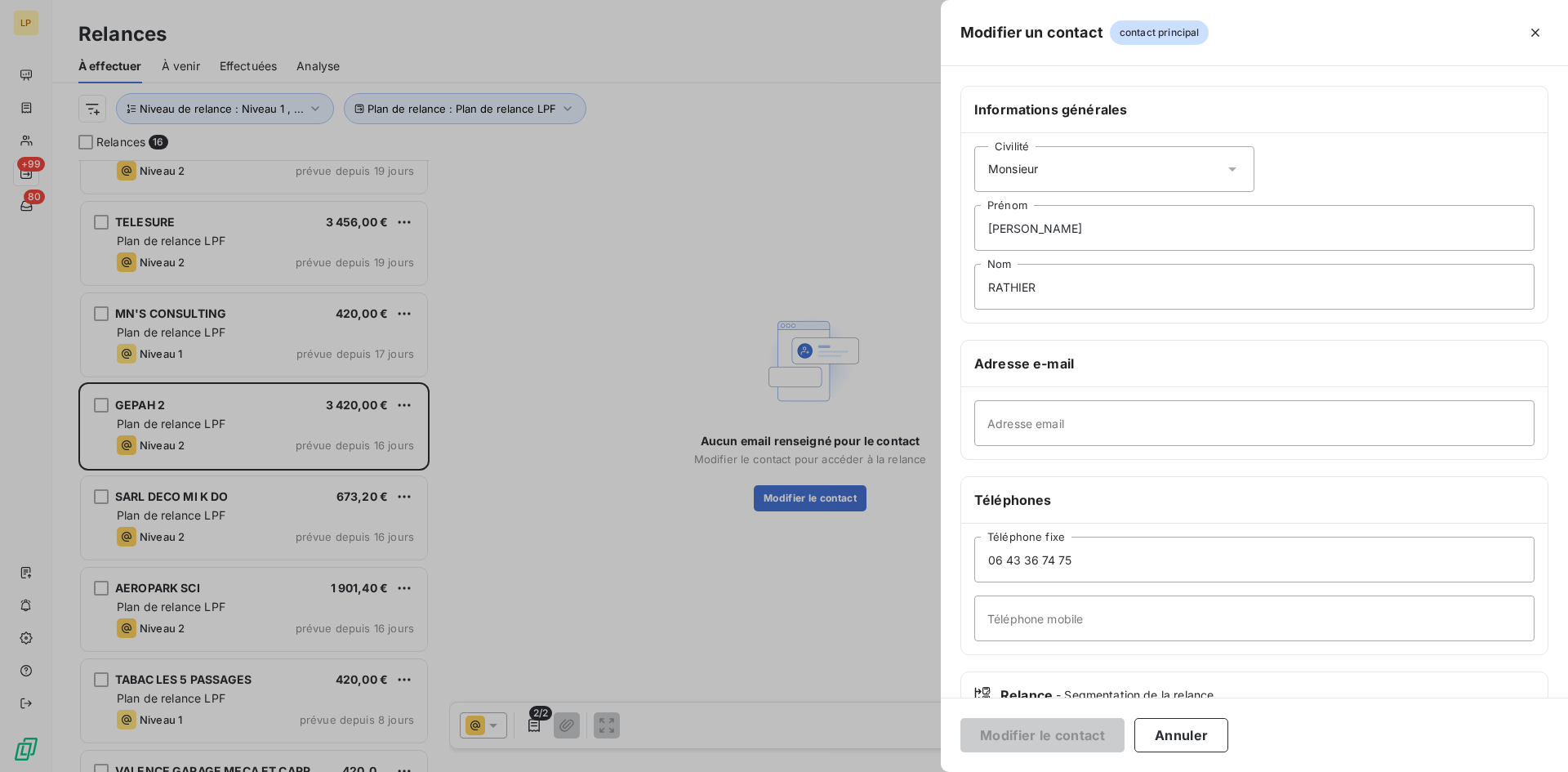
click at [845, 627] on div at bounding box center [784, 386] width 1568 height 772
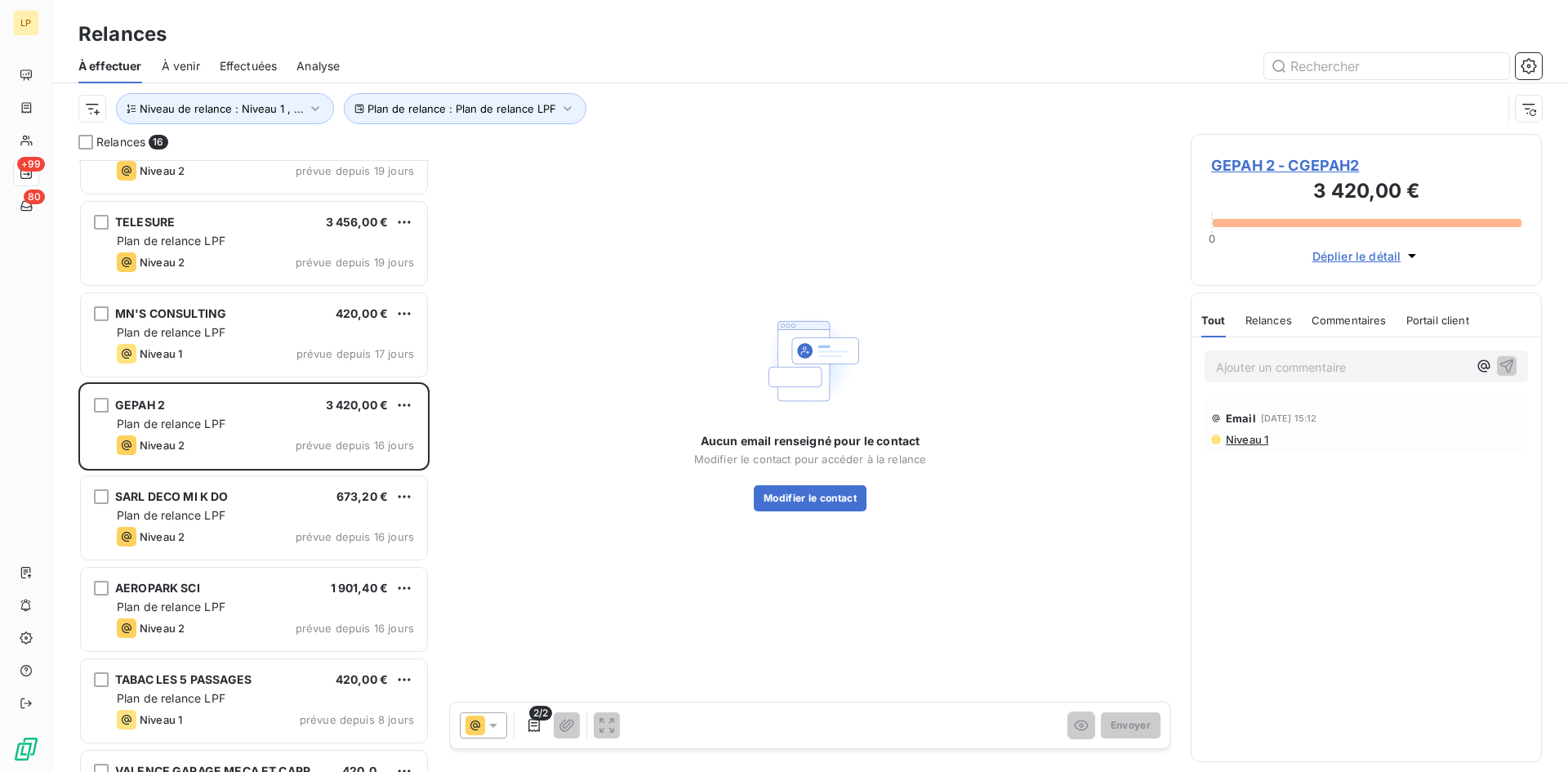
click at [1246, 442] on span "Niveau 1" at bounding box center [1246, 439] width 44 height 13
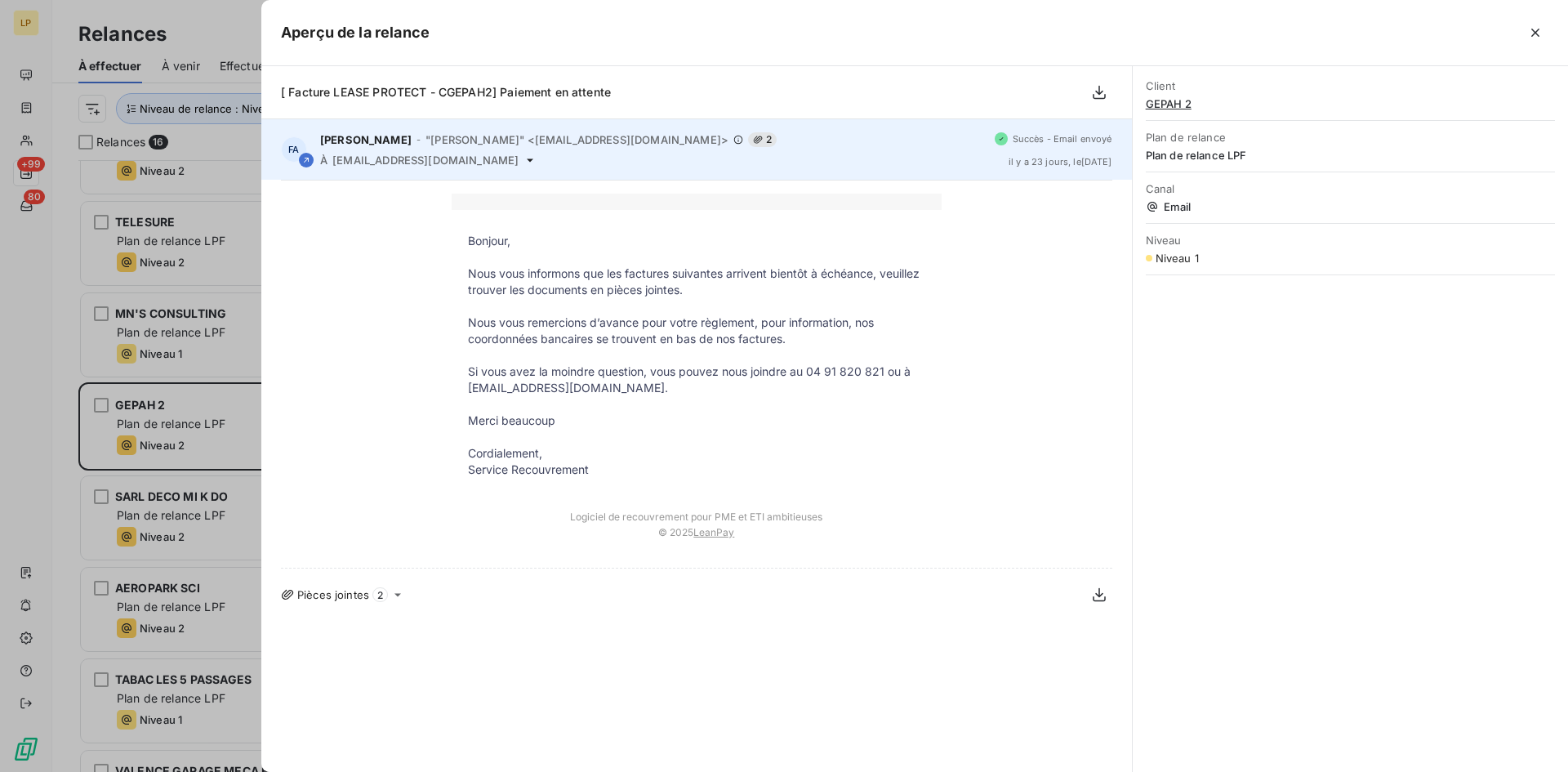
click at [364, 164] on span "[EMAIL_ADDRESS][DOMAIN_NAME]" at bounding box center [425, 161] width 186 height 13
click at [363, 164] on span "[EMAIL_ADDRESS][DOMAIN_NAME]" at bounding box center [425, 161] width 186 height 13
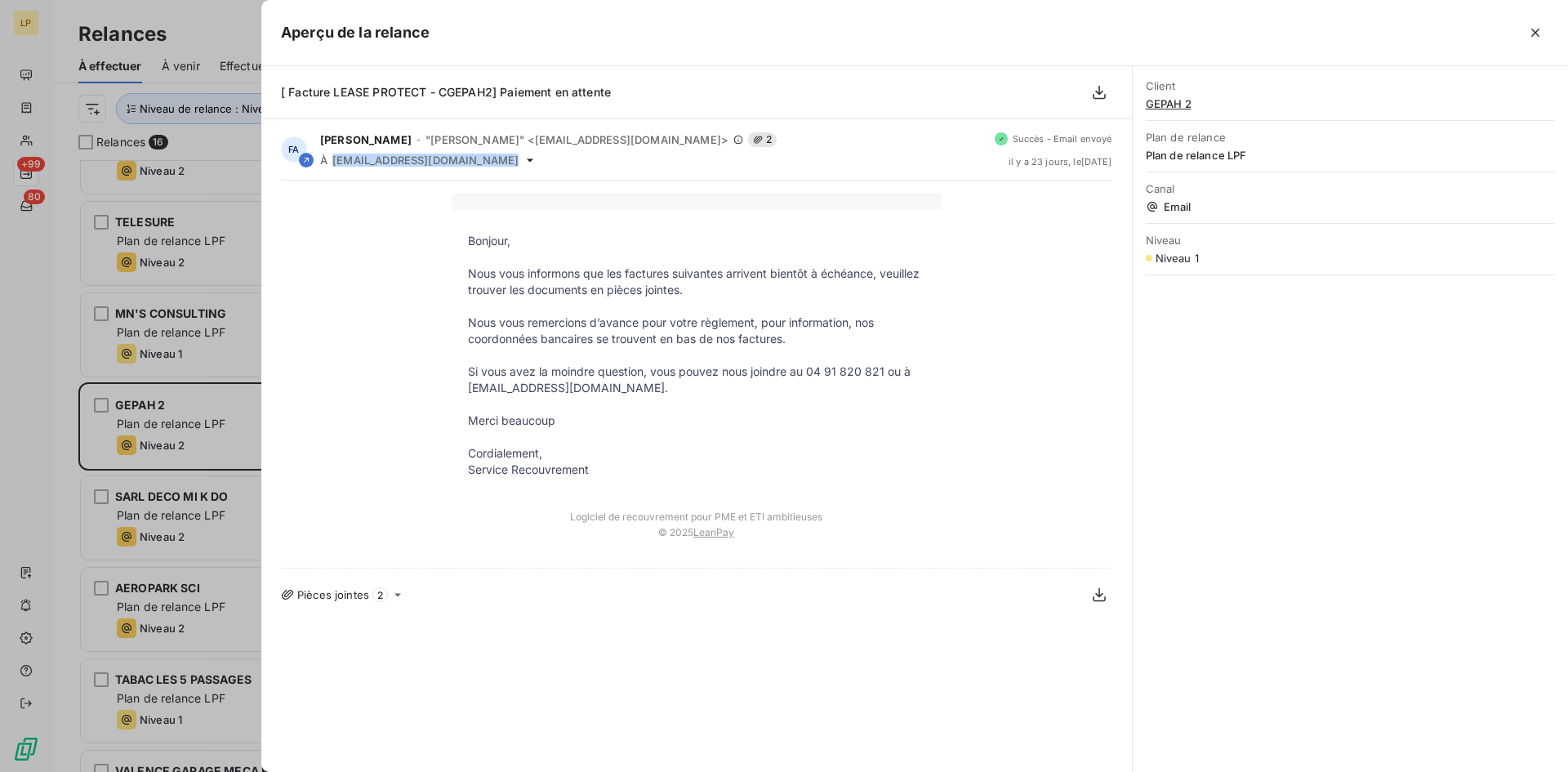
drag, startPoint x: 1532, startPoint y: 41, endPoint x: 1420, endPoint y: 112, distance: 132.6
click at [1532, 40] on button "button" at bounding box center [1536, 33] width 26 height 26
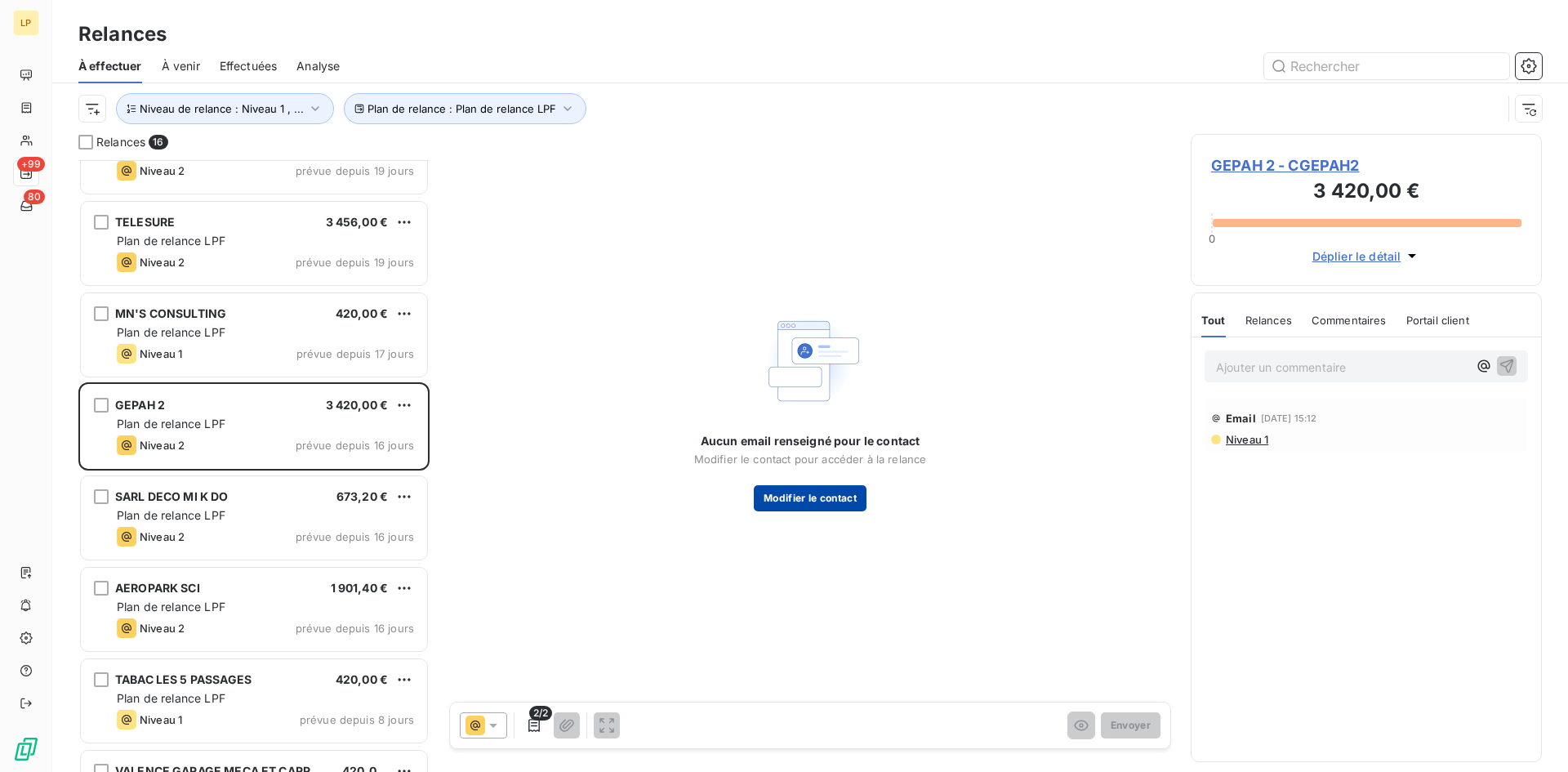
click at [783, 506] on button "Modifier le contact" at bounding box center [810, 499] width 112 height 26
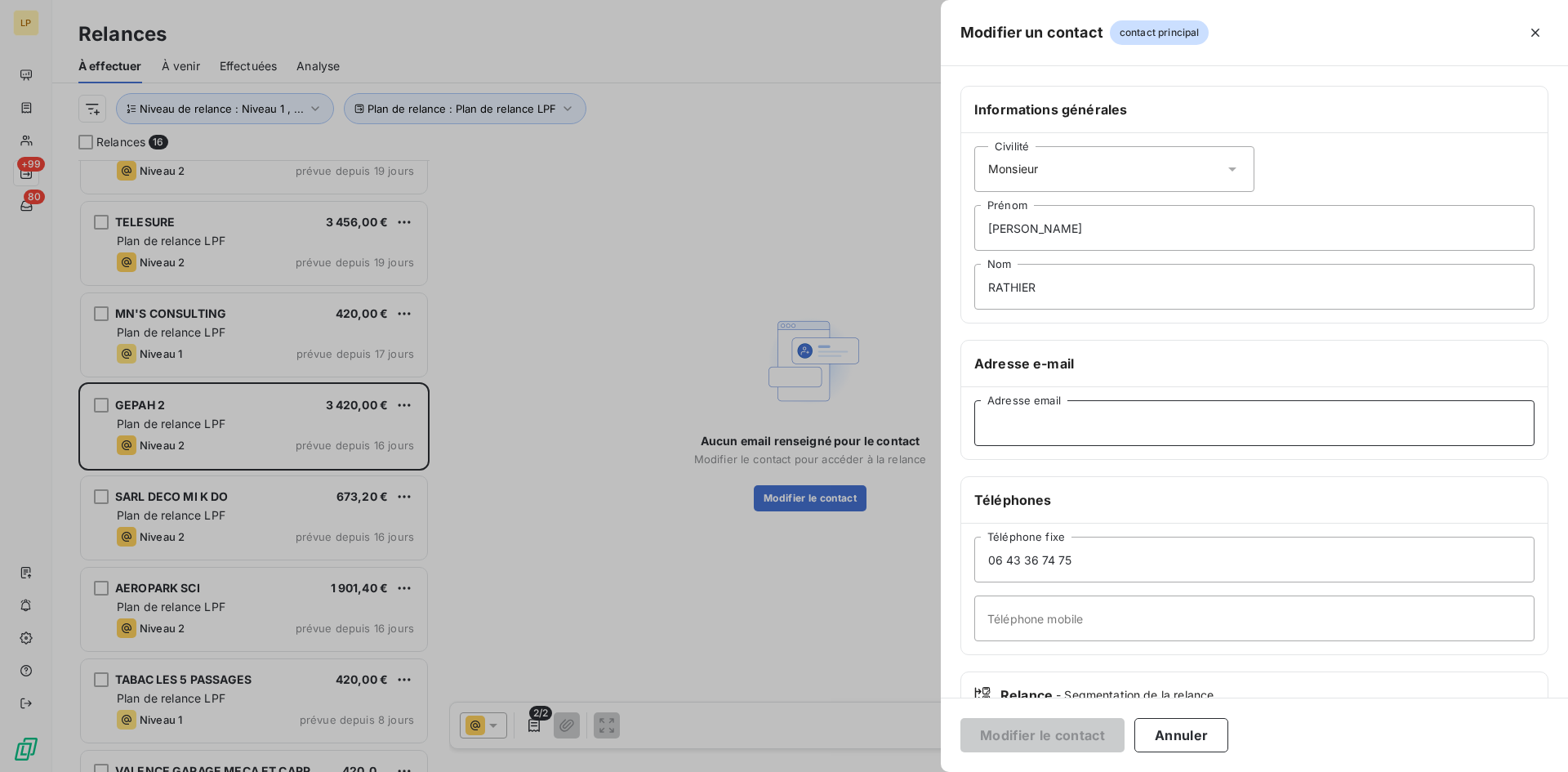
click at [1074, 434] on input "Adresse email" at bounding box center [1254, 423] width 560 height 45
paste input "[EMAIL_ADDRESS][DOMAIN_NAME]"
type input "[EMAIL_ADDRESS][DOMAIN_NAME]"
click at [1042, 731] on button "Modifier le contact" at bounding box center [1043, 735] width 164 height 34
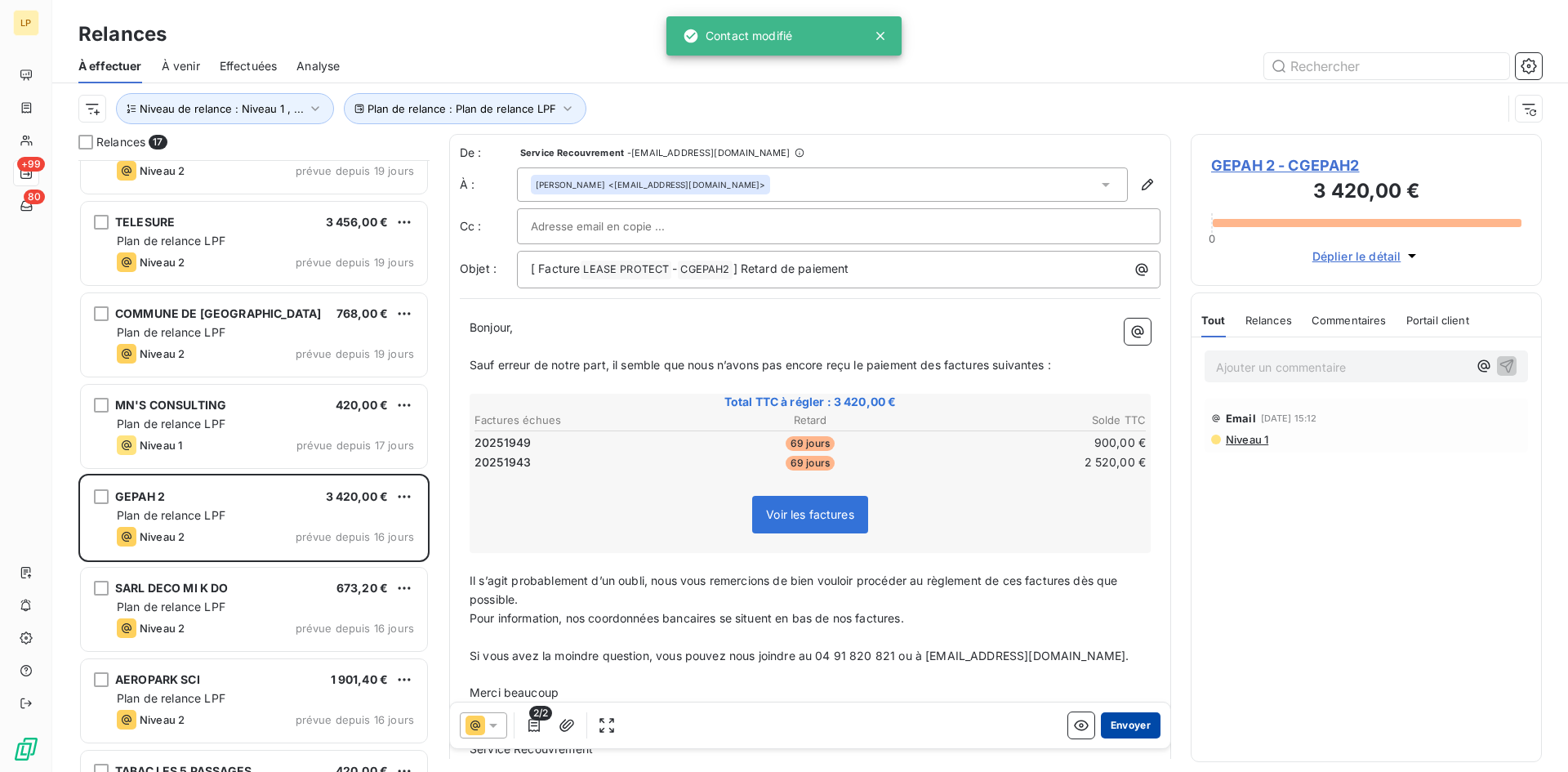
click at [1121, 732] on button "Envoyer" at bounding box center [1131, 726] width 60 height 26
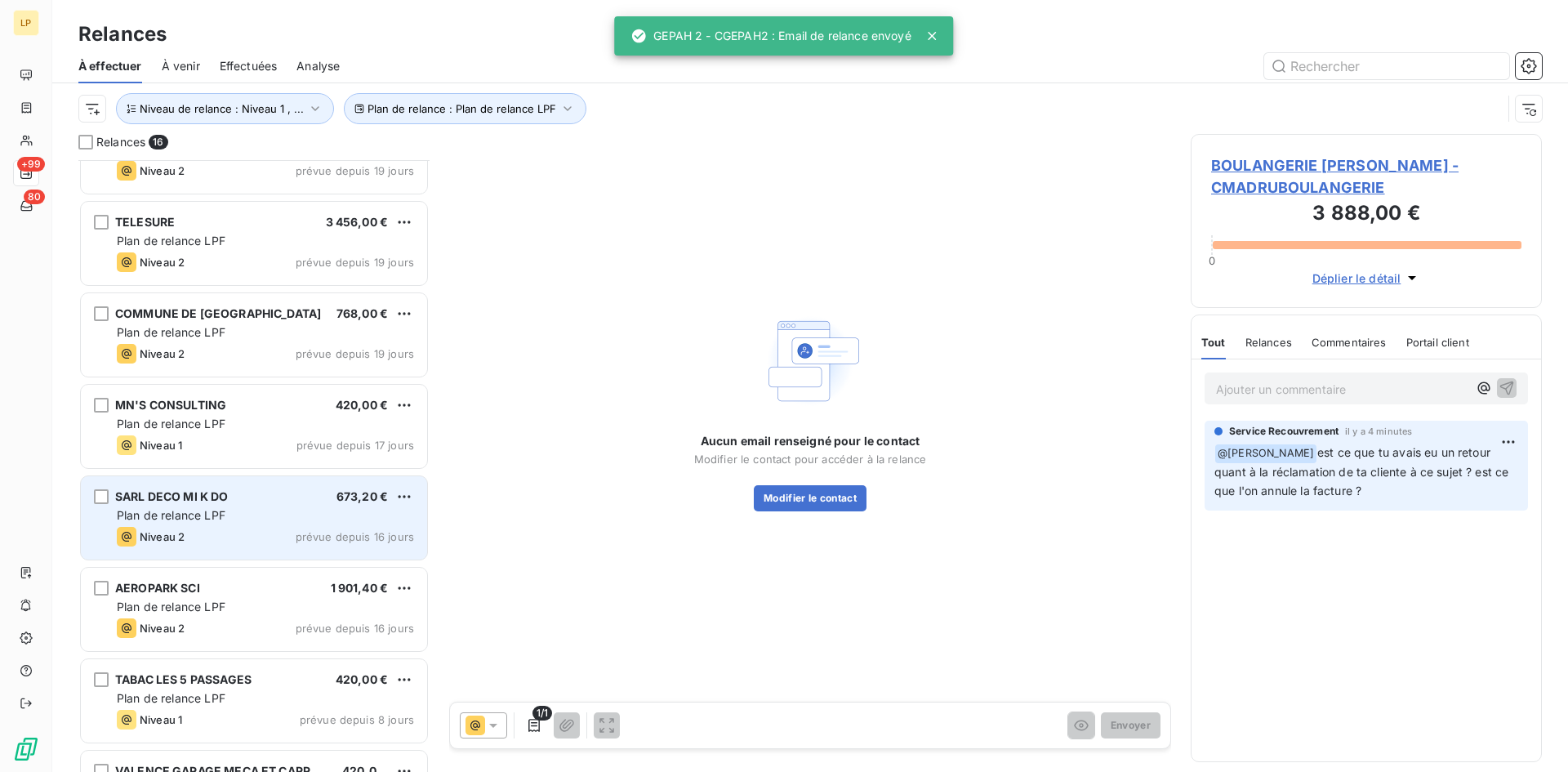
click at [164, 503] on span "SARL DECO MI K DO" at bounding box center [172, 496] width 113 height 14
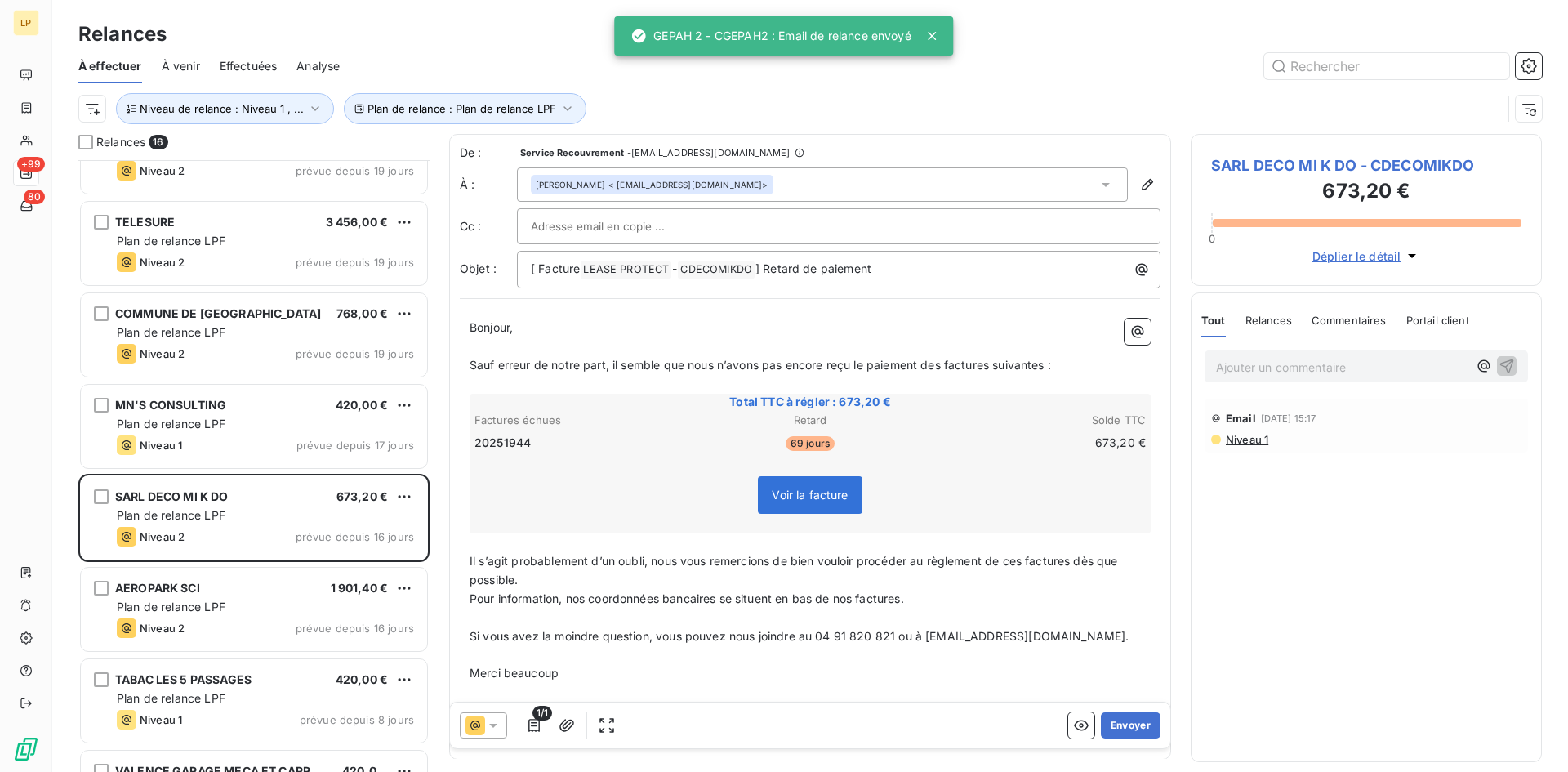
click at [1242, 439] on span "Niveau 1" at bounding box center [1246, 439] width 44 height 13
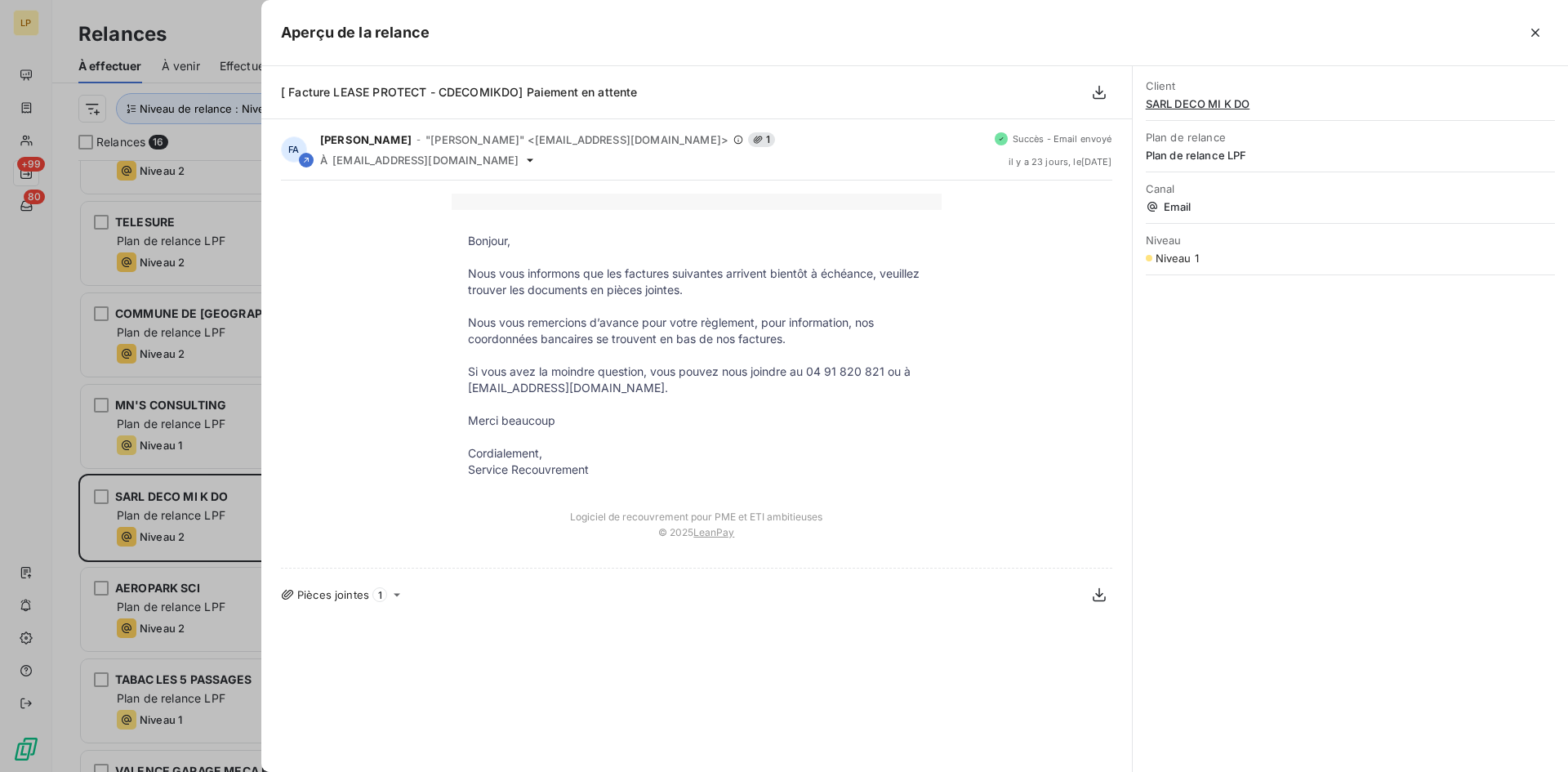
click at [190, 516] on div at bounding box center [784, 386] width 1568 height 772
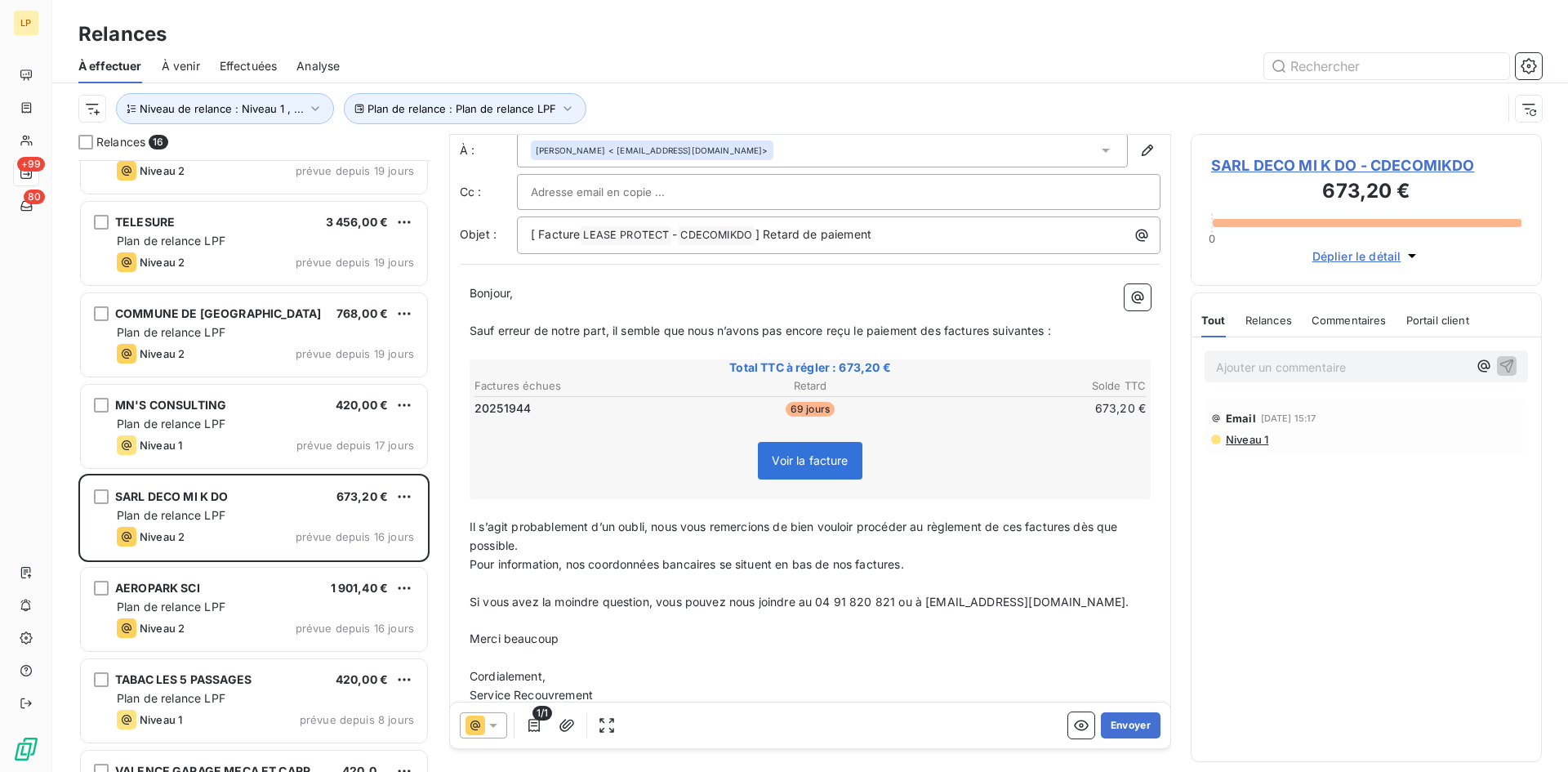
scroll to position [69, 0]
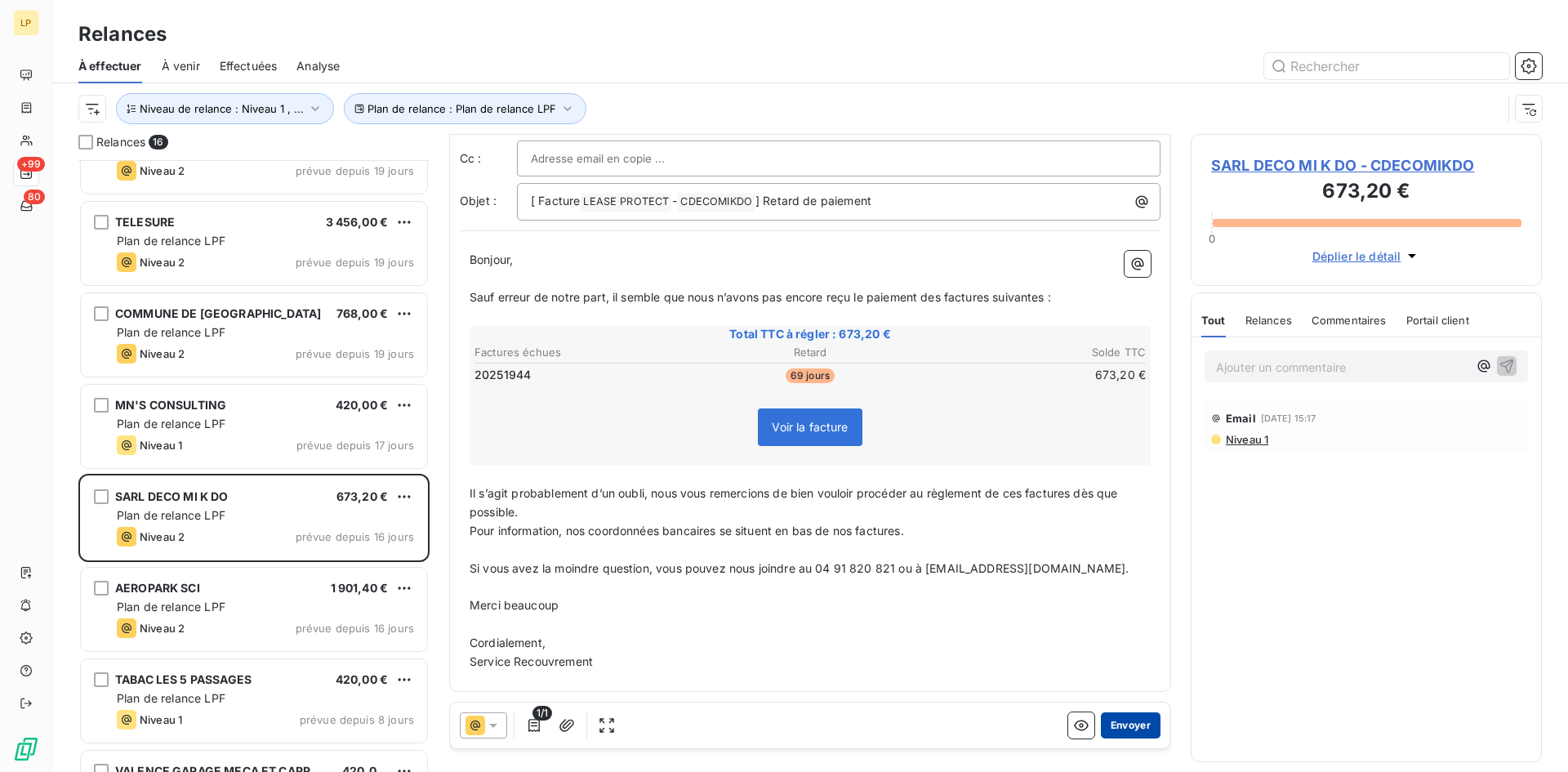
click at [1130, 723] on button "Envoyer" at bounding box center [1131, 726] width 60 height 26
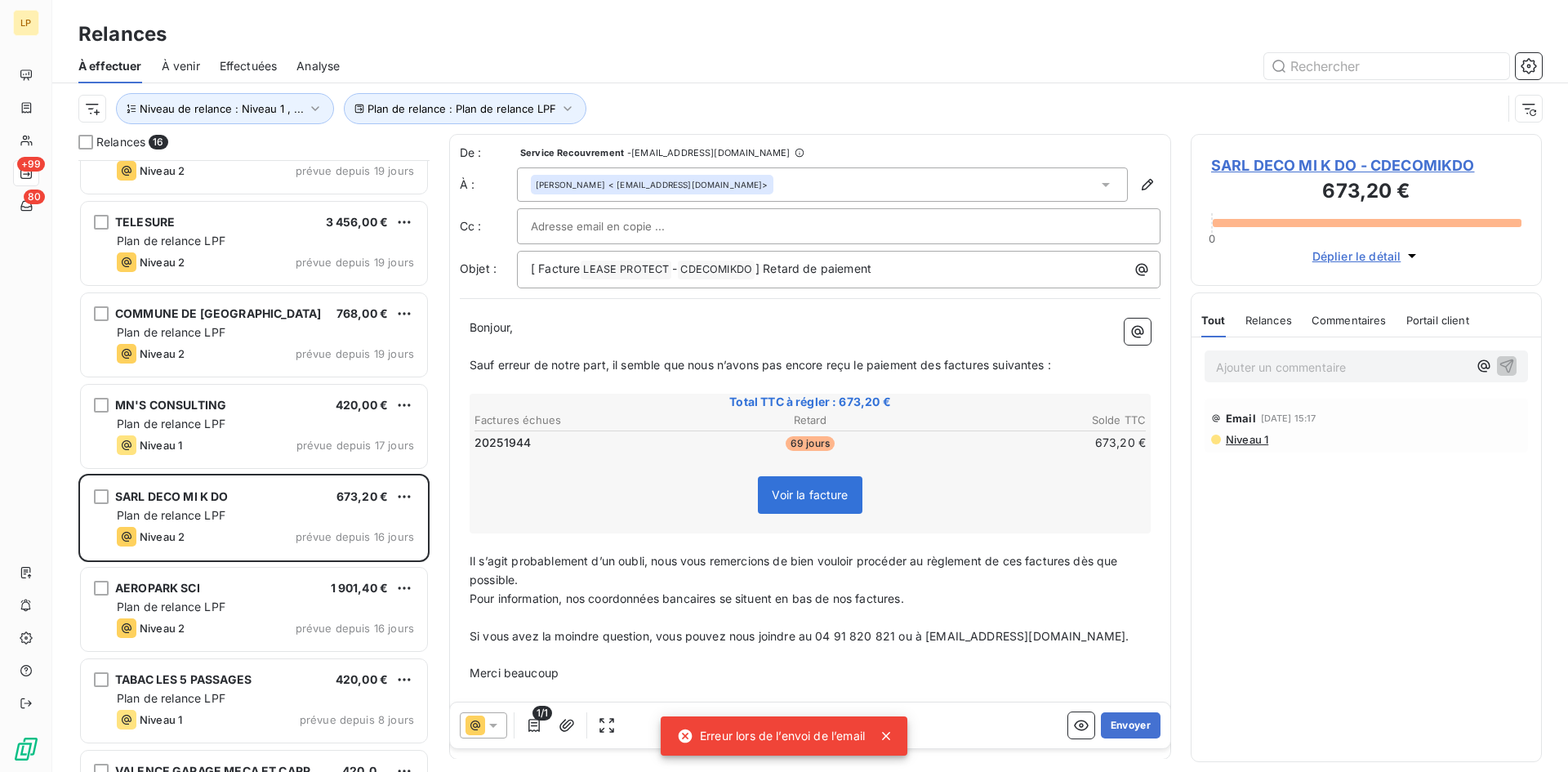
click at [1248, 438] on span "Niveau 1" at bounding box center [1246, 439] width 44 height 13
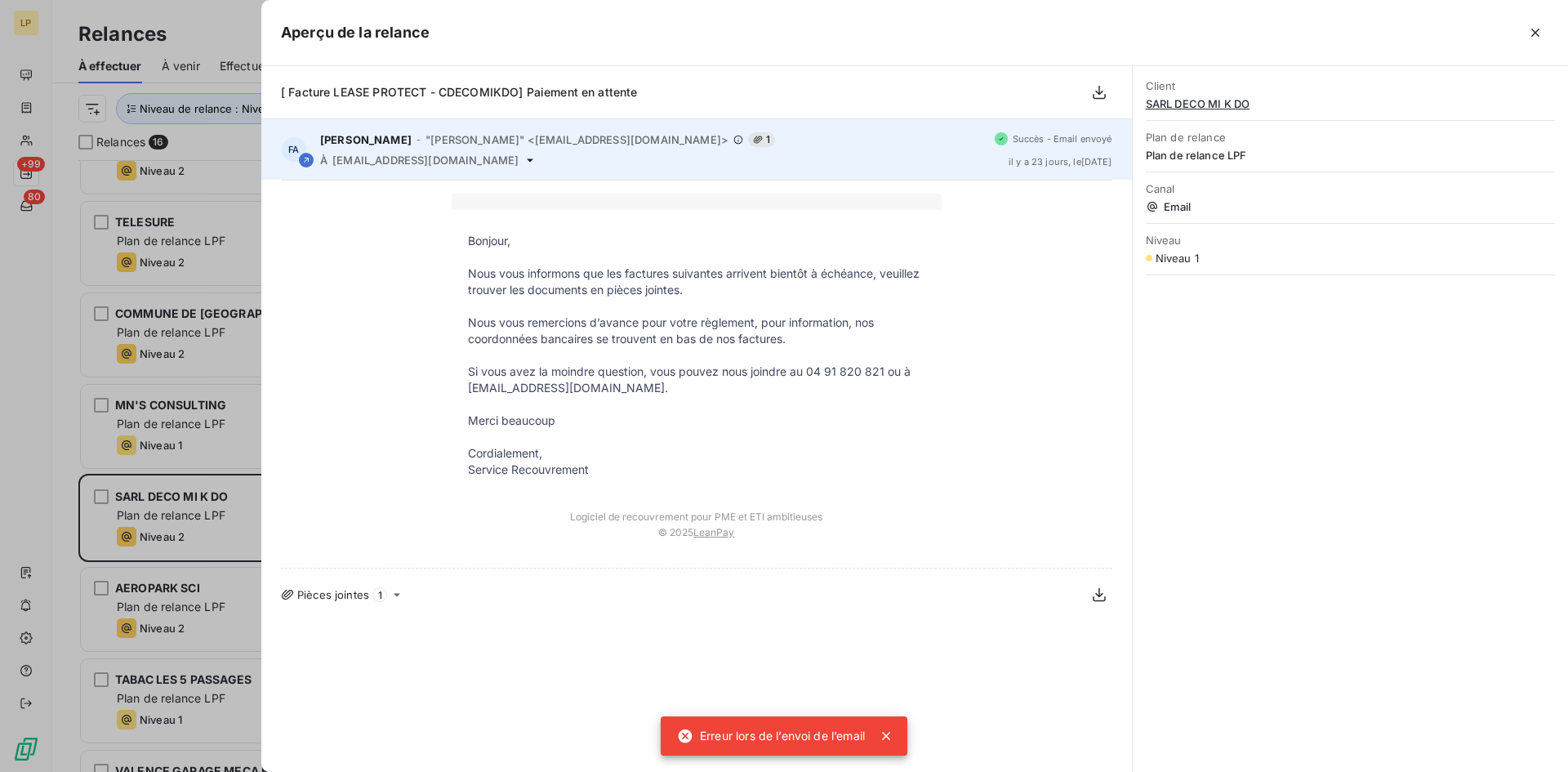
click at [397, 160] on span "[EMAIL_ADDRESS][DOMAIN_NAME]" at bounding box center [425, 161] width 186 height 13
click at [396, 160] on span "[EMAIL_ADDRESS][DOMAIN_NAME]" at bounding box center [425, 161] width 186 height 13
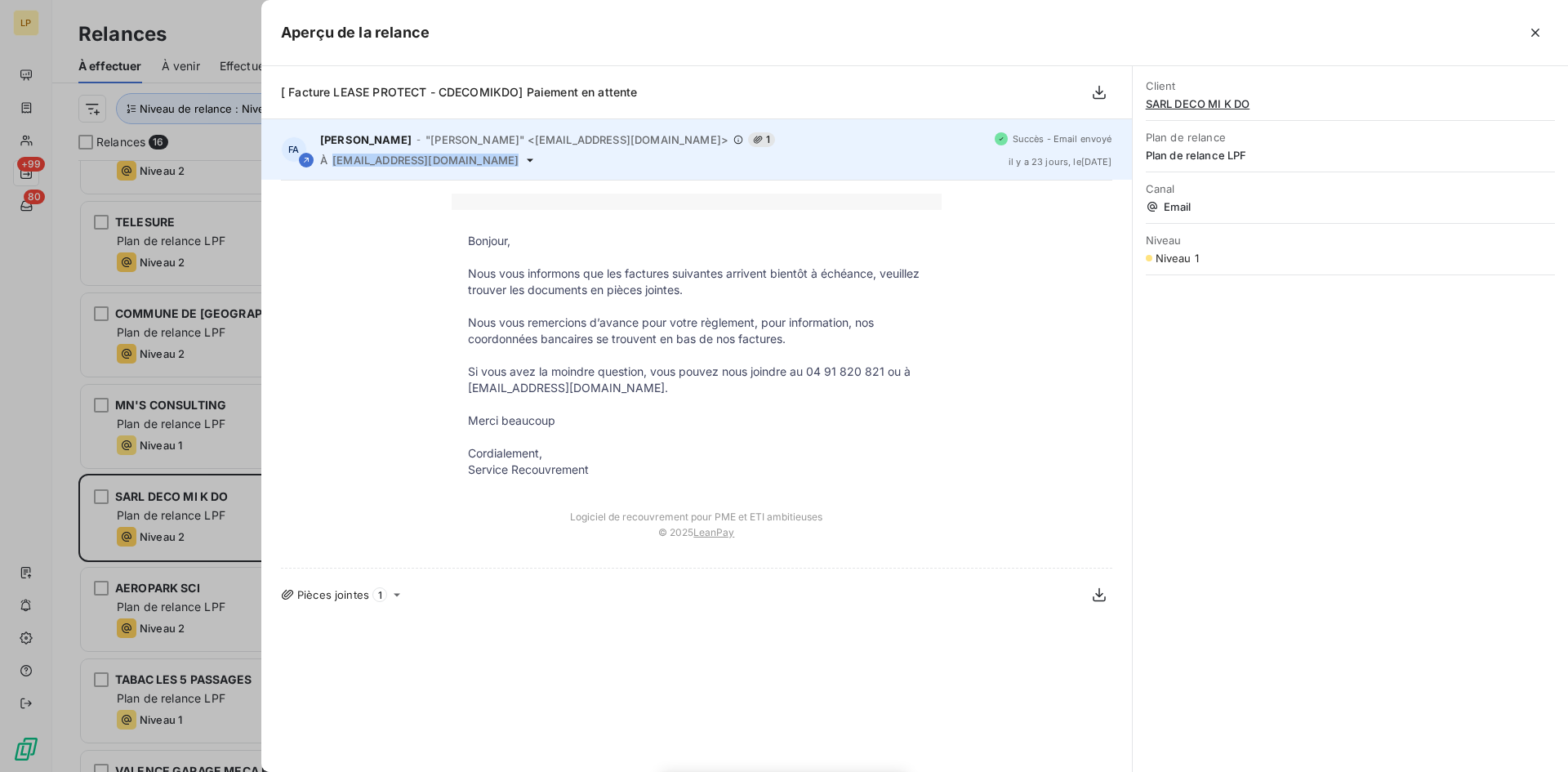
click at [396, 160] on span "[EMAIL_ADDRESS][DOMAIN_NAME]" at bounding box center [425, 161] width 186 height 13
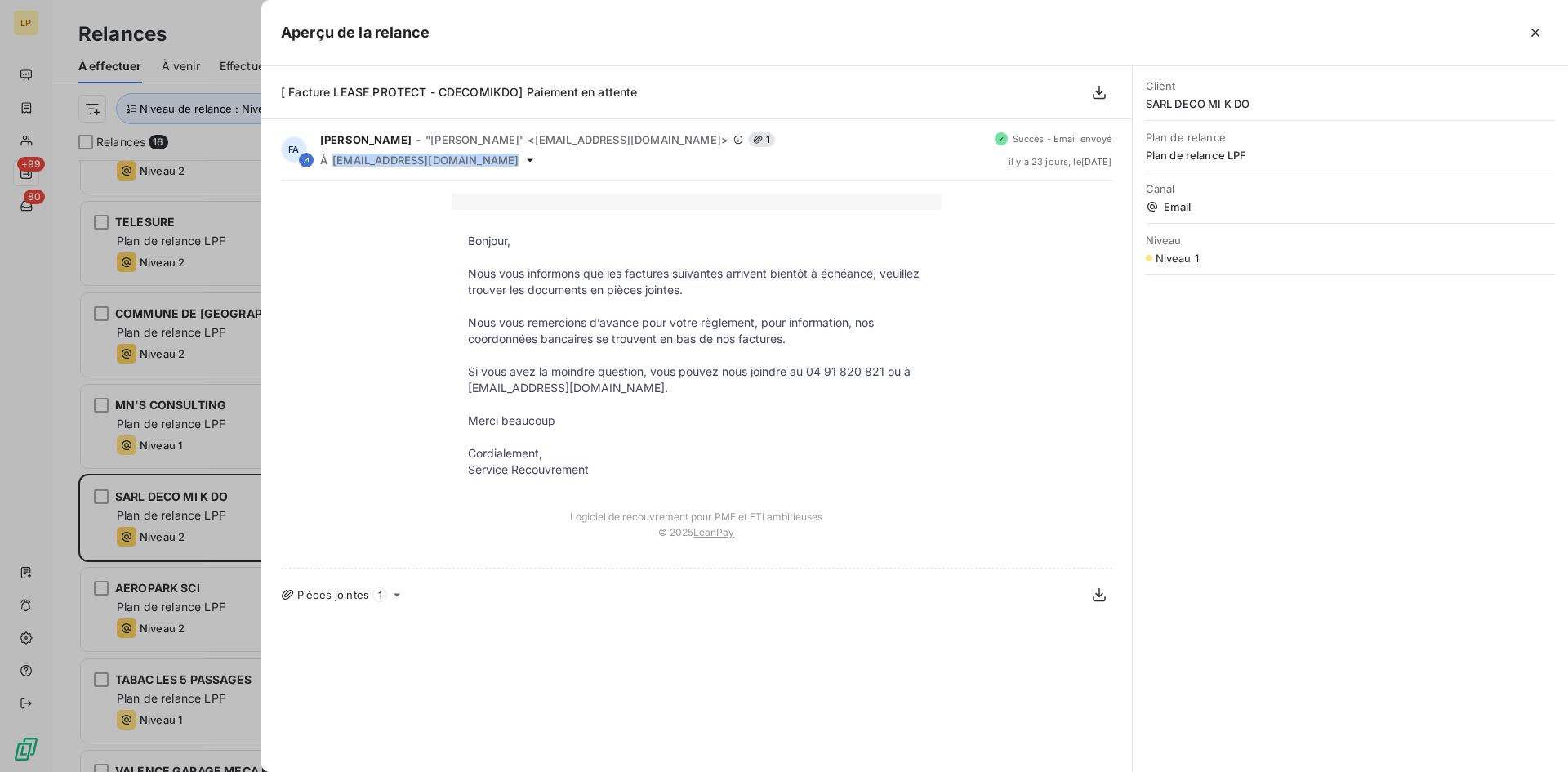
click at [1535, 28] on icon "button" at bounding box center [1535, 32] width 16 height 16
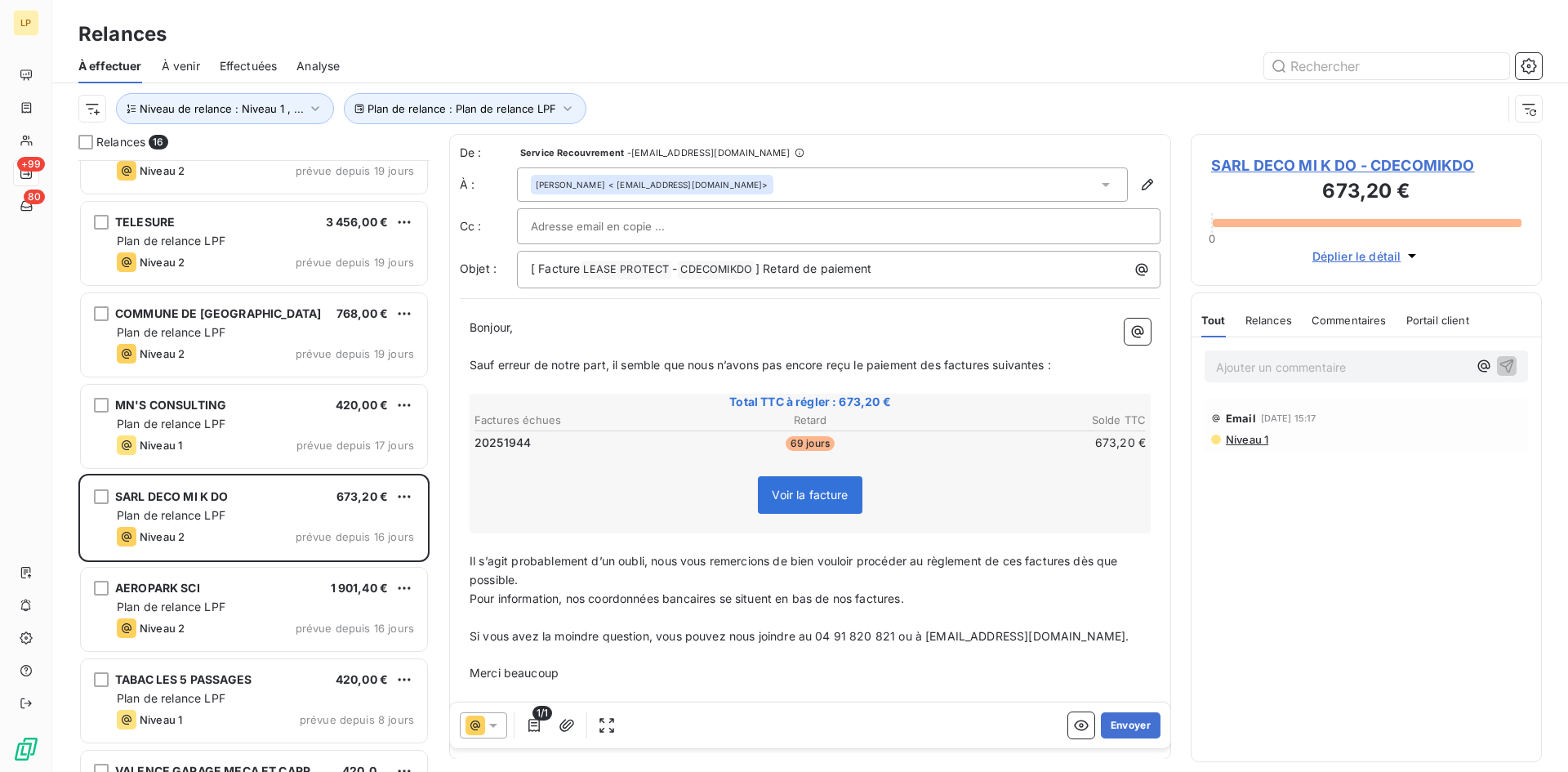
click at [1098, 183] on icon at bounding box center [1105, 184] width 16 height 16
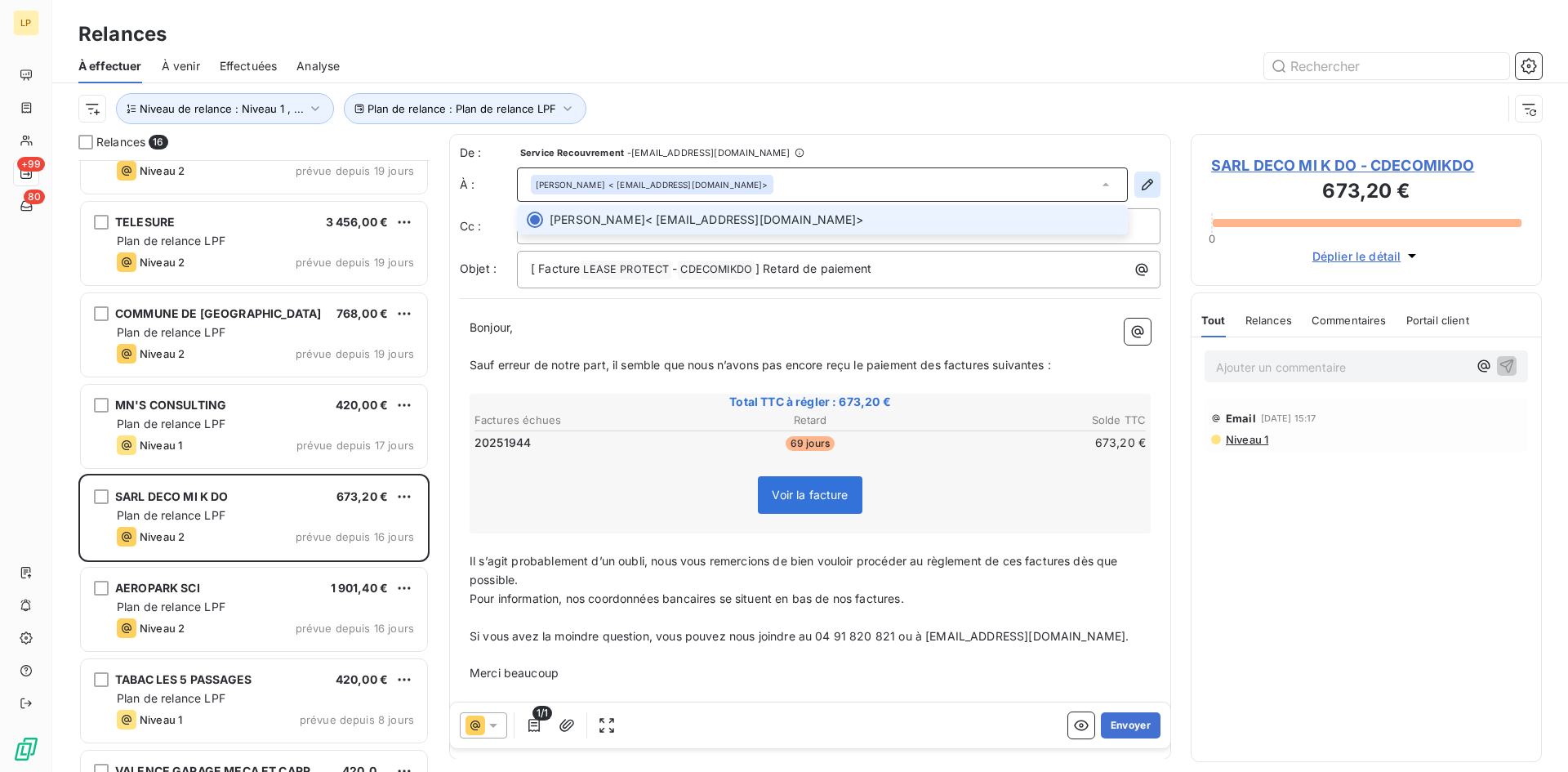
click at [1139, 183] on icon "button" at bounding box center [1147, 184] width 16 height 16
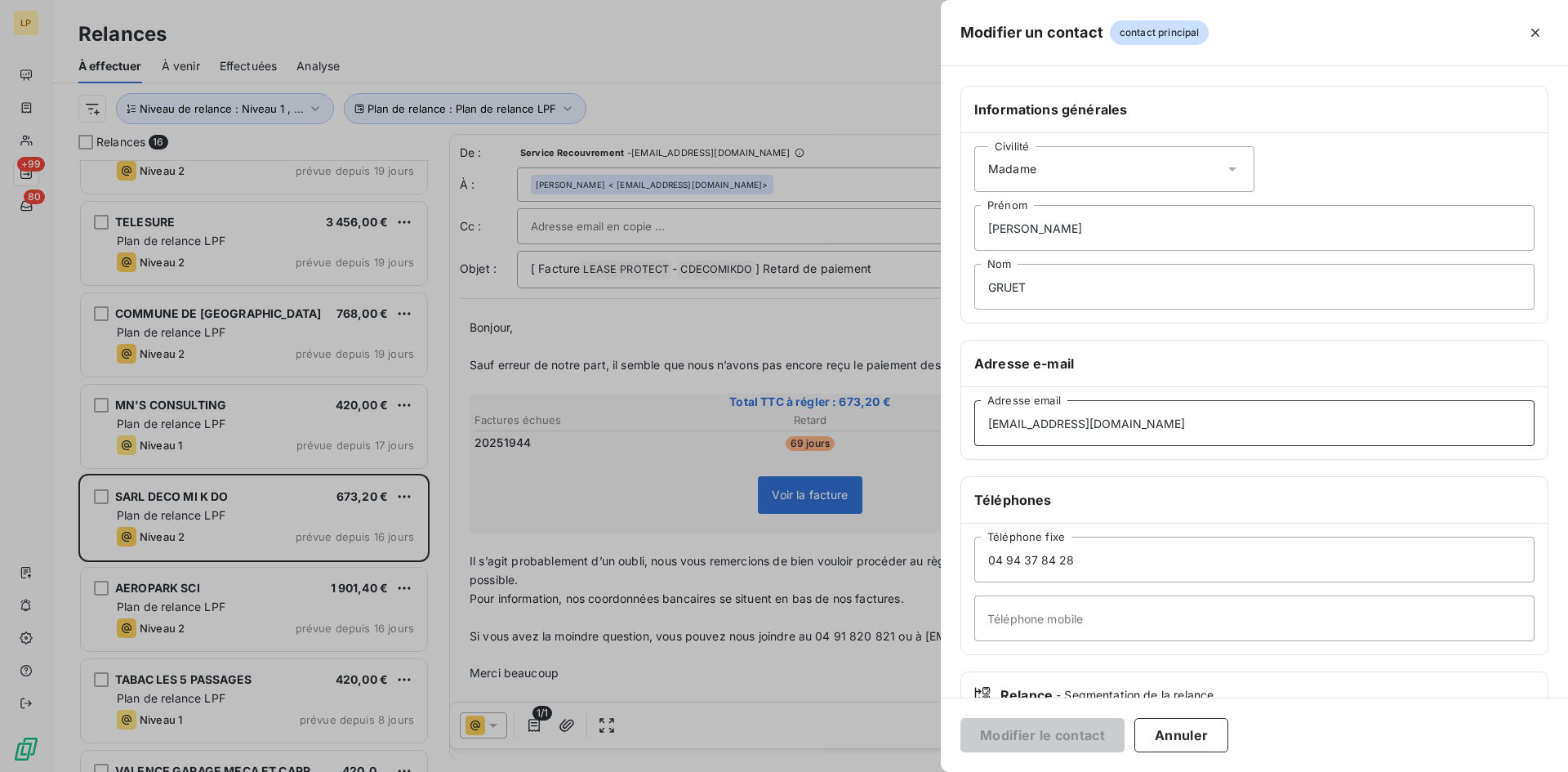
drag, startPoint x: 1161, startPoint y: 427, endPoint x: 1015, endPoint y: 433, distance: 146.1
click at [999, 434] on input "[EMAIL_ADDRESS][DOMAIN_NAME]" at bounding box center [1254, 423] width 560 height 45
click at [1018, 429] on input "[EMAIL_ADDRESS][DOMAIN_NAME]" at bounding box center [1254, 423] width 560 height 45
click at [1018, 428] on input "[EMAIL_ADDRESS][DOMAIN_NAME]" at bounding box center [1254, 423] width 560 height 45
drag, startPoint x: 1015, startPoint y: 426, endPoint x: 946, endPoint y: 429, distance: 69.1
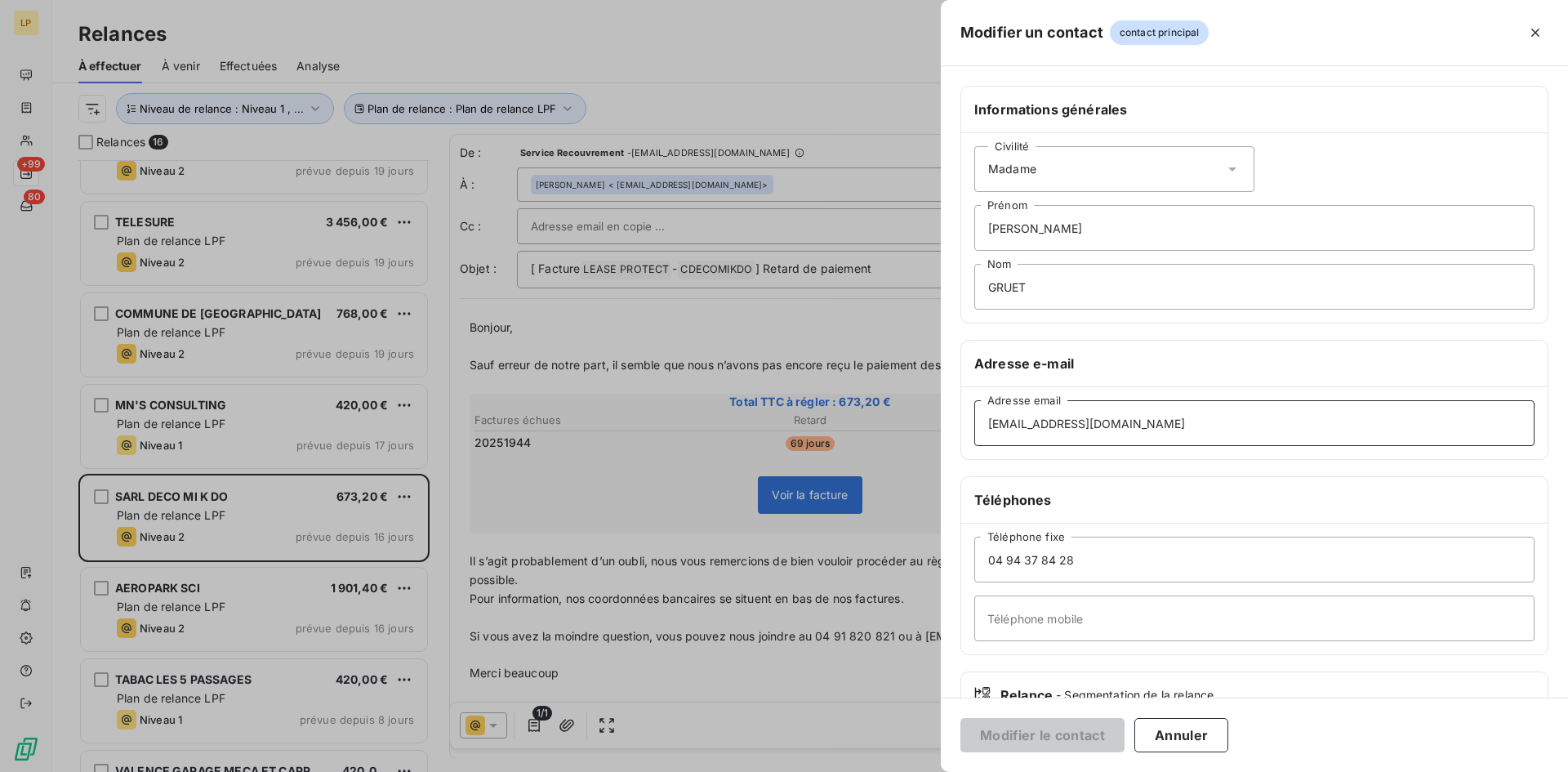
click at [946, 429] on div "Informations générales Civilité Madame [PERSON_NAME] Nom Adresse e-mail [EMAIL_…" at bounding box center [1254, 449] width 627 height 726
drag, startPoint x: 1170, startPoint y: 426, endPoint x: 915, endPoint y: 420, distance: 255.1
click at [915, 771] on div "Modifier un contact contact principal Informations générales Civilité Madame [P…" at bounding box center [784, 772] width 1568 height 0
paste input "decomikdo"
type input "[EMAIL_ADDRESS][DOMAIN_NAME]"
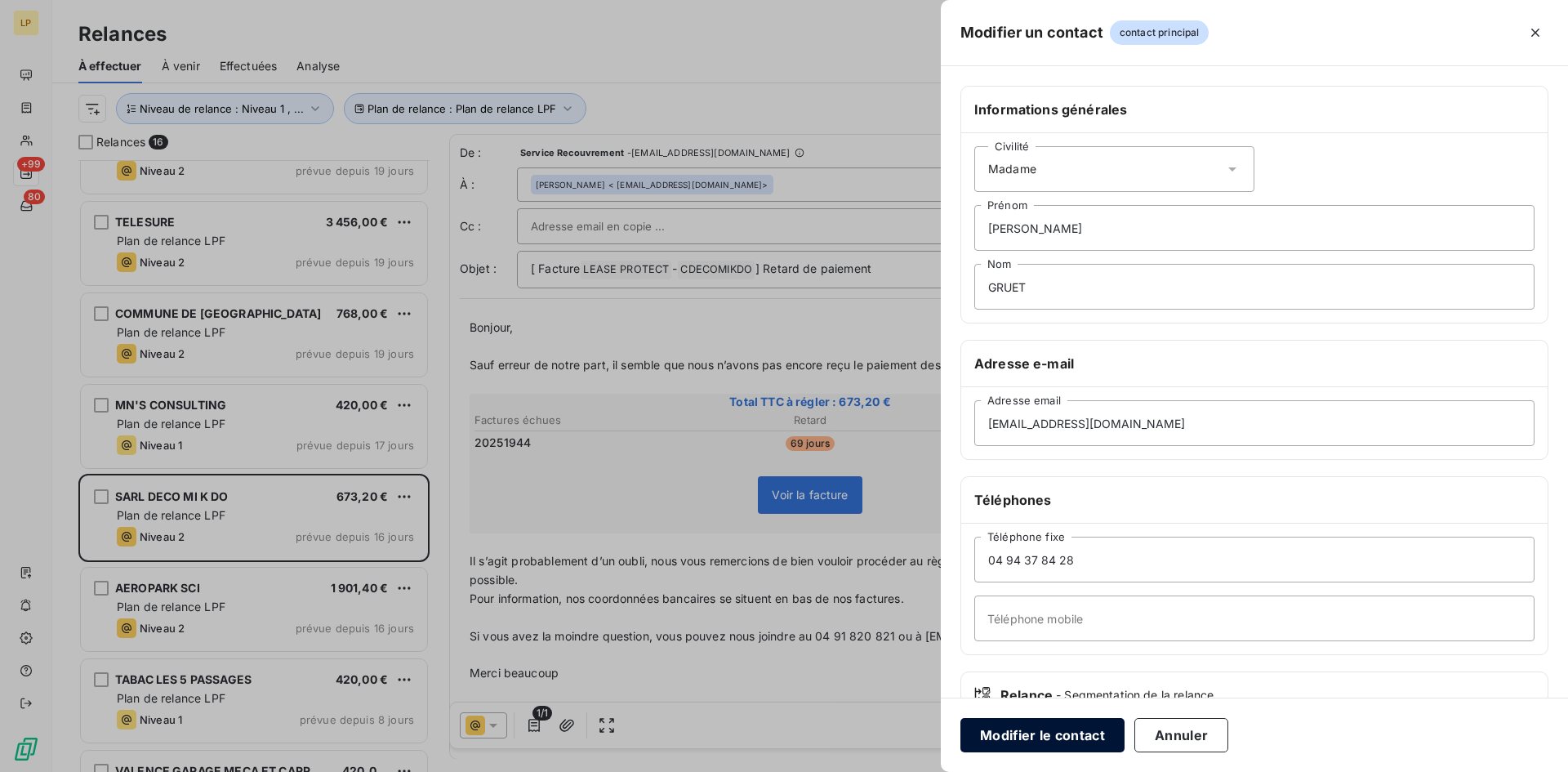
click at [1013, 728] on button "Modifier le contact" at bounding box center [1043, 735] width 164 height 34
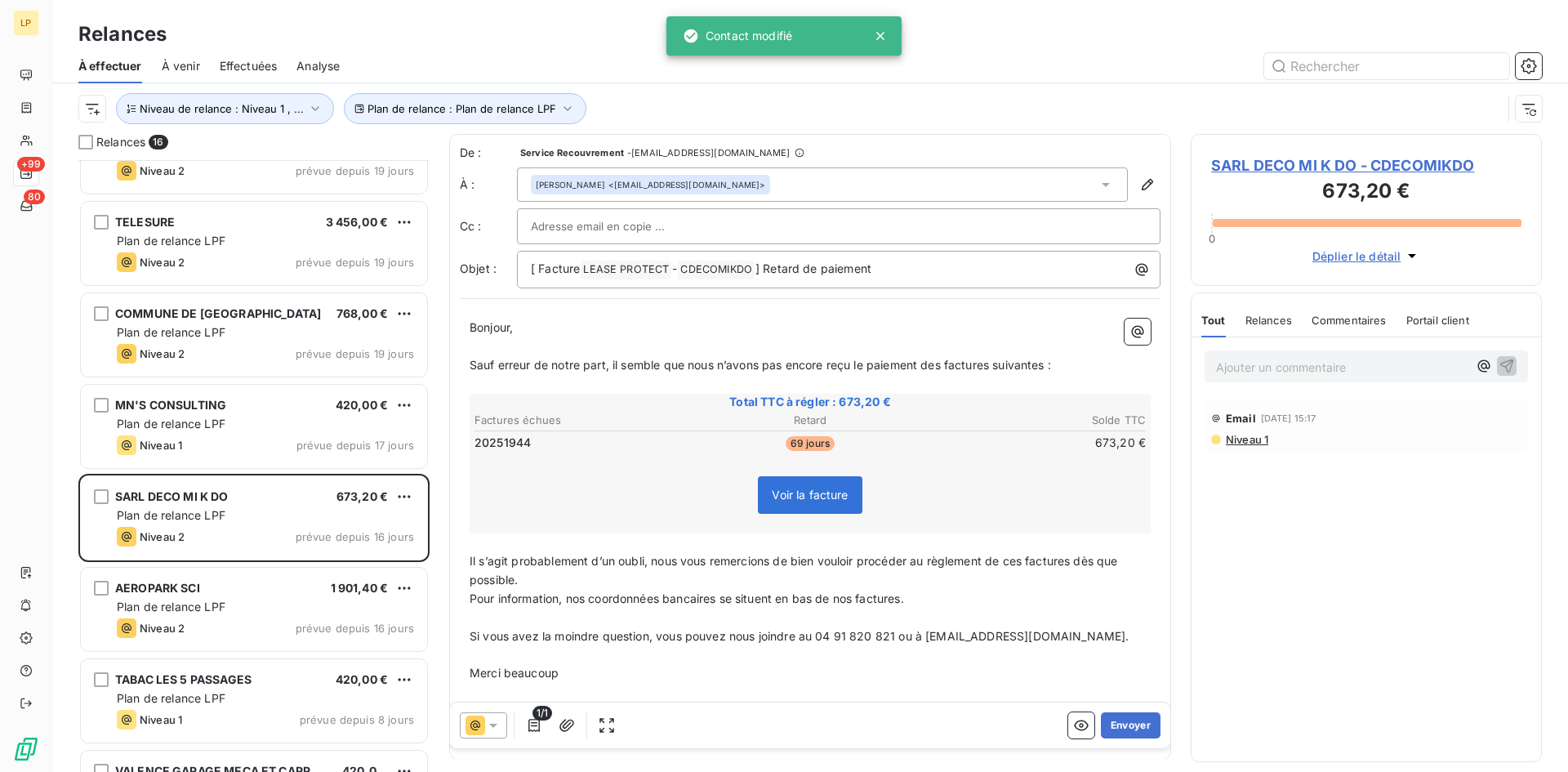
click at [1127, 742] on div "1/1 Envoyer" at bounding box center [810, 726] width 721 height 45
click at [1129, 725] on button "Envoyer" at bounding box center [1131, 726] width 60 height 26
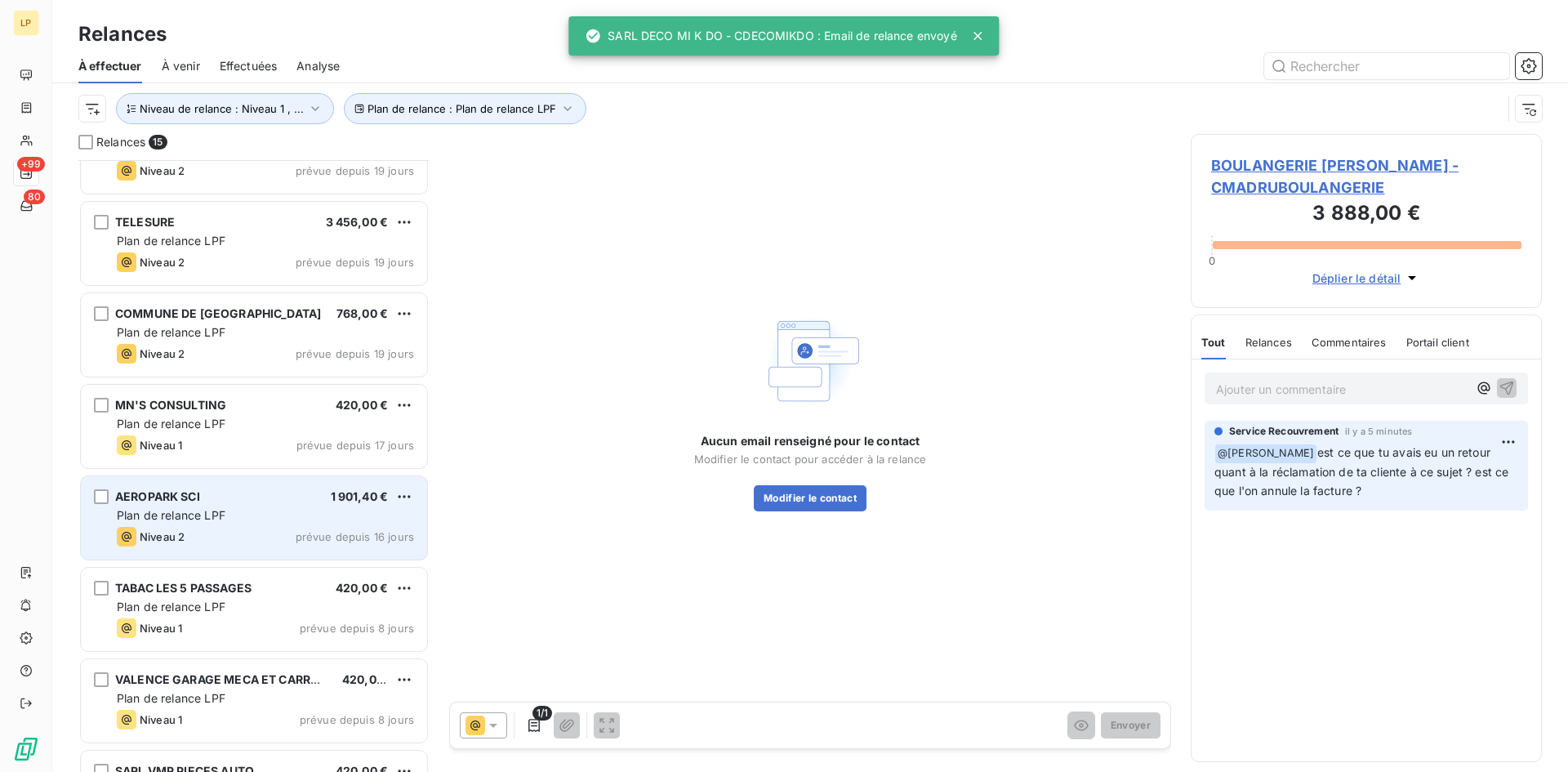
click at [239, 511] on div "Plan de relance LPF" at bounding box center [265, 515] width 298 height 16
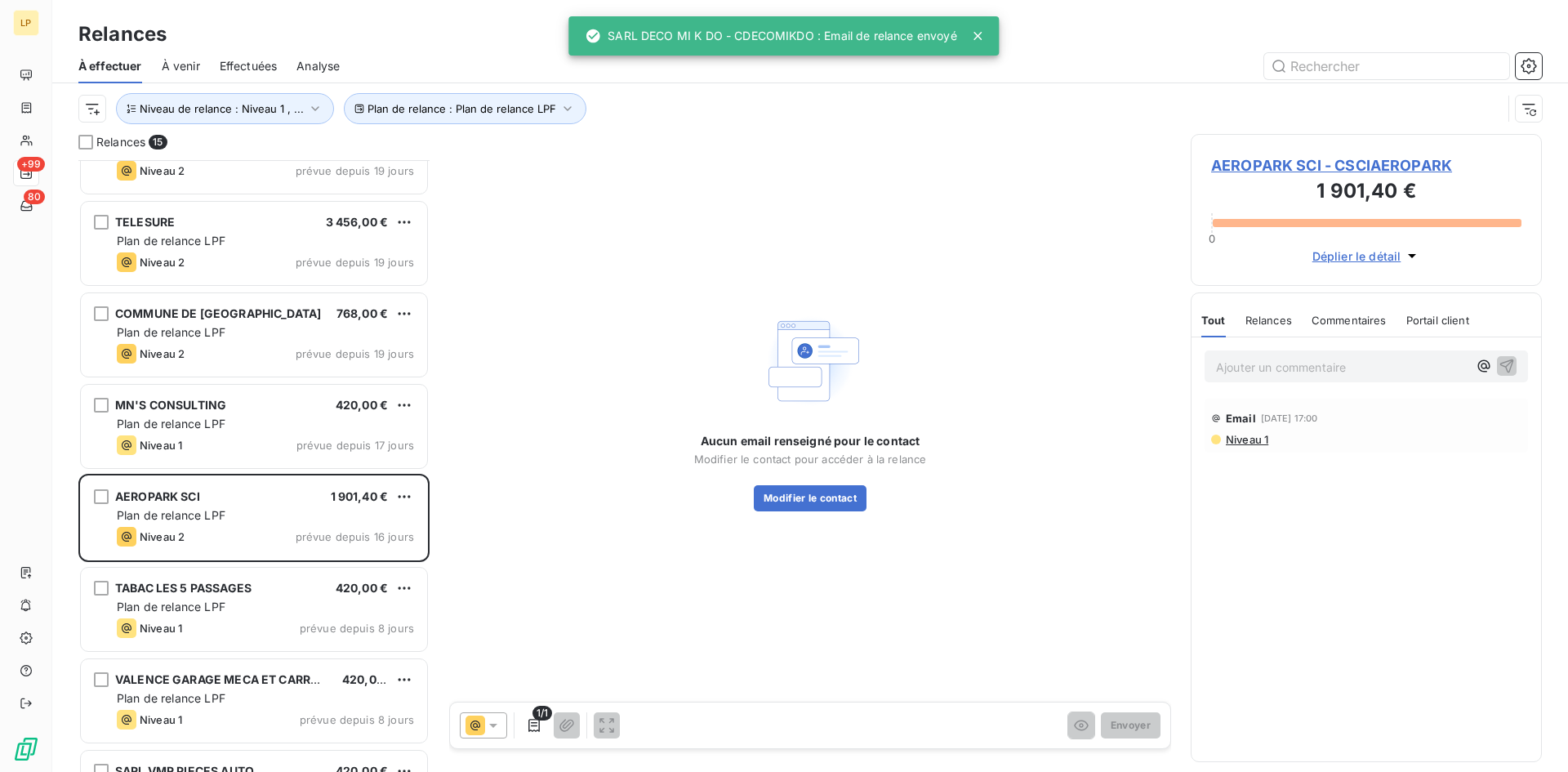
click at [1245, 438] on span "Niveau 1" at bounding box center [1246, 439] width 44 height 13
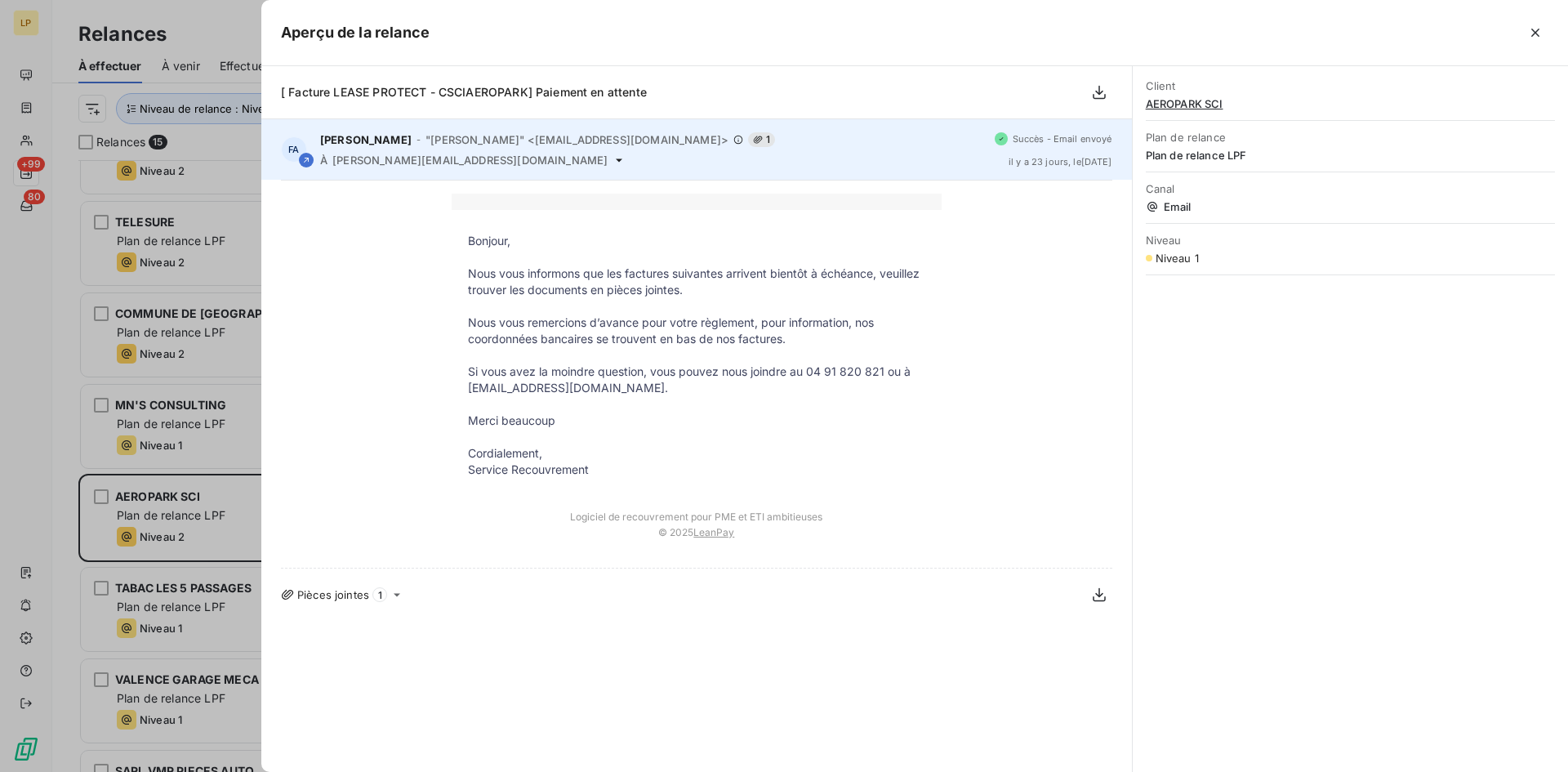
click at [446, 163] on span "[PERSON_NAME][EMAIL_ADDRESS][DOMAIN_NAME]" at bounding box center [469, 161] width 275 height 13
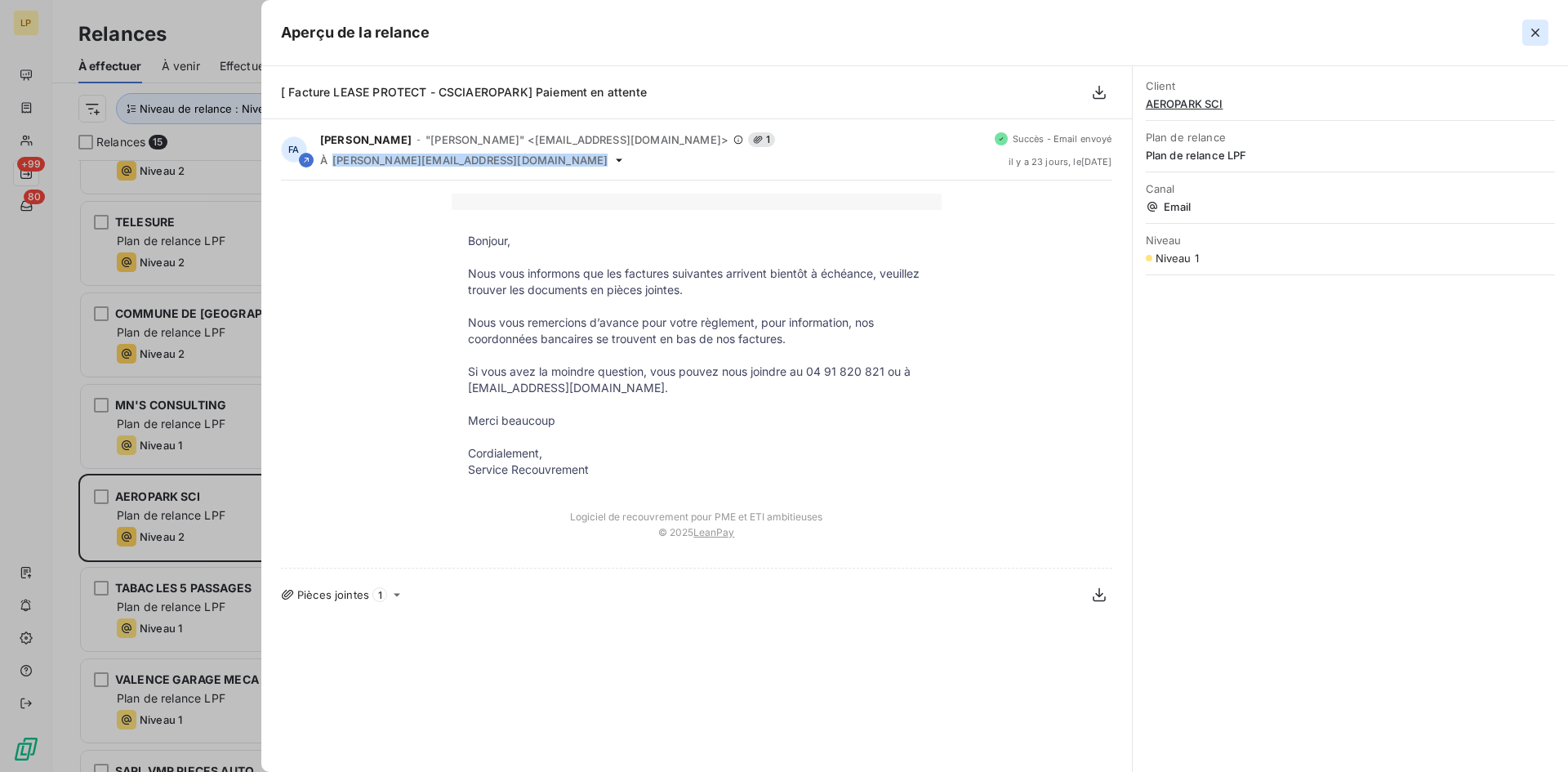
click at [1531, 31] on icon "button" at bounding box center [1535, 32] width 16 height 16
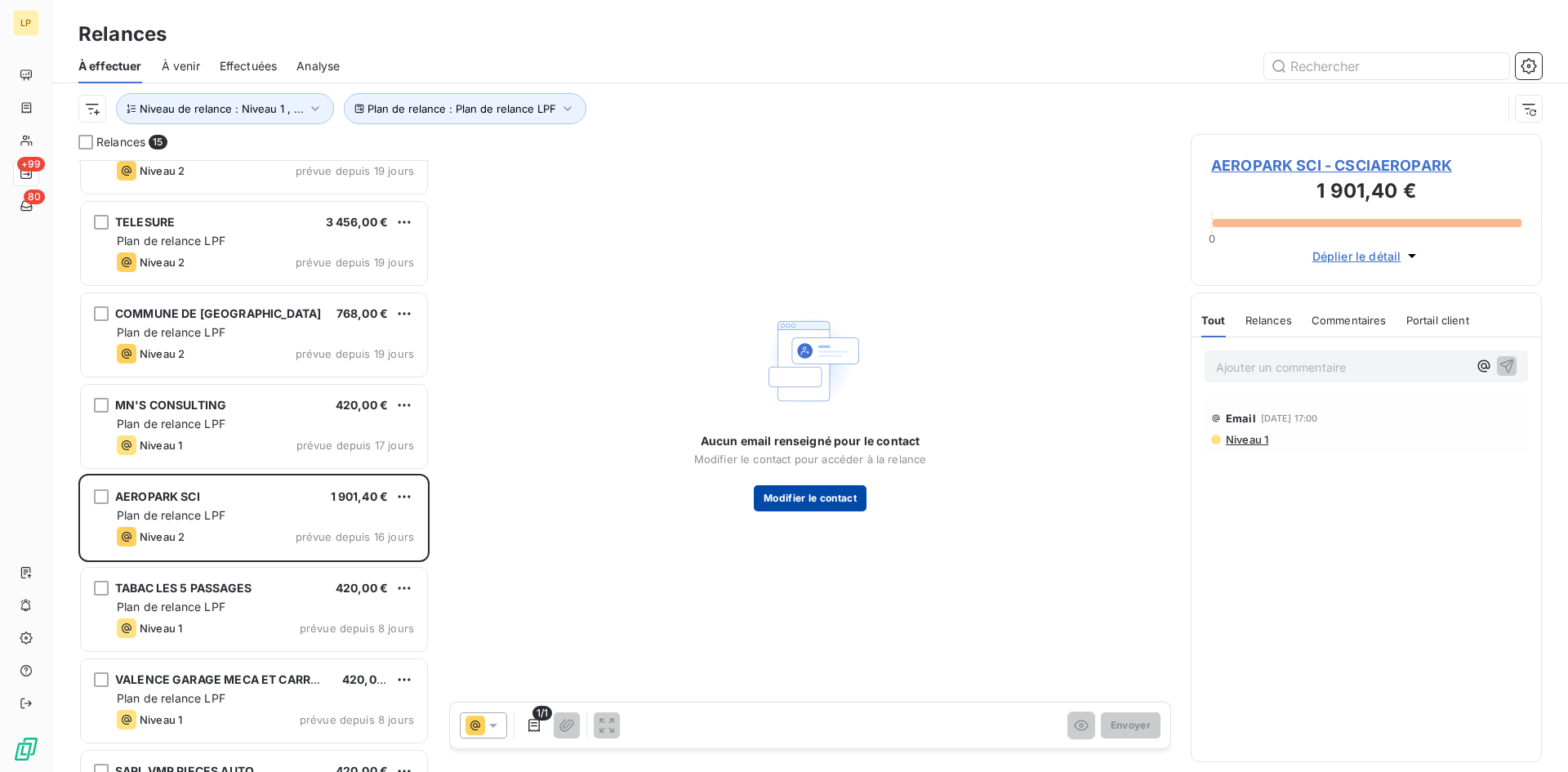
click at [801, 505] on button "Modifier le contact" at bounding box center [810, 499] width 112 height 26
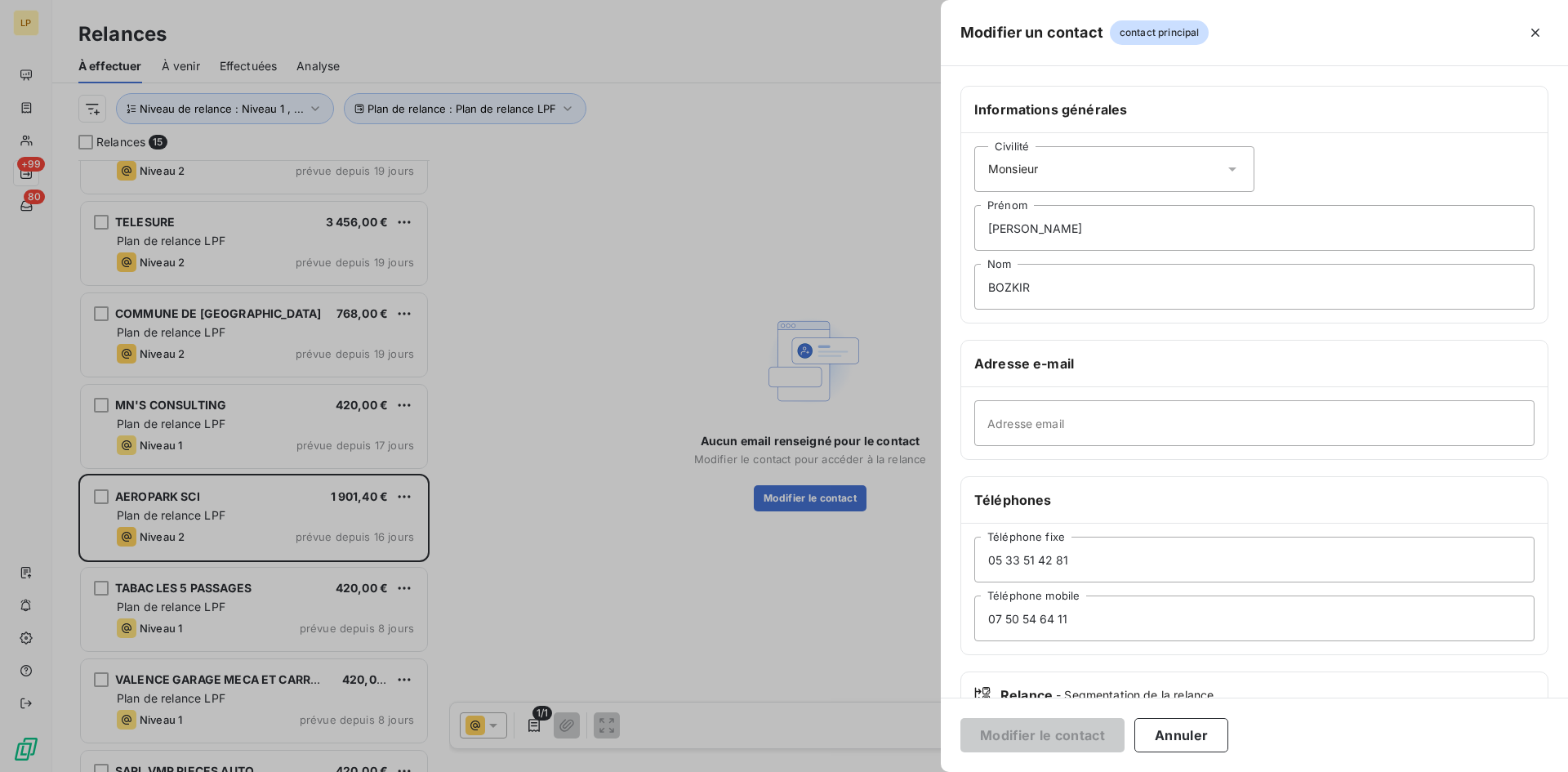
click at [1014, 398] on div "Adresse email" at bounding box center [1254, 423] width 587 height 72
click at [1014, 405] on input "Adresse email" at bounding box center [1254, 423] width 560 height 45
paste input "[PERSON_NAME][EMAIL_ADDRESS][DOMAIN_NAME]"
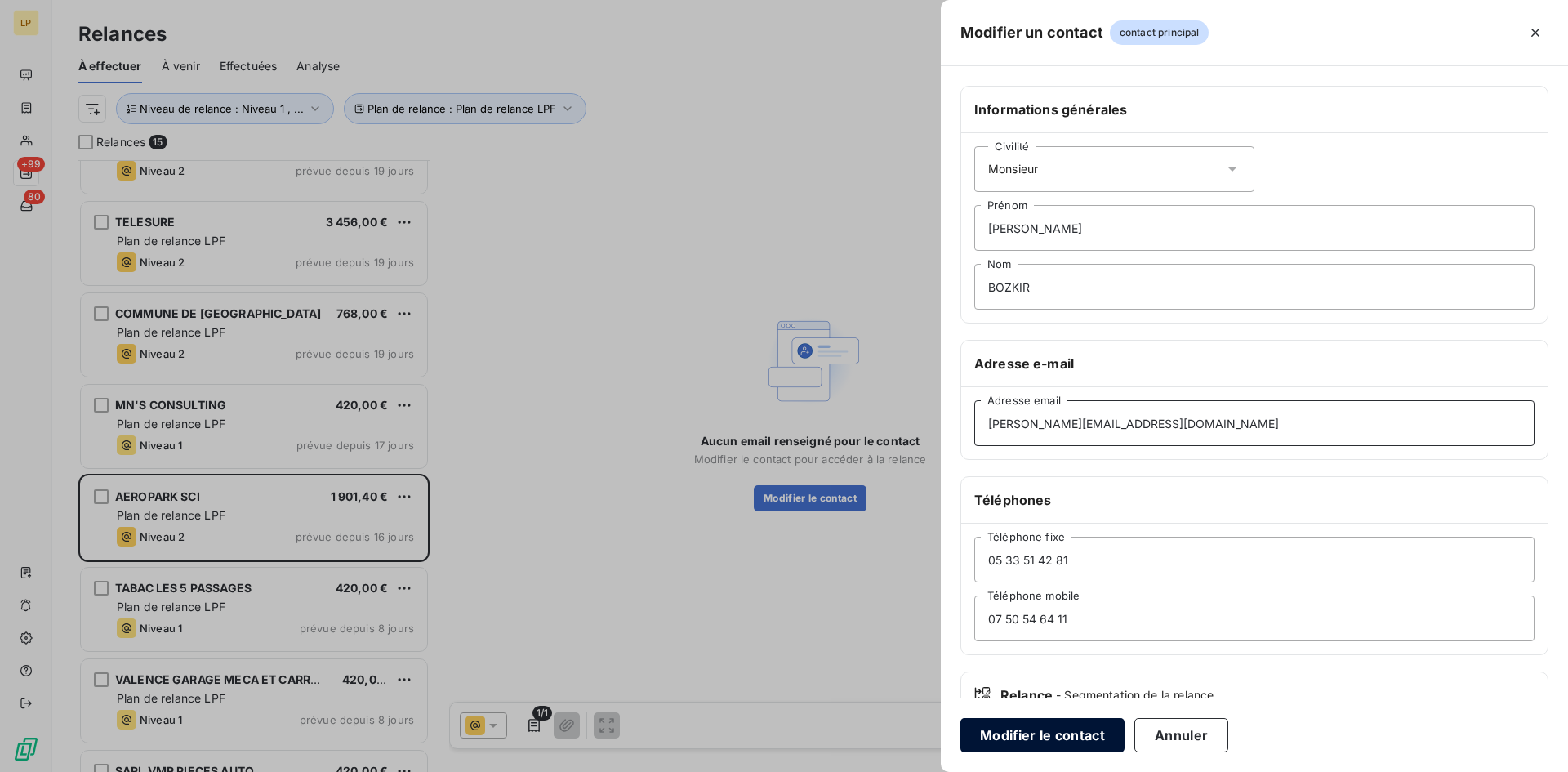
type input "[PERSON_NAME][EMAIL_ADDRESS][DOMAIN_NAME]"
click at [1055, 737] on button "Modifier le contact" at bounding box center [1043, 735] width 164 height 34
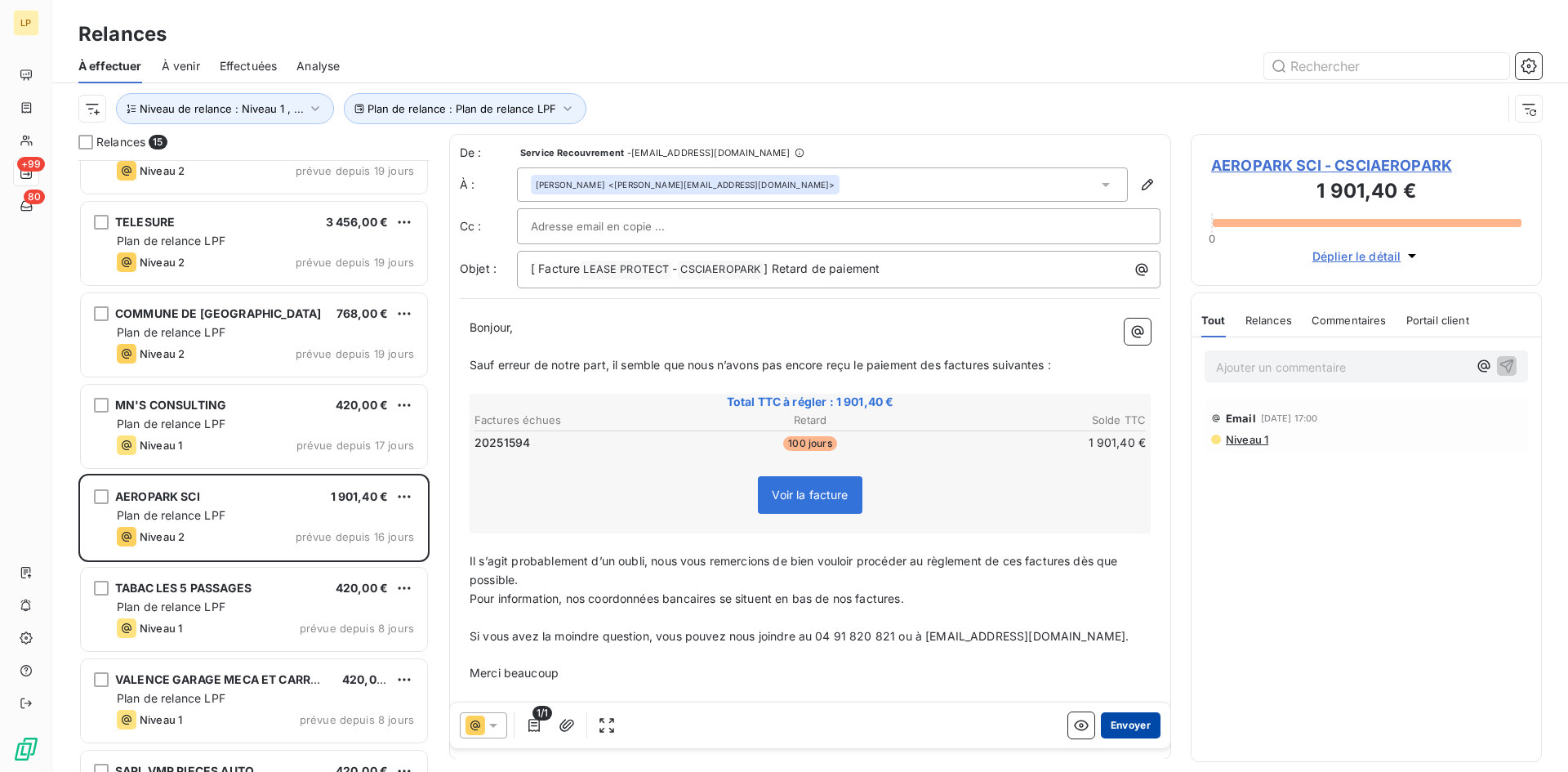
click at [1130, 720] on button "Envoyer" at bounding box center [1131, 726] width 60 height 26
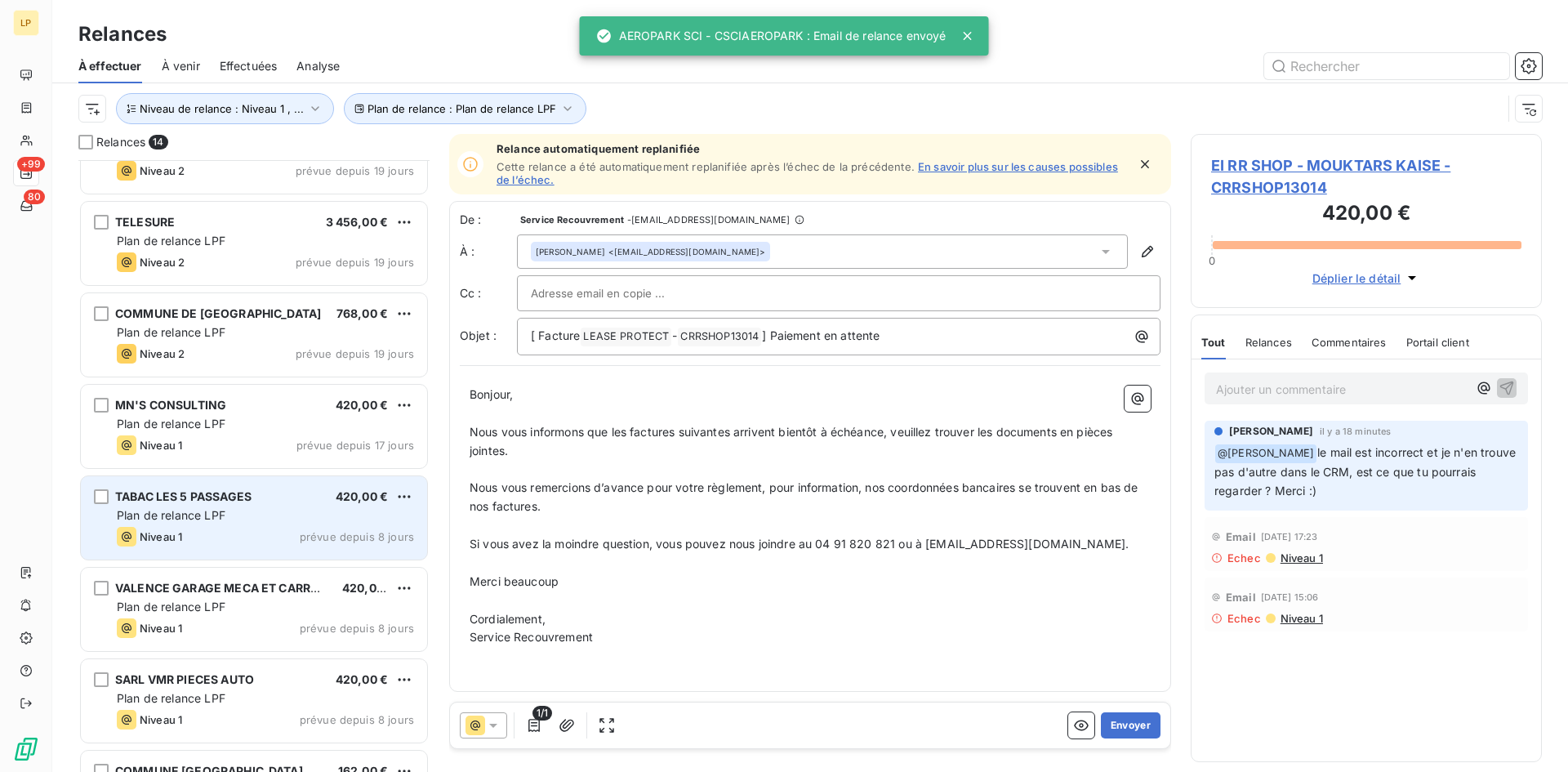
click at [271, 535] on div "Niveau 1 prévue depuis 8 jours" at bounding box center [265, 537] width 298 height 20
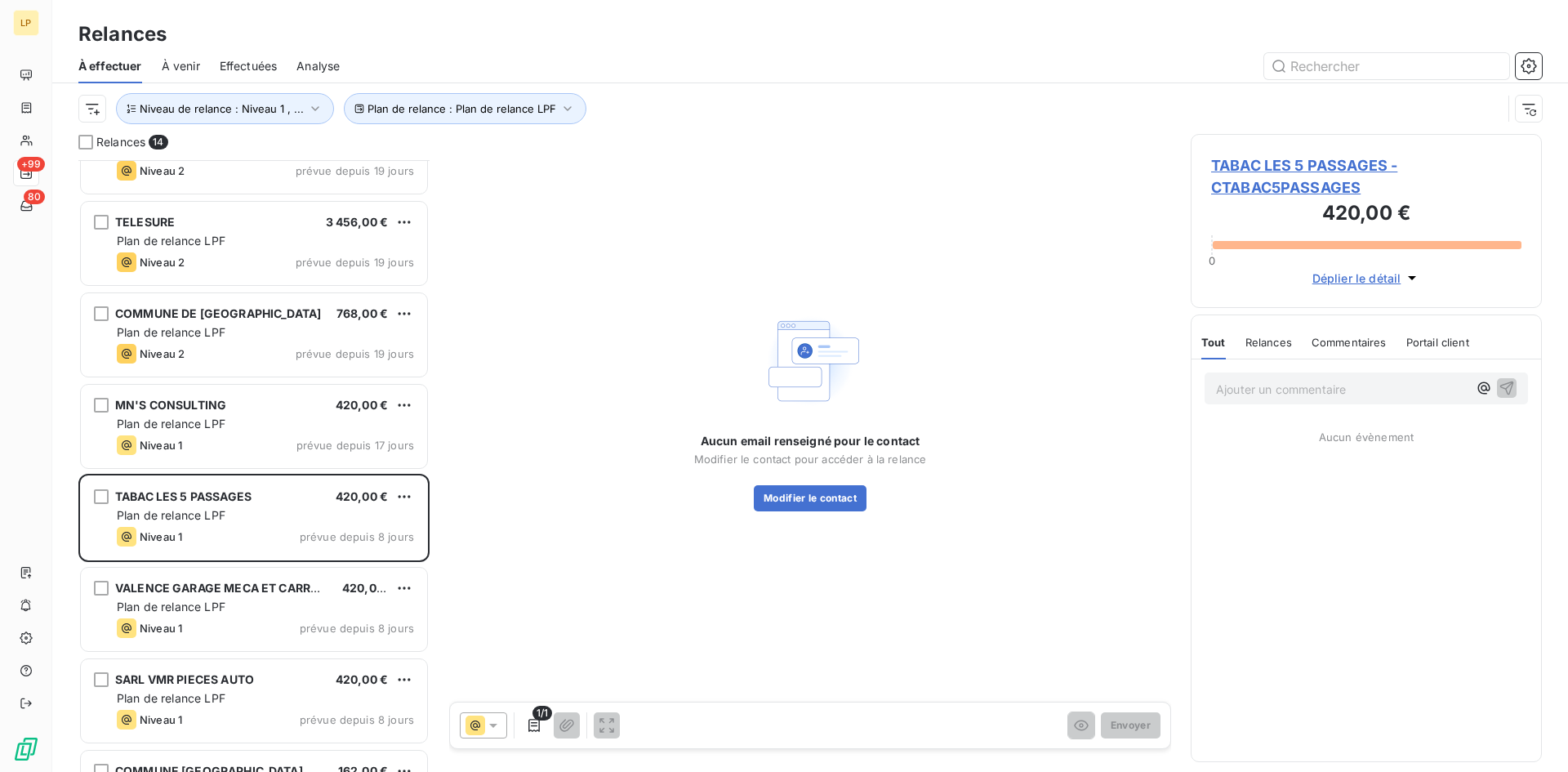
drag, startPoint x: 1385, startPoint y: 189, endPoint x: 1212, endPoint y: 198, distance: 173.2
click at [1212, 198] on div "TABAC LES 5 PASSAGES - CTABAC5PASSAGES 420,00 € 0 Déplier le détail" at bounding box center [1367, 221] width 351 height 174
drag, startPoint x: 1208, startPoint y: 191, endPoint x: 1385, endPoint y: 185, distance: 177.1
click at [1385, 185] on div "TABAC LES 5 PASSAGES - CTABAC5PASSAGES 420,00 € 0 Déplier le détail" at bounding box center [1367, 221] width 351 height 174
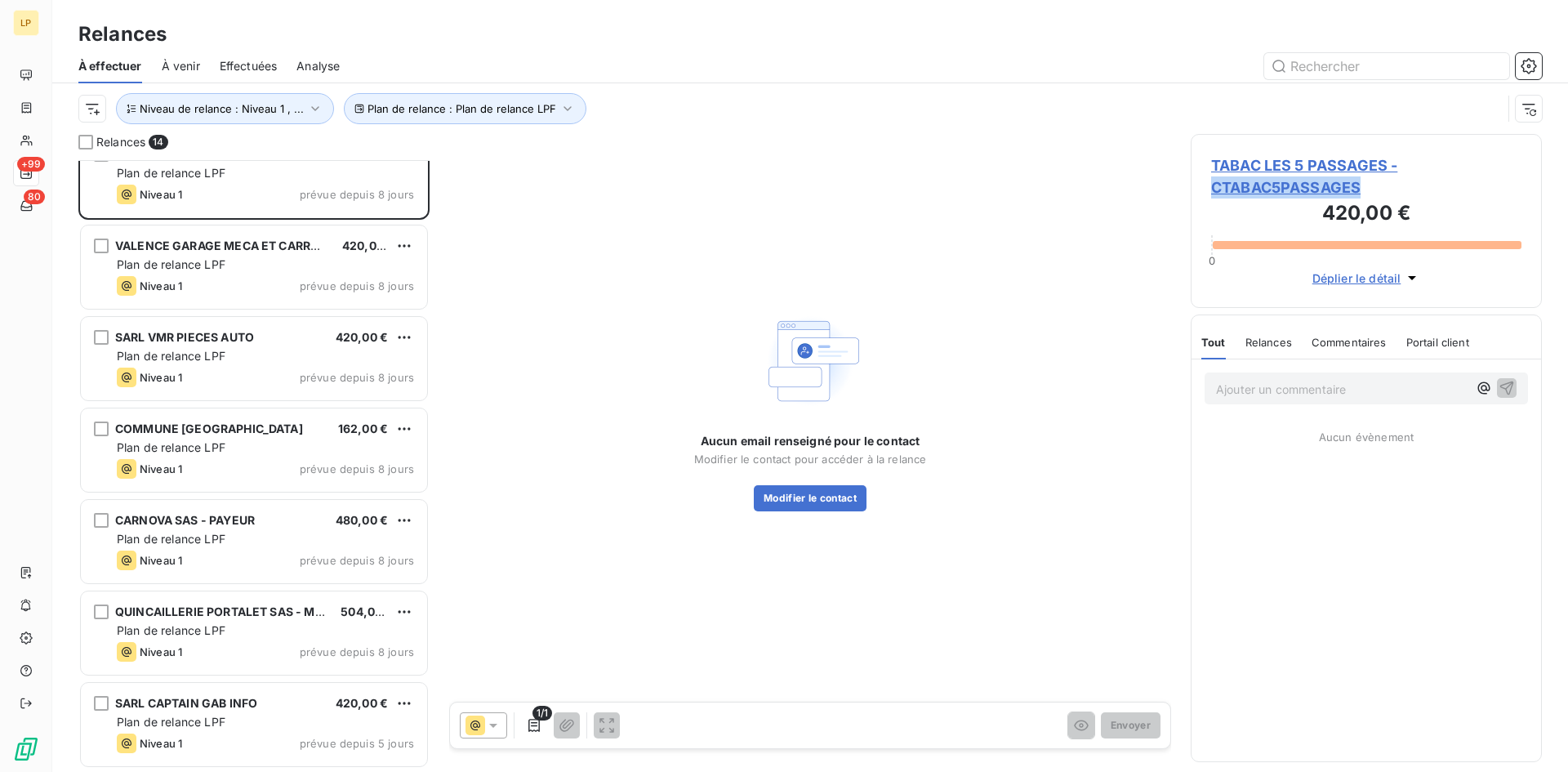
scroll to position [262, 0]
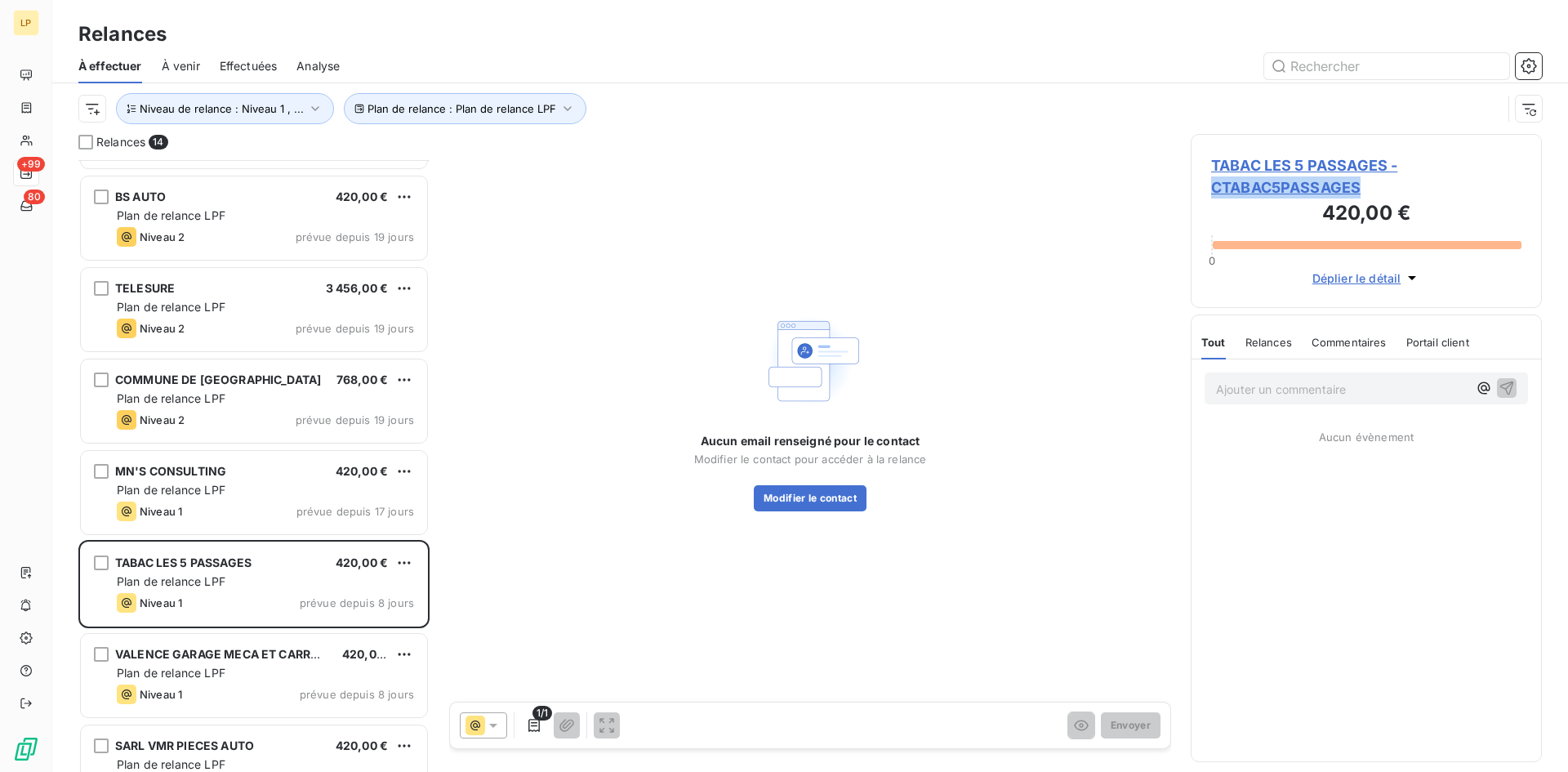
drag, startPoint x: 1287, startPoint y: 371, endPoint x: 1282, endPoint y: 379, distance: 9.4
click at [1287, 371] on div "Ajouter un commentaire ﻿" at bounding box center [1367, 388] width 349 height 58
click at [1283, 385] on p "Ajouter un commentaire ﻿" at bounding box center [1342, 389] width 251 height 21
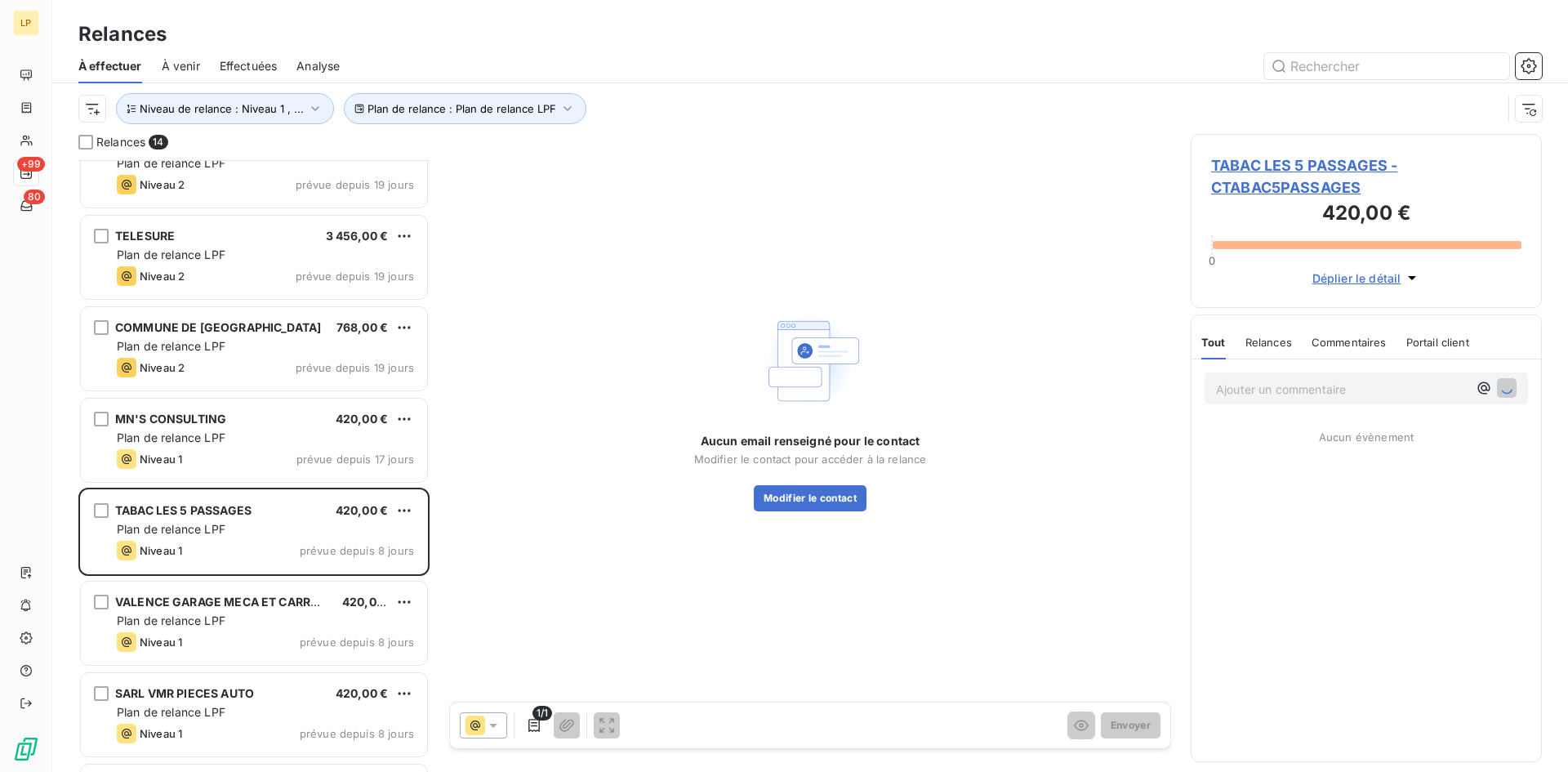
scroll to position [343, 0]
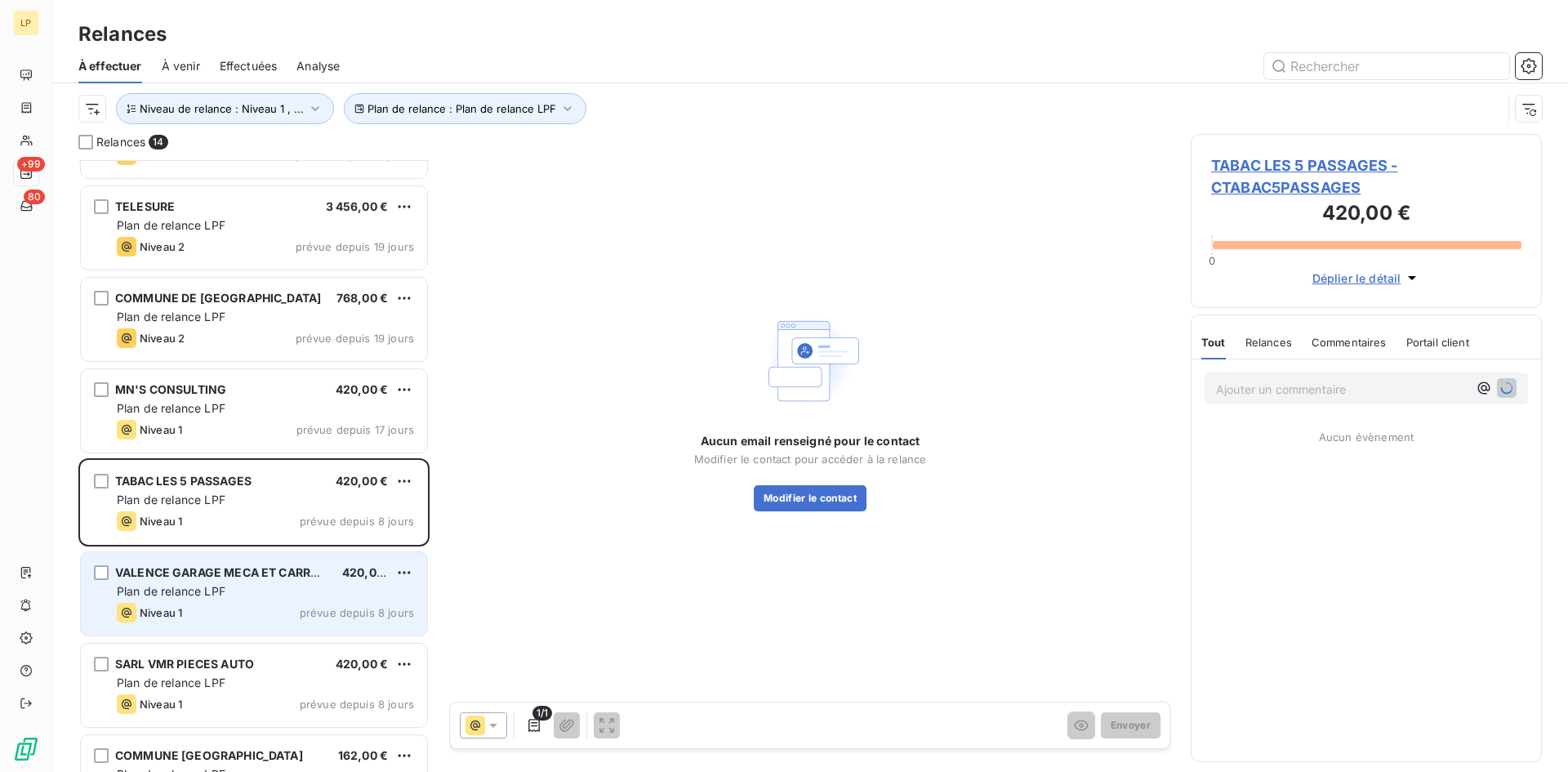
click at [210, 565] on div "VALENCE GARAGE MECA ET CARROSSERIE" at bounding box center [222, 573] width 214 height 16
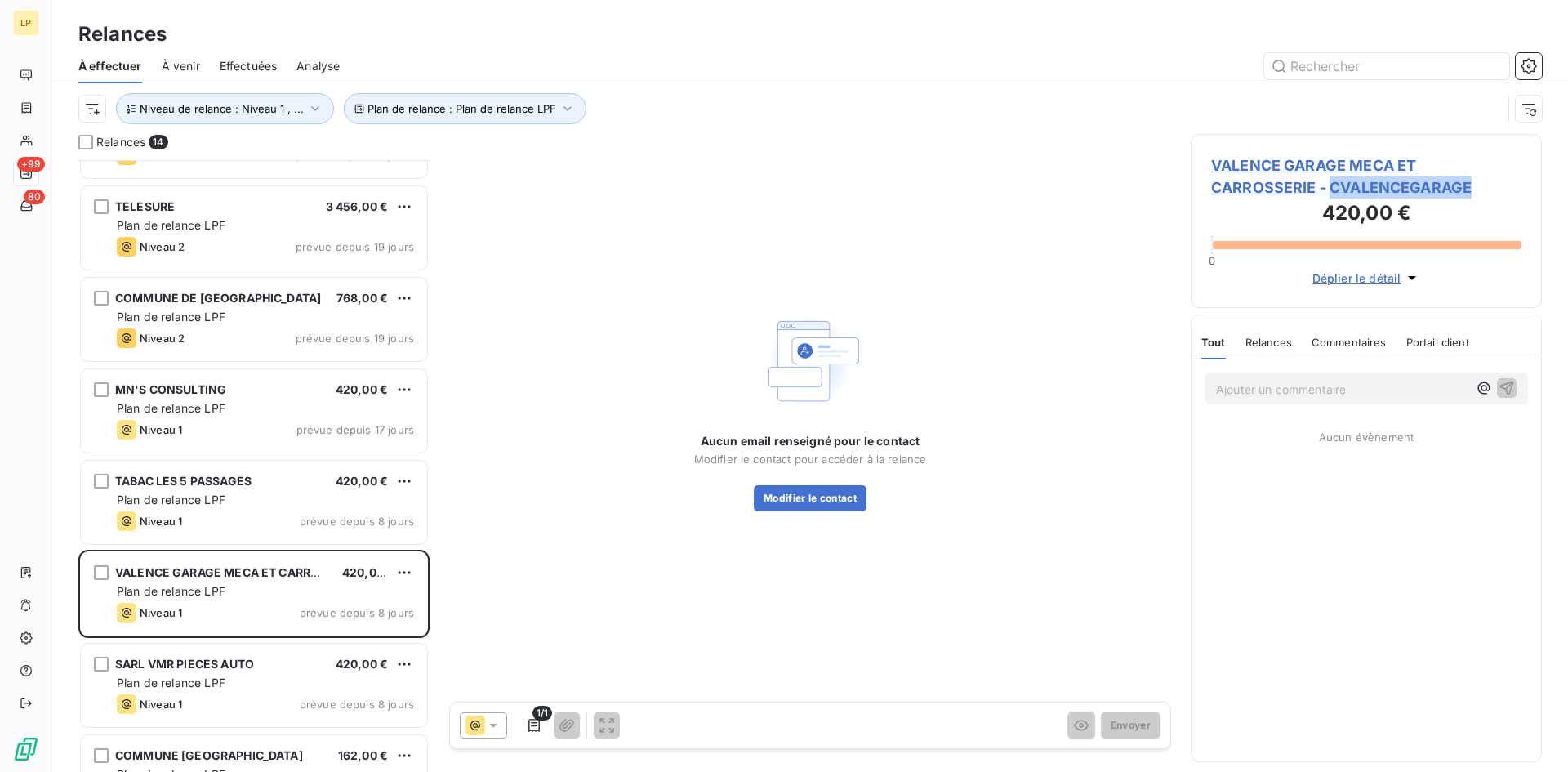
drag, startPoint x: 1486, startPoint y: 180, endPoint x: 1329, endPoint y: 191, distance: 157.4
click at [1329, 191] on span "VALENCE GARAGE MECA ET CARROSSERIE - CVALENCEGARAGE" at bounding box center [1367, 176] width 311 height 44
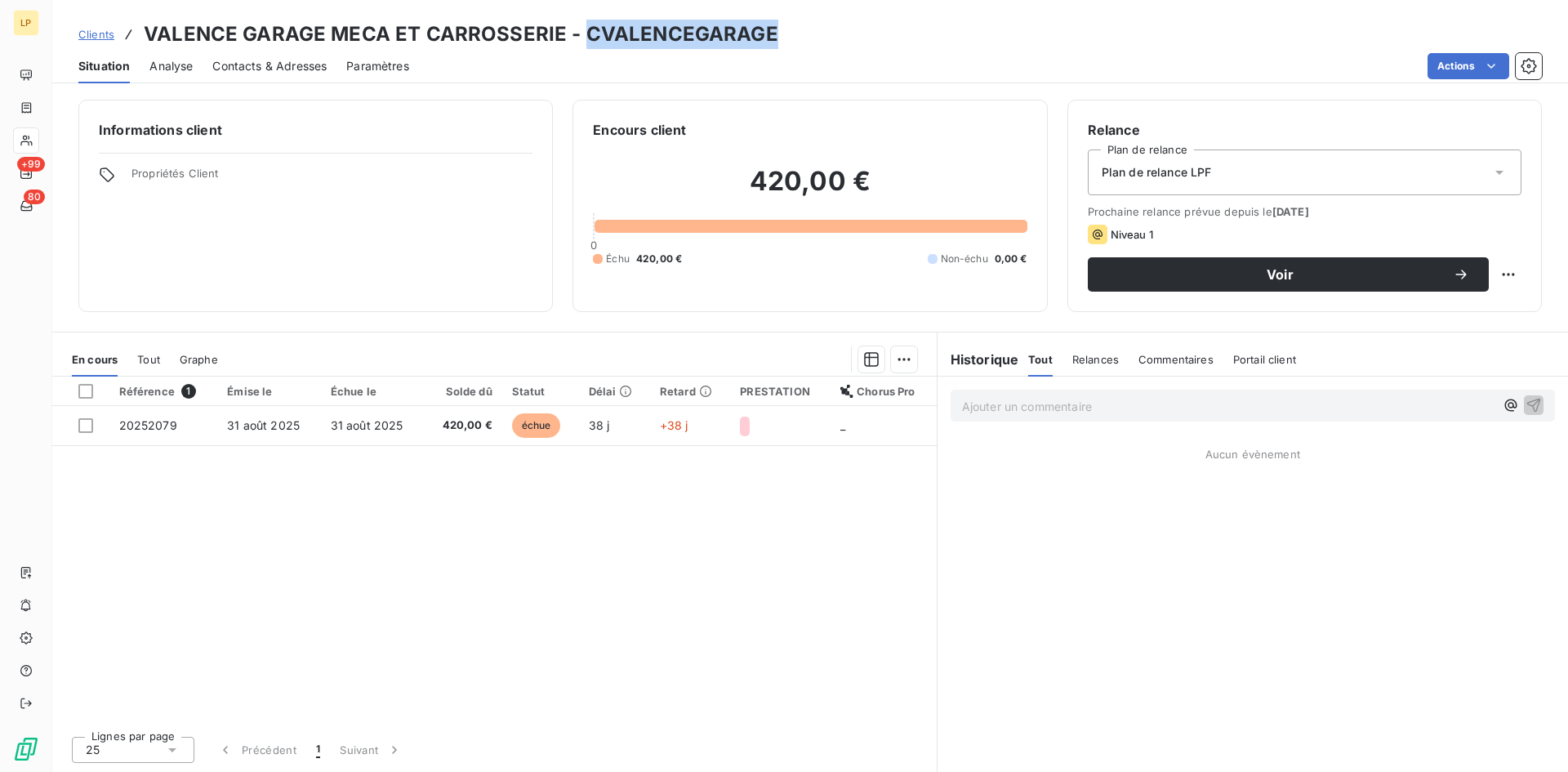
drag, startPoint x: 772, startPoint y: 42, endPoint x: 577, endPoint y: 45, distance: 195.0
click at [577, 45] on div "Clients VALENCE GARAGE MECA ET CARROSSERIE - CVALENCEGARAGE" at bounding box center [810, 34] width 1516 height 29
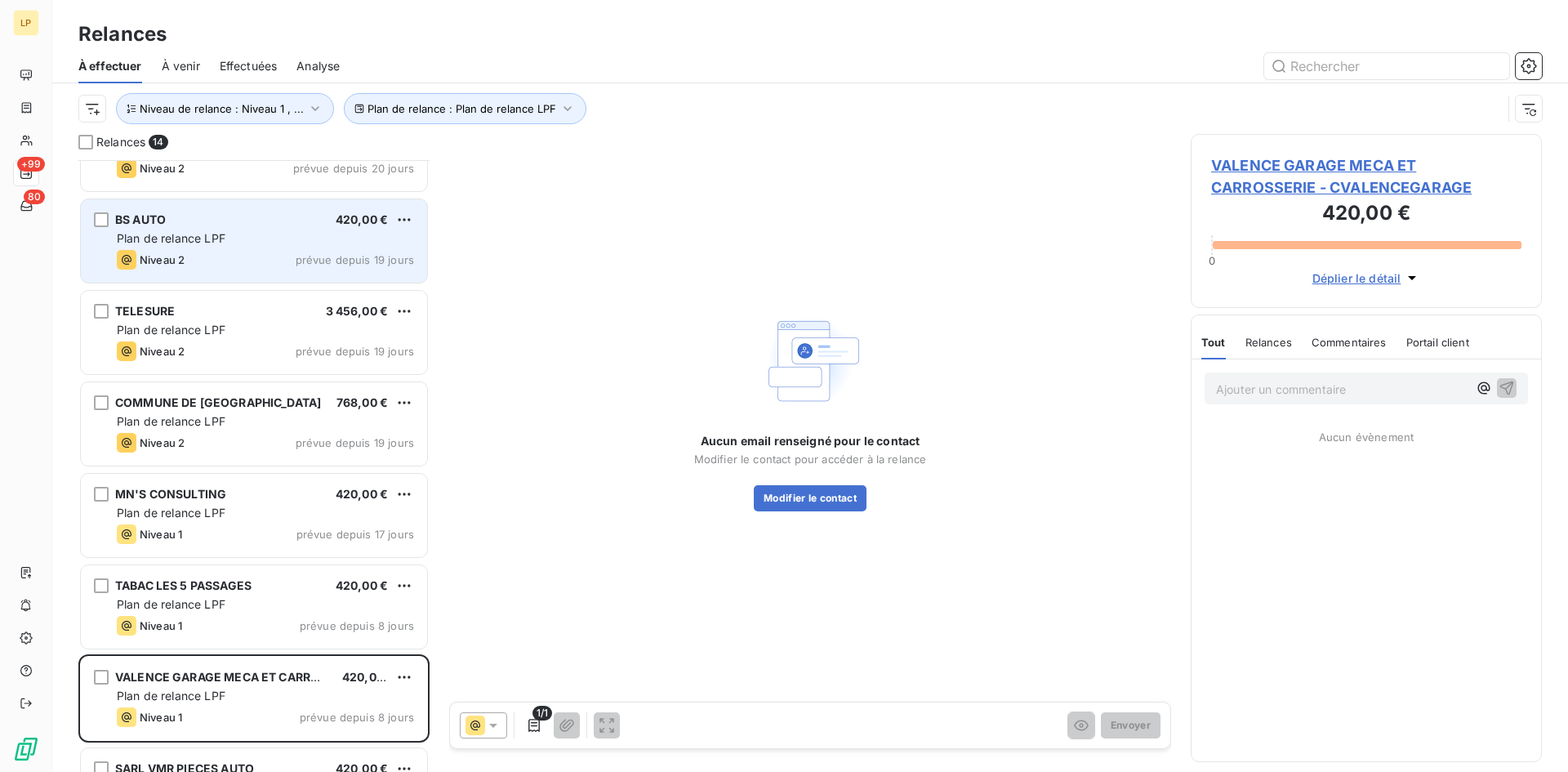
scroll to position [246, 0]
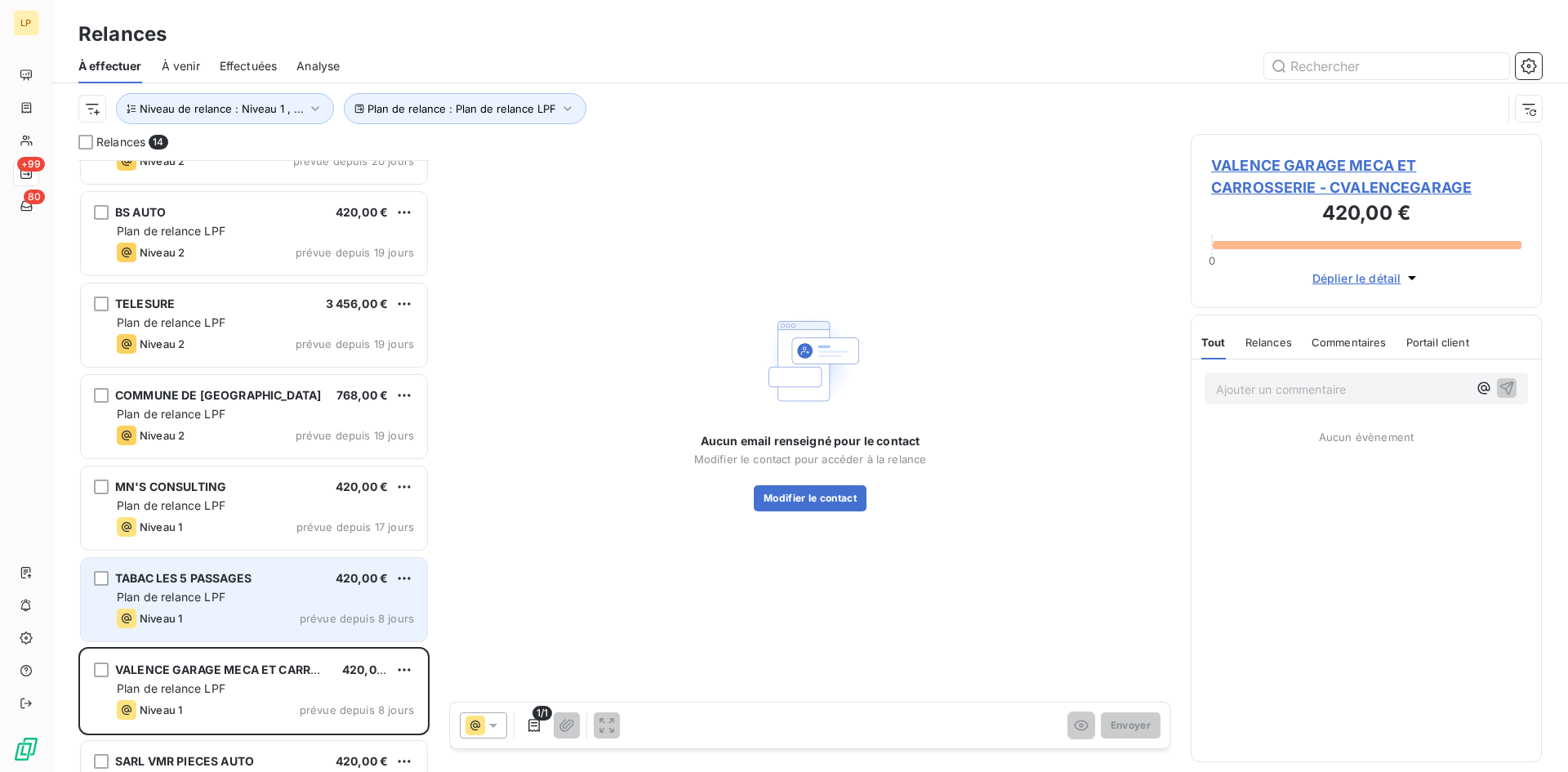
click at [264, 608] on div "TABAC LES 5 PASSAGES 420,00 € Plan de relance LPF Niveau 1 prévue depuis 8 jours" at bounding box center [254, 600] width 347 height 83
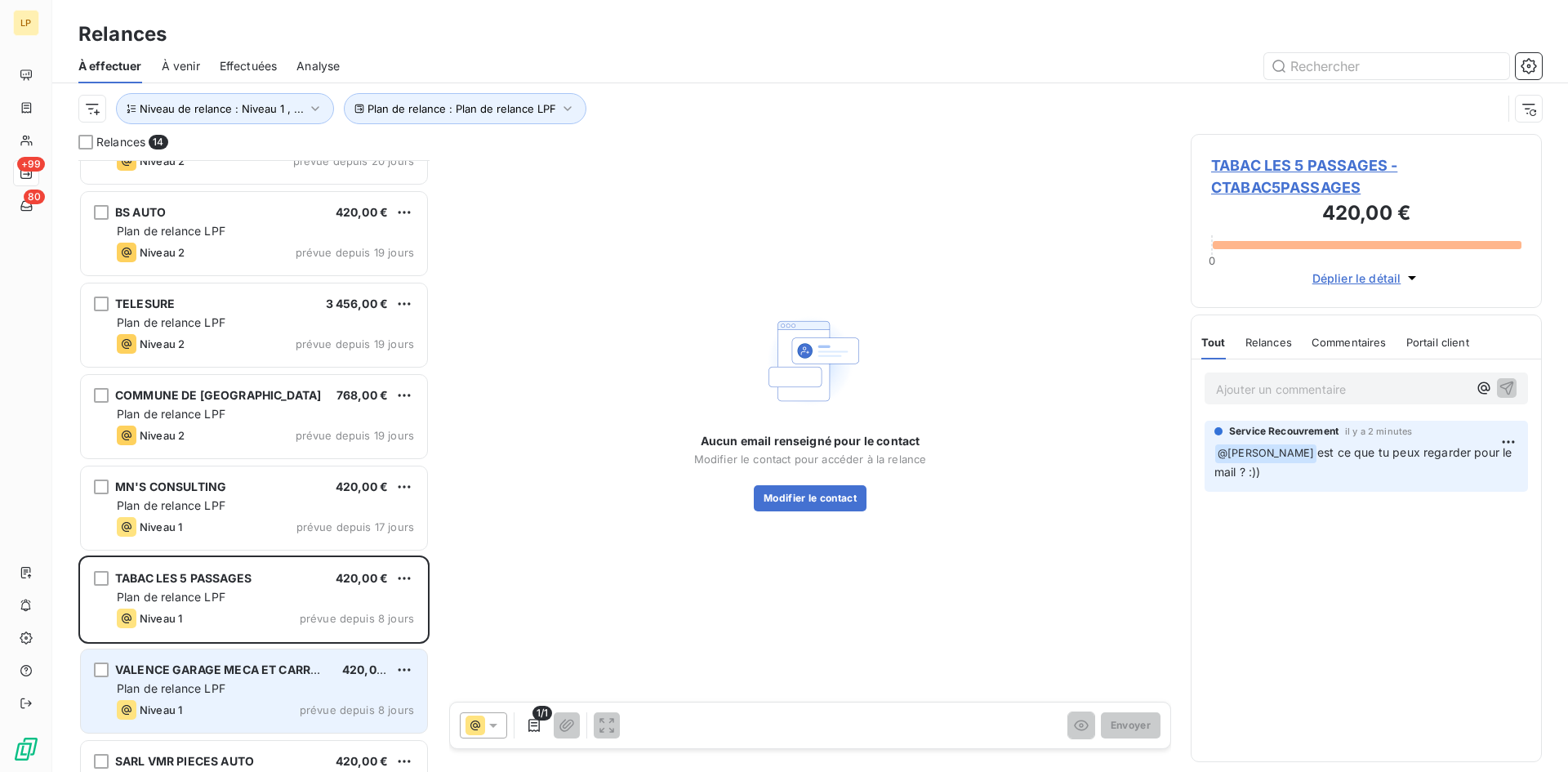
click at [246, 678] on div "VALENCE GARAGE MECA ET CARROSSERIE" at bounding box center [222, 669] width 214 height 16
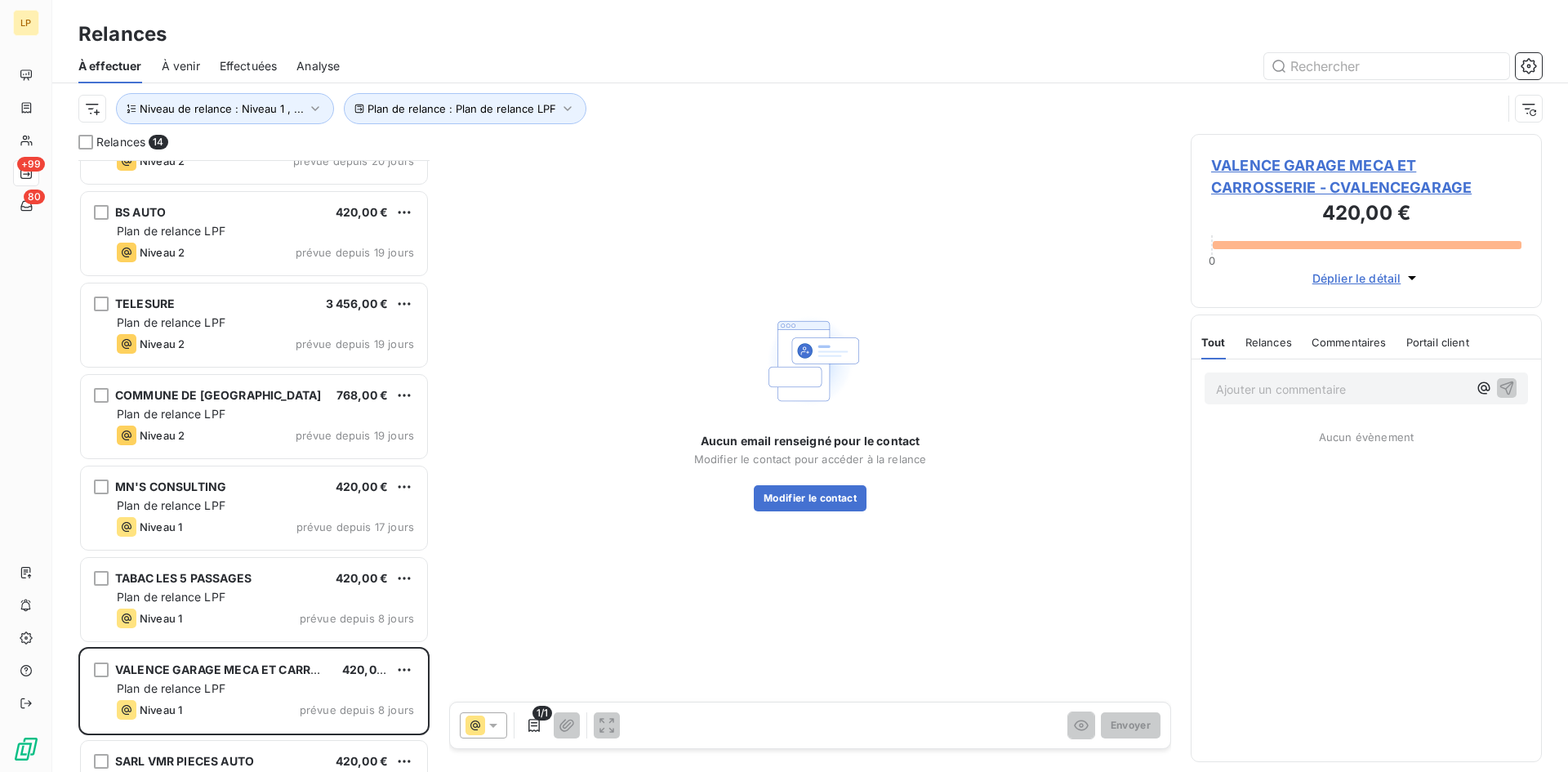
click at [1365, 385] on p "Ajouter un commentaire ﻿" at bounding box center [1342, 389] width 251 height 21
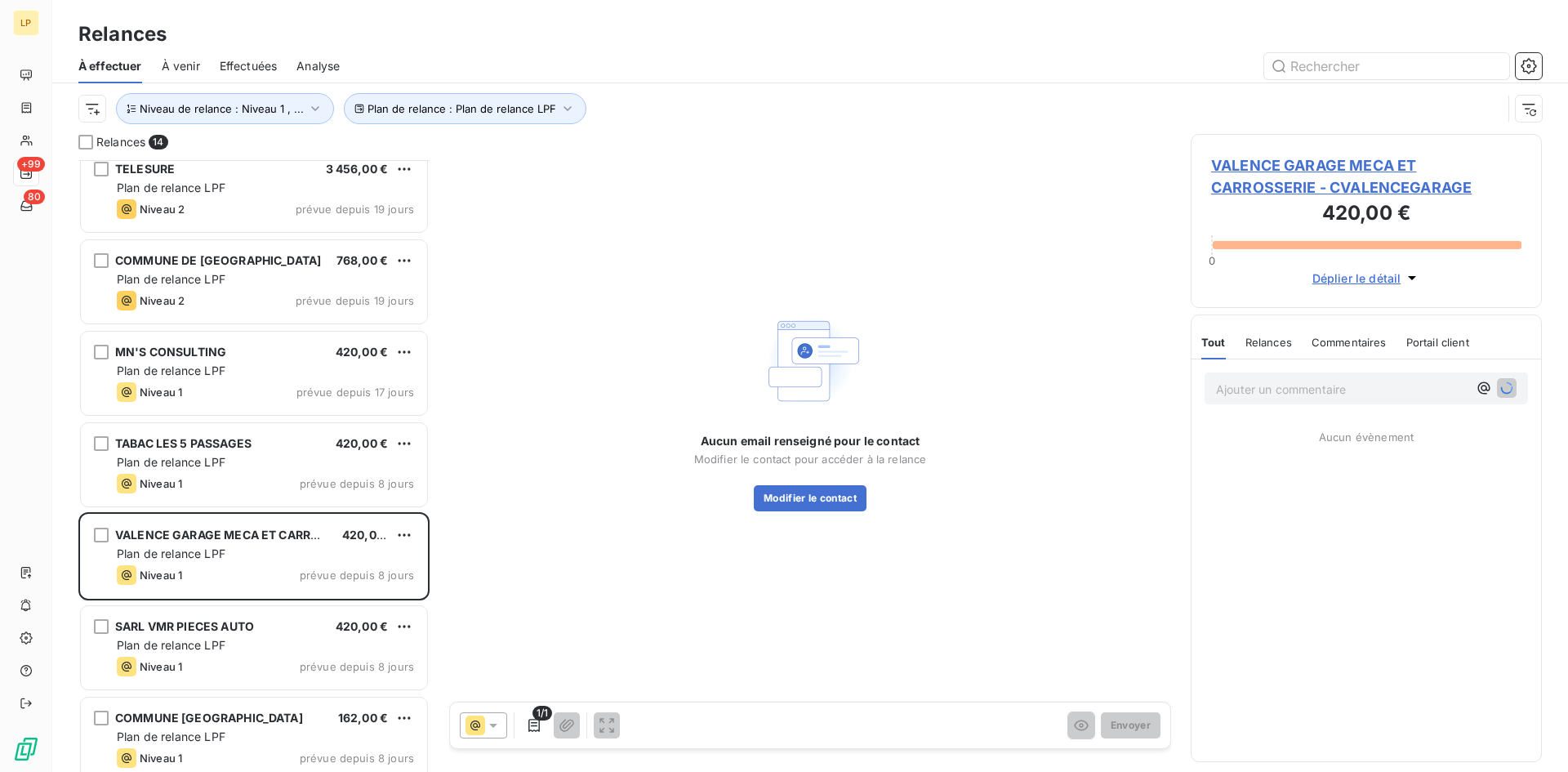
scroll to position [409, 0]
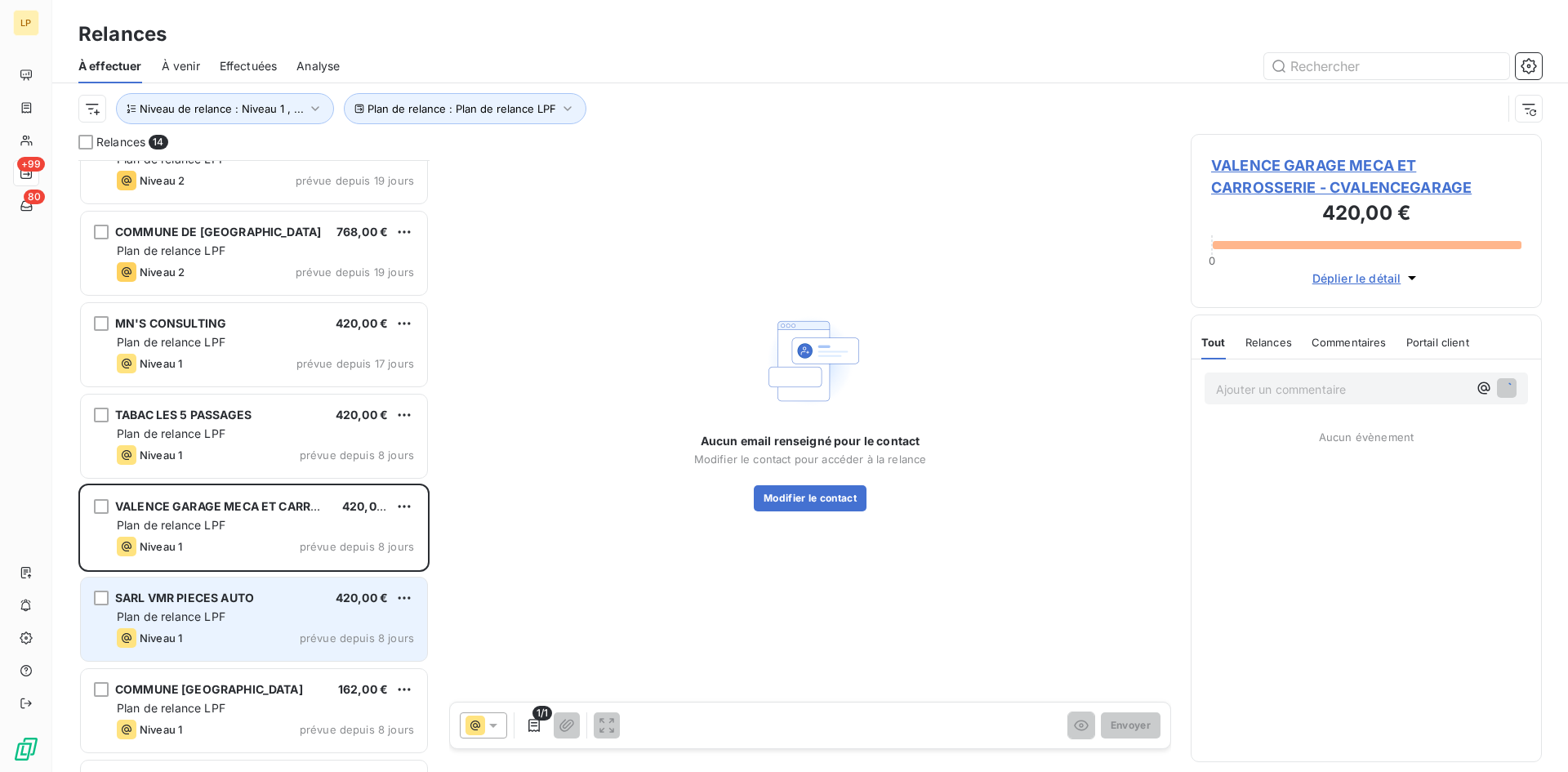
click at [221, 610] on span "Plan de relance LPF" at bounding box center [171, 616] width 109 height 14
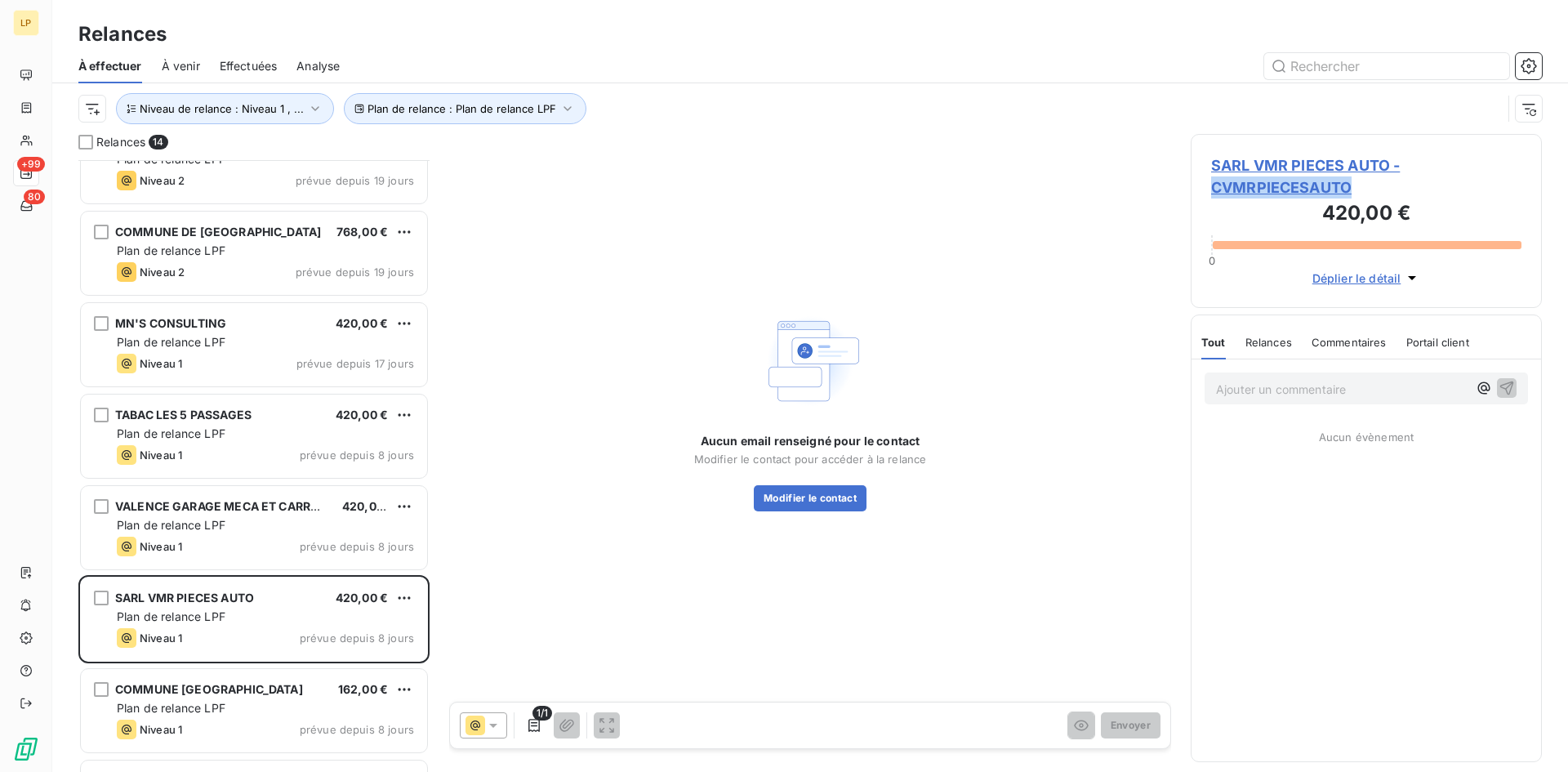
drag, startPoint x: 1365, startPoint y: 189, endPoint x: 1209, endPoint y: 194, distance: 156.1
click at [1209, 194] on div "SARL VMR PIECES AUTO - CVMRPIECESAUTO 420,00 € 0 Déplier le détail" at bounding box center [1367, 221] width 351 height 174
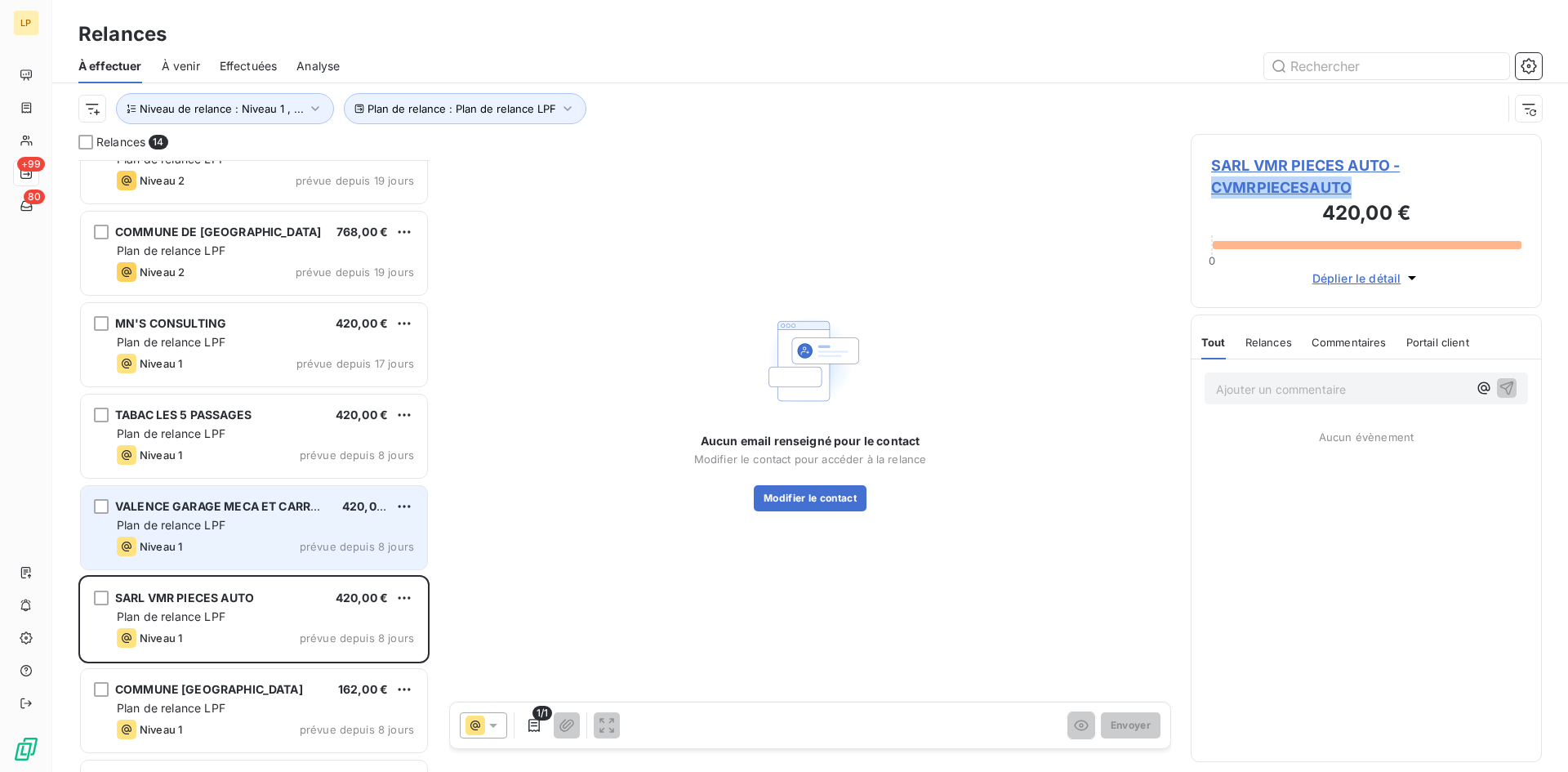
scroll to position [573, 0]
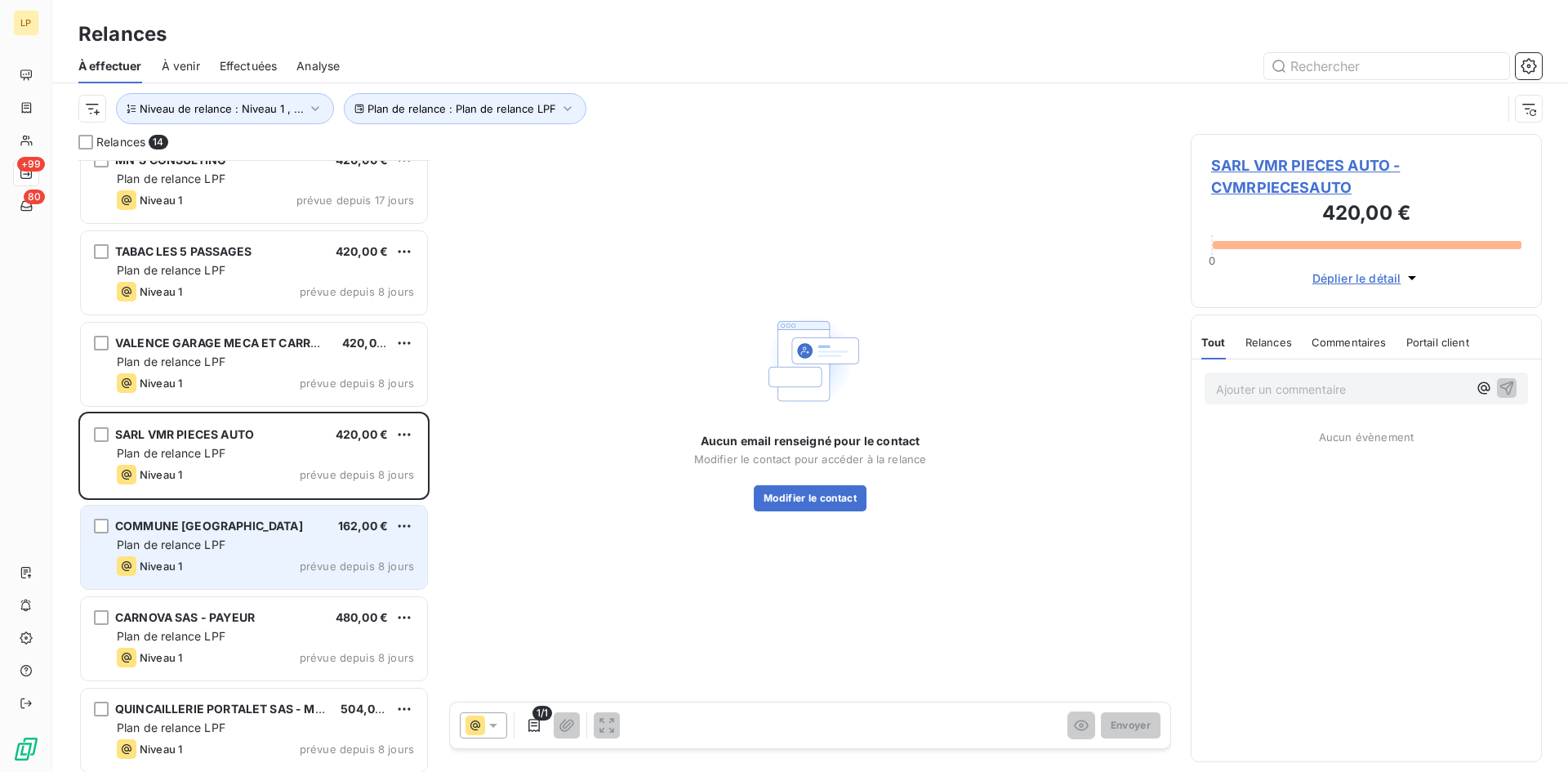
click at [179, 553] on div "COMMUNE DES AIRES 162,00 € Plan de relance LPF Niveau 1 prévue depuis 8 jours" at bounding box center [254, 547] width 347 height 83
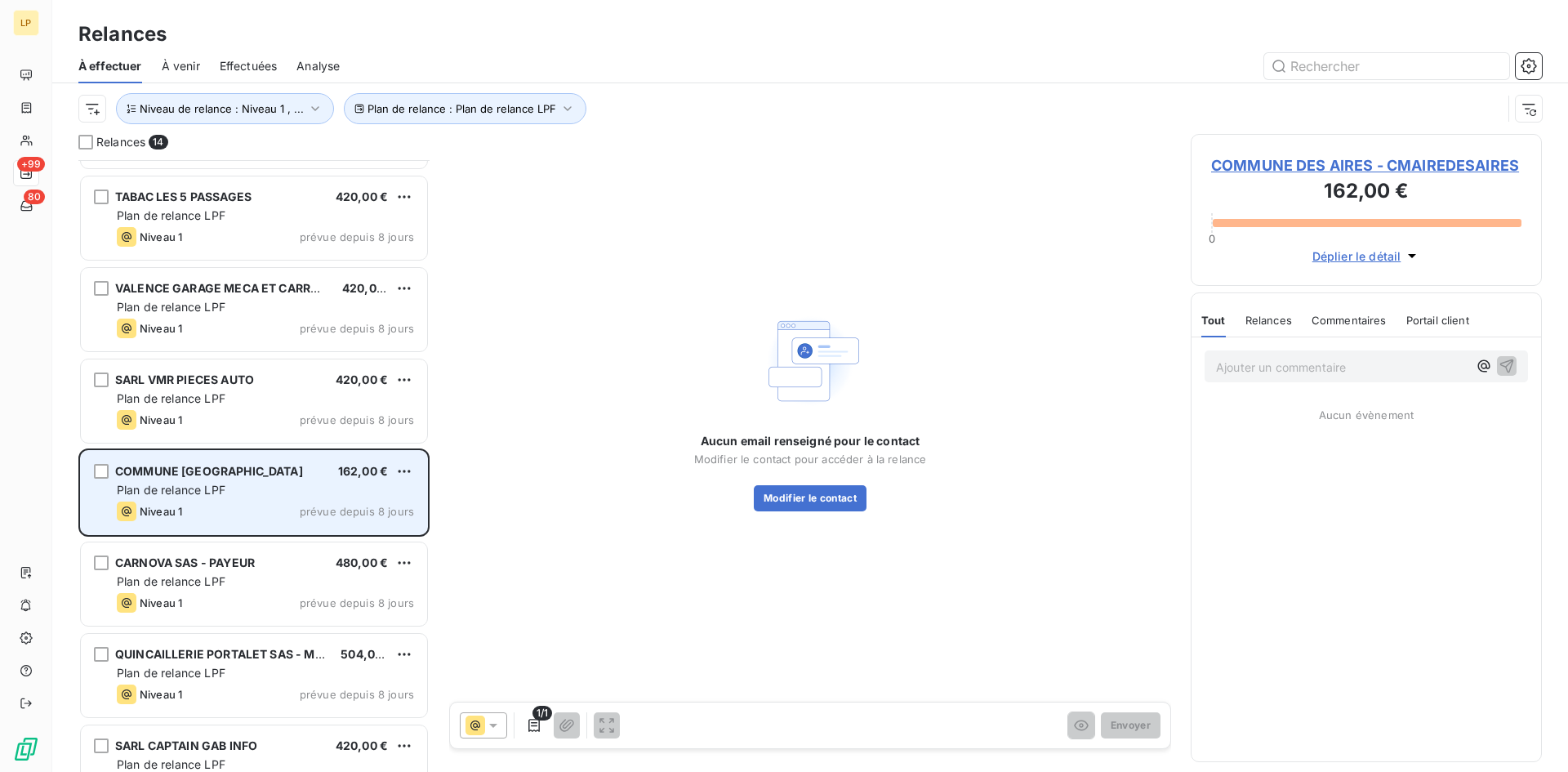
scroll to position [655, 0]
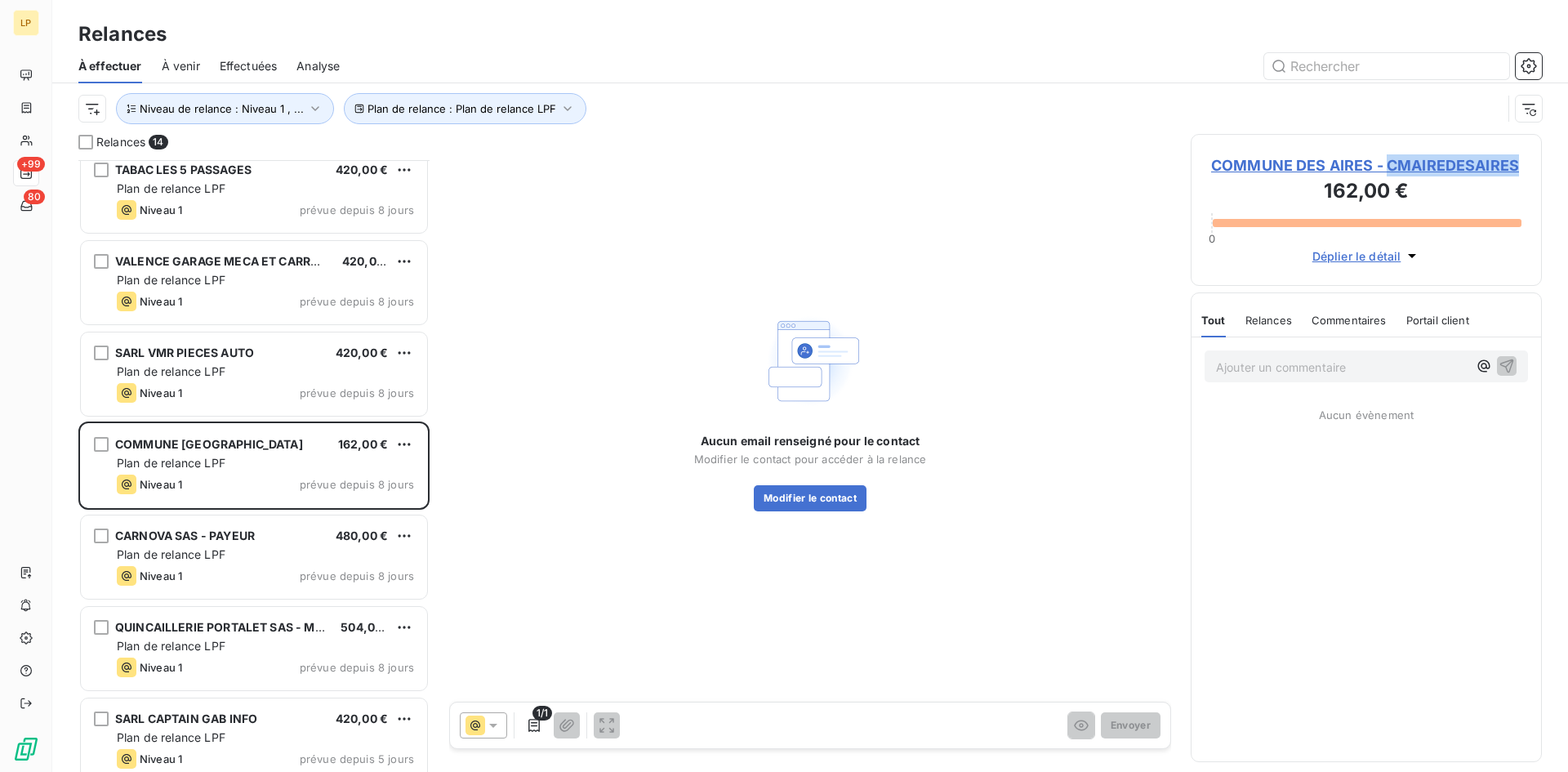
drag, startPoint x: 1522, startPoint y: 162, endPoint x: 1388, endPoint y: 169, distance: 134.2
click at [1388, 169] on div "COMMUNE DES AIRES - CMAIREDESAIRES 162,00 € 0 Déplier le détail" at bounding box center [1367, 210] width 351 height 152
click at [789, 500] on button "Modifier le contact" at bounding box center [810, 499] width 112 height 26
type input "[PERSON_NAME]"
type input "GRANIER"
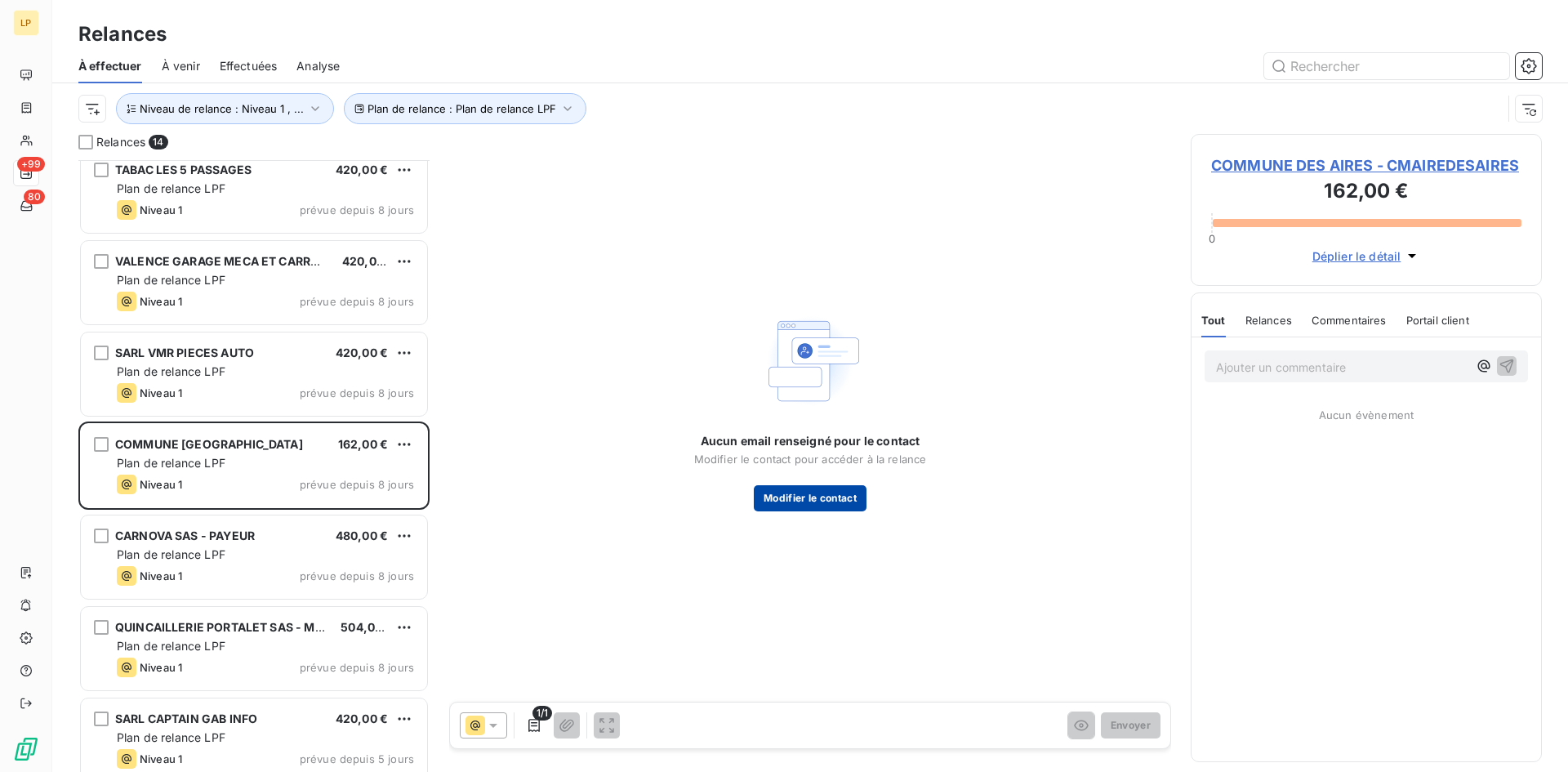
type input "04 67 95 61 44"
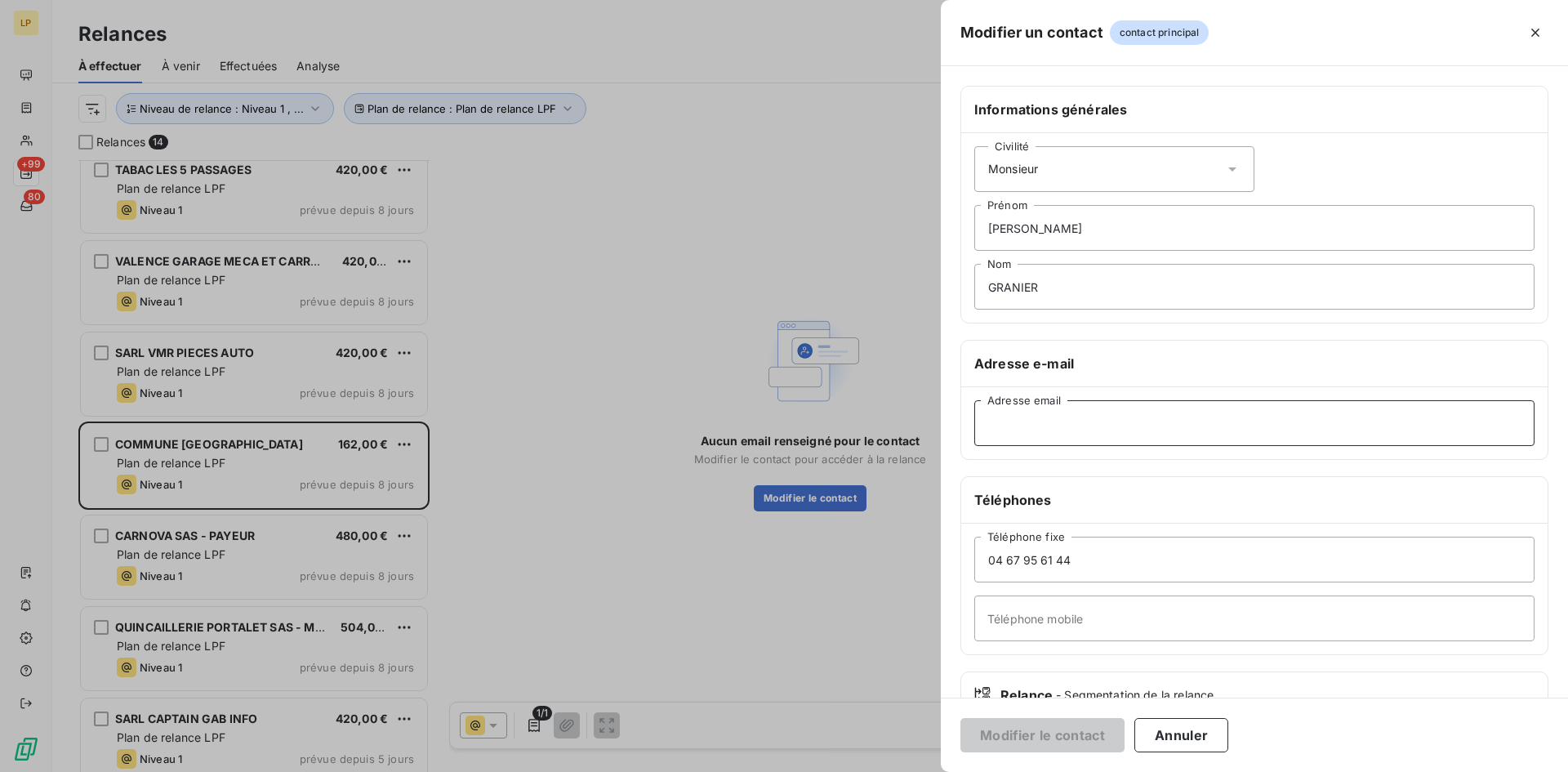
click at [1033, 428] on input "Adresse email" at bounding box center [1254, 423] width 560 height 45
paste input "[EMAIL_ADDRESS][DOMAIN_NAME]"
type input "[EMAIL_ADDRESS][DOMAIN_NAME]"
click at [1028, 741] on button "Modifier le contact" at bounding box center [1043, 735] width 164 height 34
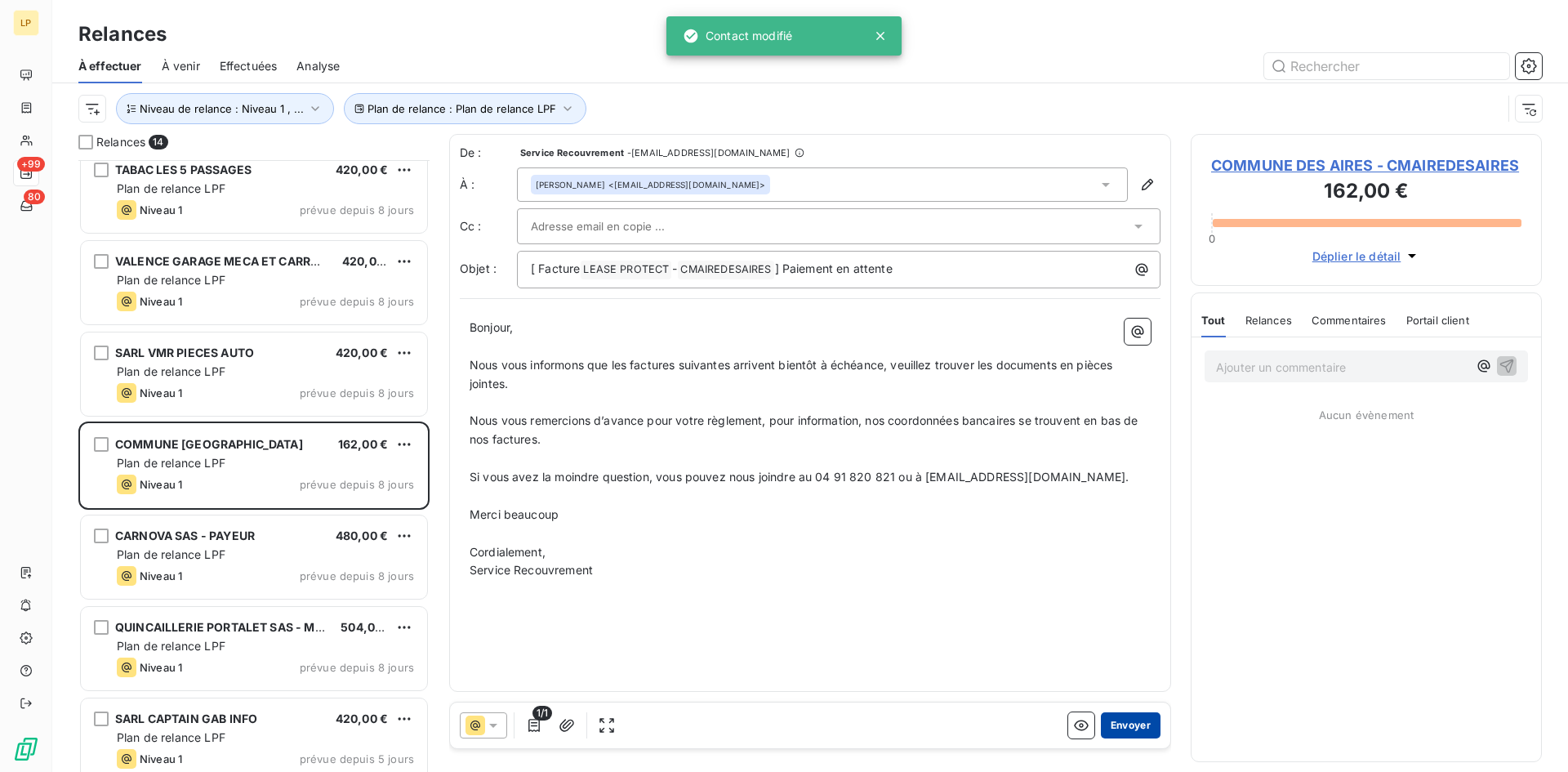
click at [1125, 727] on button "Envoyer" at bounding box center [1131, 726] width 60 height 26
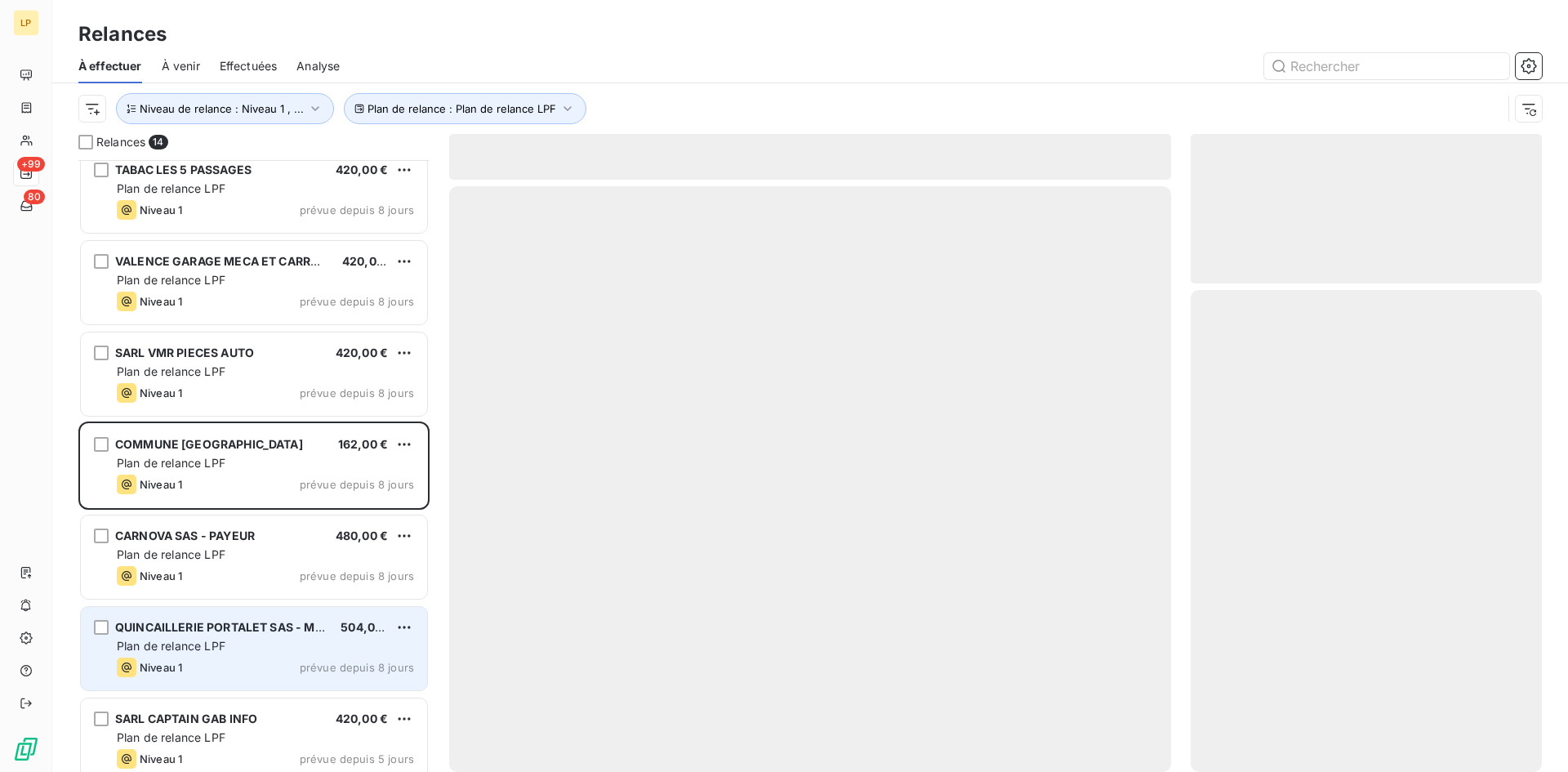
scroll to position [577, 0]
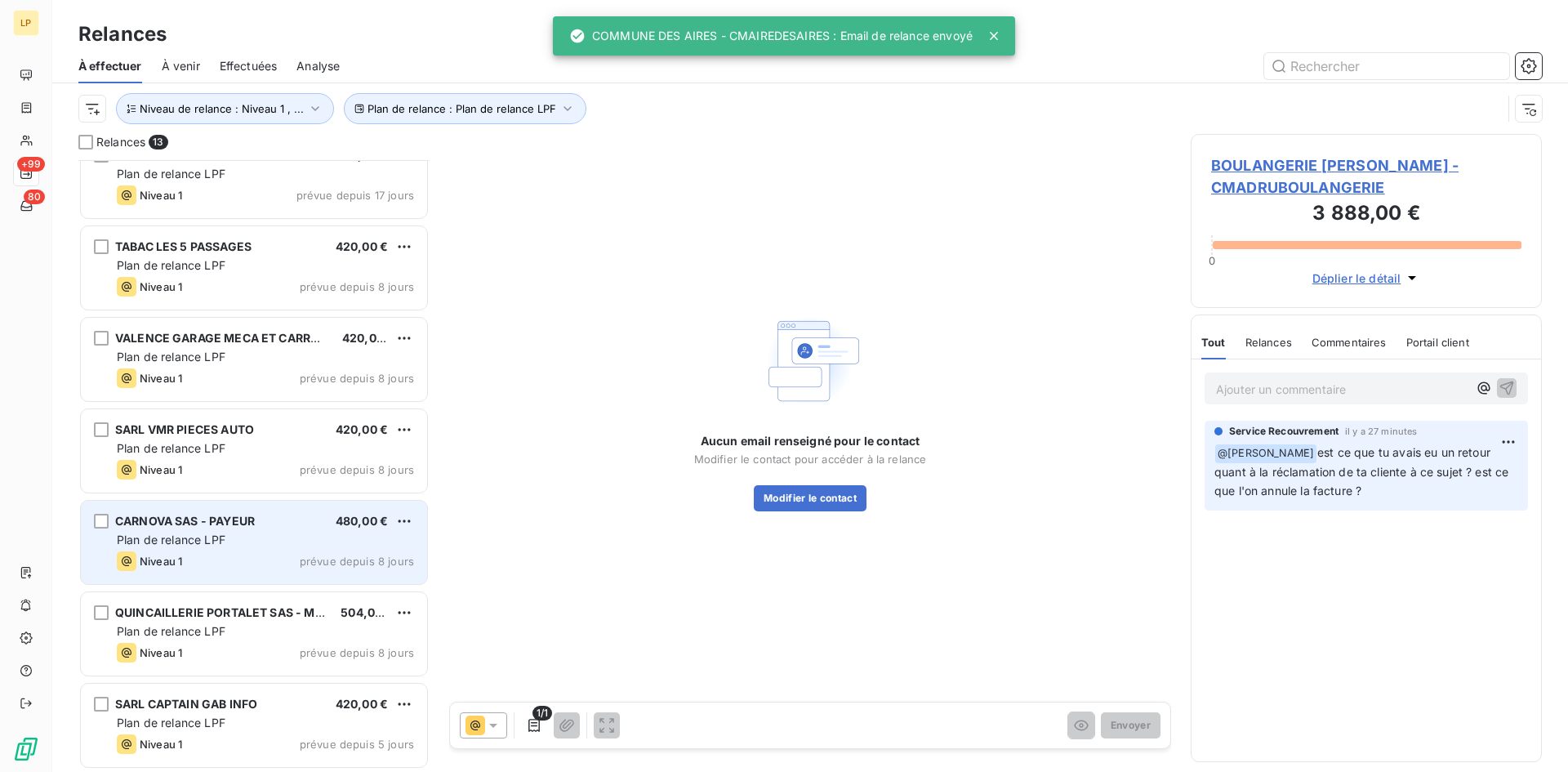
click at [178, 557] on span "Niveau 1" at bounding box center [161, 561] width 43 height 13
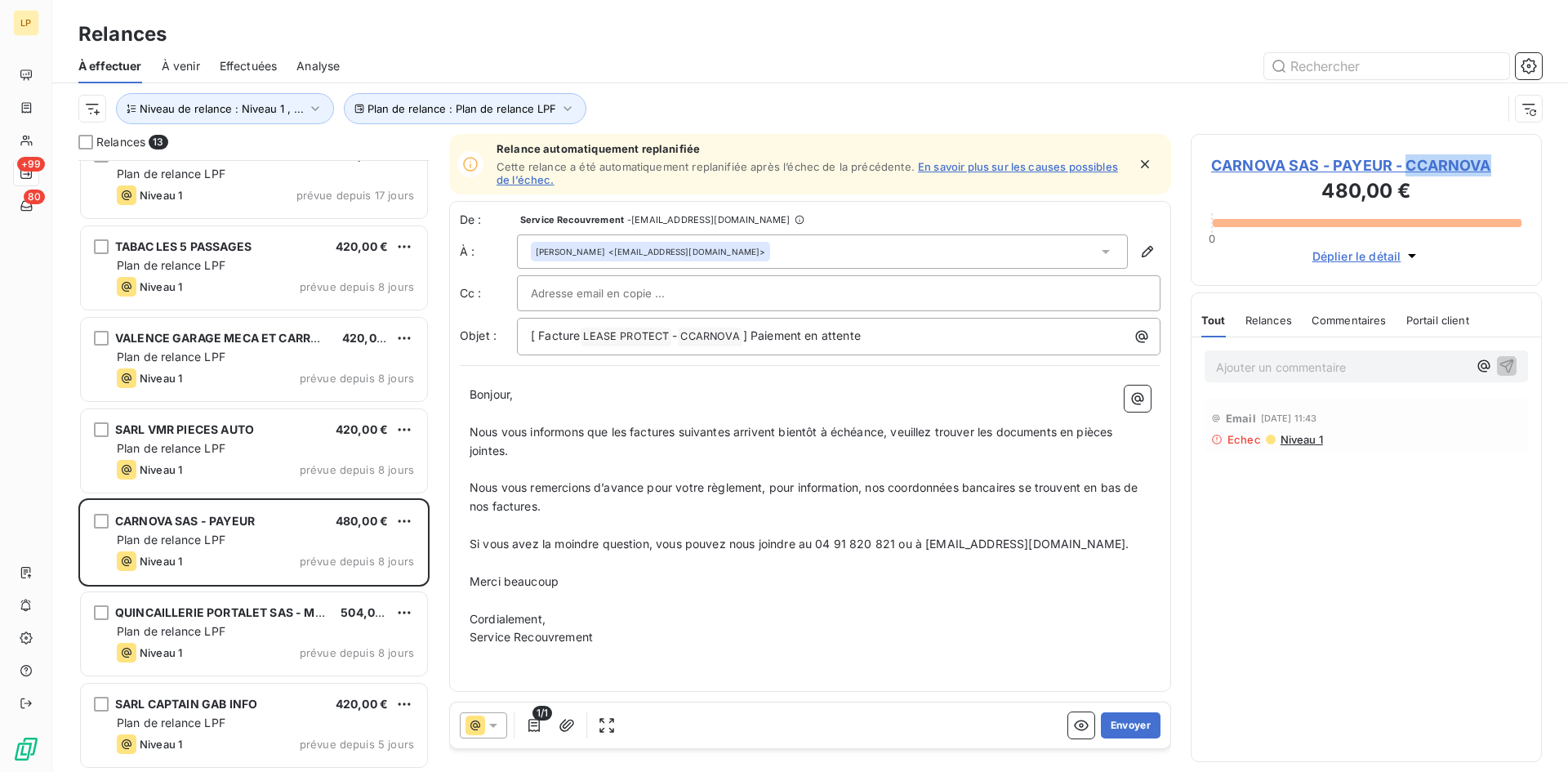
drag, startPoint x: 1486, startPoint y: 161, endPoint x: 1411, endPoint y: 163, distance: 75.0
click at [1411, 163] on span "CARNOVA SAS - PAYEUR - CCARNOVA" at bounding box center [1367, 164] width 311 height 22
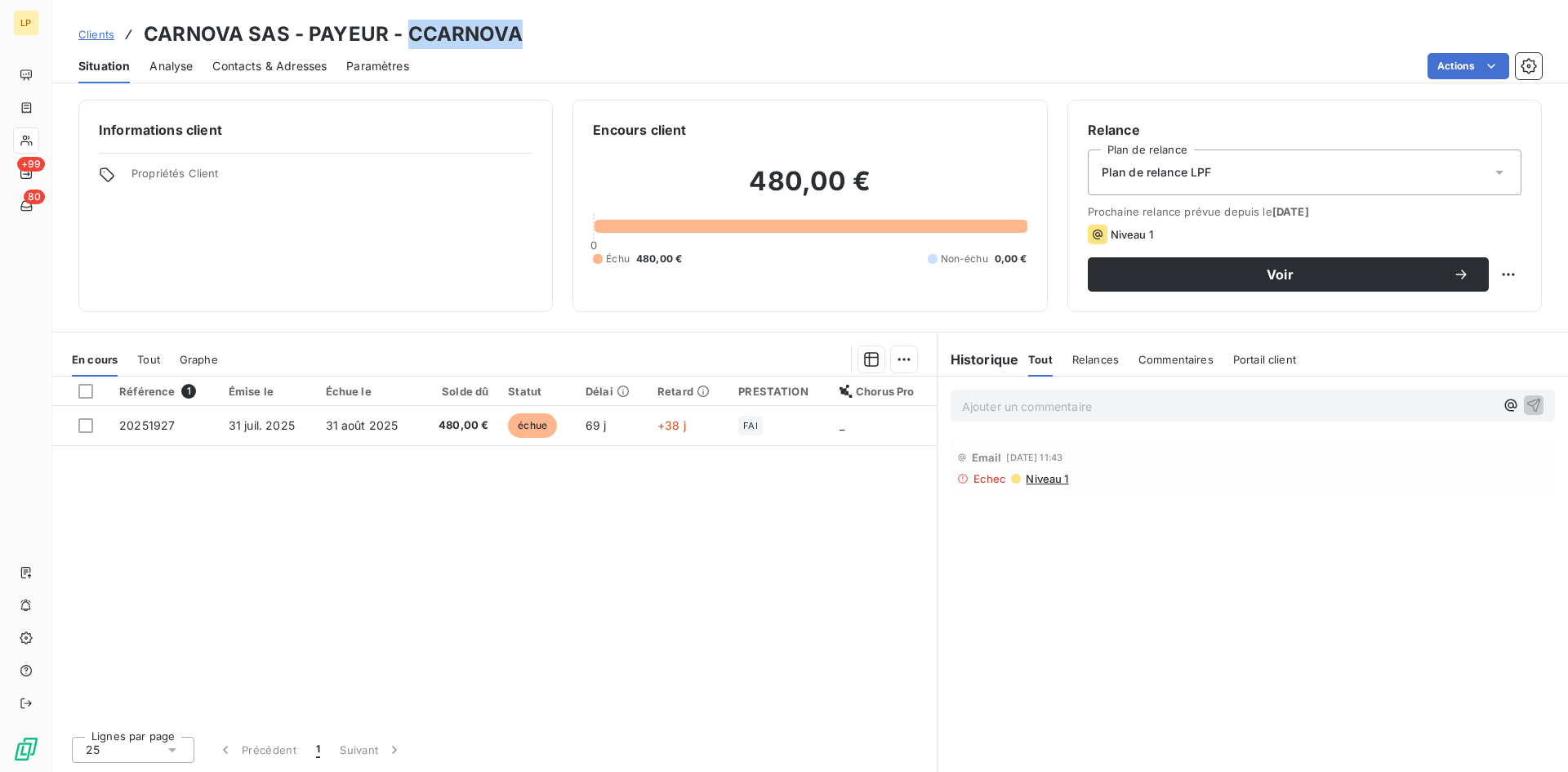
drag, startPoint x: 528, startPoint y: 45, endPoint x: 404, endPoint y: 44, distance: 124.0
click at [404, 44] on div "Clients CARNOVA SAS - PAYEUR - CCARNOVA" at bounding box center [810, 34] width 1516 height 29
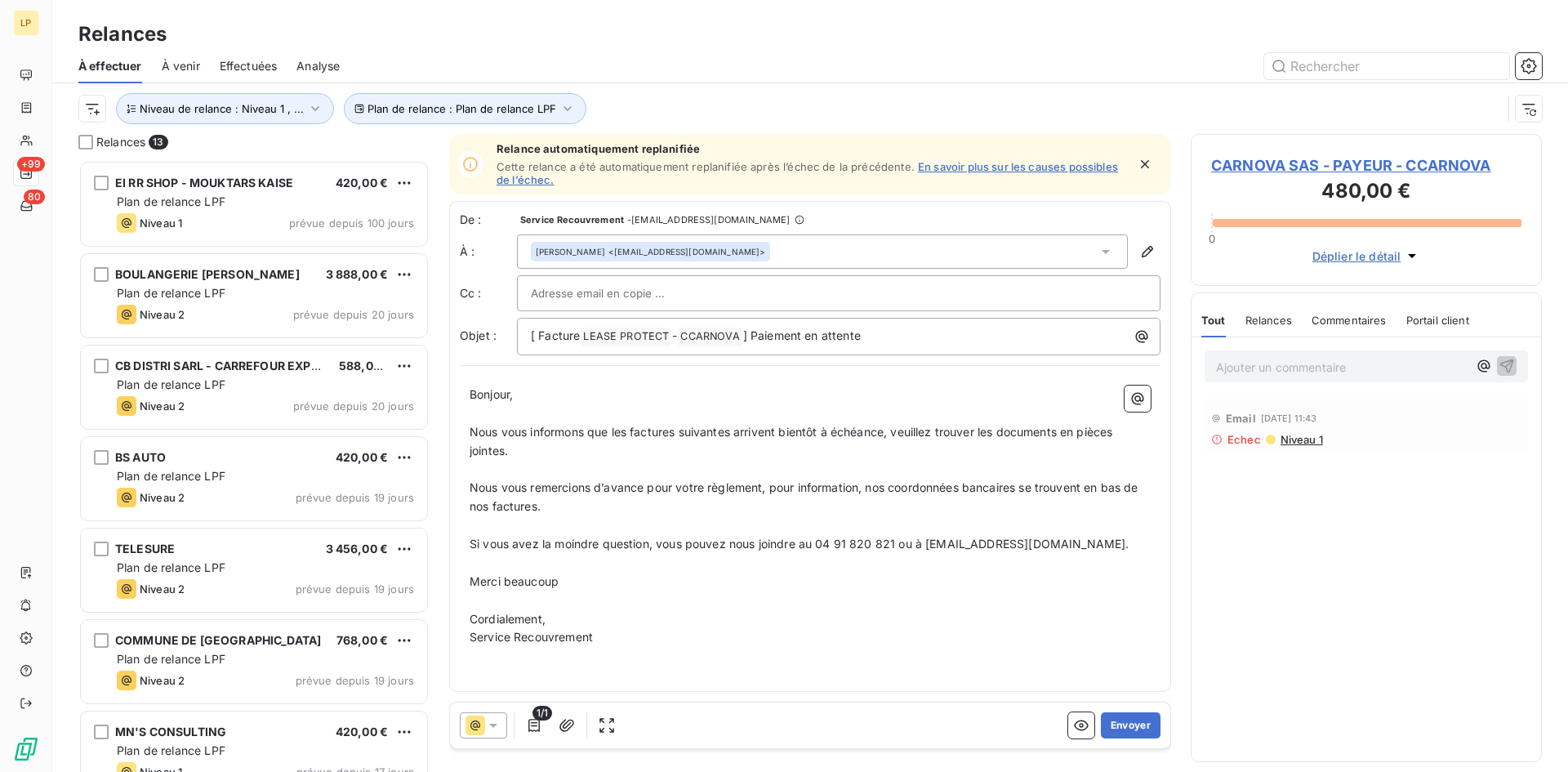
scroll to position [600, 339]
click at [1153, 257] on icon "button" at bounding box center [1147, 251] width 16 height 16
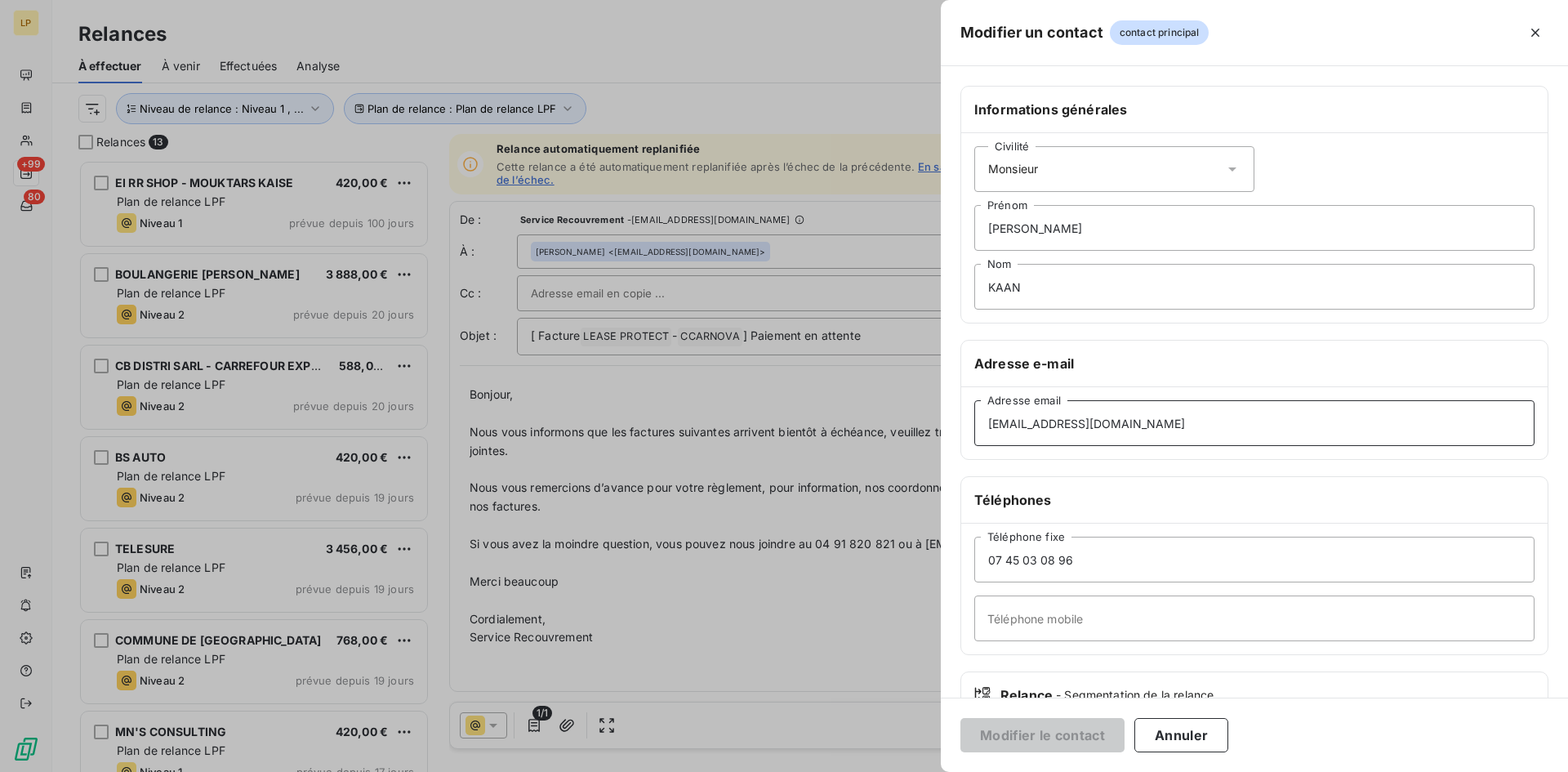
click at [1169, 443] on input "[EMAIL_ADDRESS][DOMAIN_NAME]" at bounding box center [1254, 423] width 560 height 45
click at [983, 427] on input "[EMAIL_ADDRESS][DOMAIN_NAME]" at bounding box center [1254, 423] width 560 height 45
drag, startPoint x: 975, startPoint y: 428, endPoint x: 953, endPoint y: 428, distance: 22.0
click at [953, 428] on div "Informations générales Civilité Monsieur [PERSON_NAME] KAAN Nom Adresse e-mail …" at bounding box center [1254, 449] width 627 height 726
click at [690, 707] on div at bounding box center [784, 386] width 1568 height 772
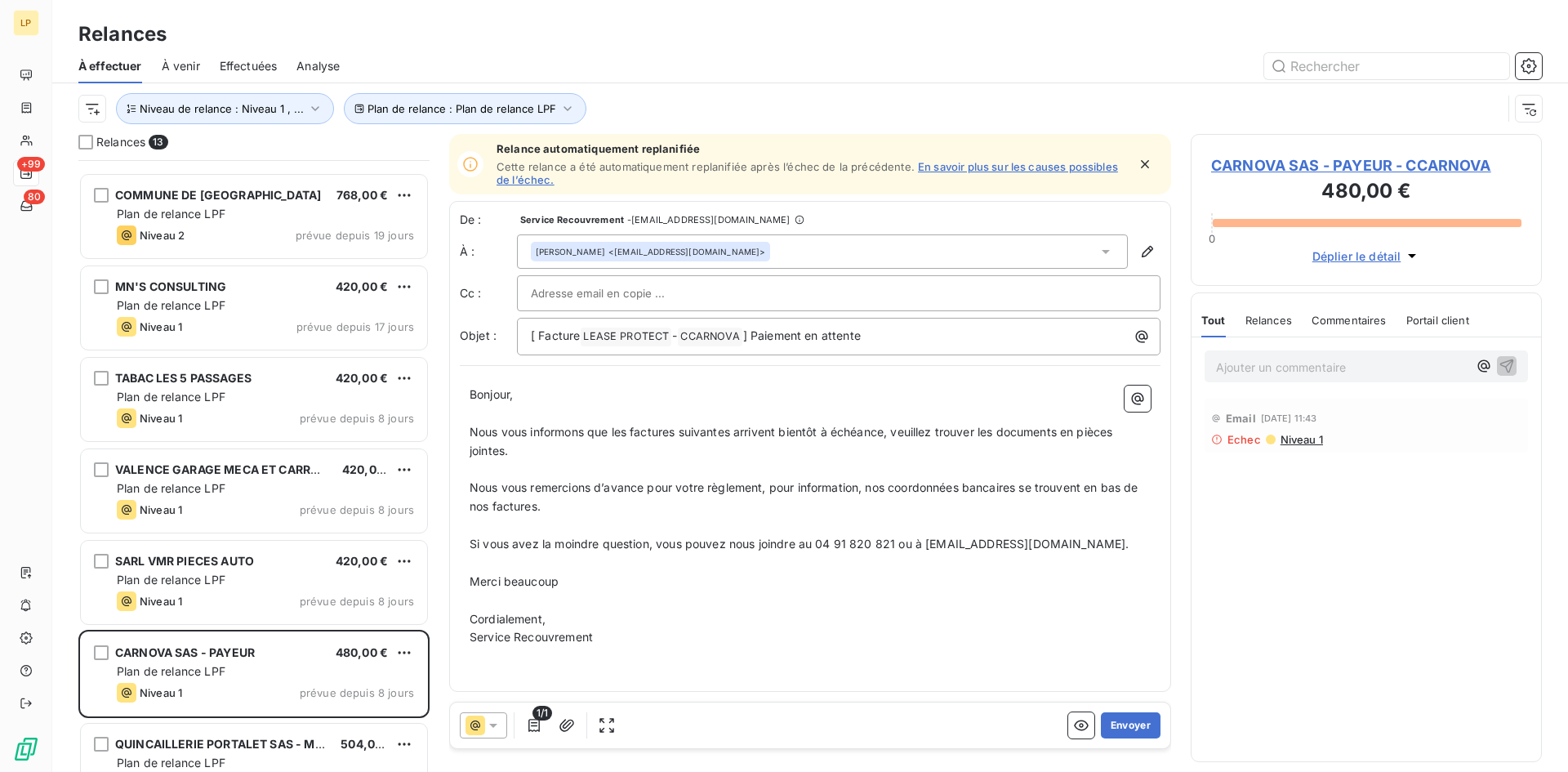
scroll to position [578, 0]
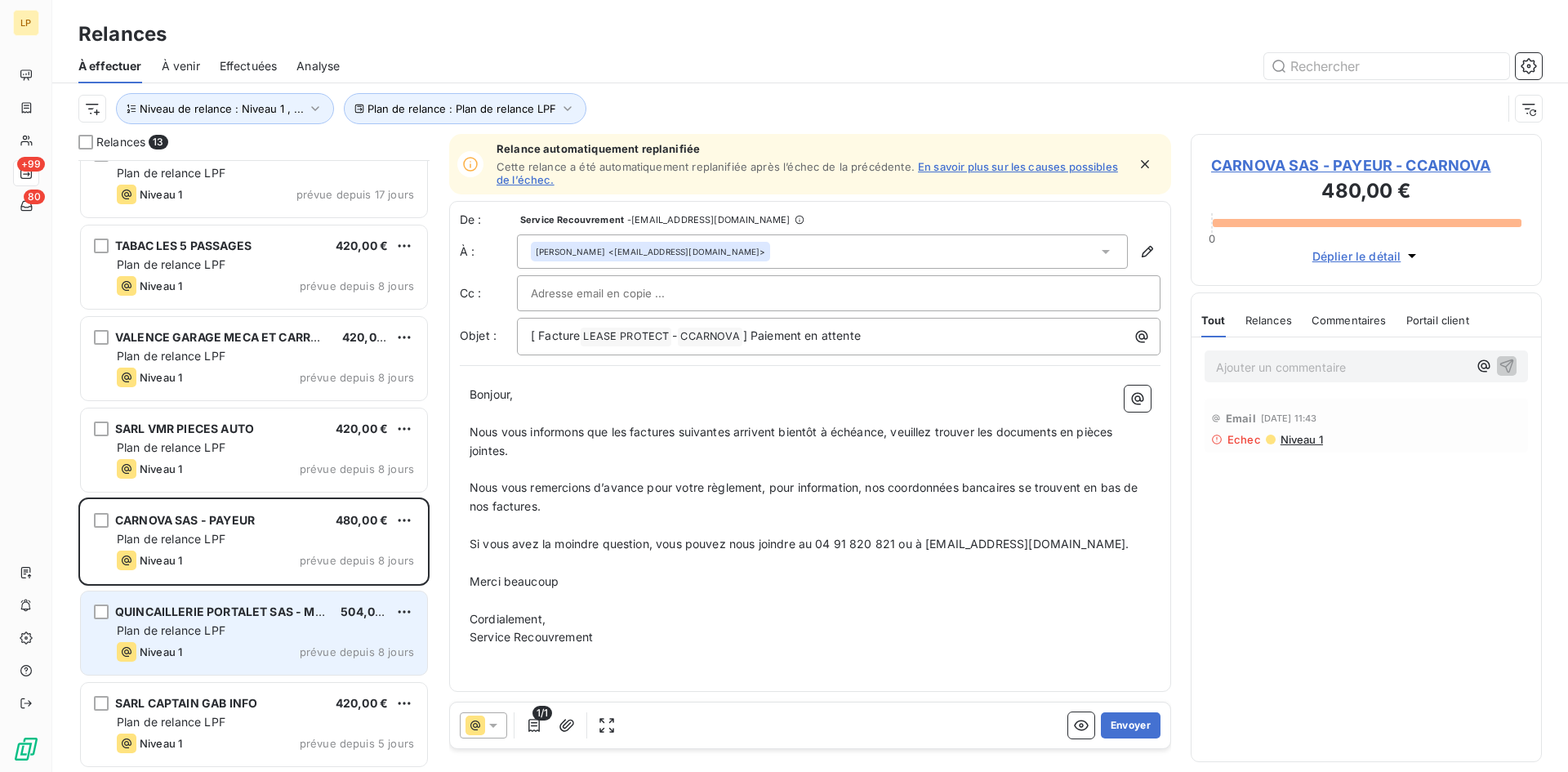
click at [330, 614] on div "QUINCAILLERIE PORTALET SAS - MONT D 504,00 €" at bounding box center [265, 612] width 298 height 15
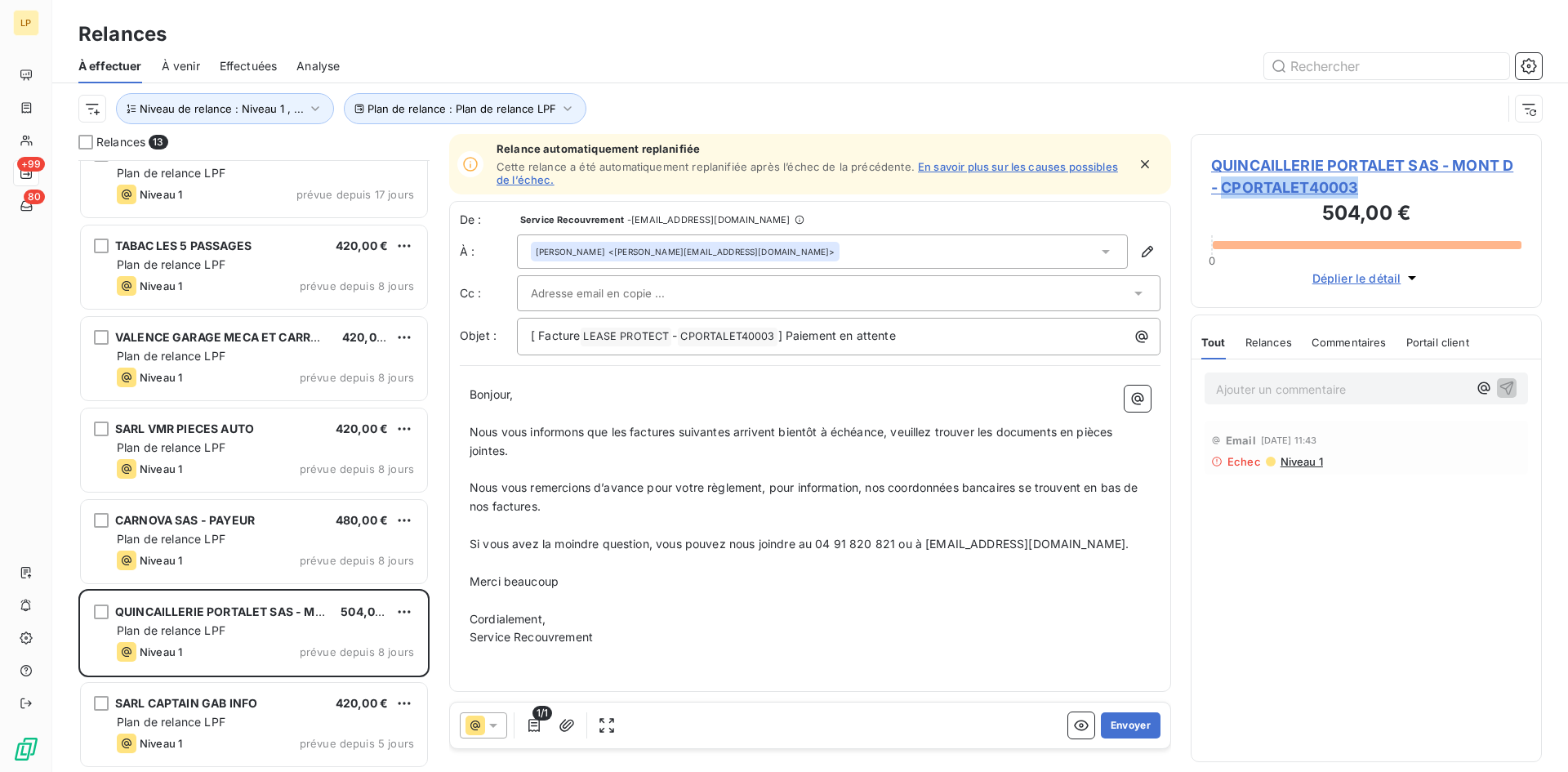
drag, startPoint x: 1372, startPoint y: 197, endPoint x: 1225, endPoint y: 192, distance: 147.1
click at [1225, 192] on span "QUINCAILLERIE PORTALET SAS - MONT D - CPORTALET40003" at bounding box center [1367, 176] width 311 height 44
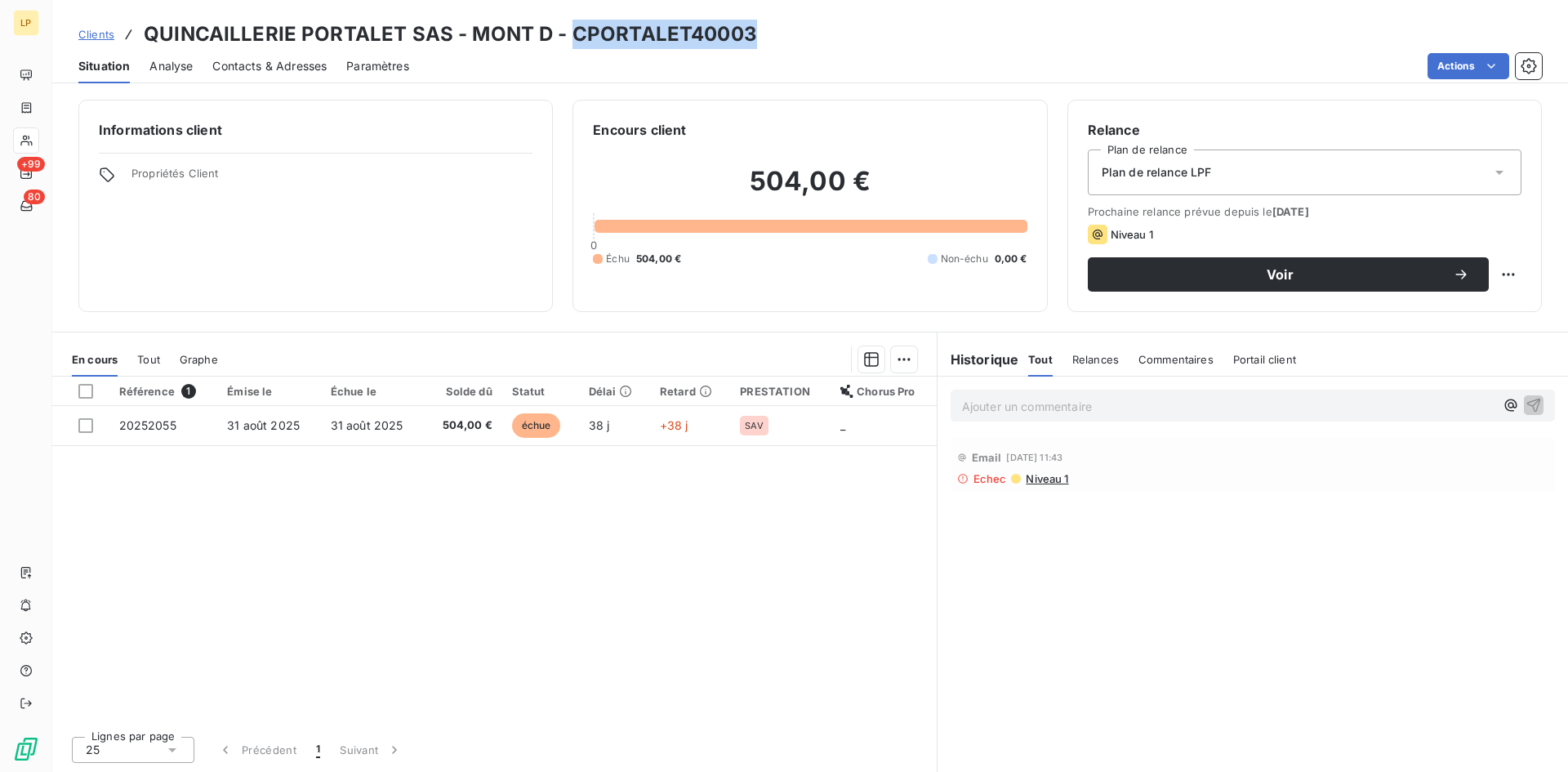
drag, startPoint x: 685, startPoint y: 27, endPoint x: 568, endPoint y: 29, distance: 117.0
click at [568, 29] on div "Clients QUINCAILLERIE PORTALET SAS - MONT D - CPORTALET40003" at bounding box center [810, 34] width 1516 height 29
click at [250, 69] on span "Contacts & Adresses" at bounding box center [269, 65] width 114 height 16
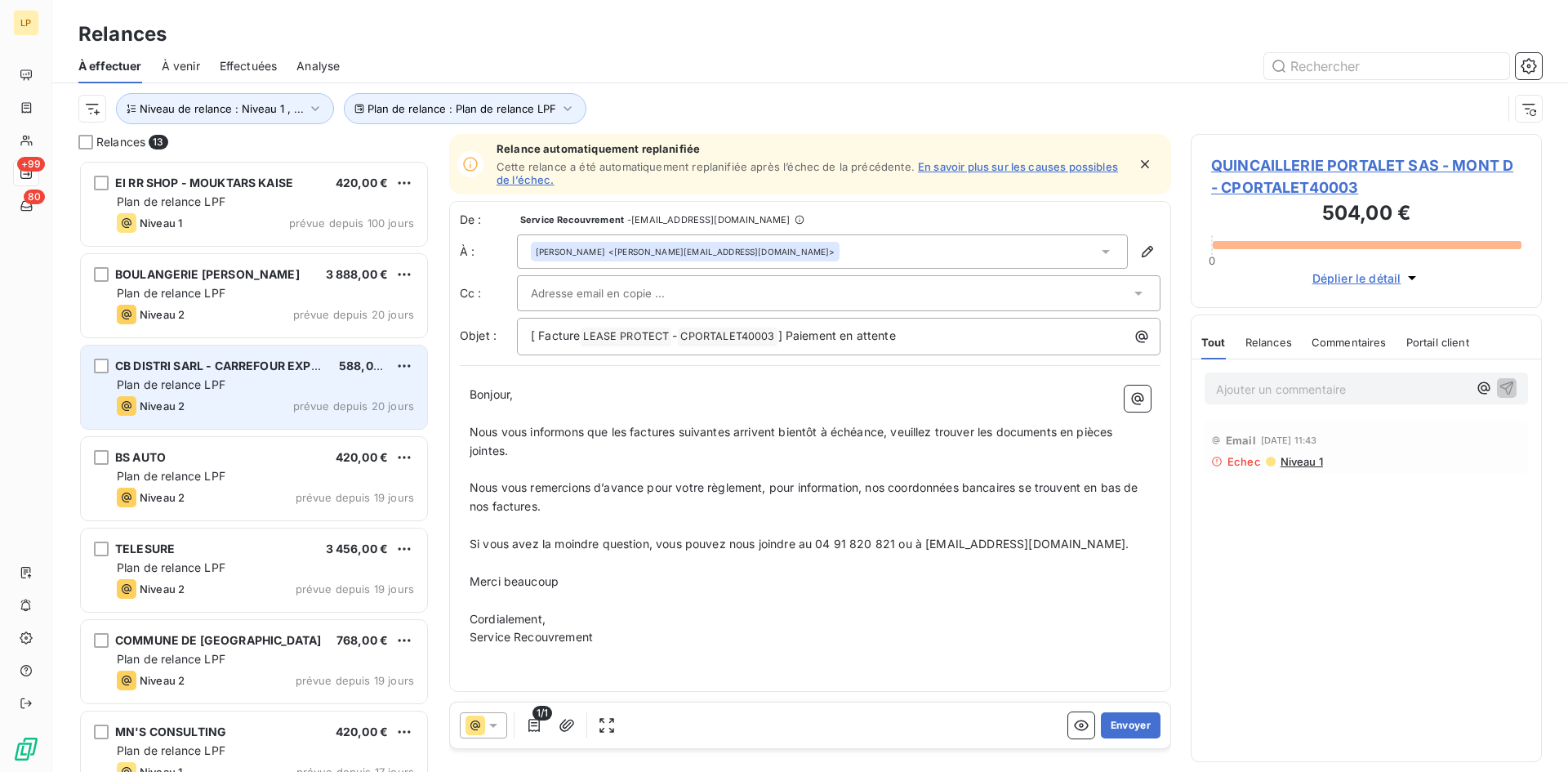
scroll to position [600, 339]
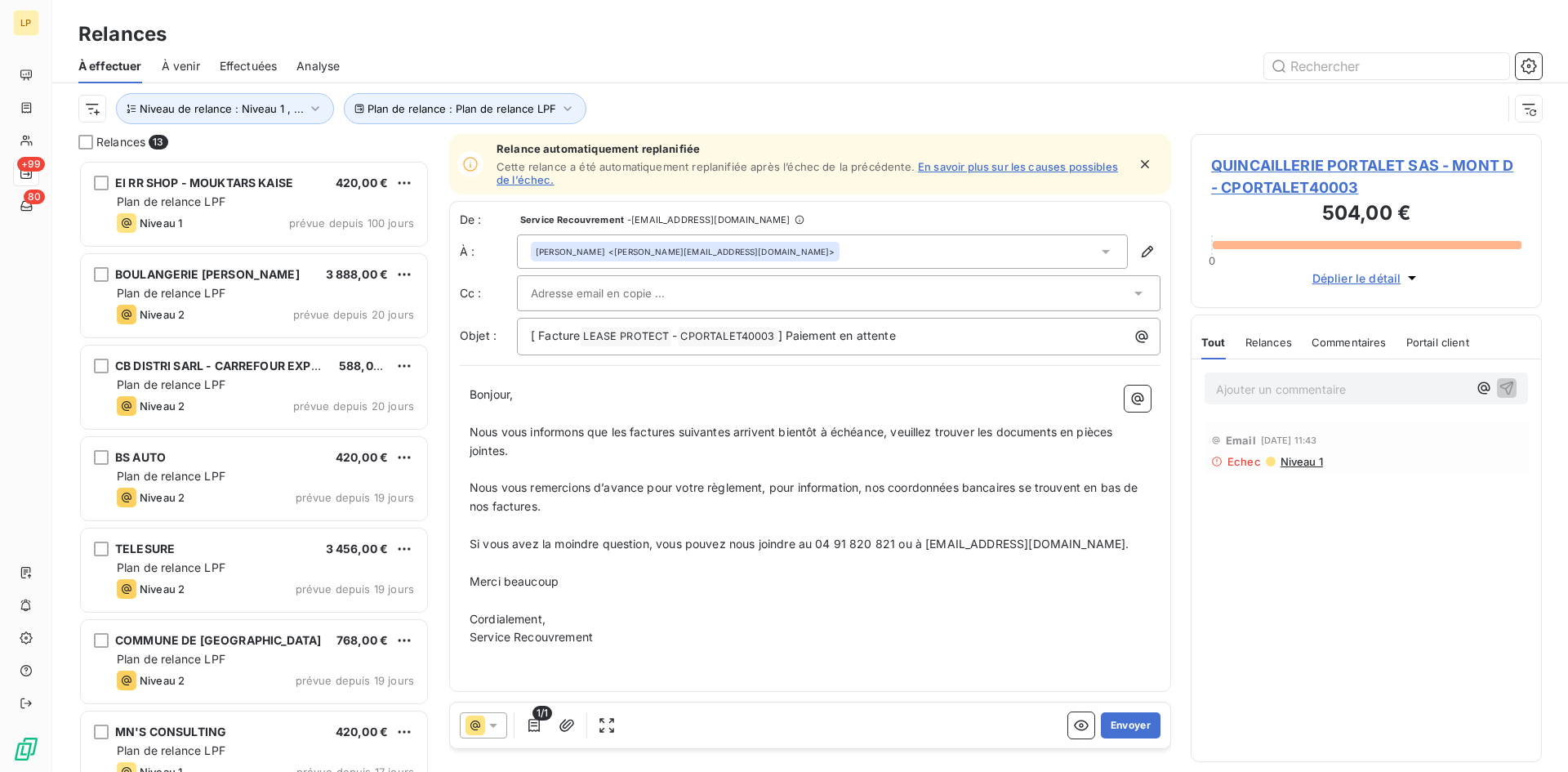
click at [1104, 250] on icon at bounding box center [1106, 252] width 9 height 4
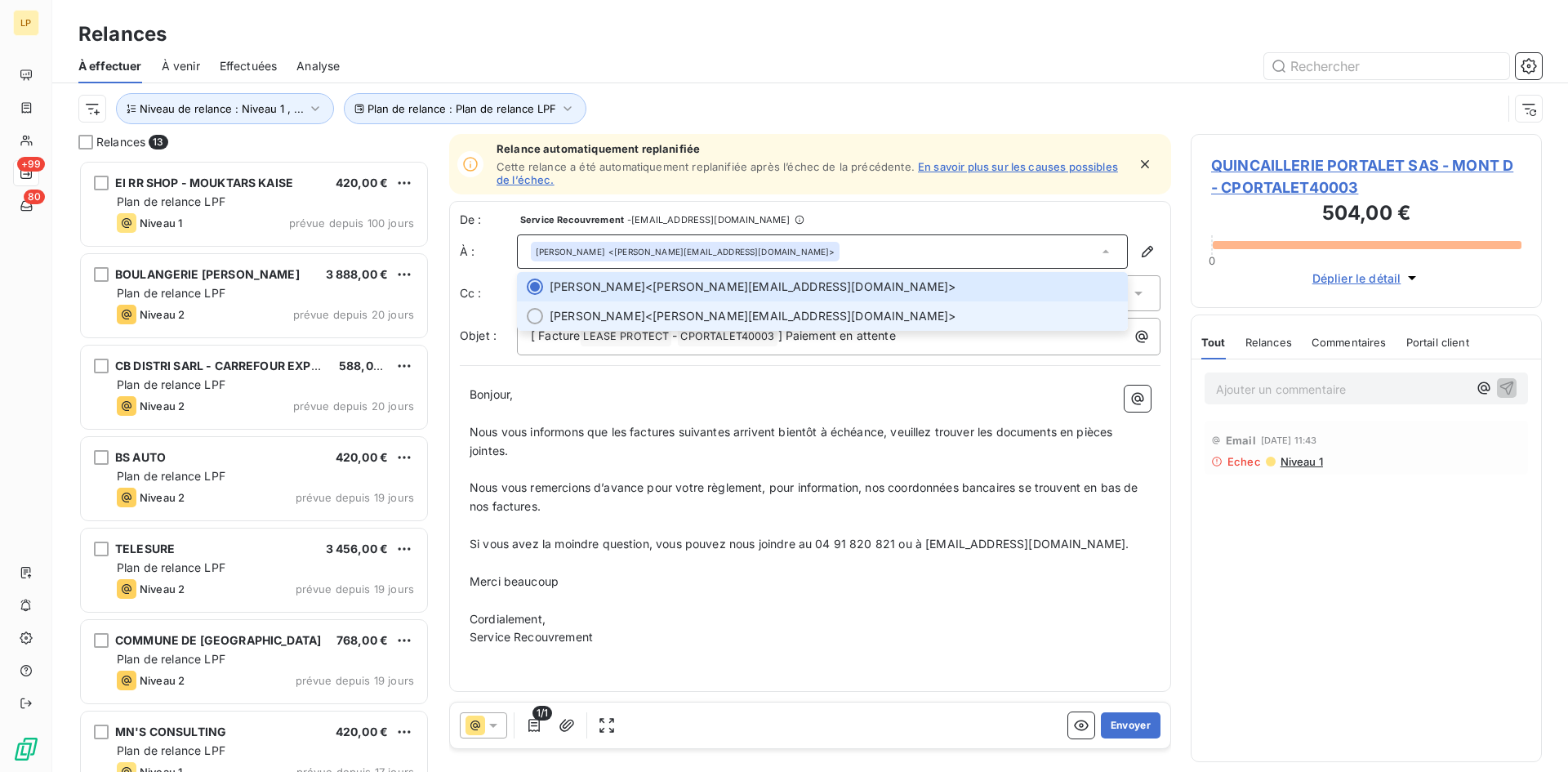
click at [775, 317] on span "[PERSON_NAME] <[PERSON_NAME][EMAIL_ADDRESS][DOMAIN_NAME]>" at bounding box center [834, 316] width 569 height 16
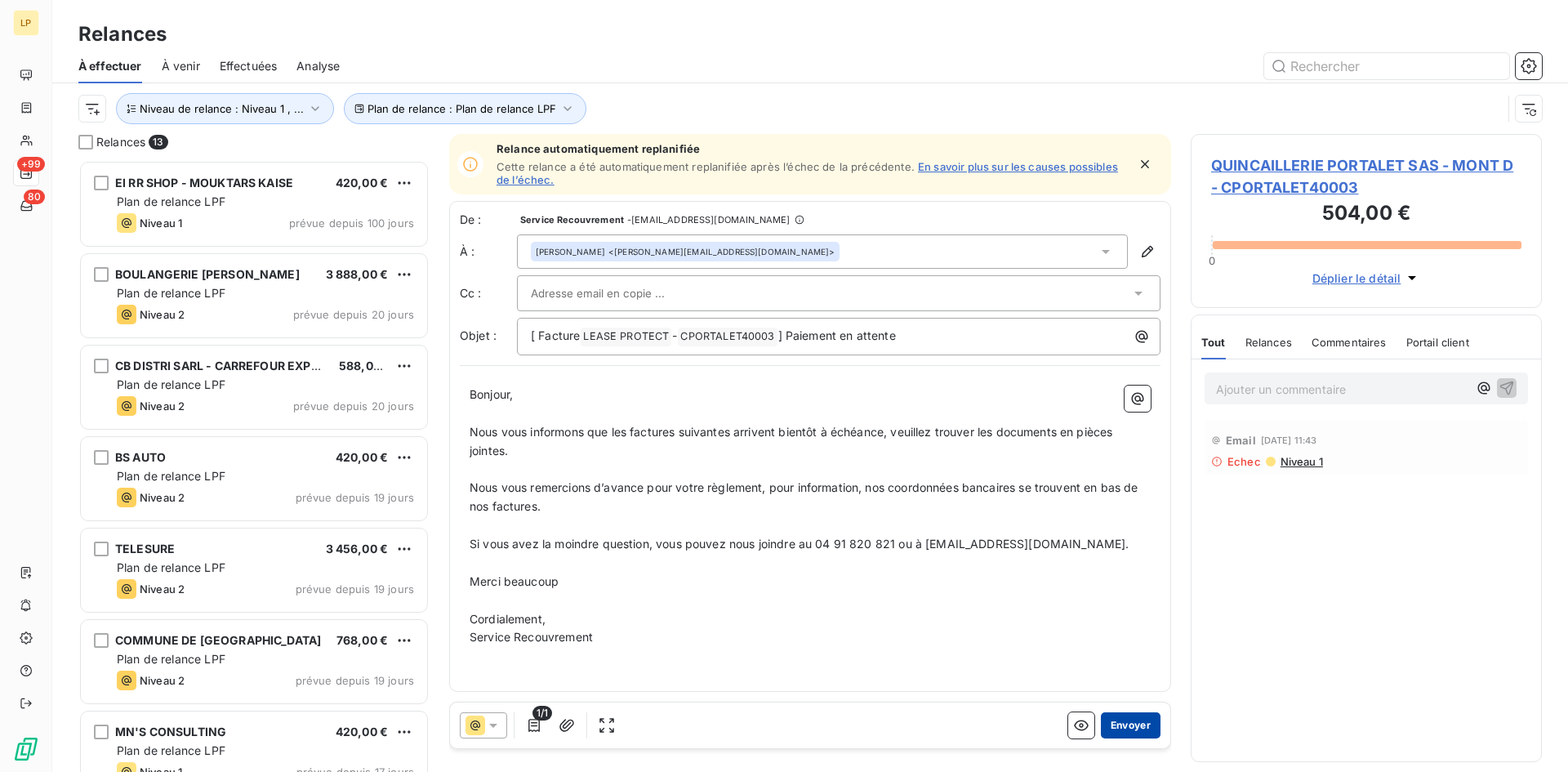
click at [1119, 736] on button "Envoyer" at bounding box center [1131, 726] width 60 height 26
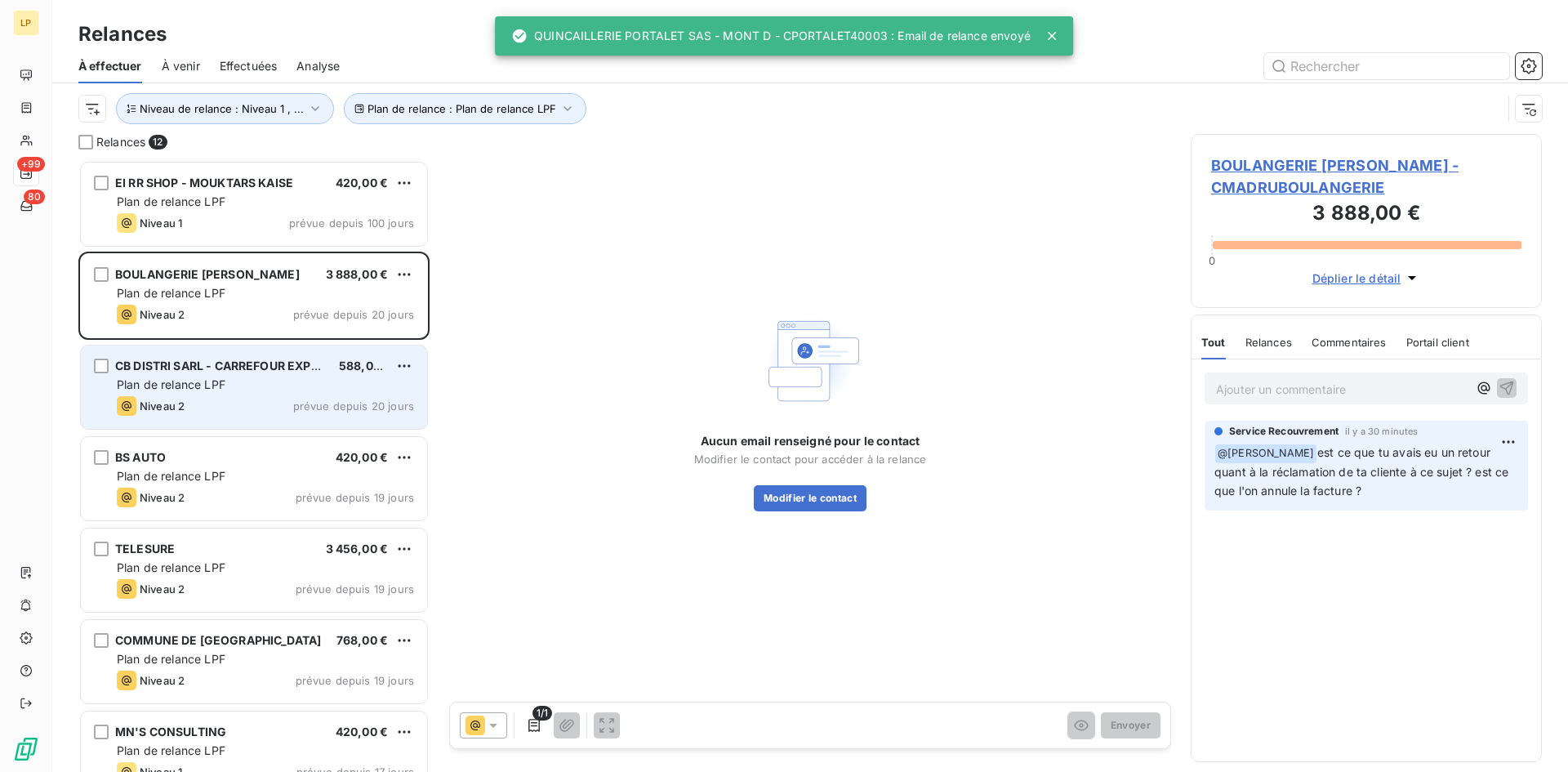
click at [230, 371] on span "CB DISTRI SARL - CARREFOUR EXPRESS" at bounding box center [228, 366] width 226 height 14
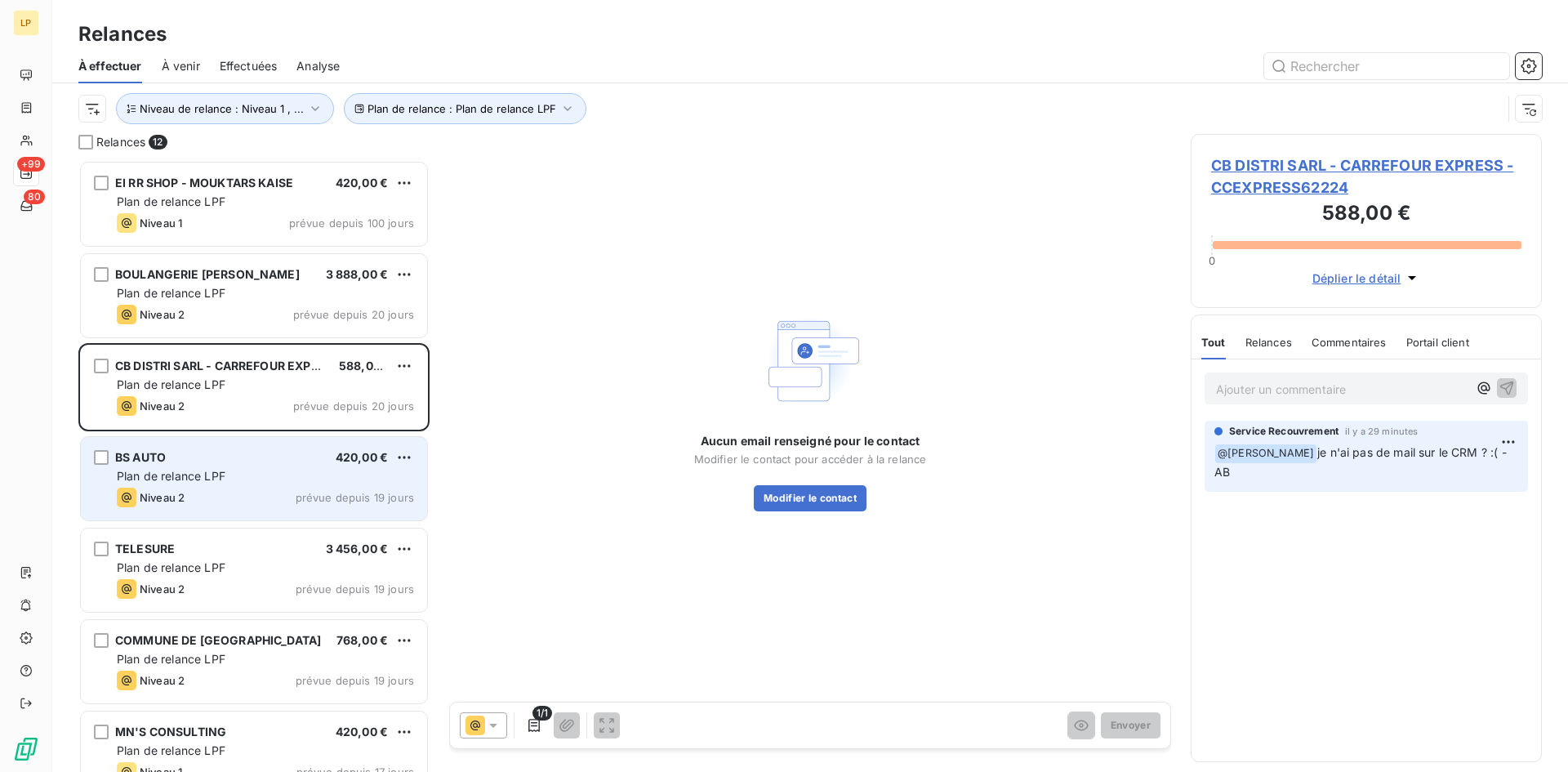
click at [245, 517] on div "BS AUTO 420,00 € Plan de relance LPF Niveau 2 prévue depuis 19 jours" at bounding box center [254, 479] width 347 height 83
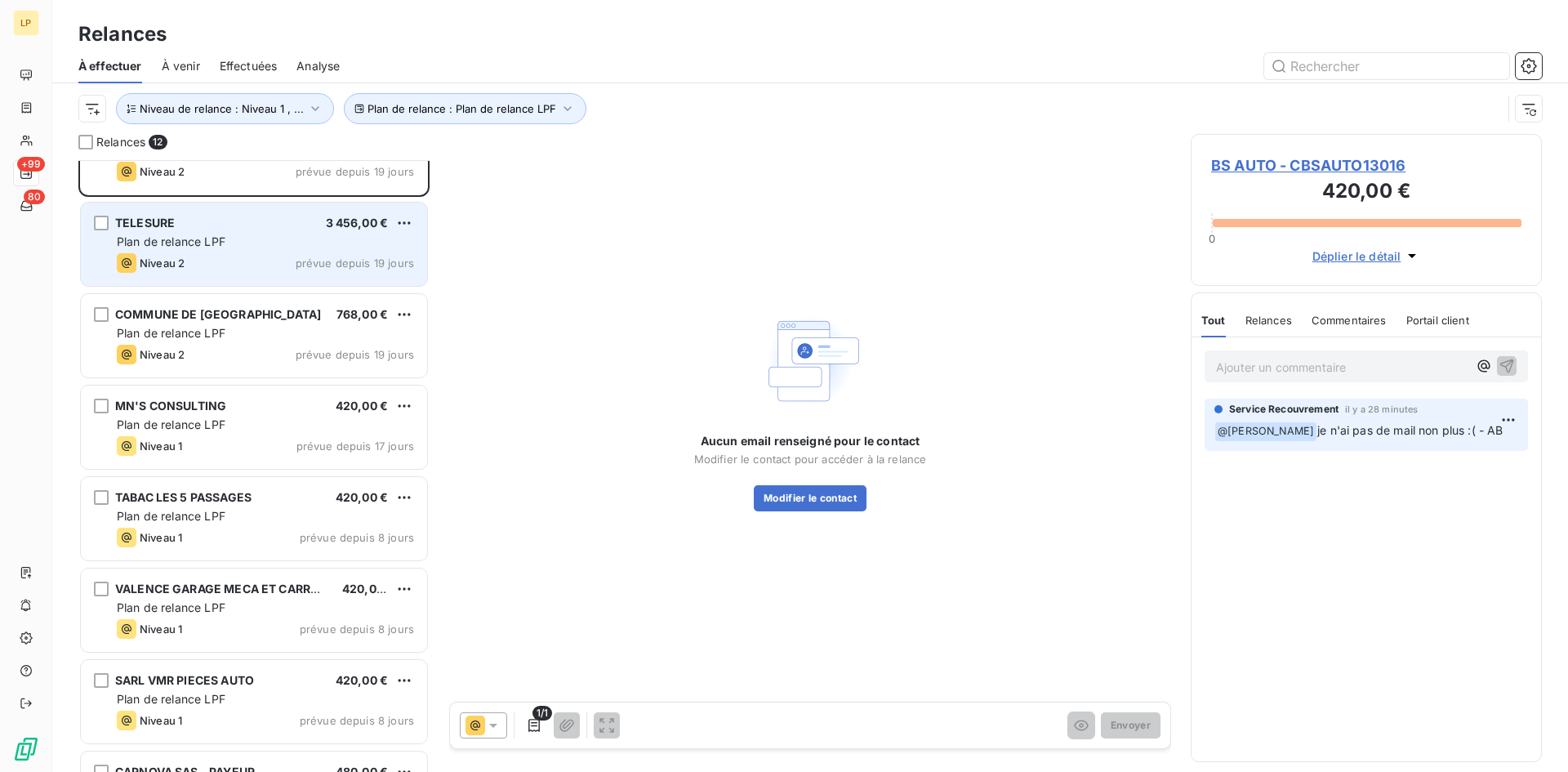
scroll to position [328, 0]
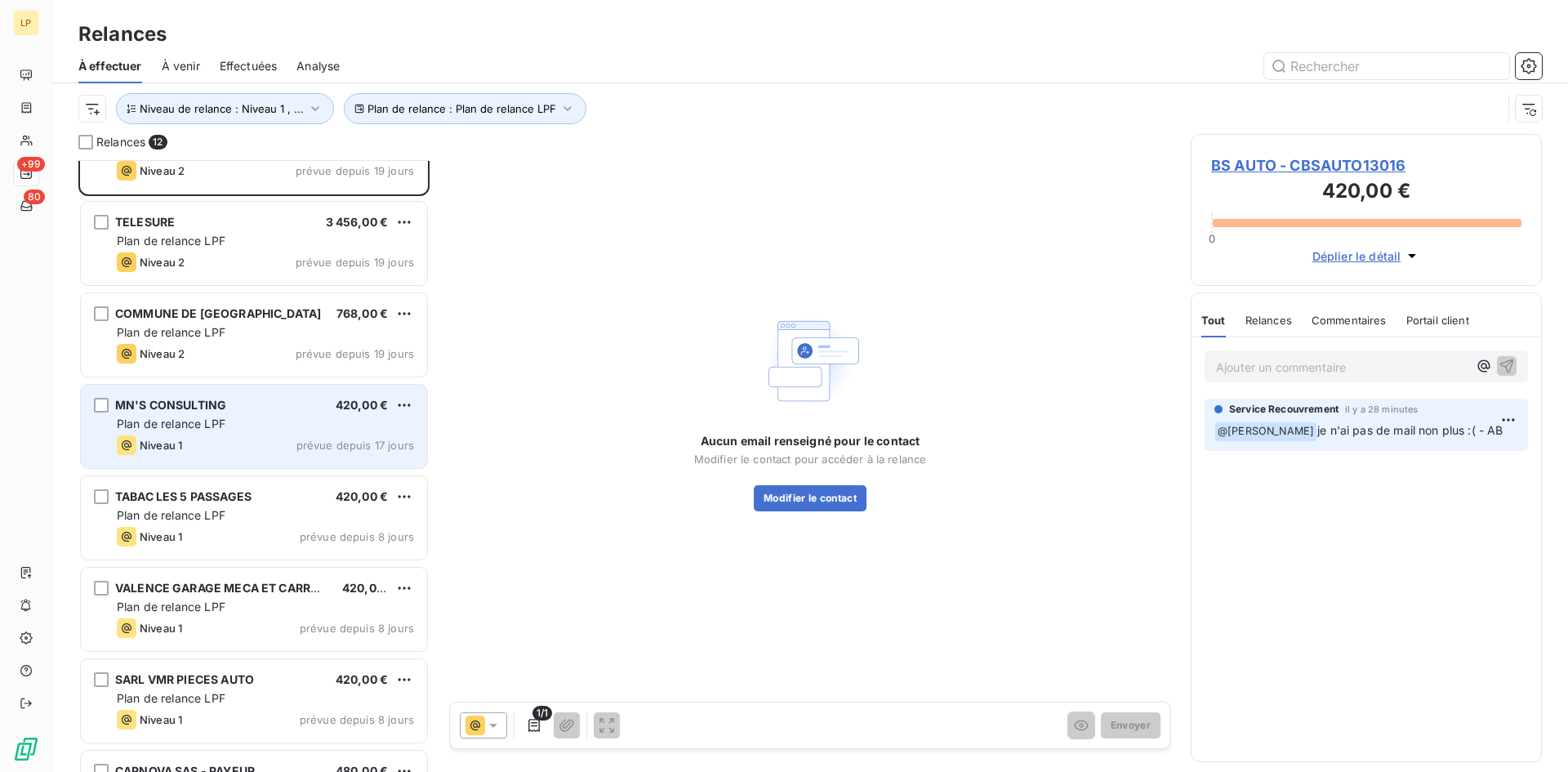
click at [249, 437] on div "Niveau 1 prévue depuis 17 jours" at bounding box center [265, 445] width 298 height 20
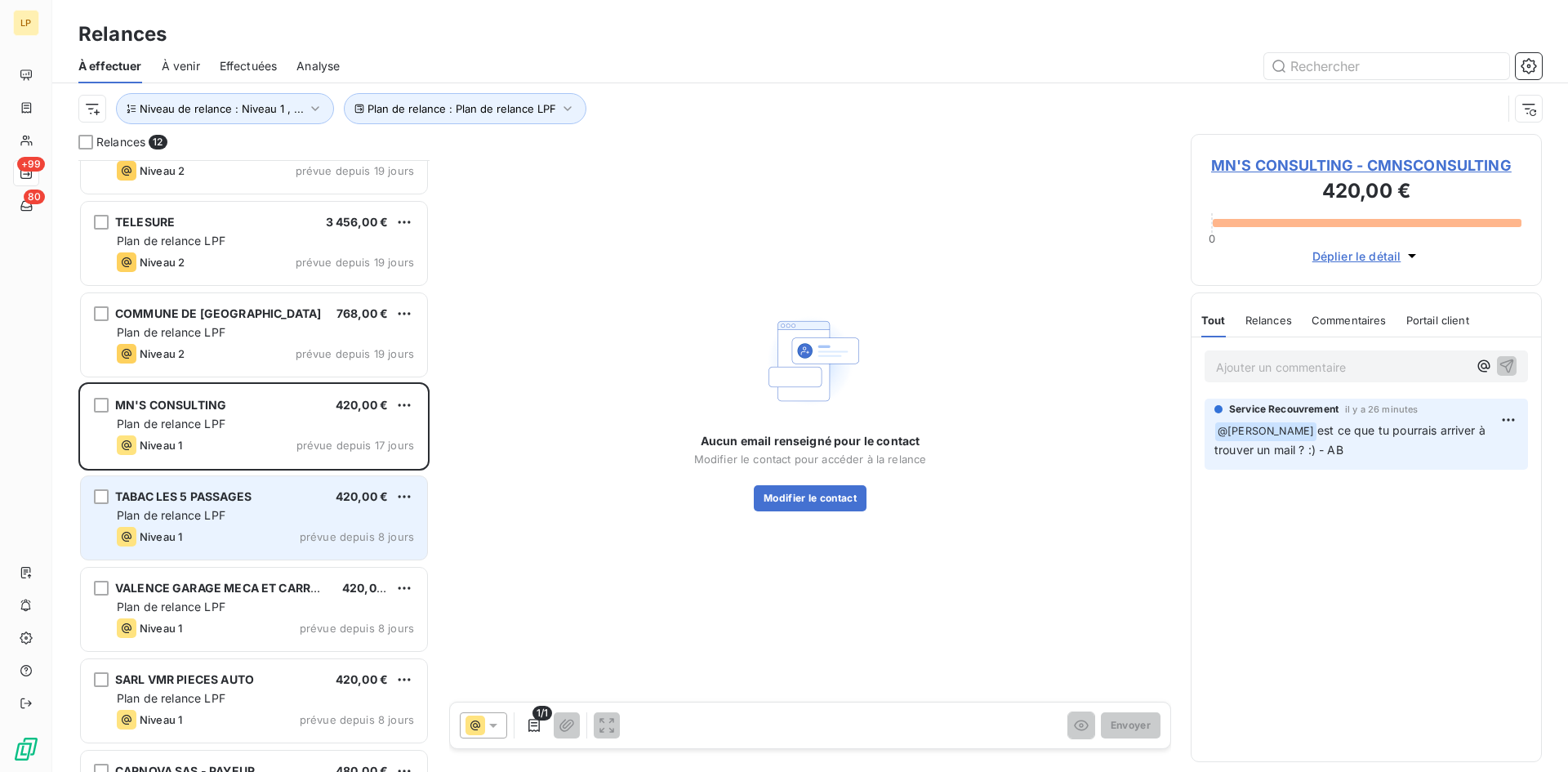
click at [257, 532] on div "Niveau 1 prévue depuis 8 jours" at bounding box center [265, 537] width 298 height 20
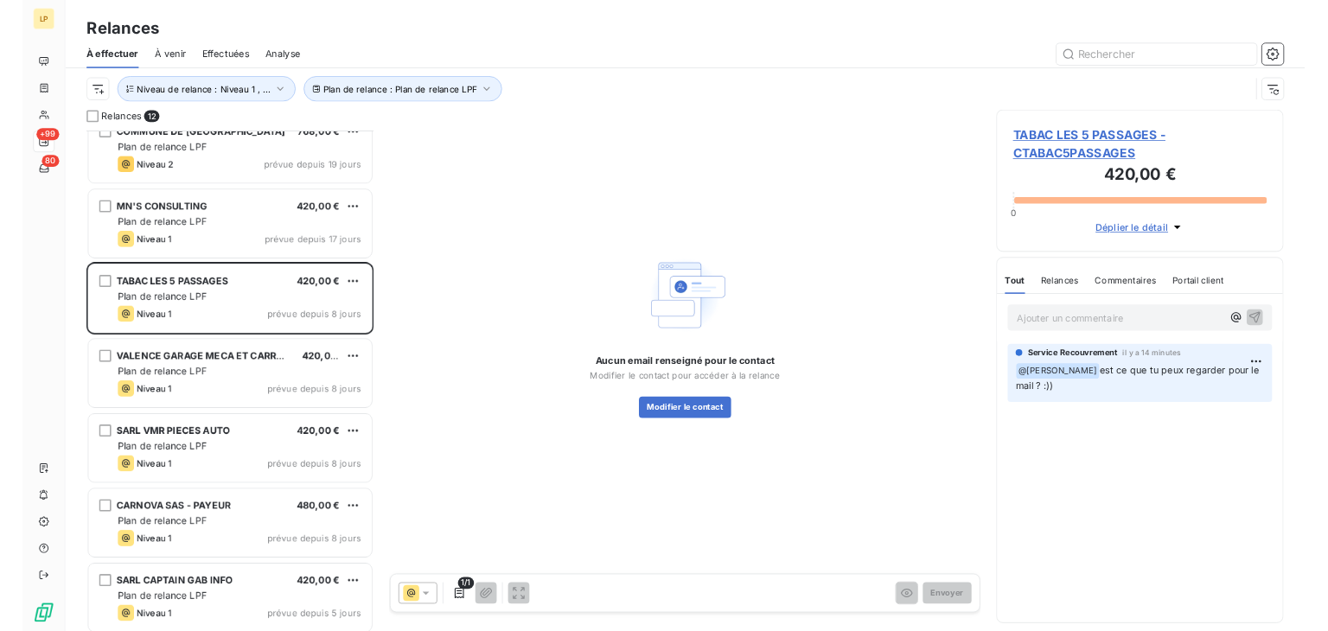
scroll to position [515, 0]
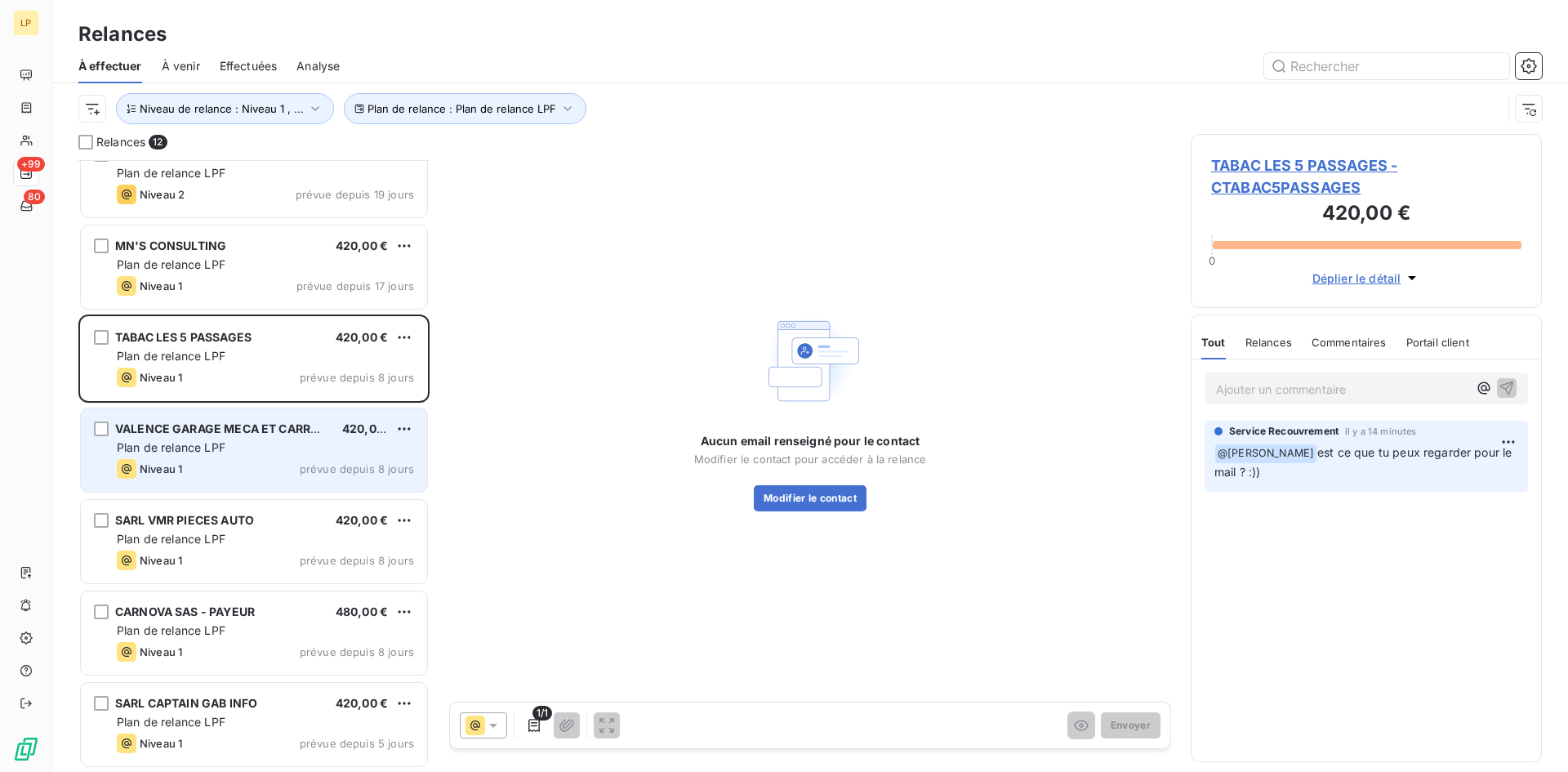
click at [240, 438] on div "VALENCE GARAGE MECA ET CARROSSERIE 420,00 € Plan de relance LPF Niveau 1 prévue…" at bounding box center [254, 450] width 347 height 83
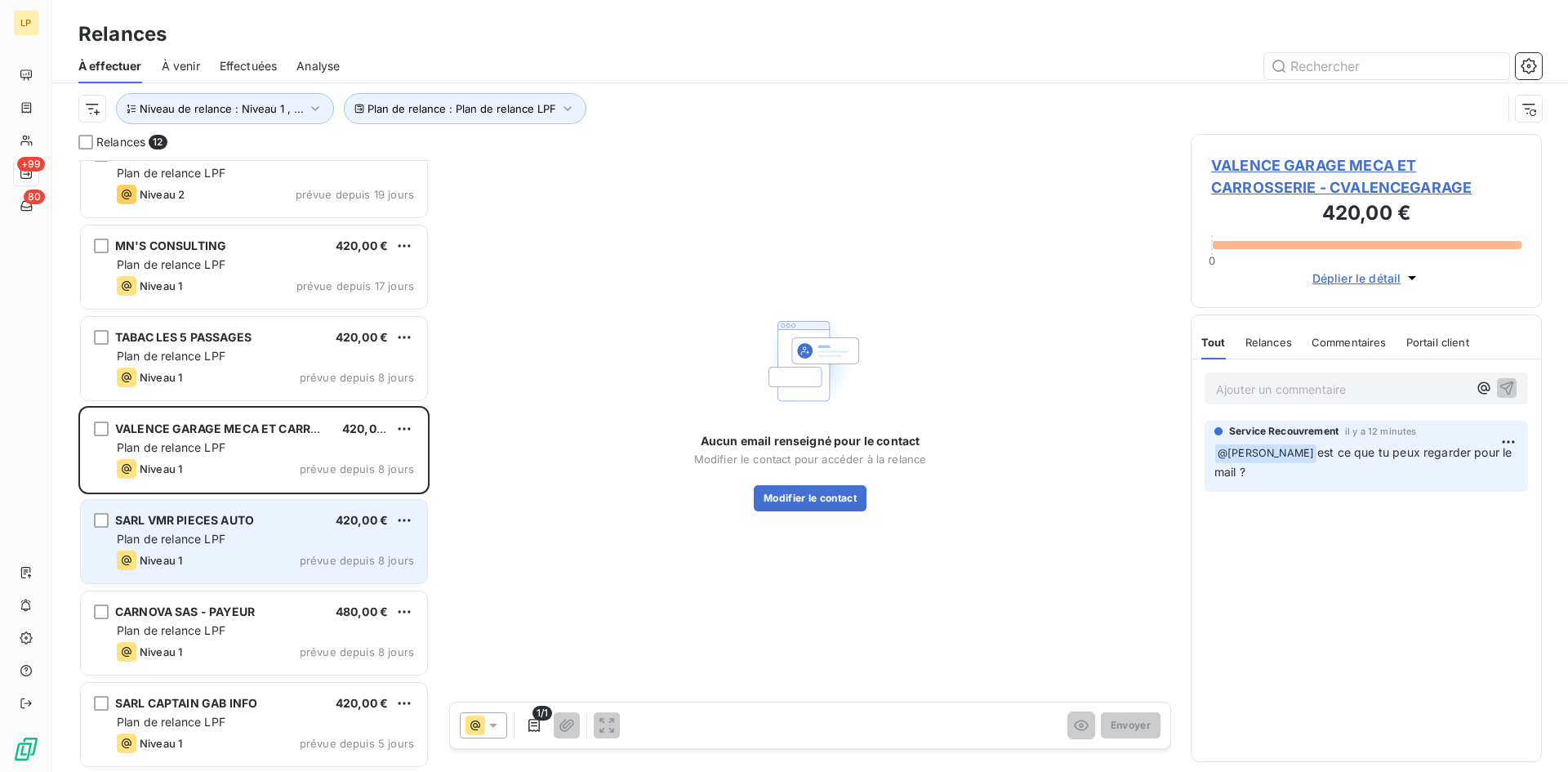
click at [233, 527] on div "SARL VMR PIECES AUTO" at bounding box center [184, 520] width 139 height 16
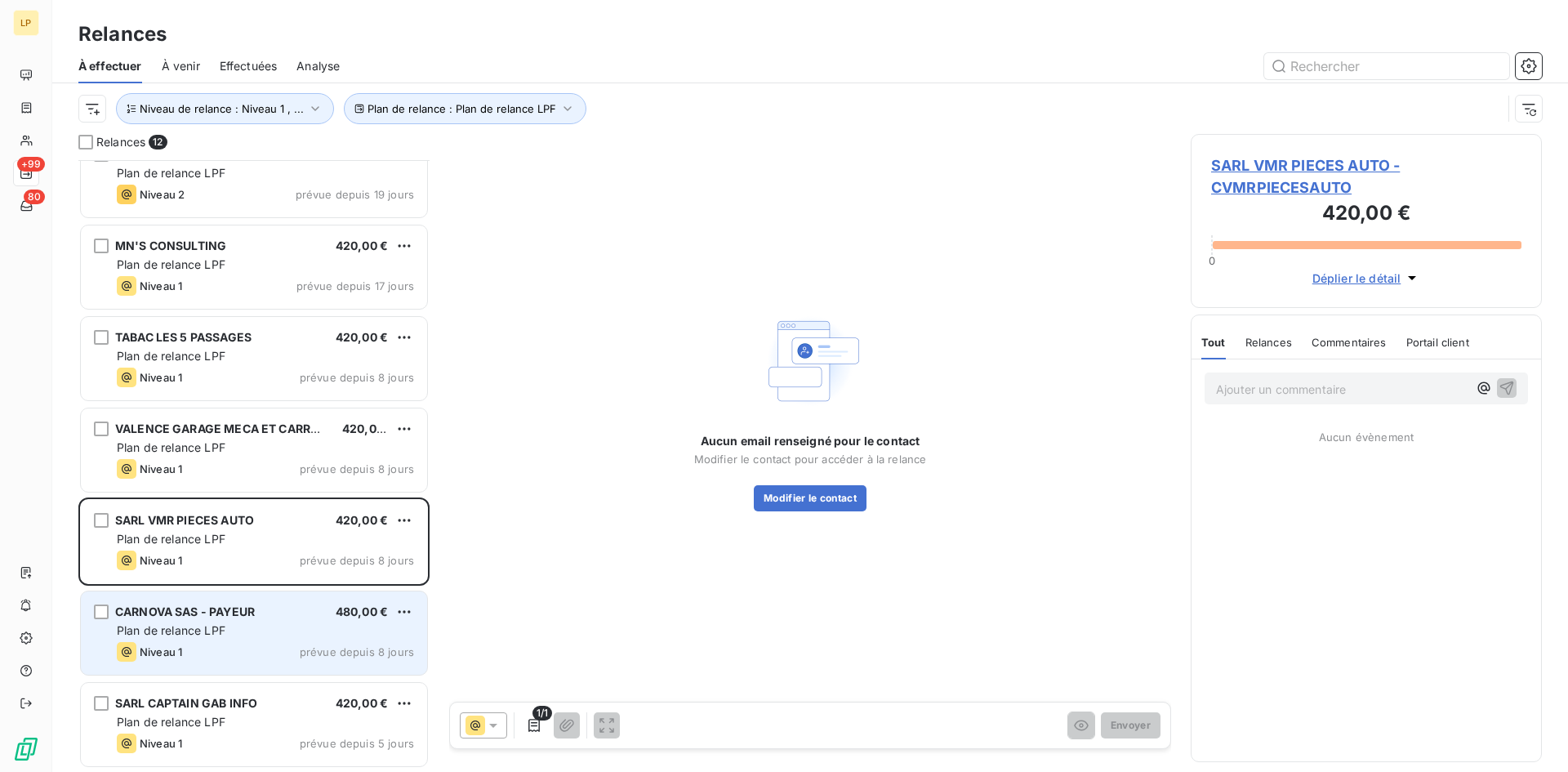
click at [262, 656] on div "Niveau 1 prévue depuis 8 jours" at bounding box center [265, 652] width 298 height 20
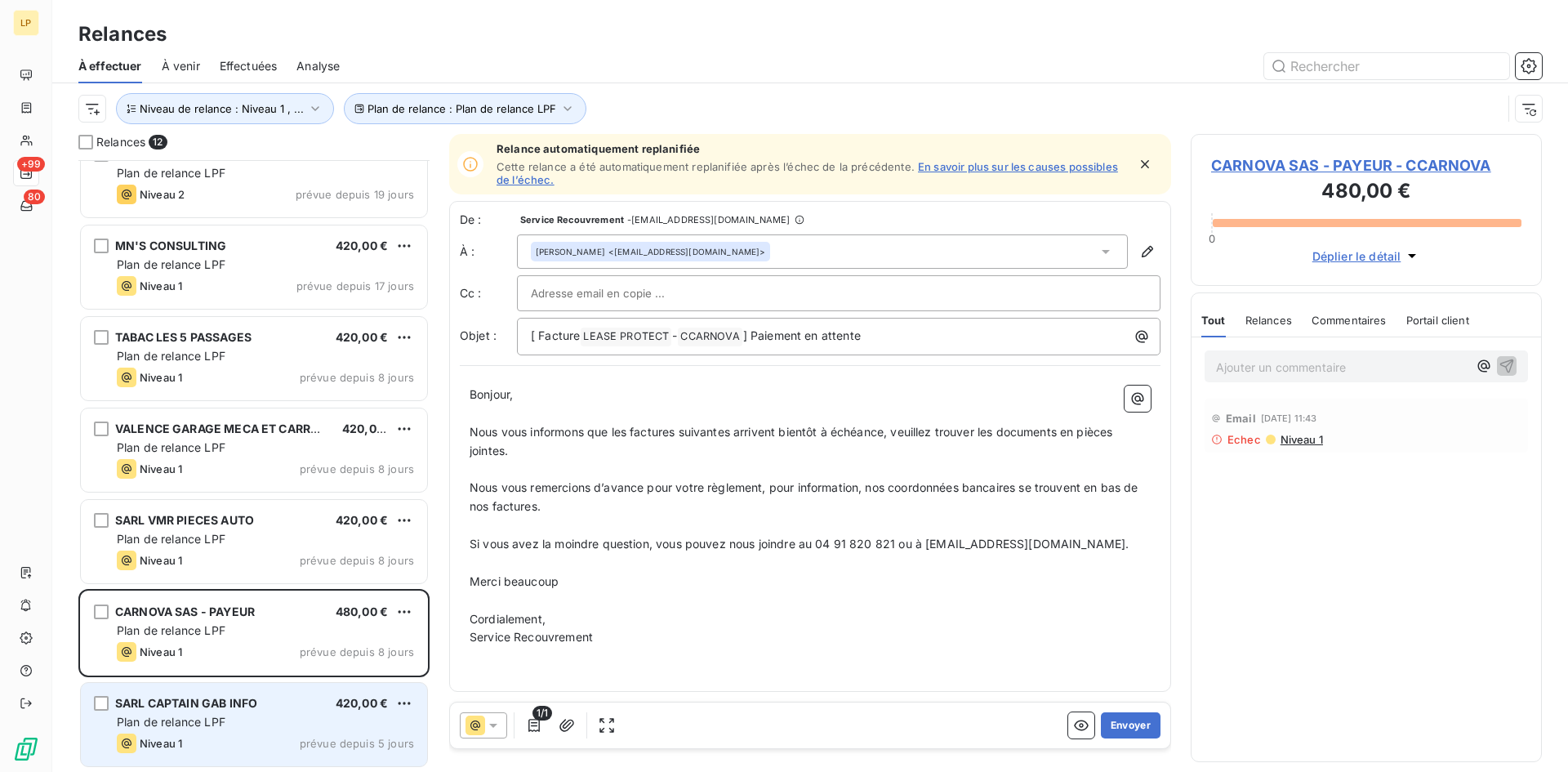
click at [213, 716] on span "Plan de relance LPF" at bounding box center [171, 722] width 109 height 14
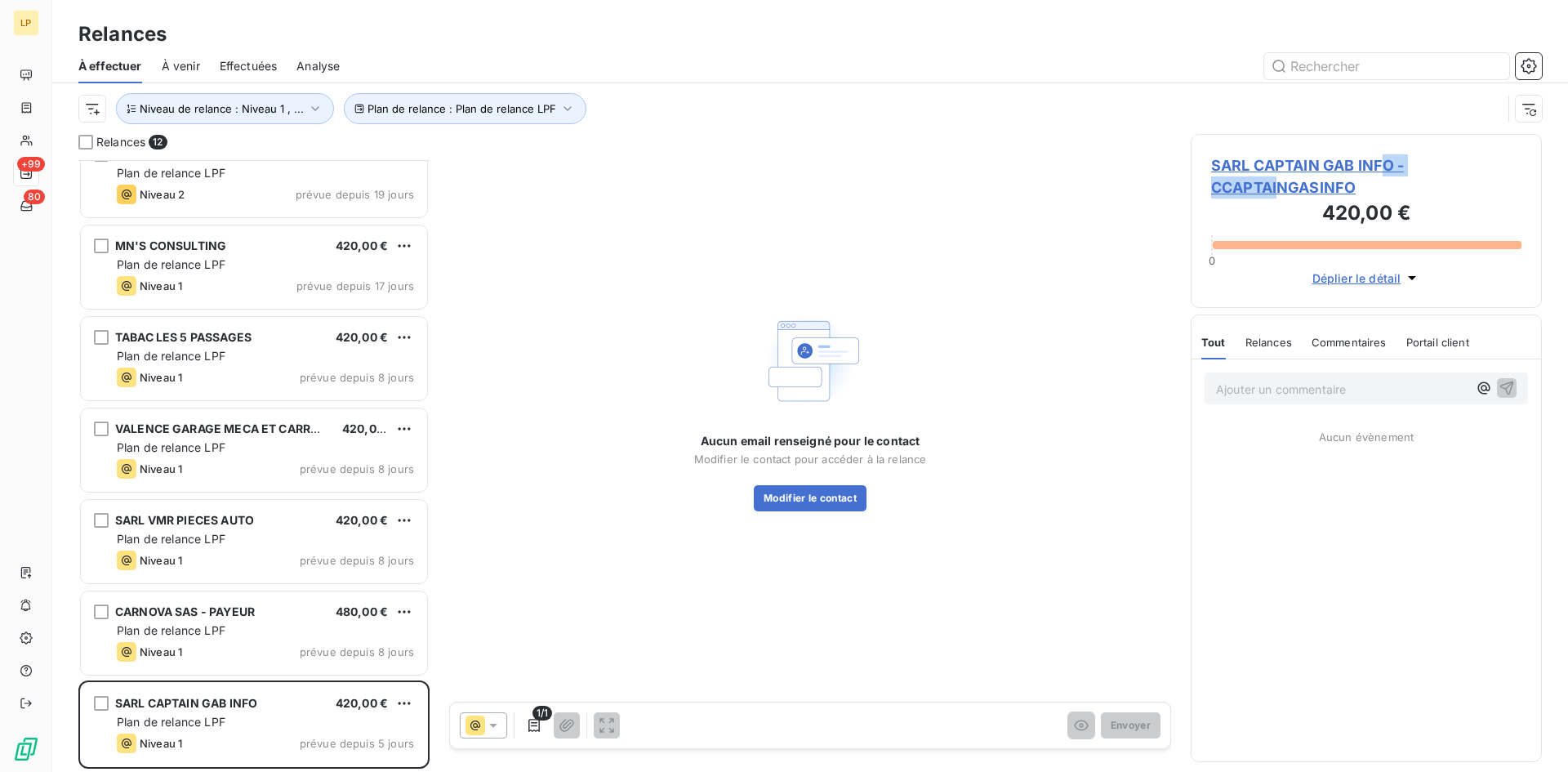
drag, startPoint x: 1364, startPoint y: 177, endPoint x: 1295, endPoint y: 184, distance: 69.4
click at [1290, 184] on span "SARL CAPTAIN GAB INFO - CCAPTAINGASINFO" at bounding box center [1367, 176] width 311 height 44
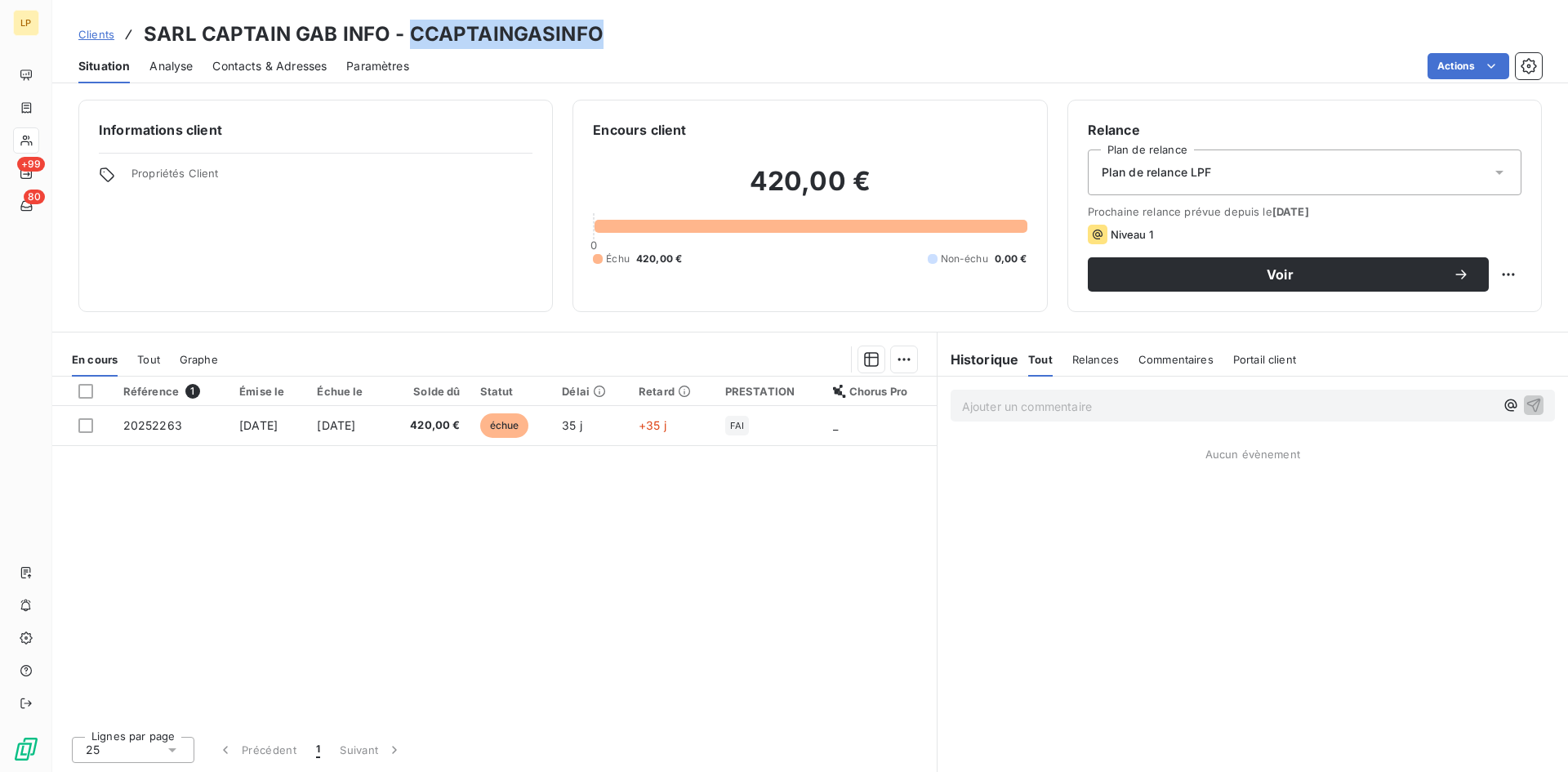
drag, startPoint x: 635, startPoint y: 30, endPoint x: 404, endPoint y: 36, distance: 231.1
click at [404, 36] on div "Clients SARL CAPTAIN GAB INFO - CCAPTAINGASINFO" at bounding box center [810, 34] width 1516 height 29
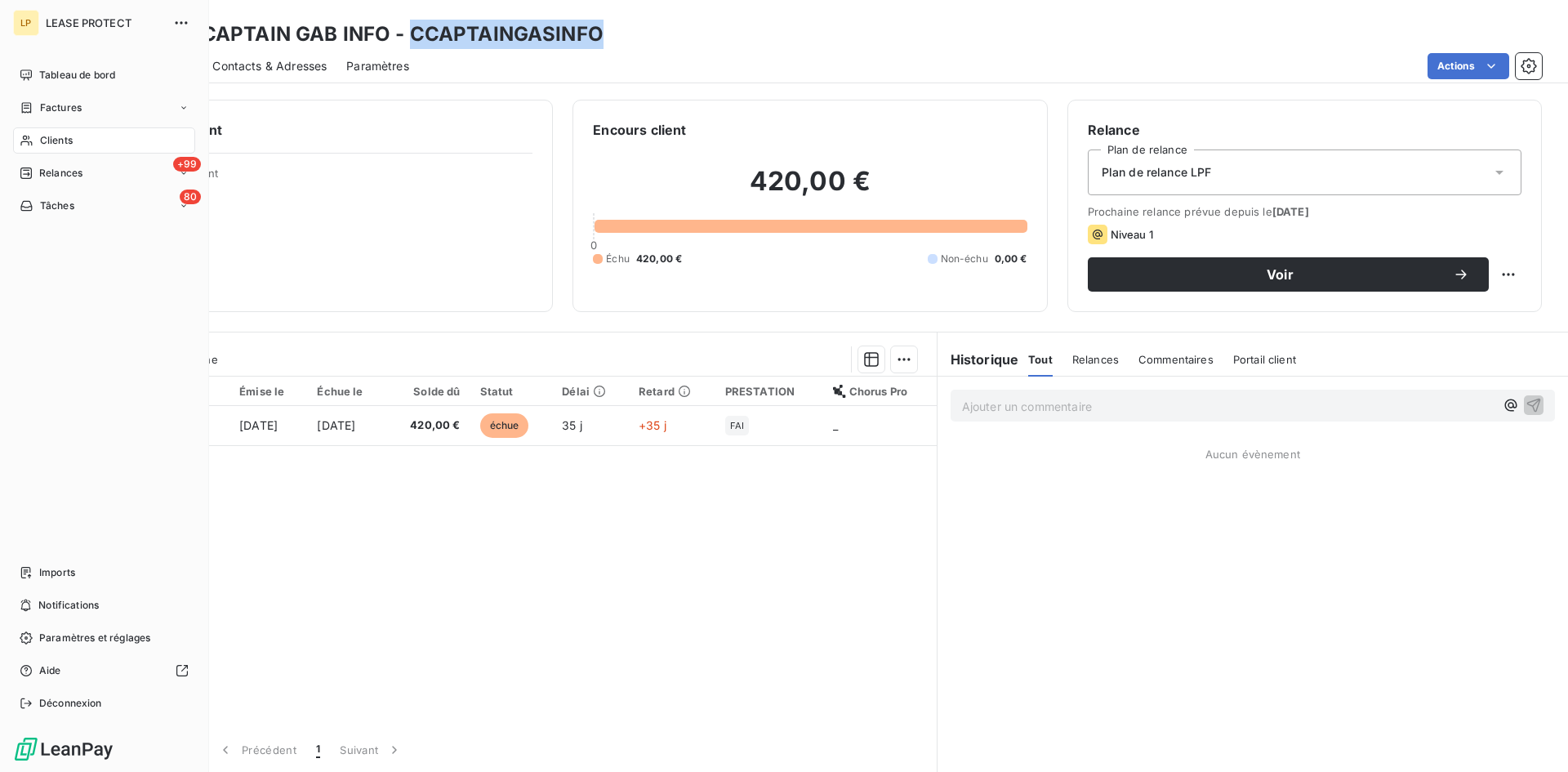
drag, startPoint x: 79, startPoint y: 70, endPoint x: 199, endPoint y: 135, distance: 136.5
click at [79, 70] on span "Tableau de bord" at bounding box center [77, 76] width 76 height 15
